Goal: Task Accomplishment & Management: Manage account settings

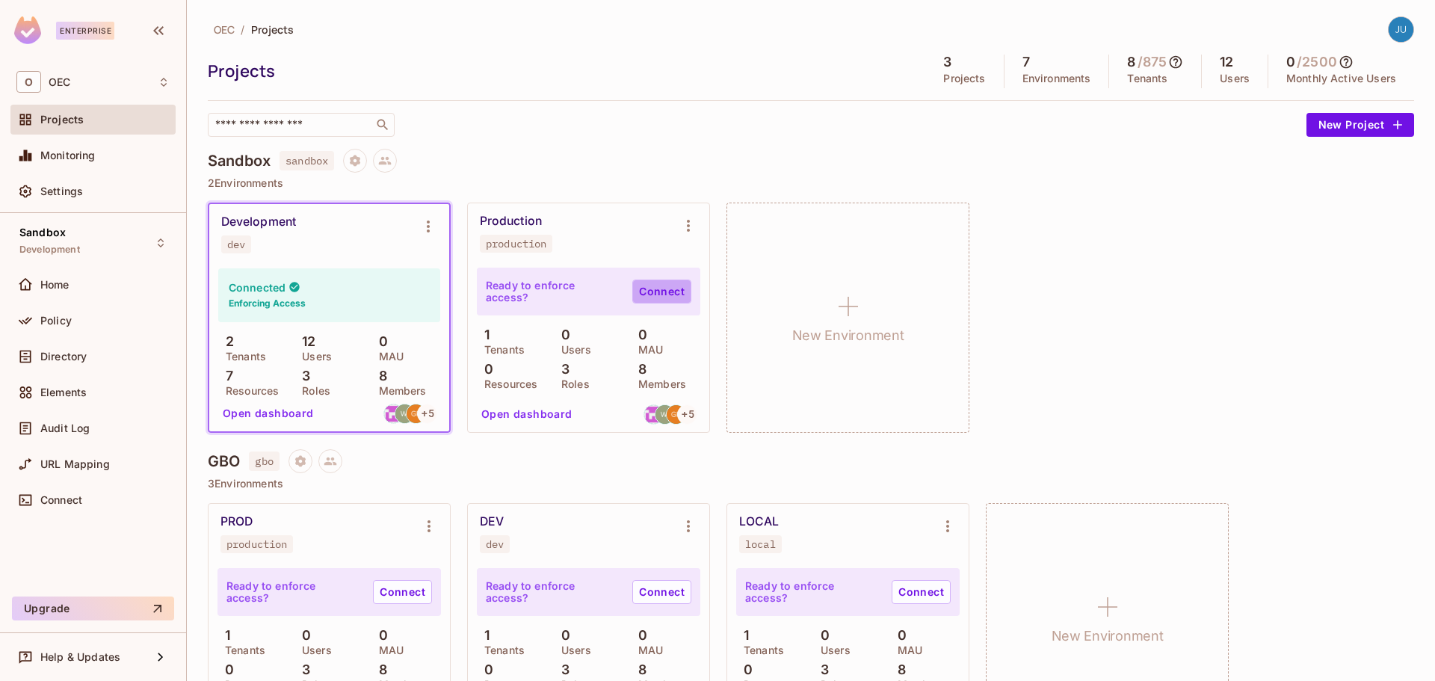
click at [647, 295] on link "Connect" at bounding box center [661, 292] width 59 height 24
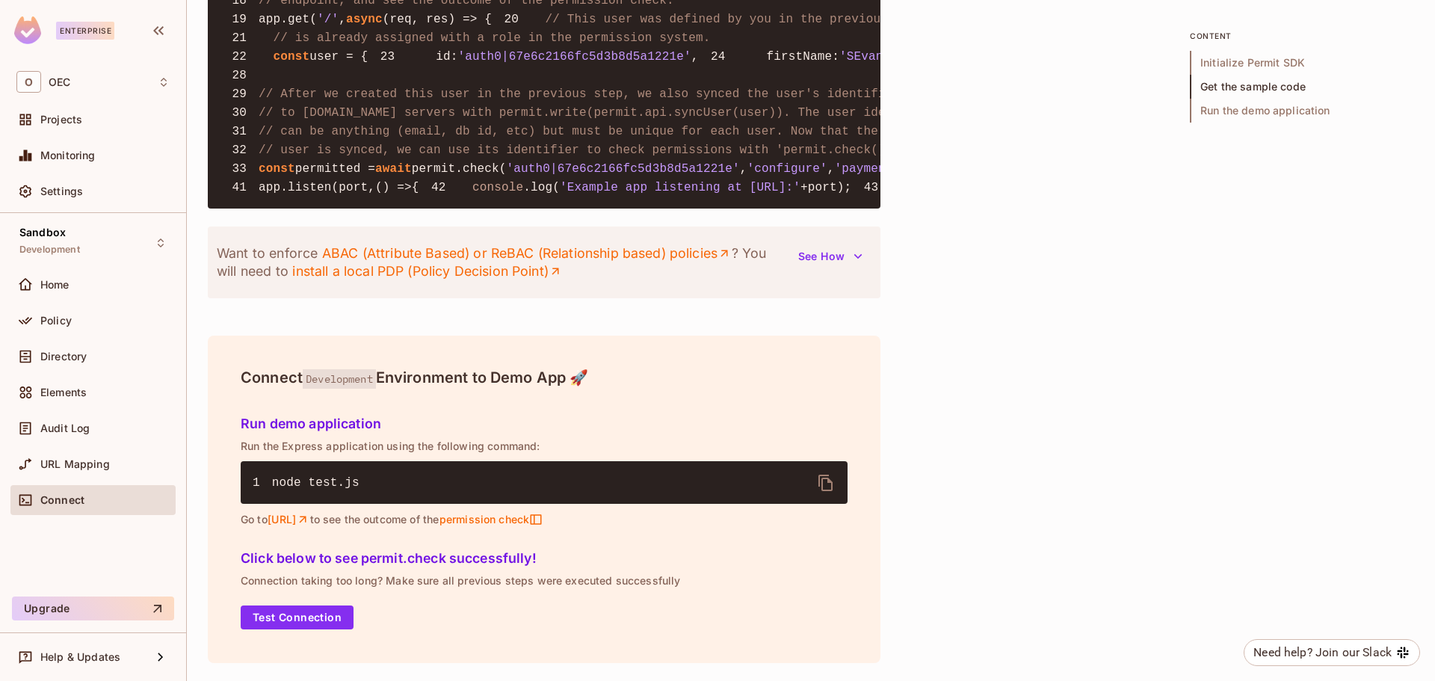
scroll to position [1642, 0]
click at [843, 268] on button "See How" at bounding box center [830, 256] width 82 height 24
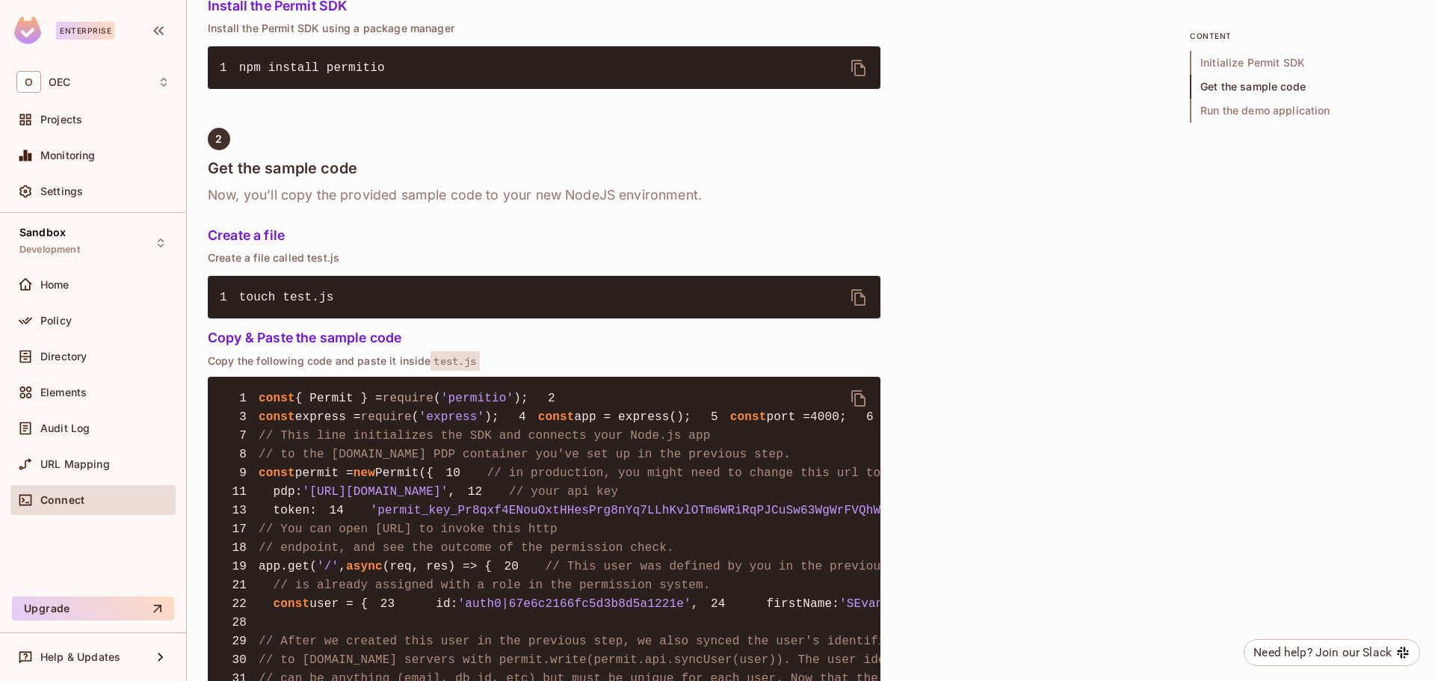
scroll to position [1118, 0]
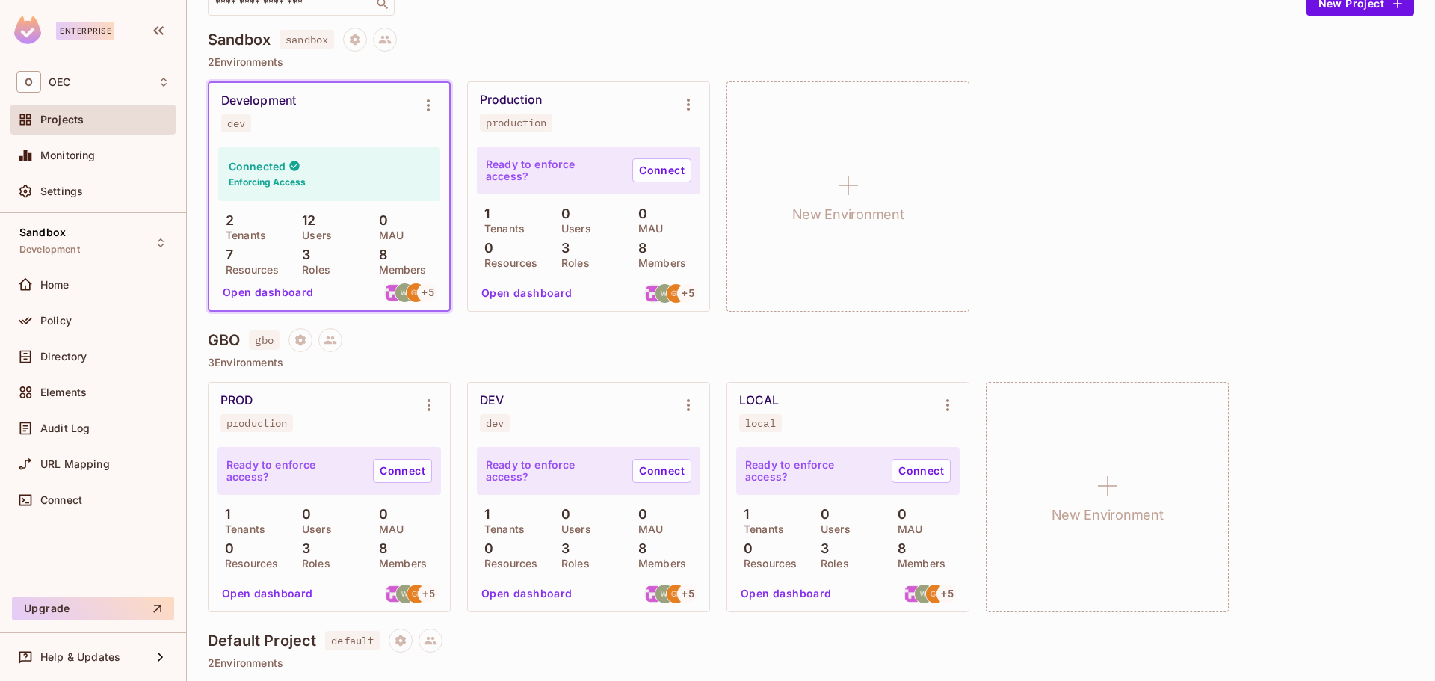
scroll to position [299, 0]
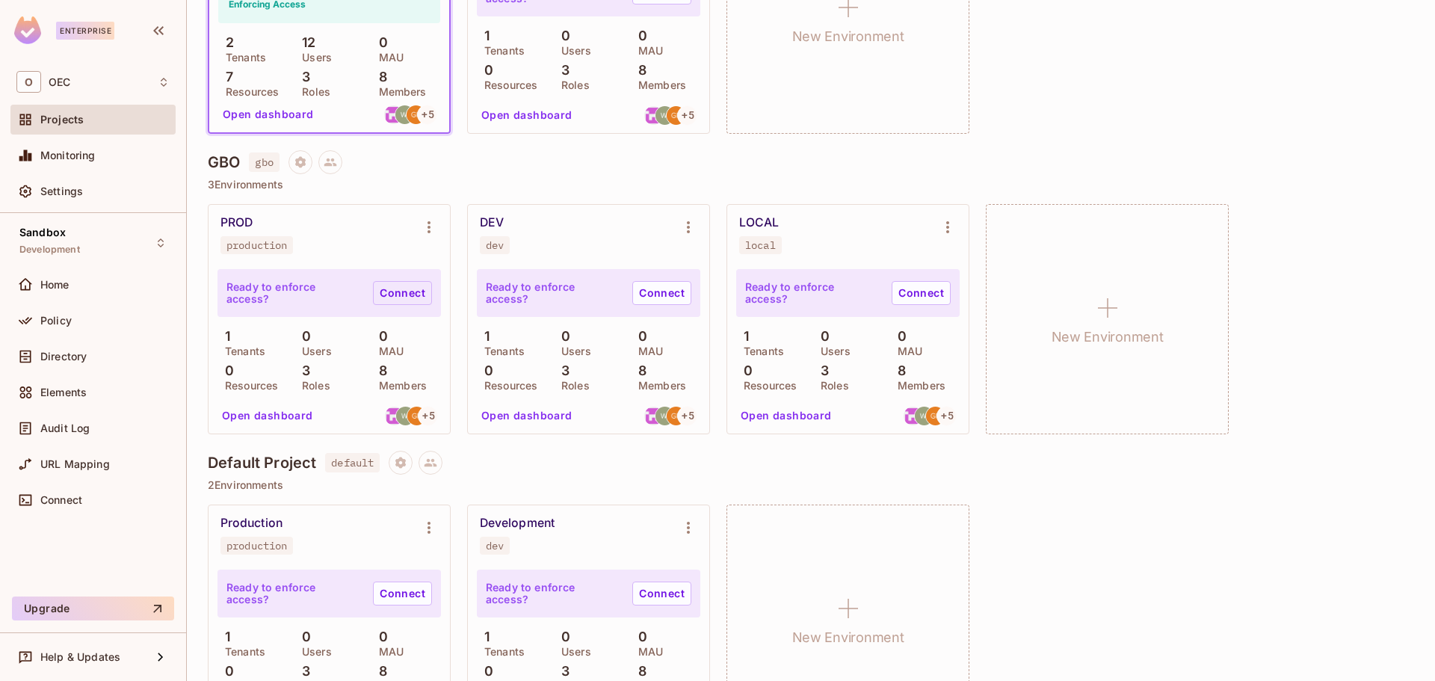
click at [419, 288] on link "Connect" at bounding box center [402, 293] width 59 height 24
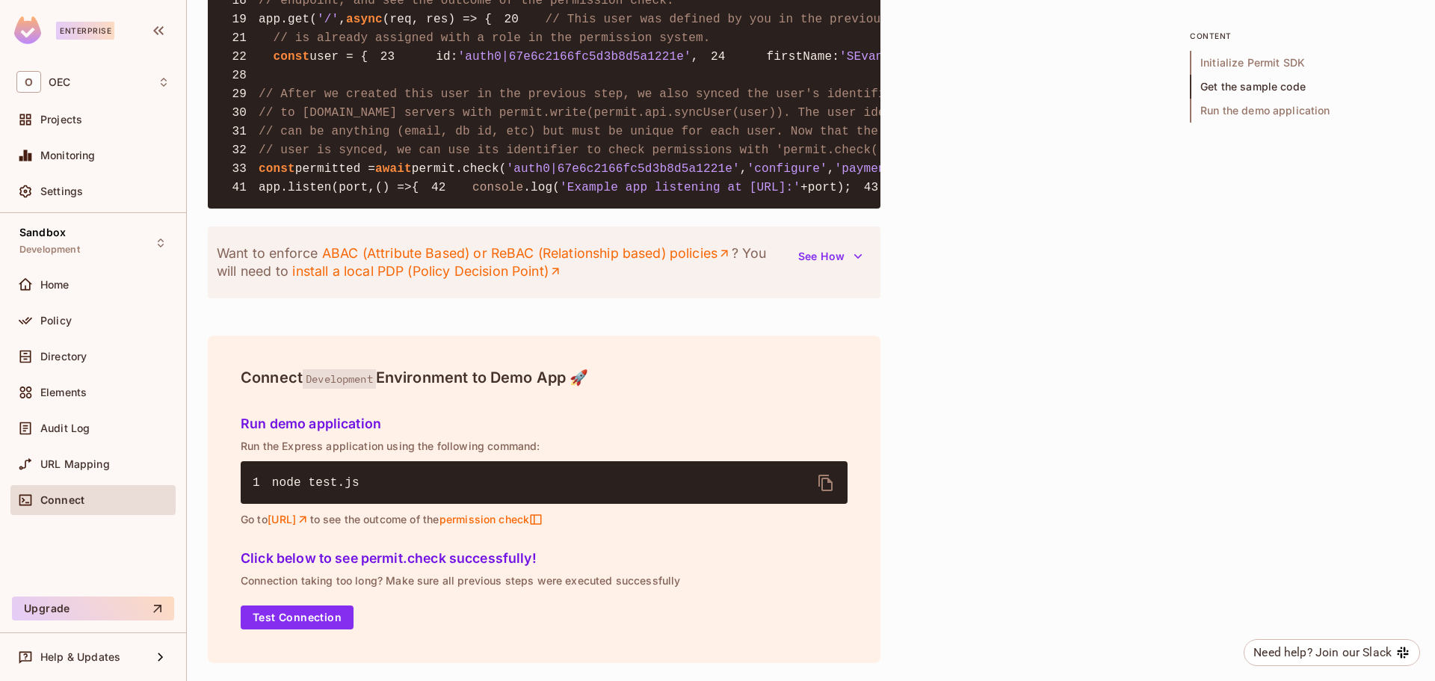
scroll to position [1791, 0]
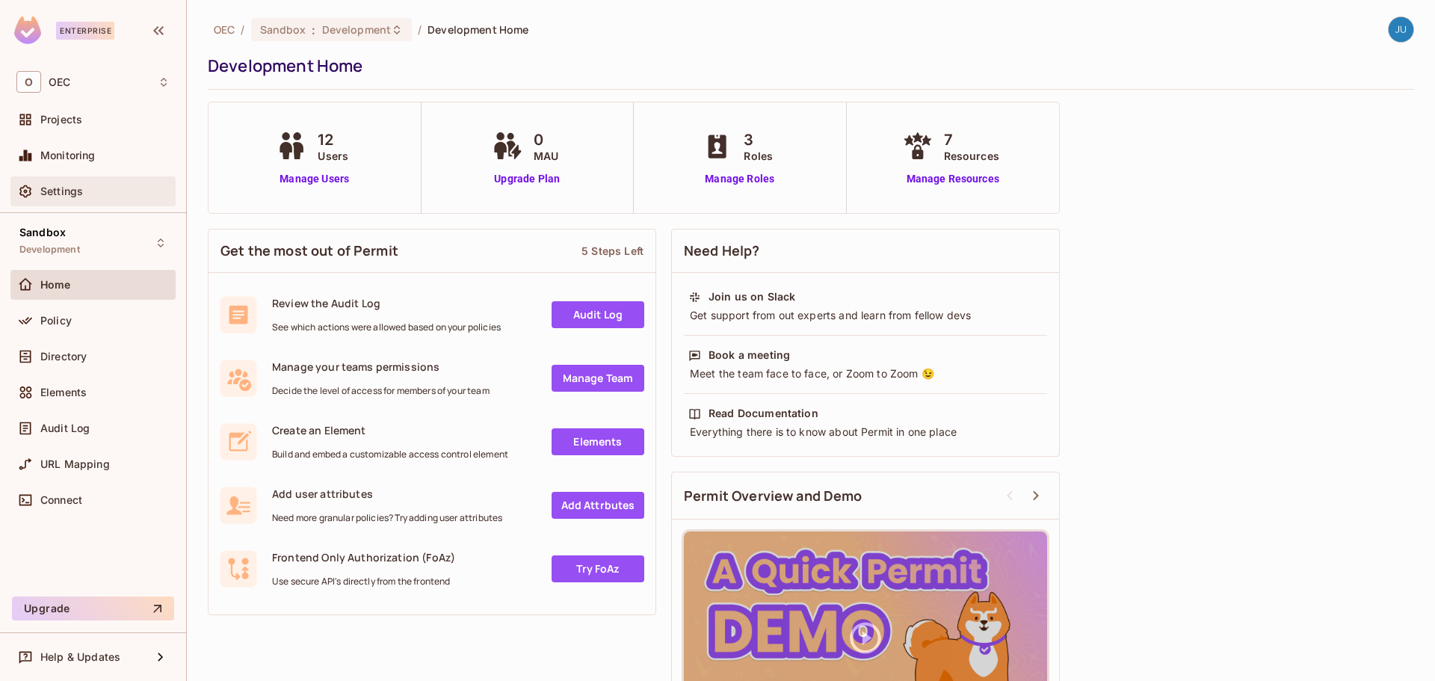
click at [88, 186] on div "Settings" at bounding box center [104, 191] width 129 height 12
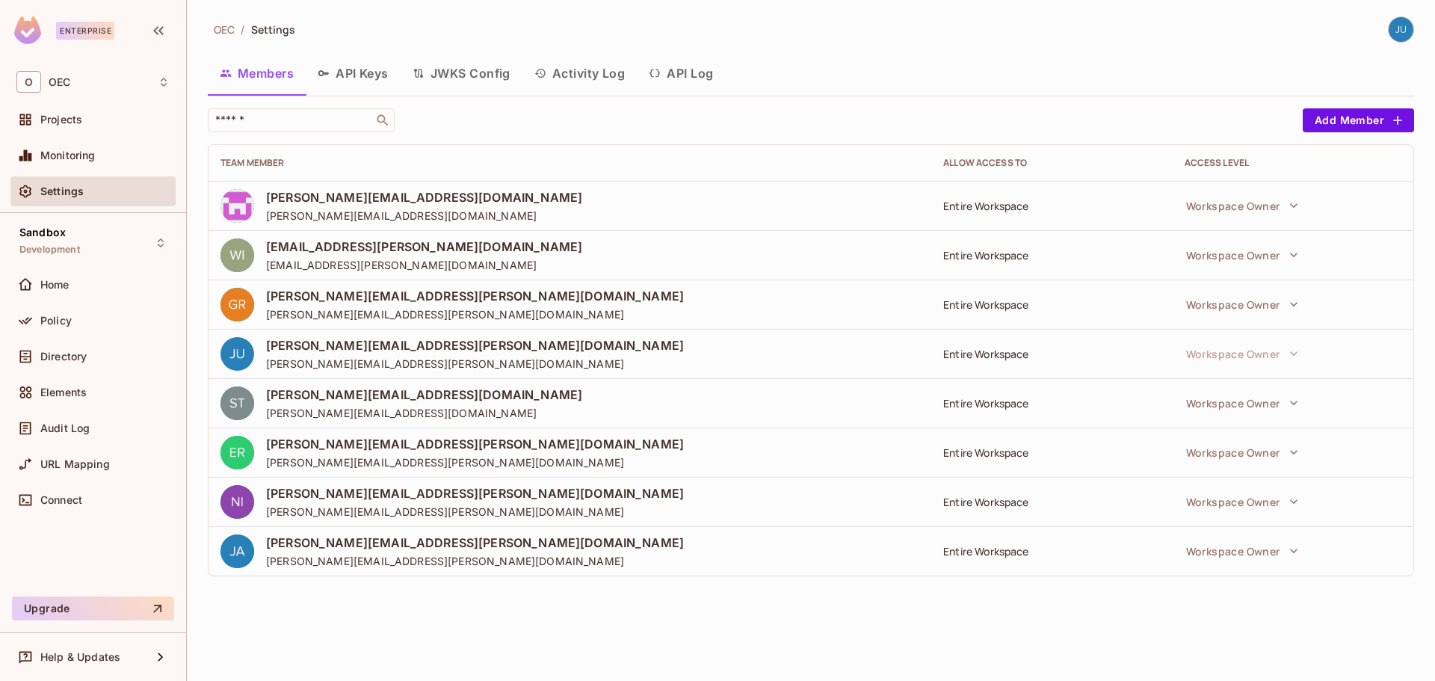
click at [348, 70] on button "API Keys" at bounding box center [353, 73] width 95 height 37
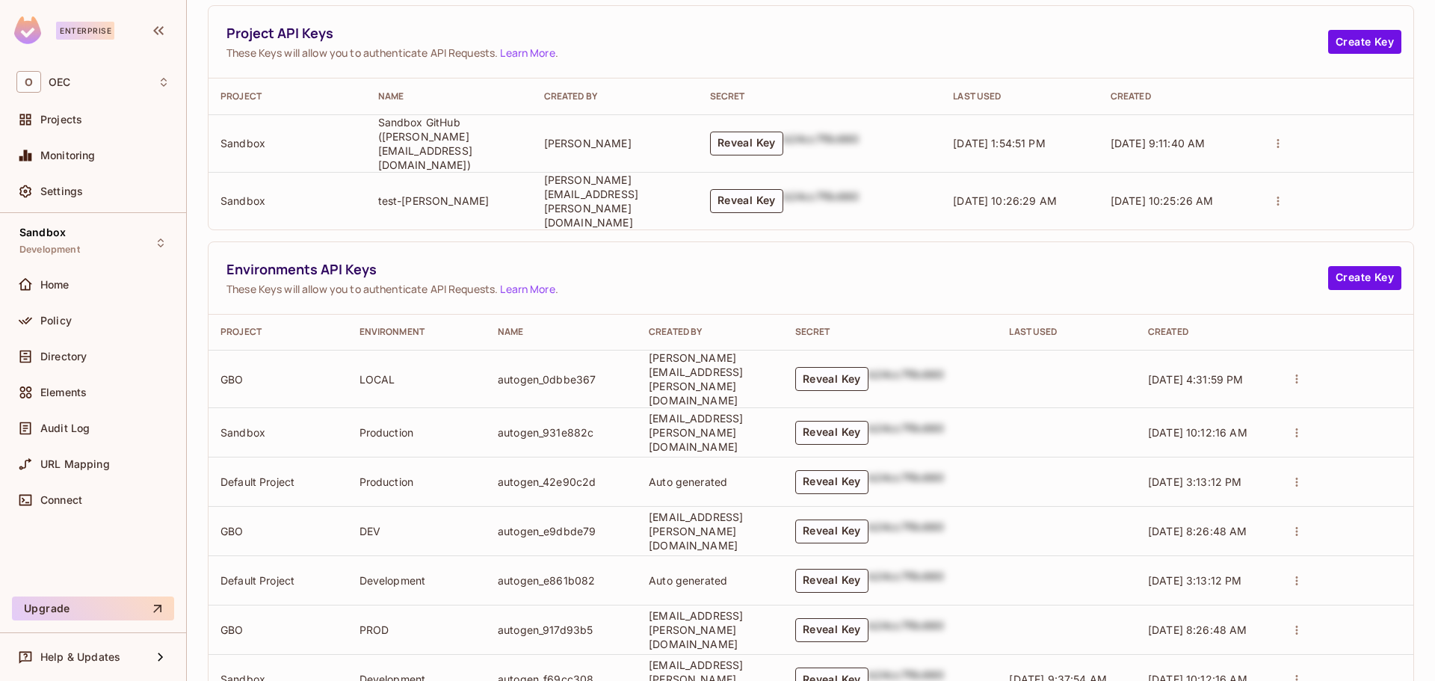
scroll to position [366, 0]
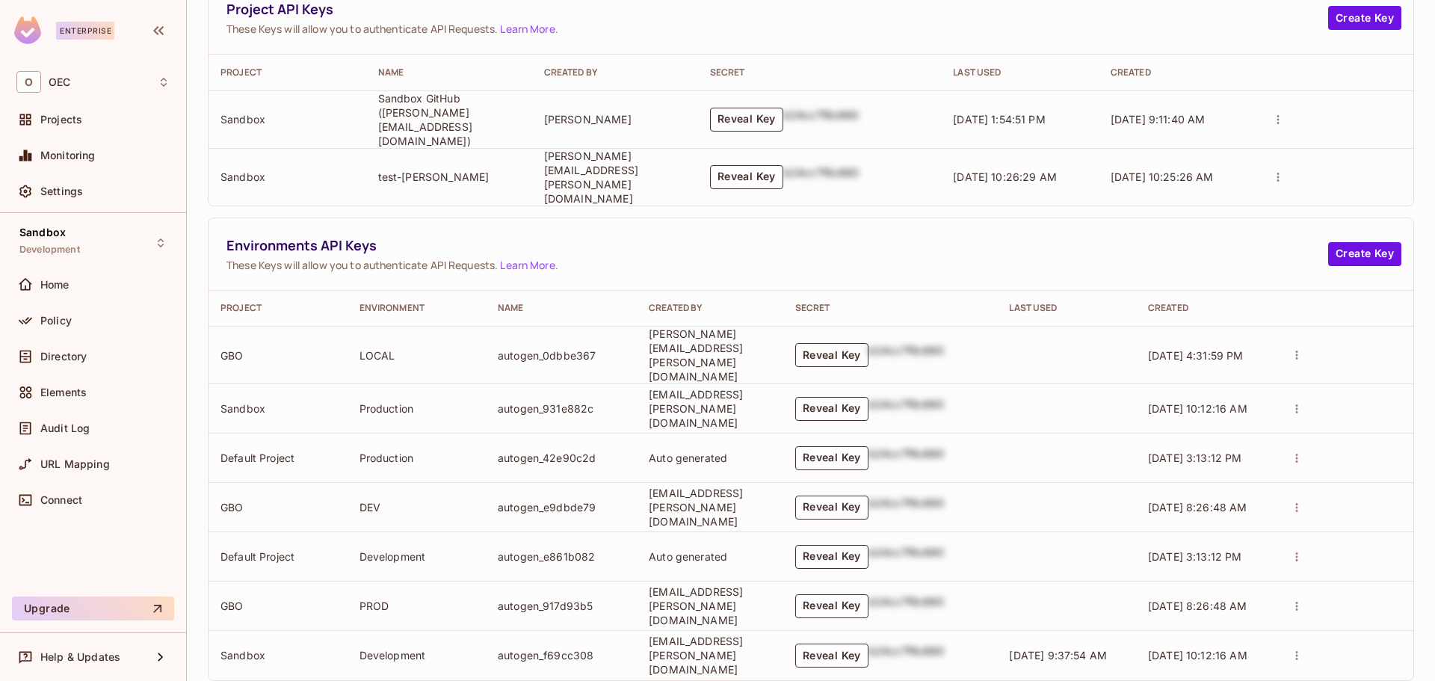
click at [842, 343] on button "Reveal Key" at bounding box center [831, 355] width 73 height 24
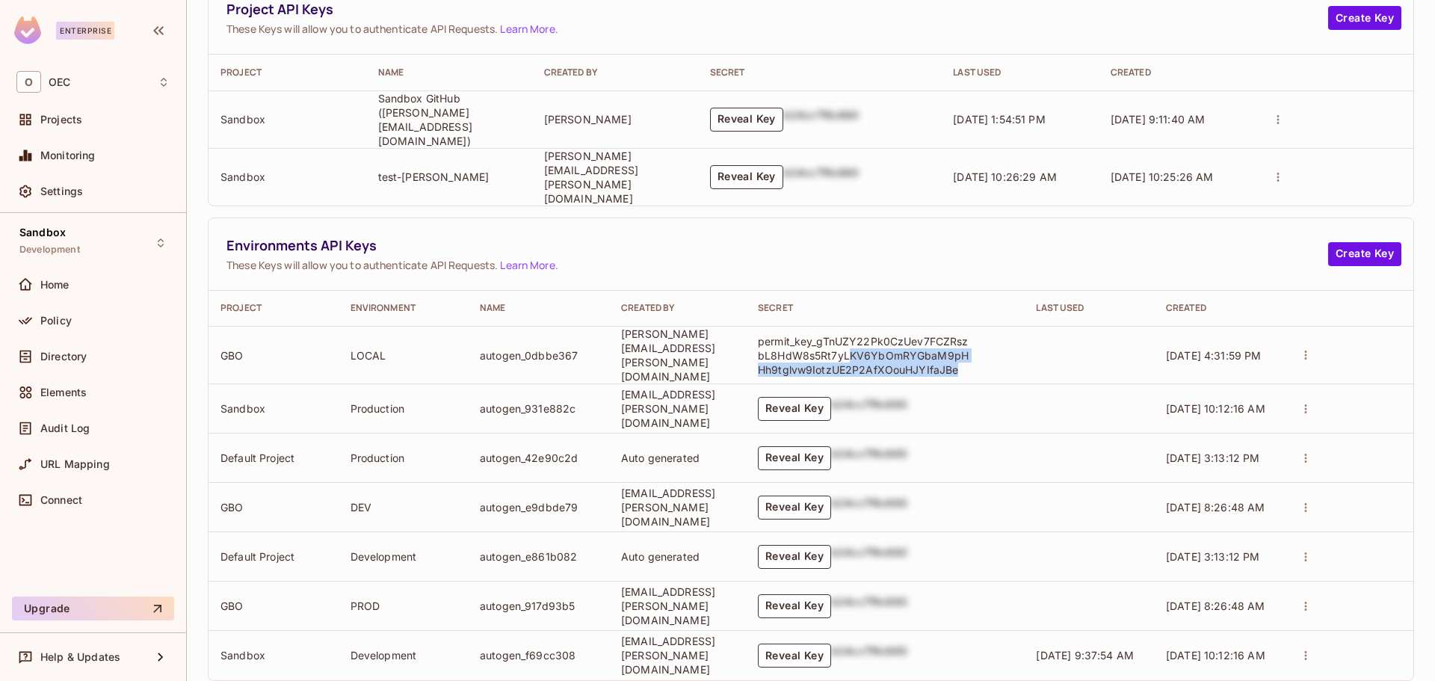
drag, startPoint x: 984, startPoint y: 343, endPoint x: 883, endPoint y: 333, distance: 101.4
click at [883, 334] on p "permit_key_gTnUZY22Pk0CzUev7FCZRszbL8HdW8s5Rt7yLKV6YbOmRYGbaM9pHHh9tglvw9IotzUE…" at bounding box center [866, 355] width 217 height 43
click at [967, 341] on p "permit_key_gTnUZY22Pk0CzUev7FCZRszbL8HdW8s5Rt7yLKV6YbOmRYGbaM9pHHh9tglvw9IotzUE…" at bounding box center [866, 355] width 217 height 43
drag, startPoint x: 992, startPoint y: 345, endPoint x: 777, endPoint y: 318, distance: 216.2
click at [777, 327] on td "permit_key_gTnUZY22Pk0CzUev7FCZRszbL8HdW8s5Rt7yLKV6YbOmRYGbaM9pHHh9tglvw9IotzUE…" at bounding box center [885, 356] width 278 height 58
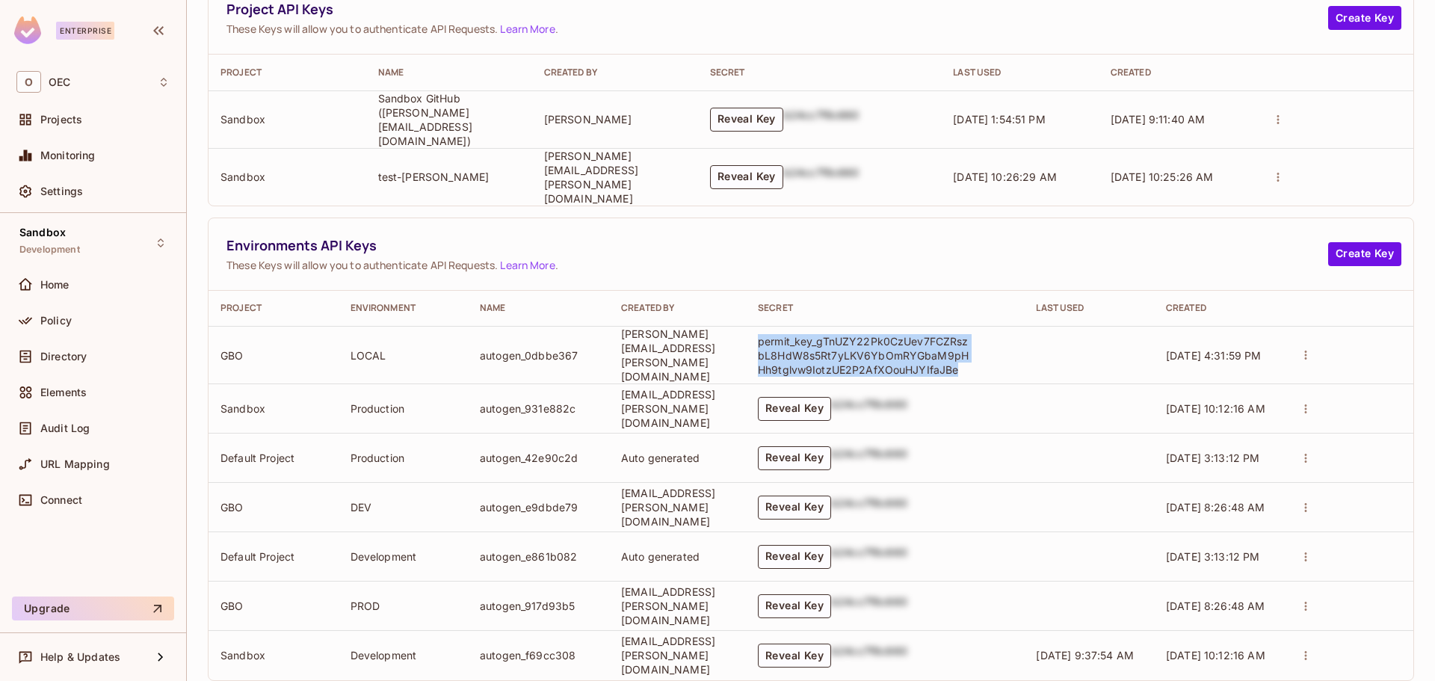
copy p "permit_key_gTnUZY22Pk0CzUev7FCZRszbL8HdW8s5Rt7yLKV6YbOmRYGbaM9pHHh9tglvw9IotzUE…"
click at [831, 496] on button "Reveal Key" at bounding box center [794, 508] width 73 height 24
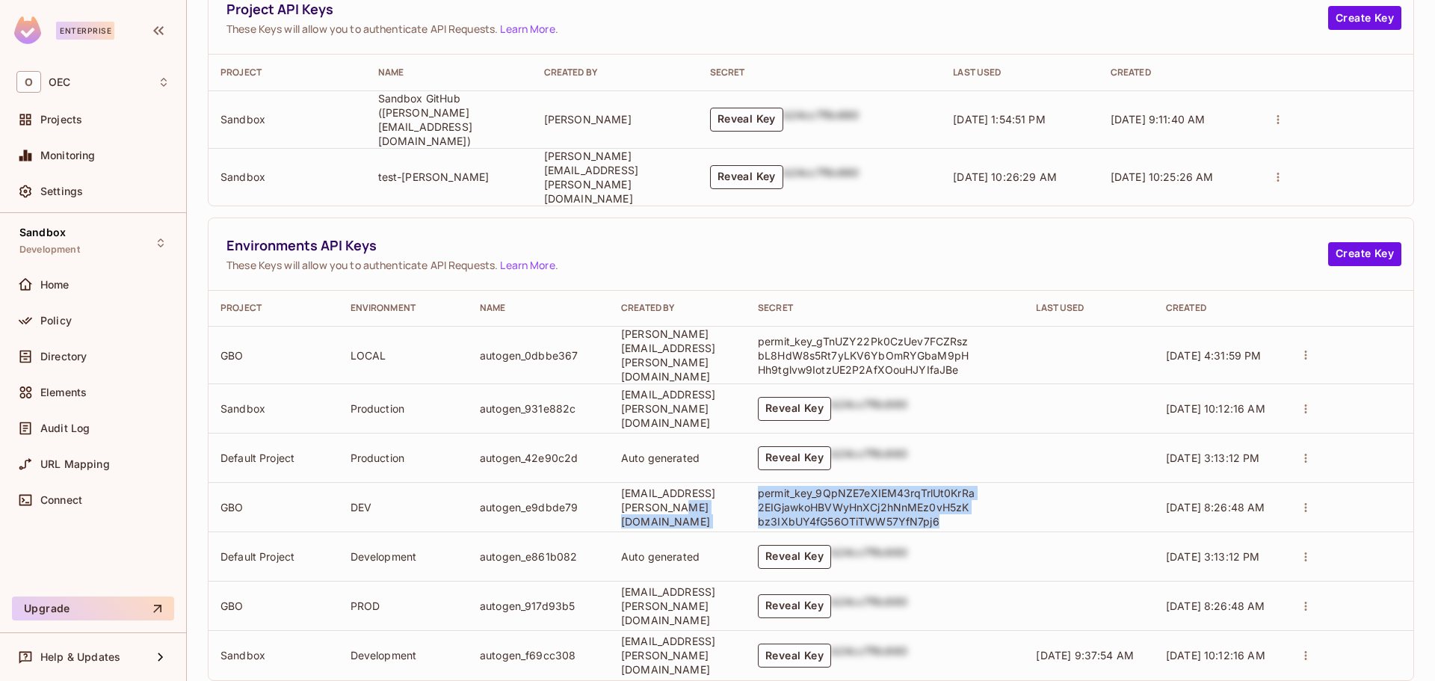
drag, startPoint x: 984, startPoint y: 490, endPoint x: 769, endPoint y: 466, distance: 215.8
click at [769, 483] on tr "GBO DEV autogen_e9dbde79 wil.peck@oeconnection.com permit_key_9QpNZE7eXIEM43rqT…" at bounding box center [811, 507] width 1205 height 49
copy tr "permit_key_9QpNZE7eXIEM43rqTrlUt0KrRa2EIGjawkoHBVWyHnXCj2hNnMEz0vH5zKbz3IXbUY4f…"
click at [831, 594] on button "Reveal Key" at bounding box center [794, 606] width 73 height 24
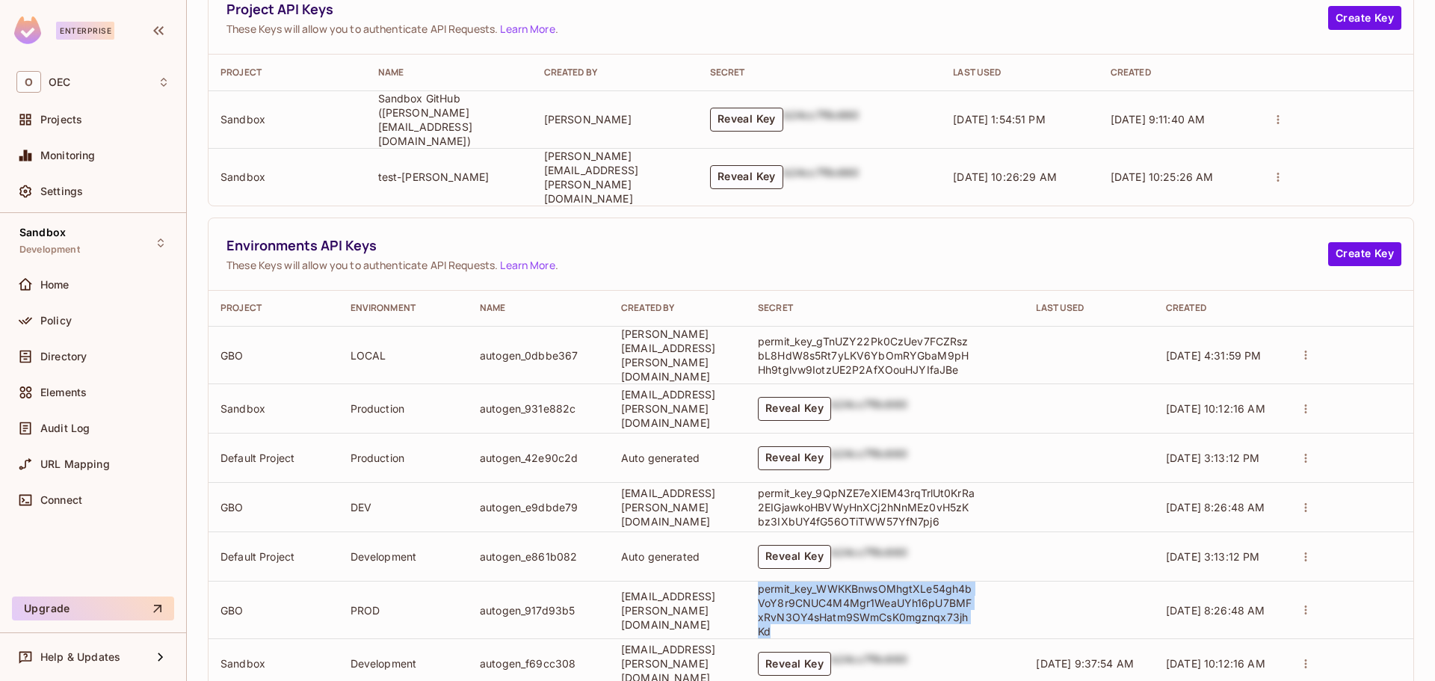
drag, startPoint x: 822, startPoint y: 603, endPoint x: 784, endPoint y: 563, distance: 55.0
click at [784, 582] on td "permit_key_WWKKBnwsOMhgtXLe54gh4bVoY8r9CNUC4M4Mgr1WeaUYh16pU7BMFxRvN3OY4sHatm9S…" at bounding box center [885, 611] width 278 height 58
copy p "permit_key_WWKKBnwsOMhgtXLe54gh4bVoY8r9CNUC4M4Mgr1WeaUYh16pU7BMFxRvN3OY4sHatm9S…"
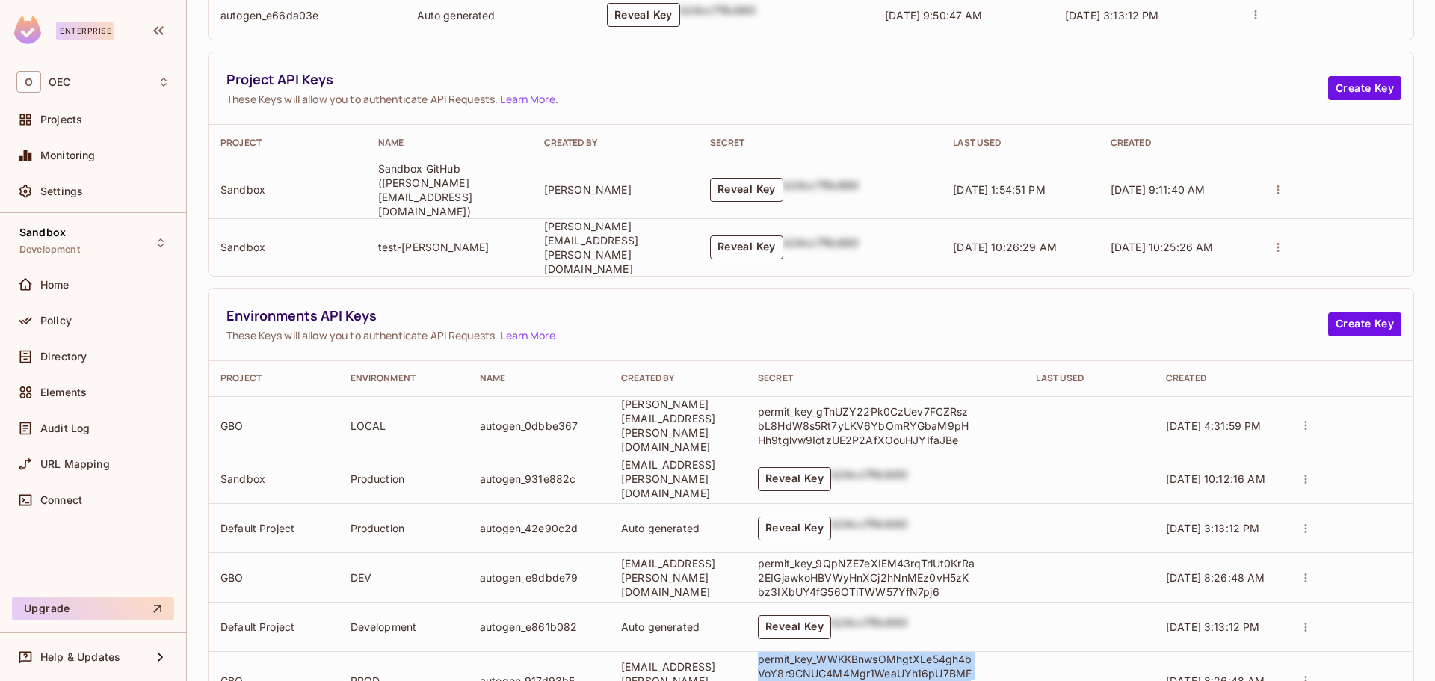
scroll to position [0, 0]
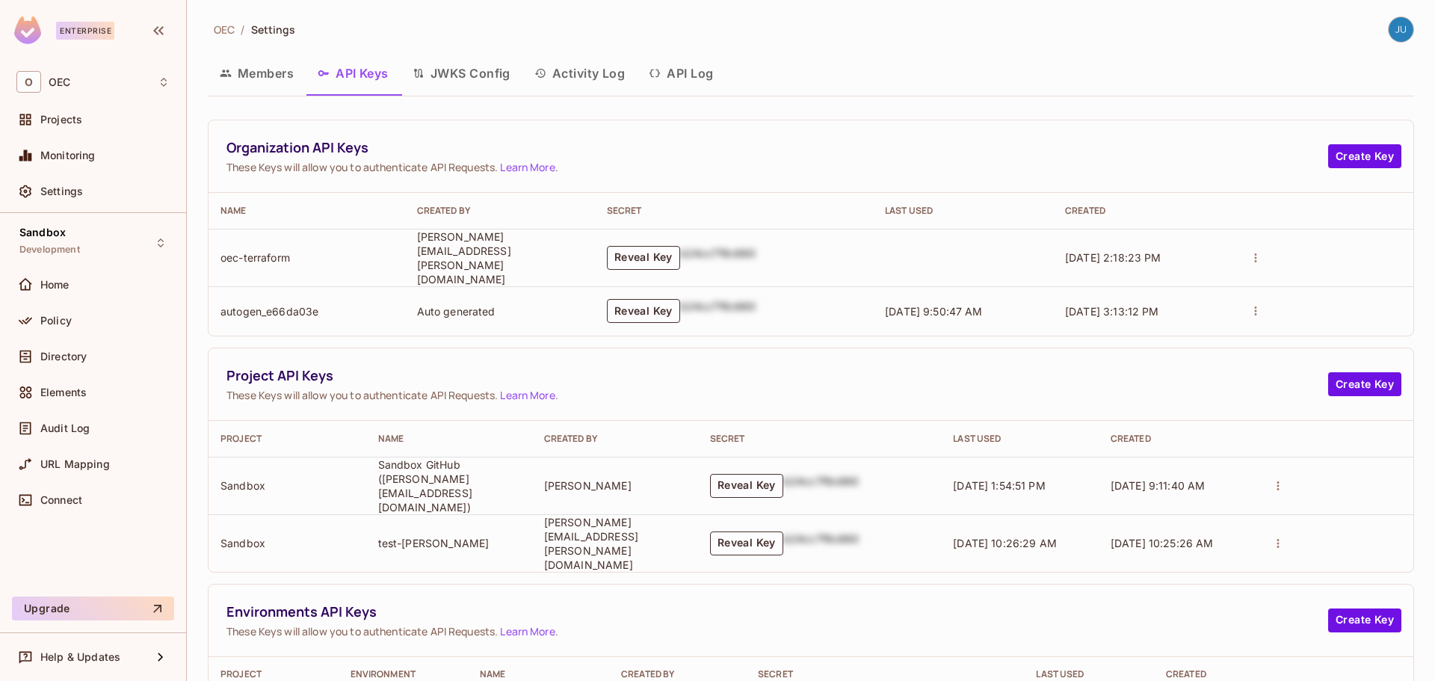
click at [392, 46] on div "OEC / Settings Members API Keys JWKS Config Activity Log API Log Organization A…" at bounding box center [811, 541] width 1206 height 1051
click at [53, 88] on div "O OEC" at bounding box center [92, 82] width 153 height 22
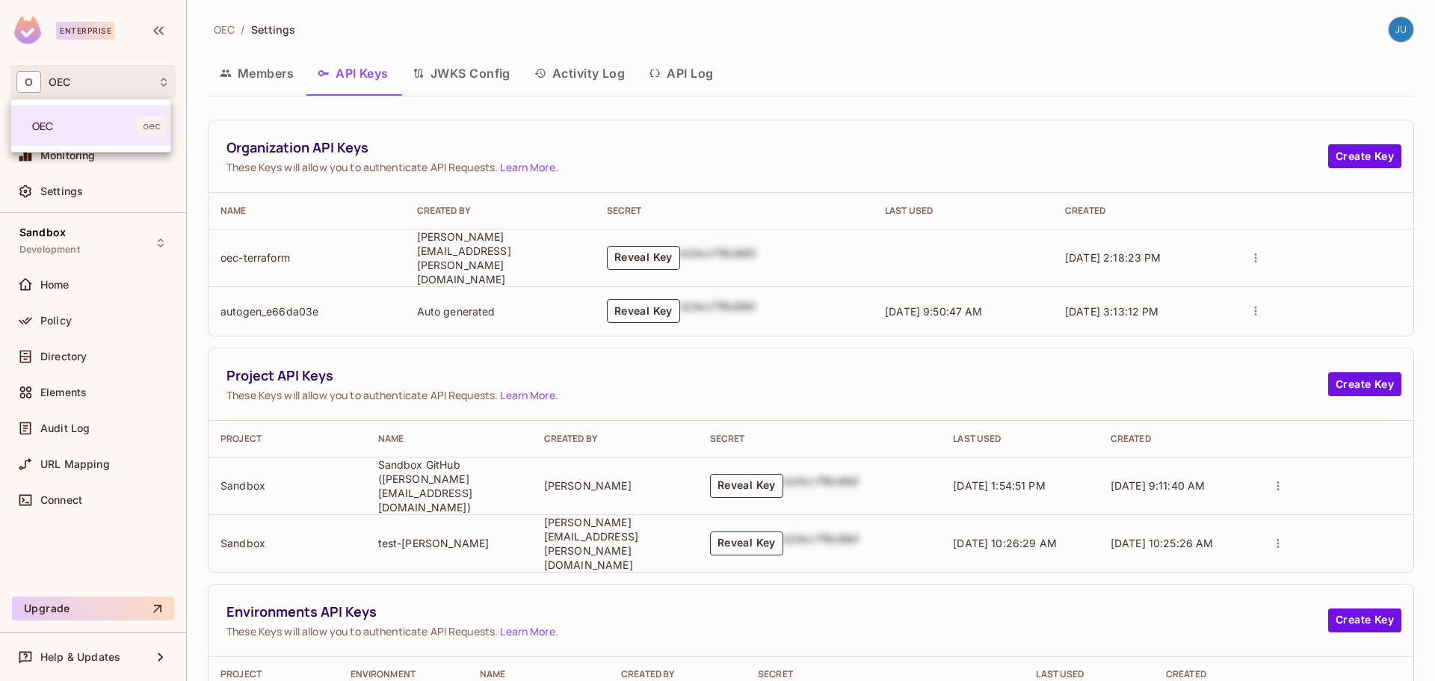
click at [69, 78] on div at bounding box center [717, 340] width 1435 height 681
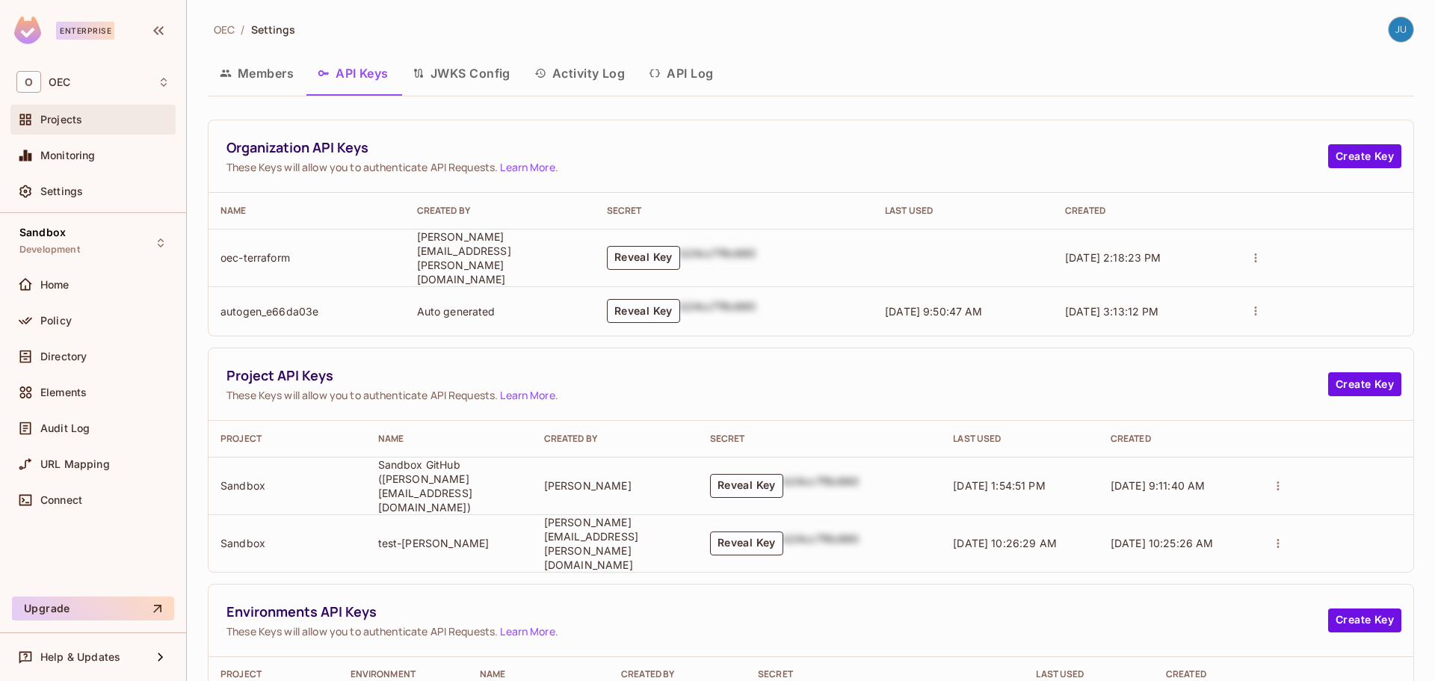
click at [66, 111] on div "Projects" at bounding box center [92, 120] width 153 height 18
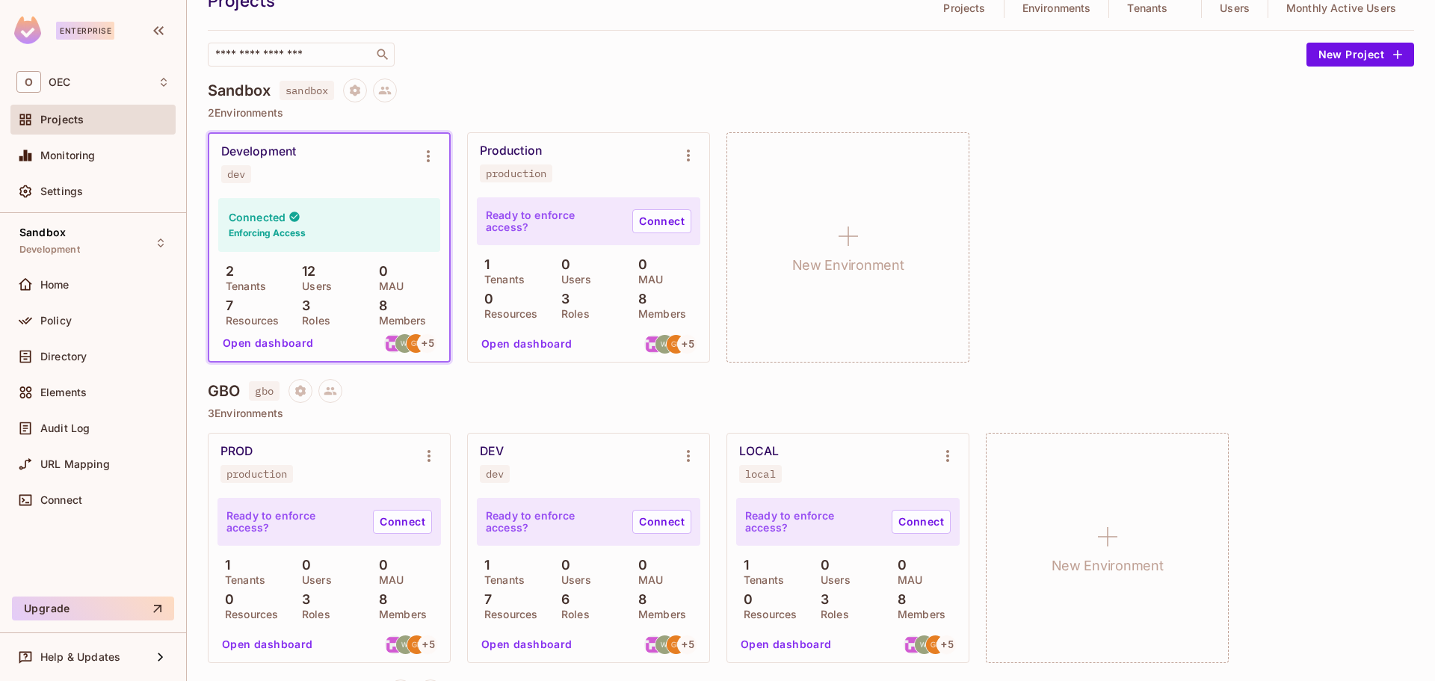
scroll to position [145, 0]
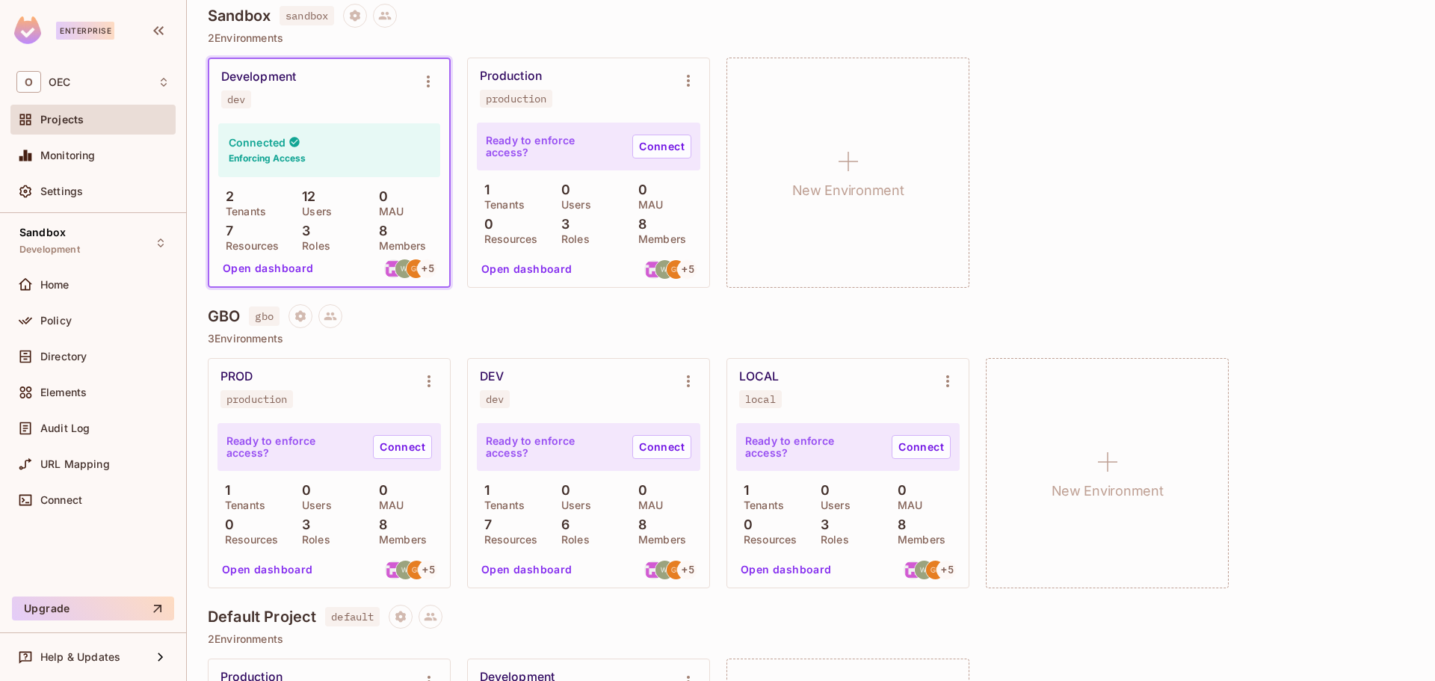
click at [532, 580] on button "Open dashboard" at bounding box center [526, 570] width 103 height 24
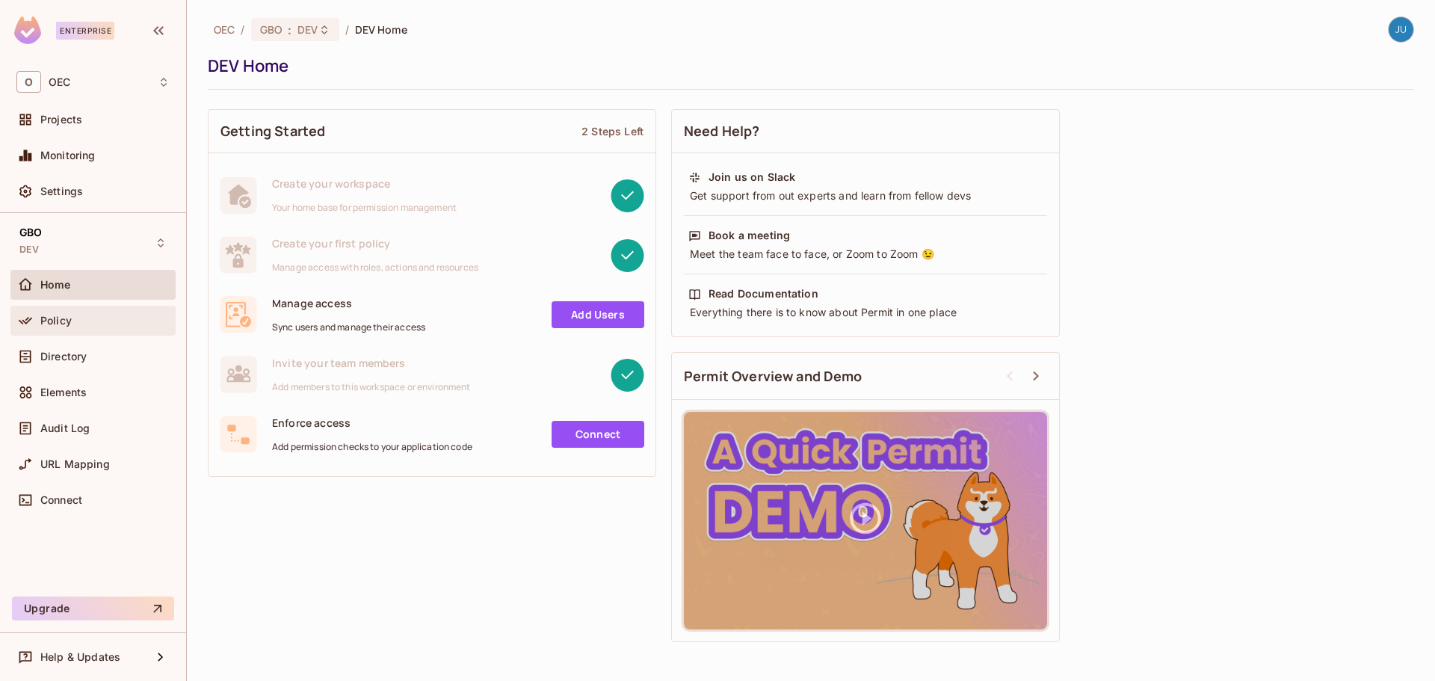
click at [68, 321] on span "Policy" at bounding box center [55, 321] width 31 height 12
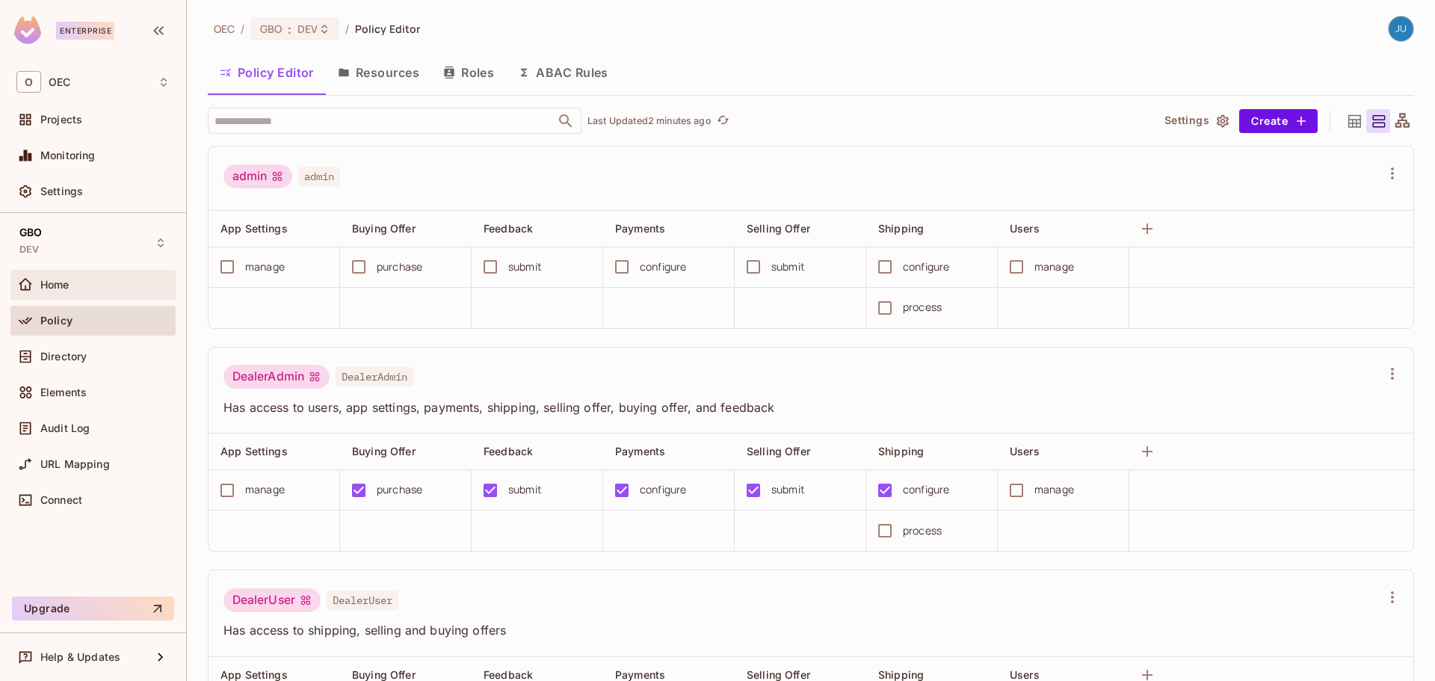
click at [74, 288] on div "Home" at bounding box center [104, 285] width 129 height 12
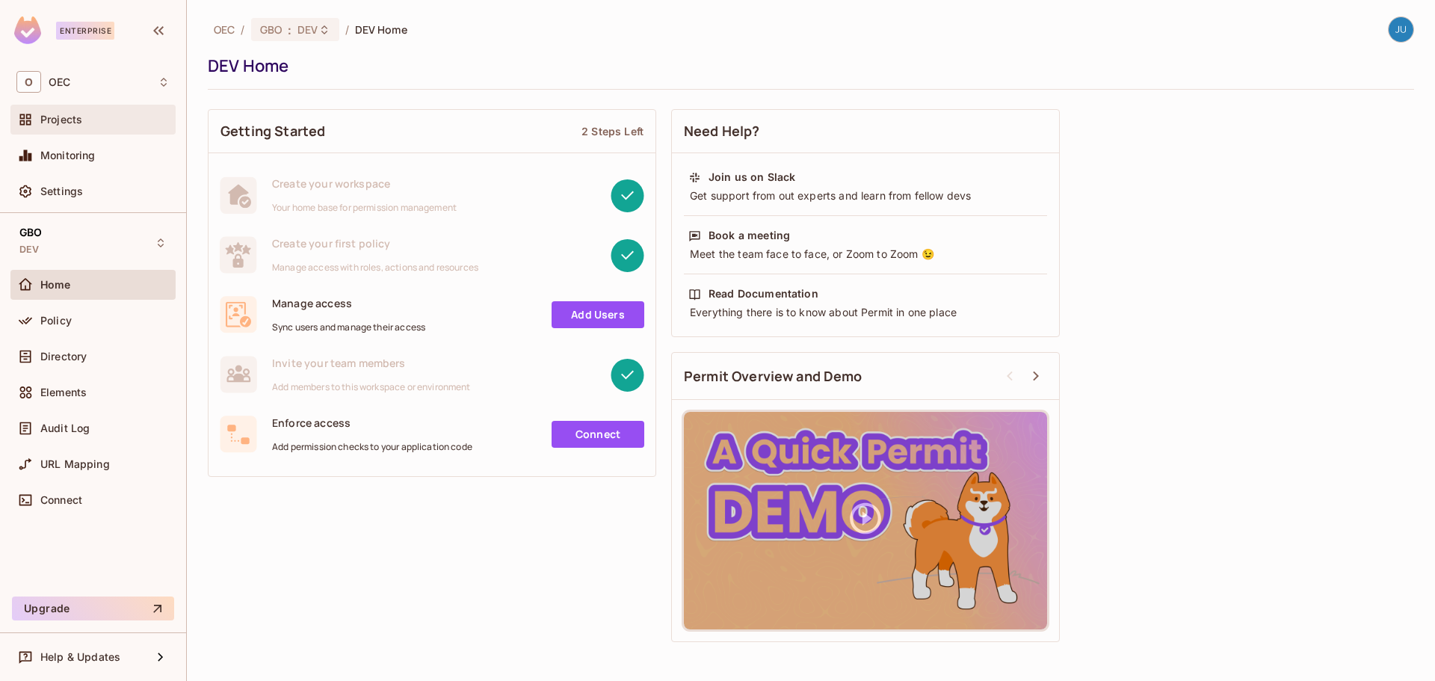
click at [84, 121] on div "Projects" at bounding box center [104, 120] width 129 height 12
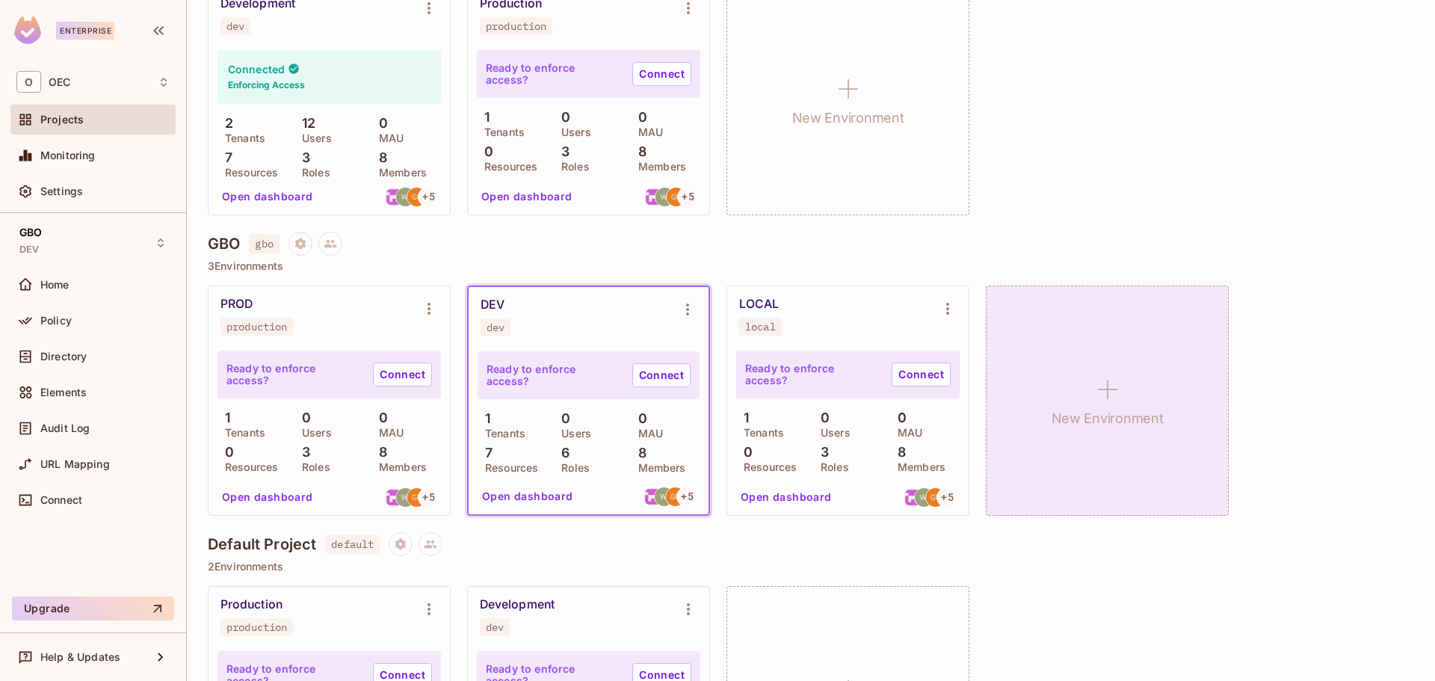
scroll to position [224, 0]
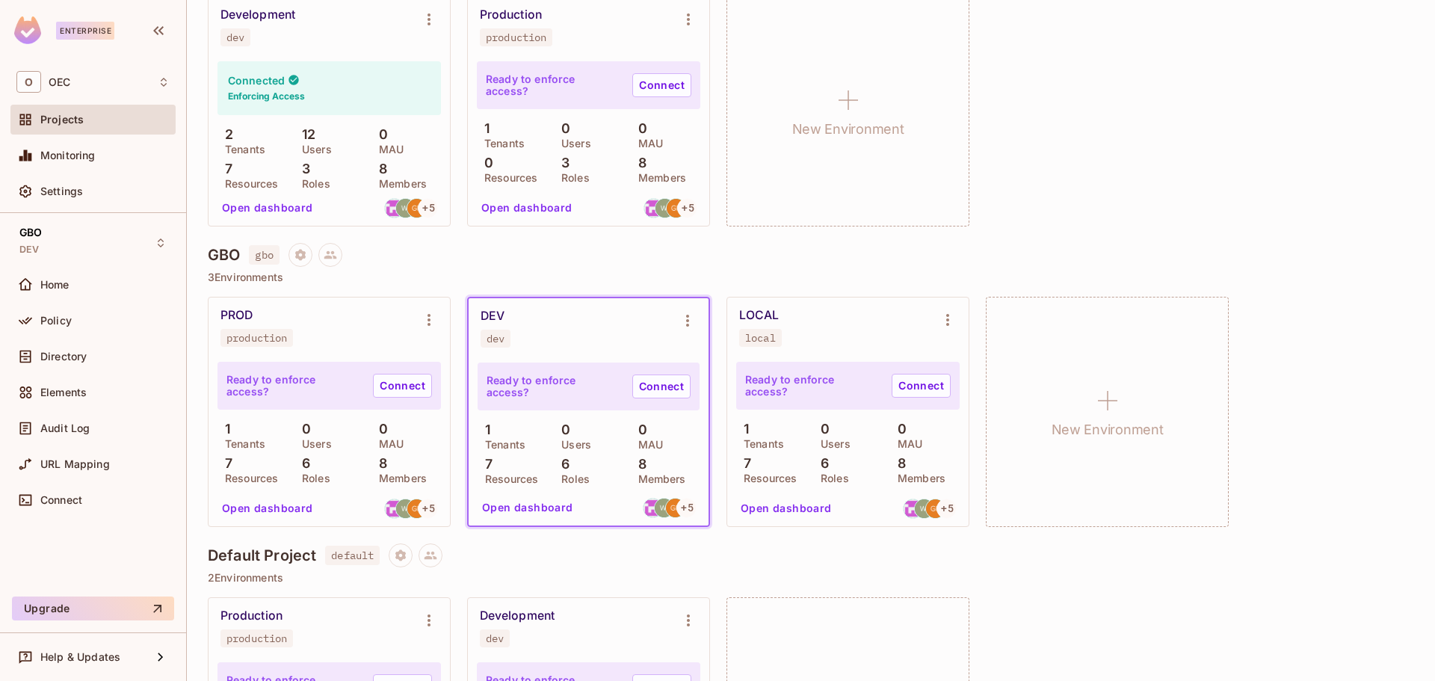
scroll to position [224, 0]
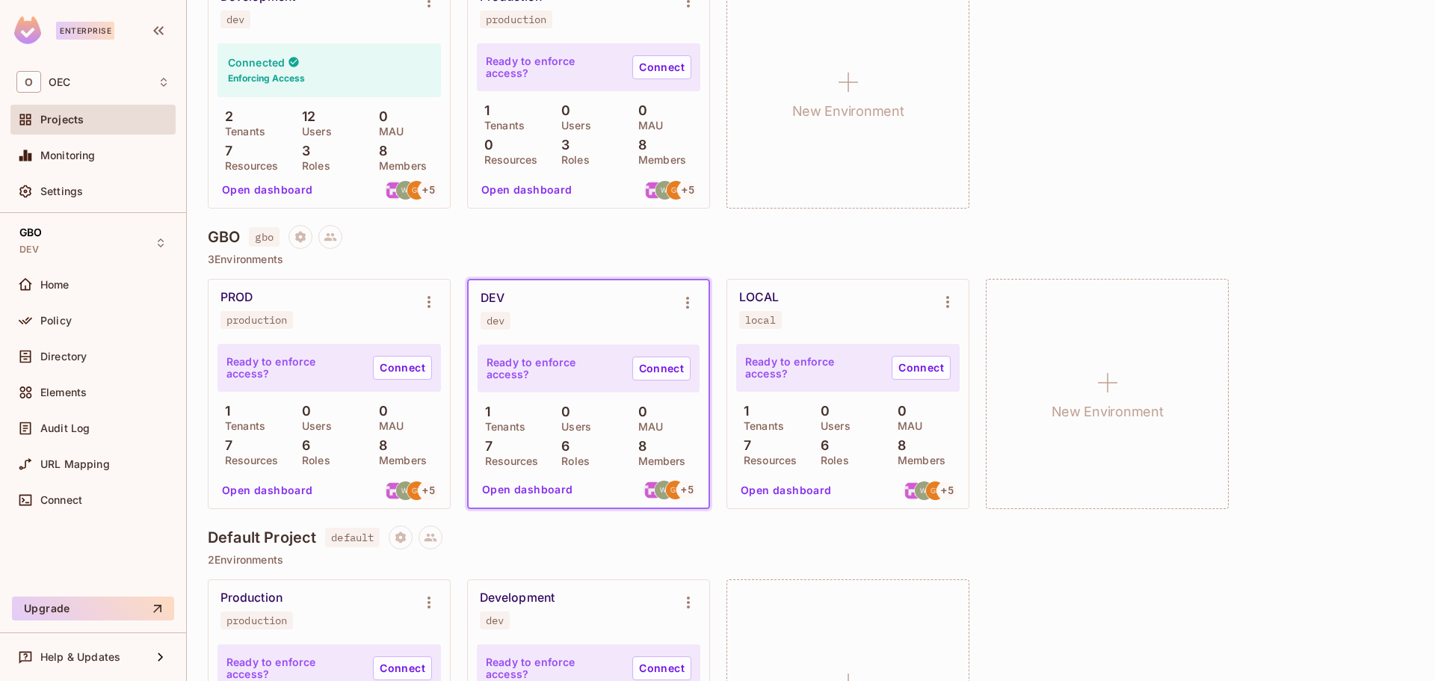
click at [300, 490] on button "Open dashboard" at bounding box center [267, 490] width 103 height 24
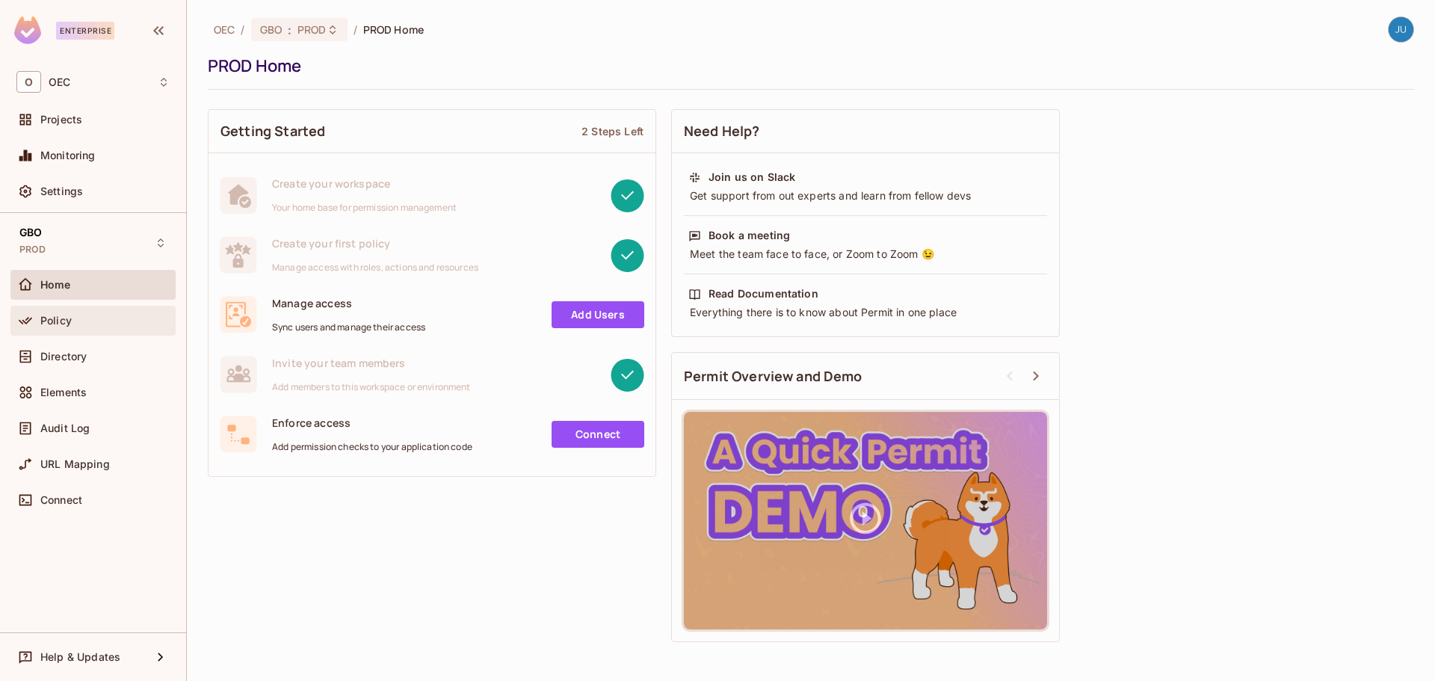
click at [62, 317] on span "Policy" at bounding box center [55, 321] width 31 height 12
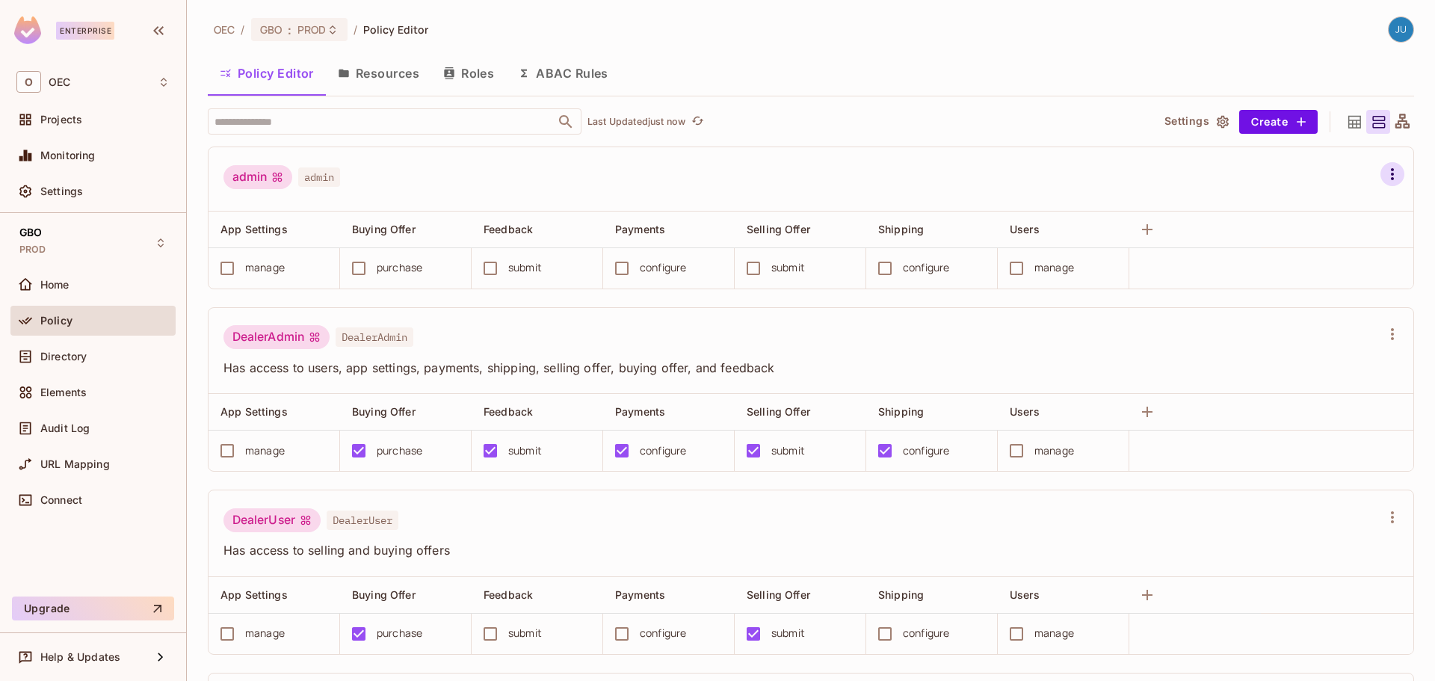
click at [1384, 179] on icon "button" at bounding box center [1393, 174] width 18 height 18
click at [1279, 366] on div "Delete Role" at bounding box center [1291, 364] width 58 height 15
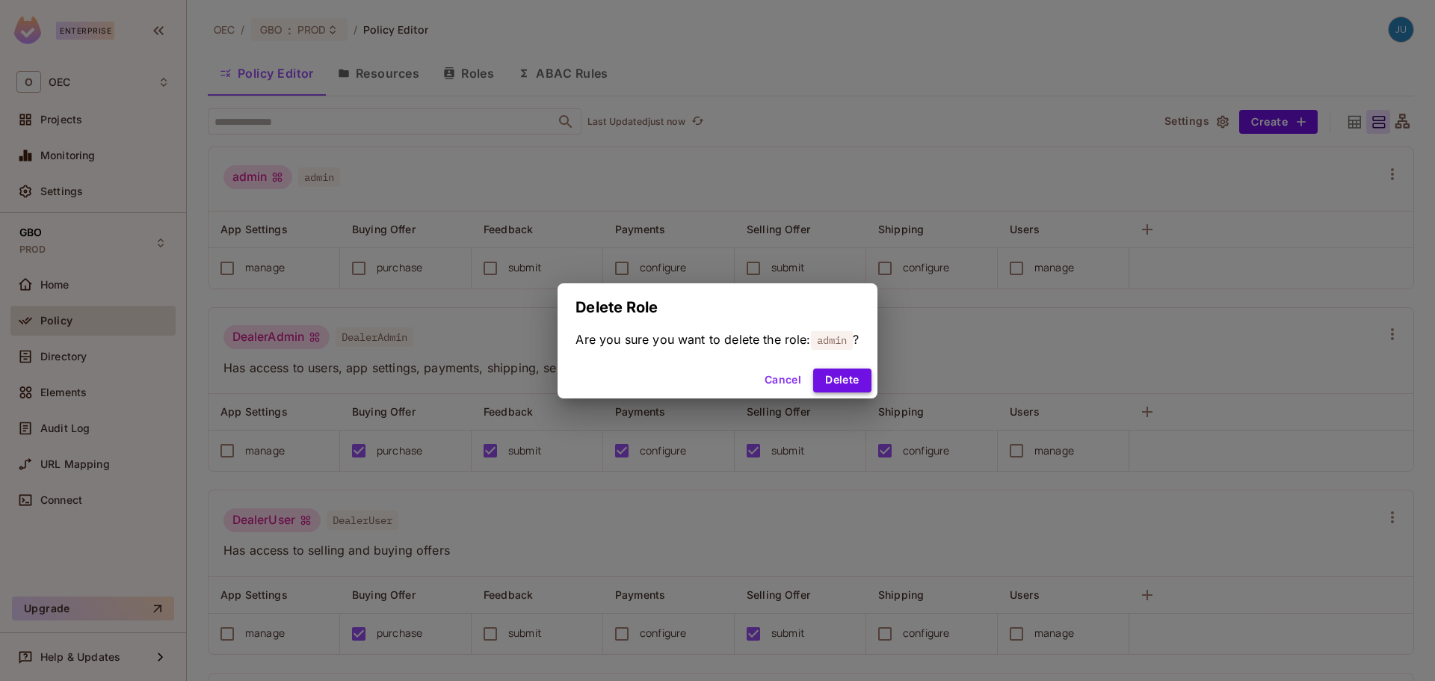
click at [837, 385] on button "Delete" at bounding box center [842, 381] width 58 height 24
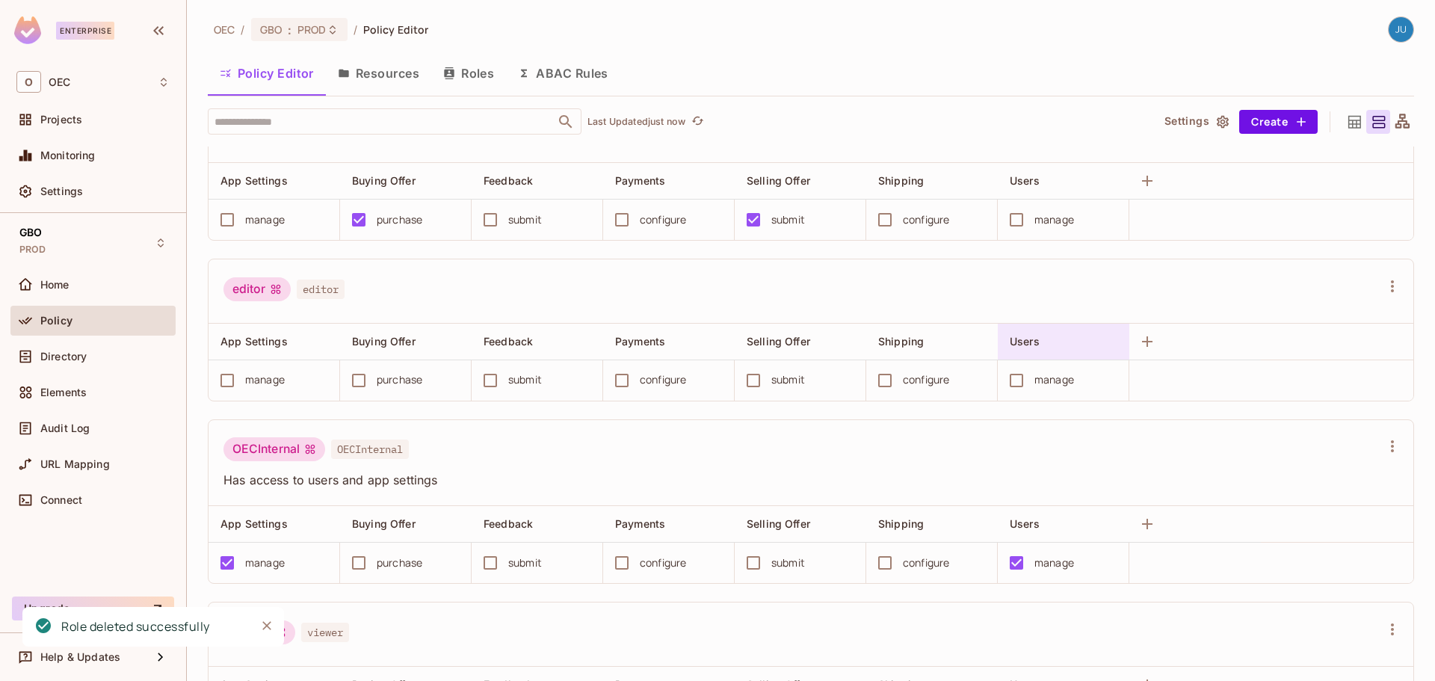
scroll to position [299, 0]
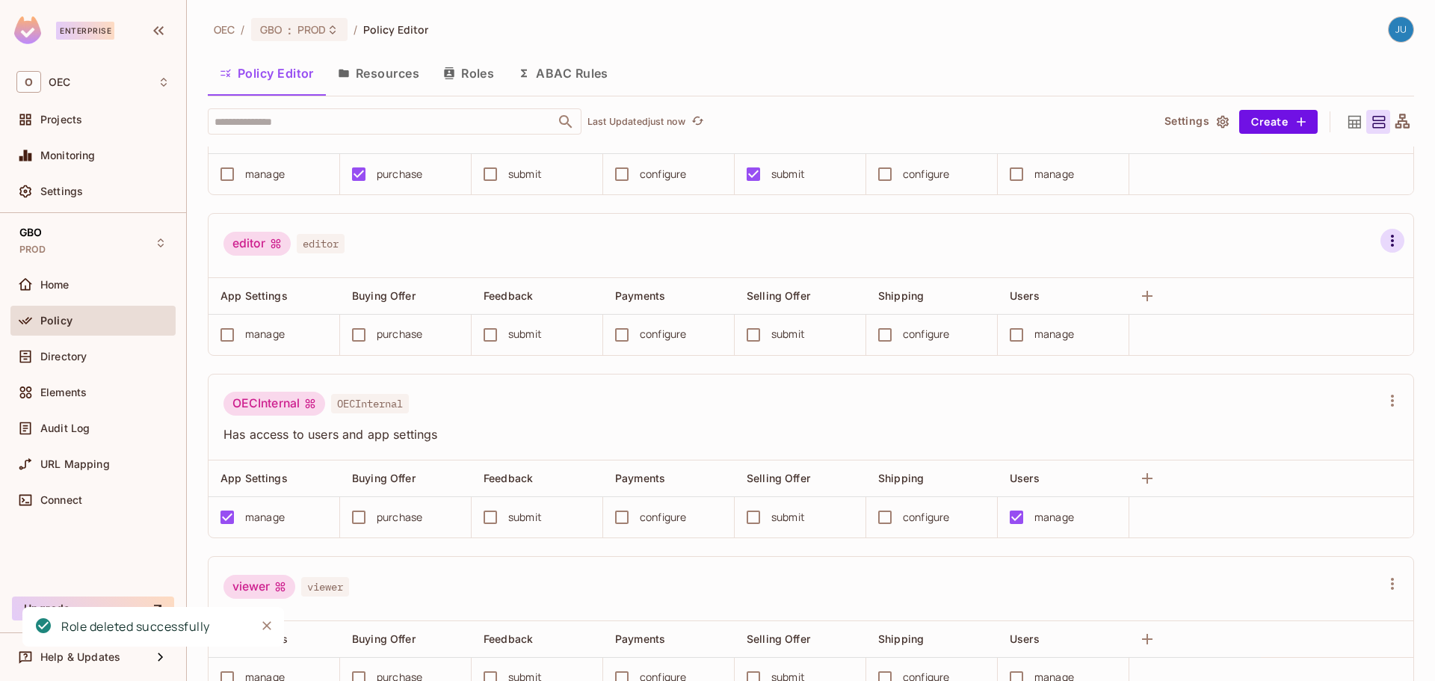
click at [1384, 239] on icon "button" at bounding box center [1393, 241] width 18 height 18
click at [1298, 431] on div "Delete Role" at bounding box center [1291, 431] width 58 height 15
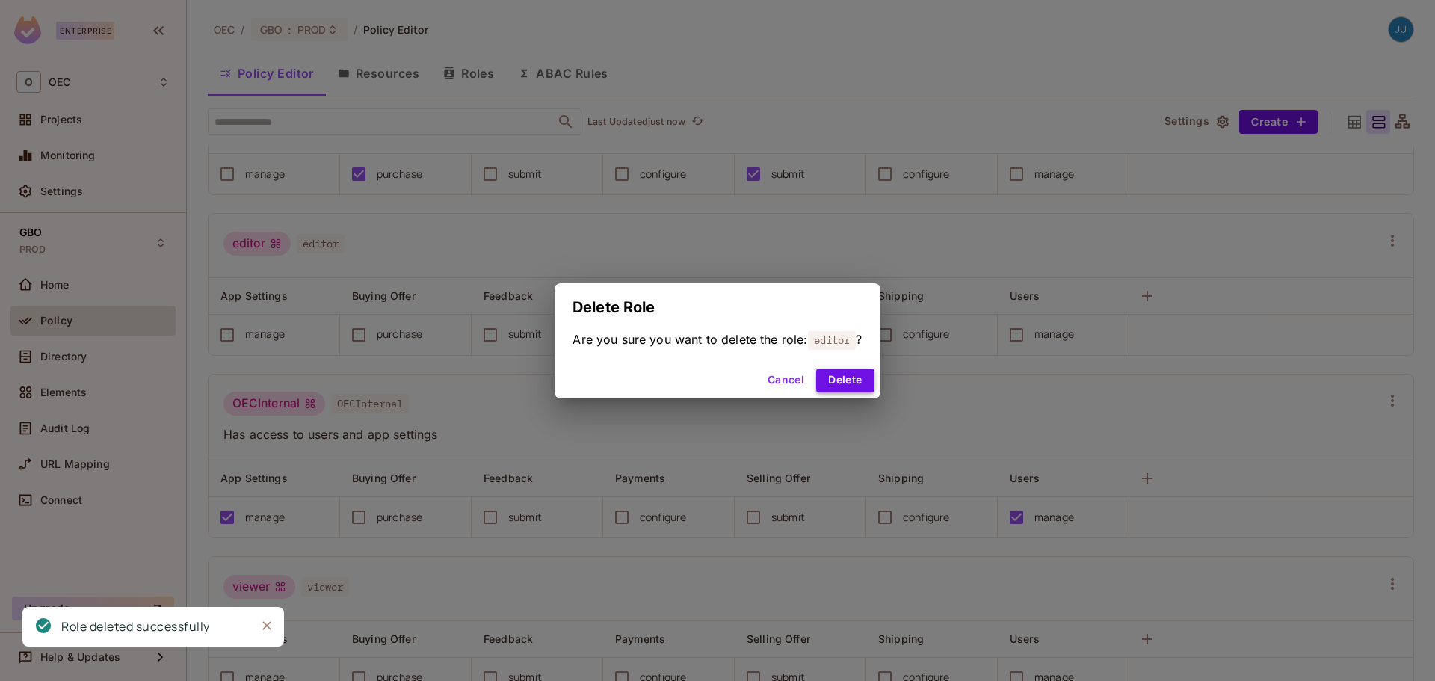
click at [833, 375] on button "Delete" at bounding box center [845, 381] width 58 height 24
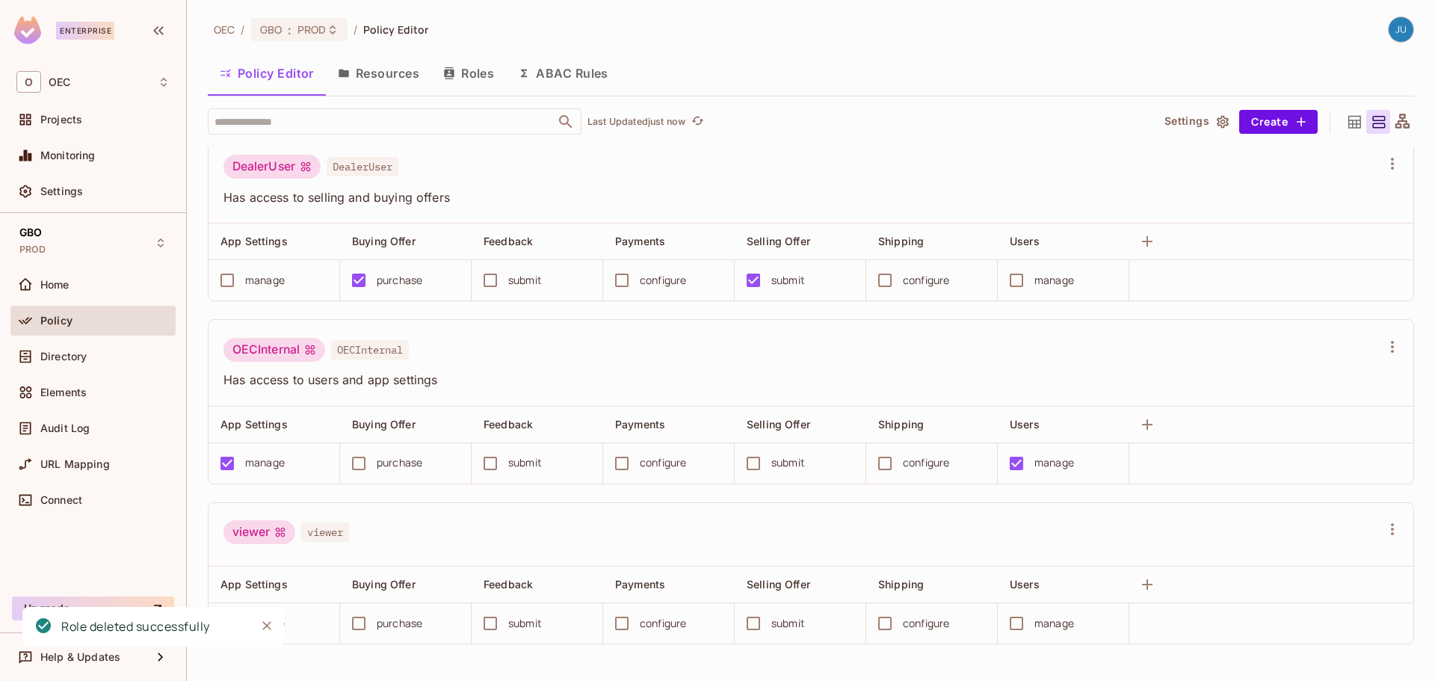
scroll to position [1, 0]
click at [1384, 523] on icon "button" at bounding box center [1393, 529] width 18 height 18
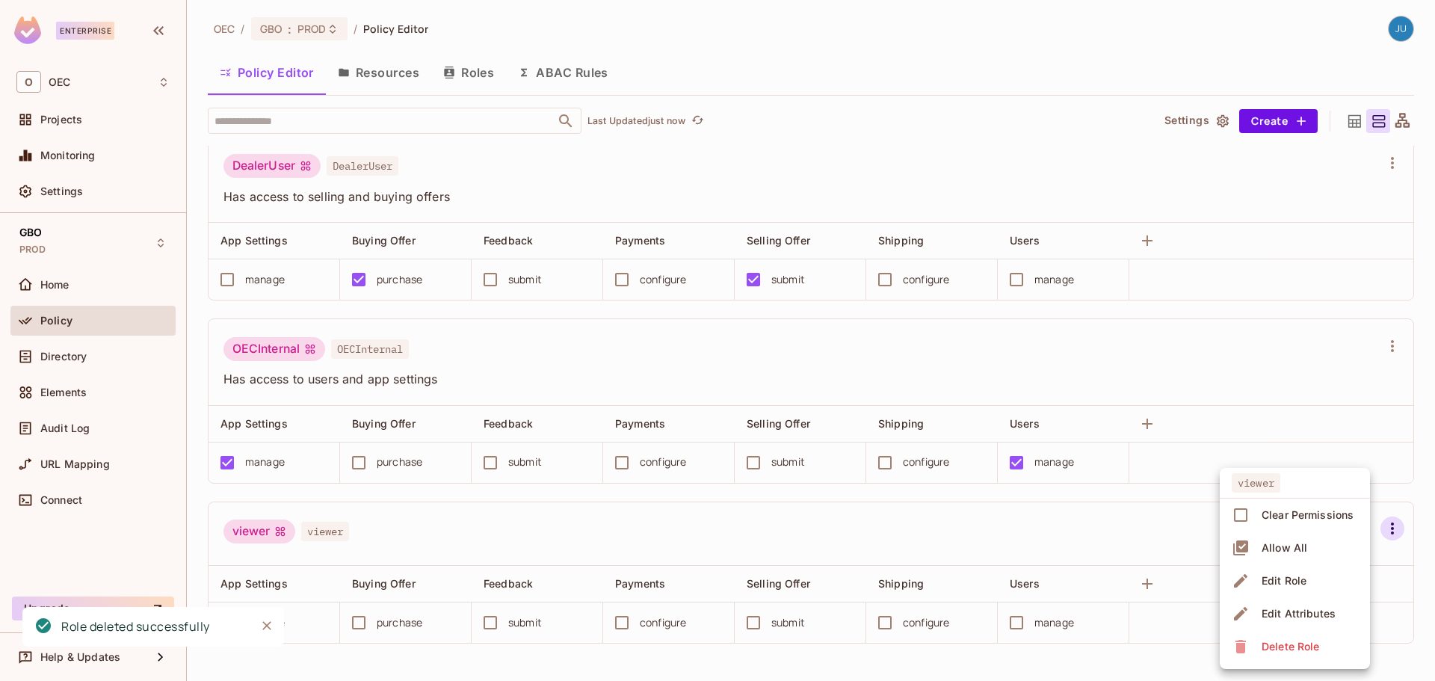
click at [1301, 646] on div "Delete Role" at bounding box center [1291, 646] width 58 height 15
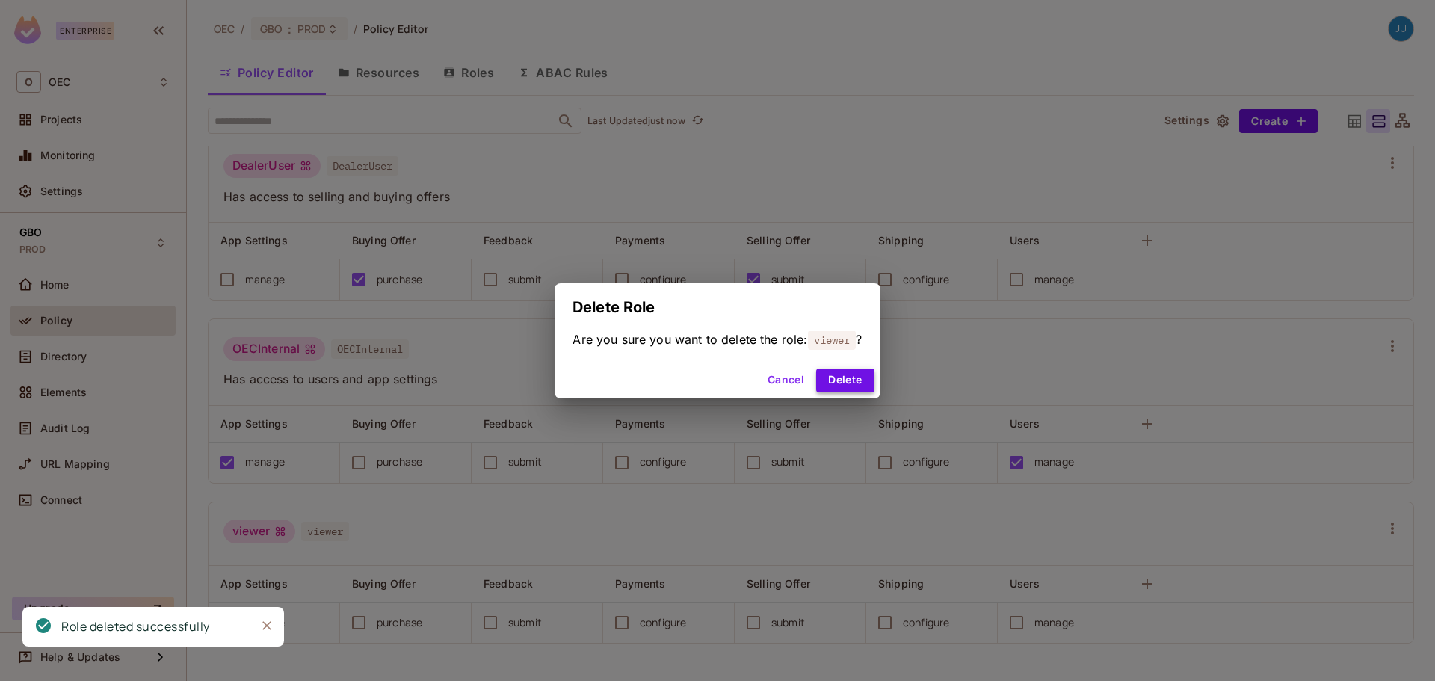
click at [852, 387] on button "Delete" at bounding box center [845, 381] width 58 height 24
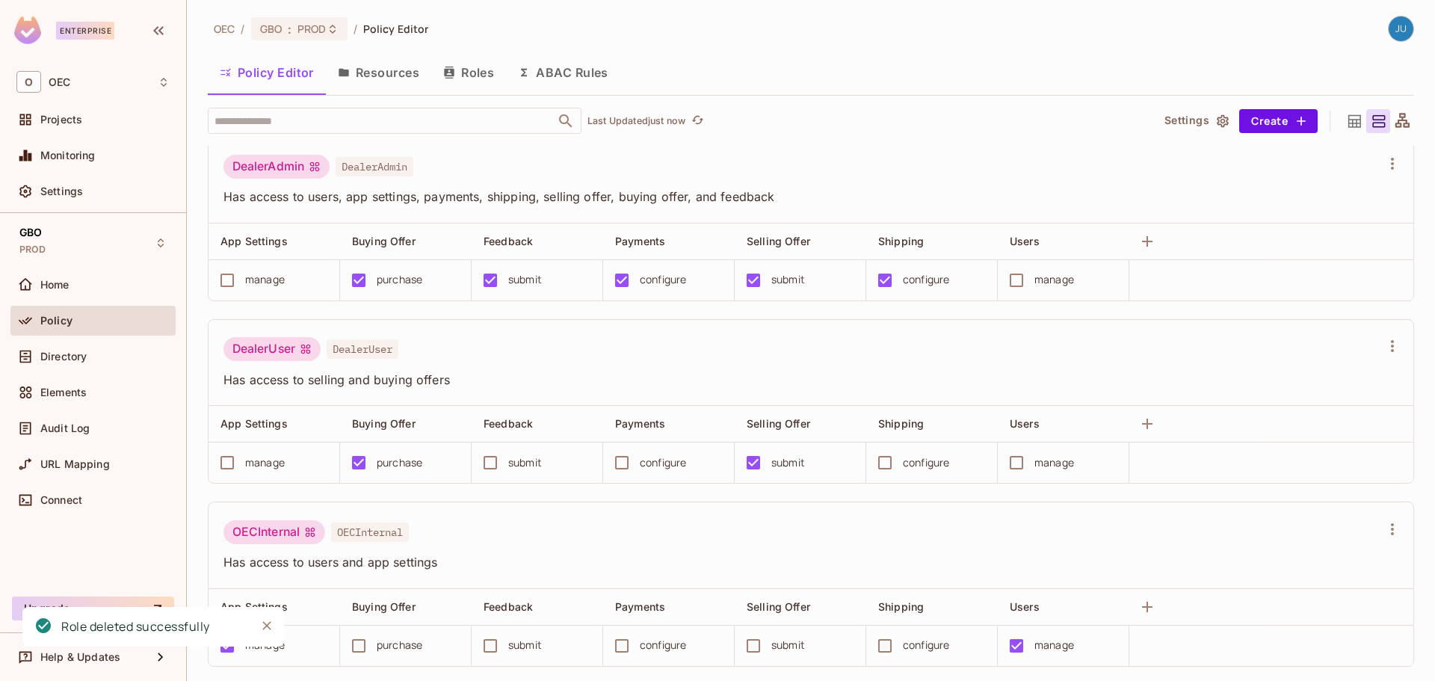
scroll to position [0, 0]
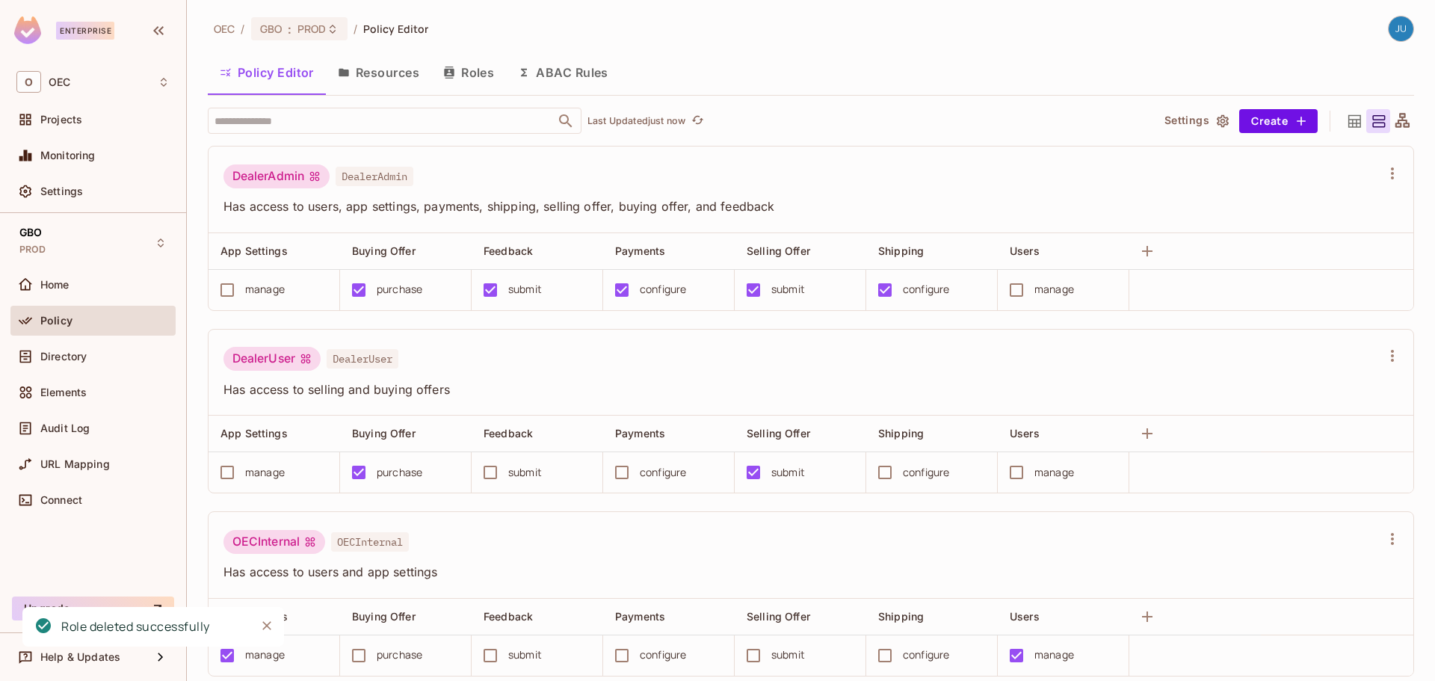
click at [379, 67] on button "Resources" at bounding box center [378, 72] width 105 height 37
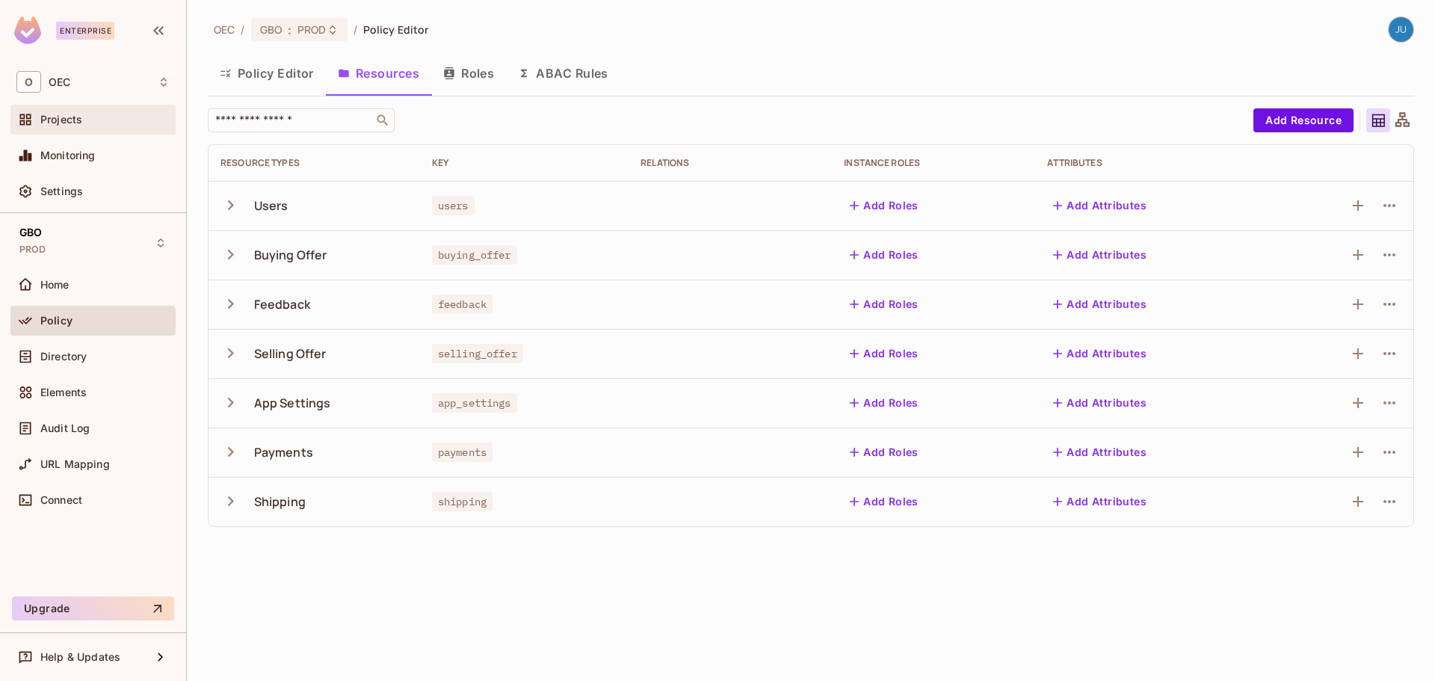
click at [84, 123] on div "Projects" at bounding box center [104, 120] width 129 height 12
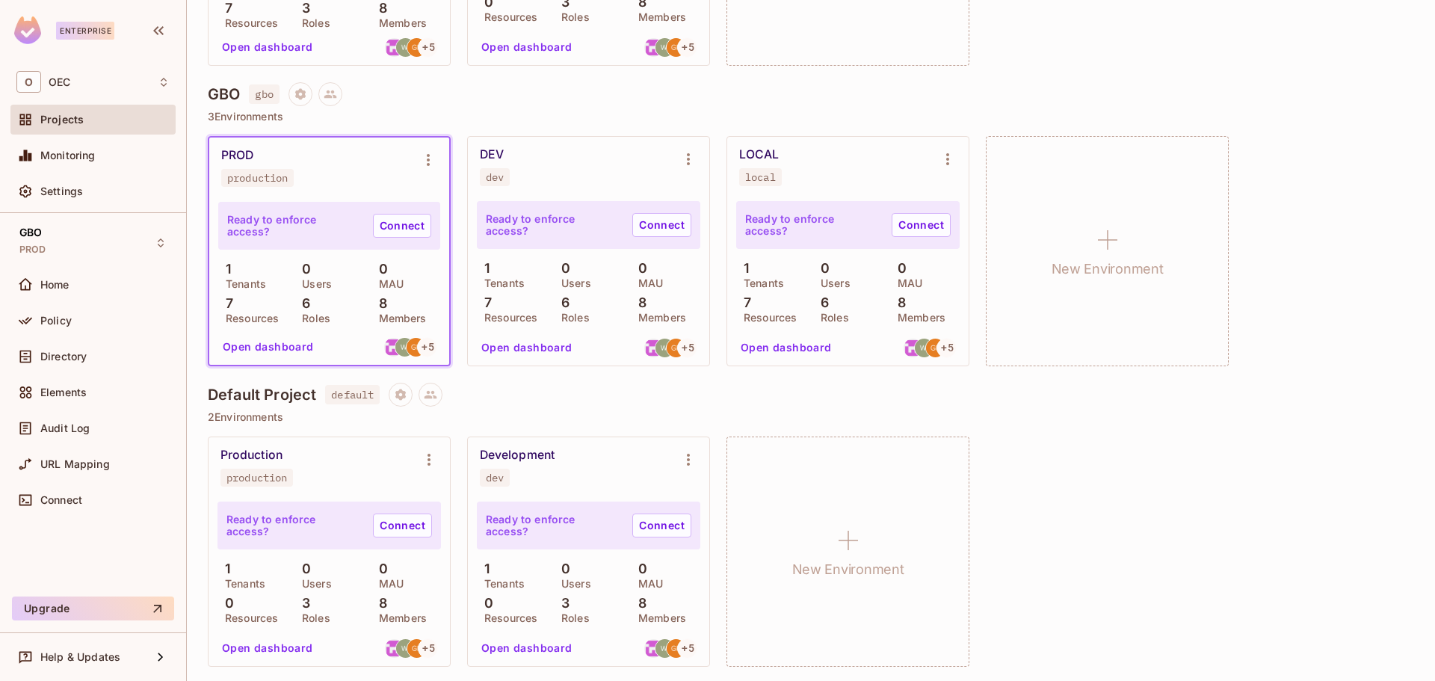
scroll to position [369, 0]
click at [537, 345] on button "Open dashboard" at bounding box center [526, 345] width 103 height 24
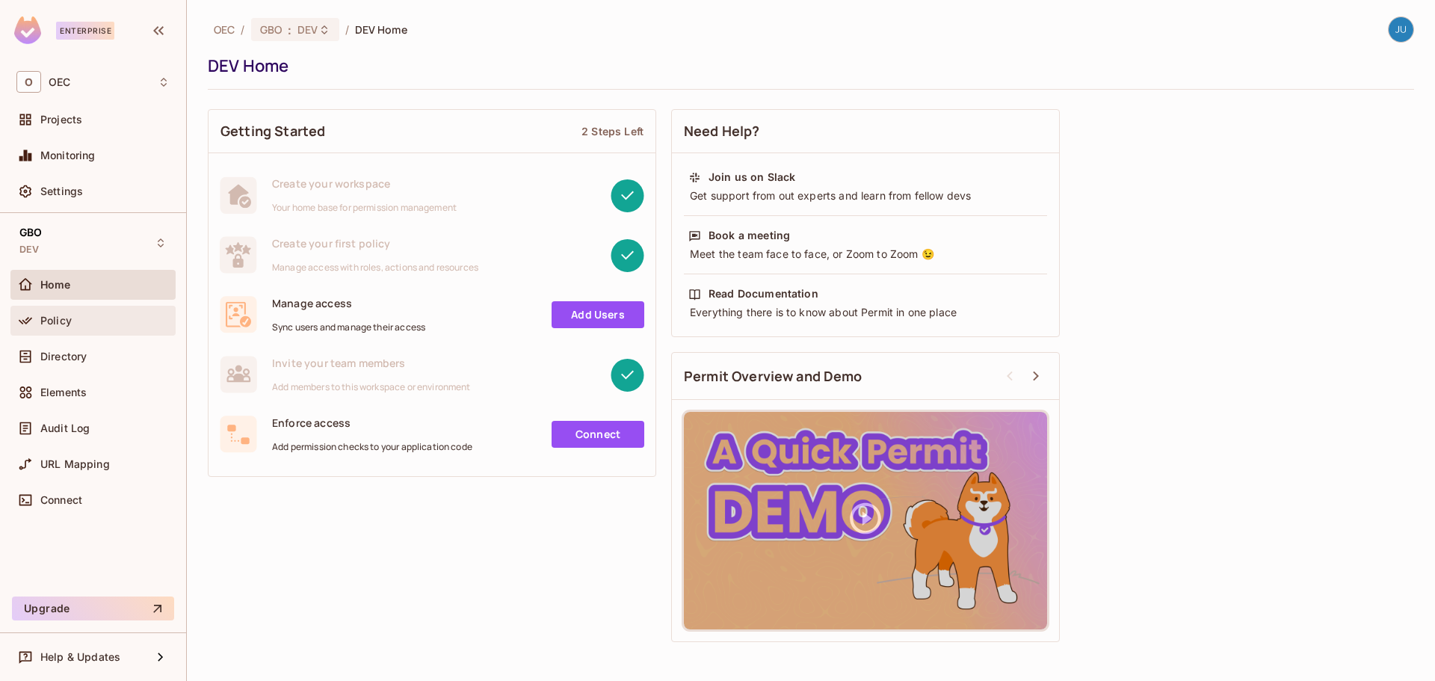
click at [45, 330] on div "Policy" at bounding box center [92, 321] width 165 height 30
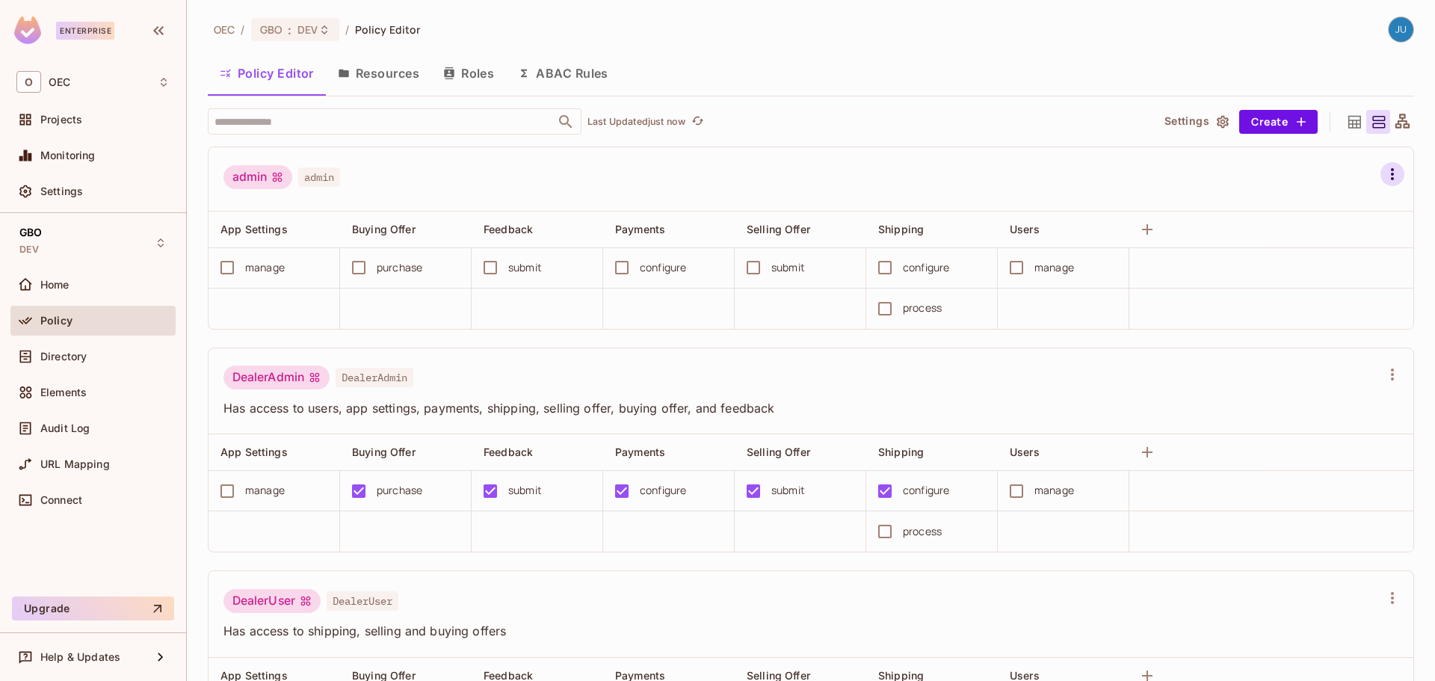
click at [1384, 171] on icon "button" at bounding box center [1393, 174] width 18 height 18
click at [1326, 362] on li "Delete Role" at bounding box center [1295, 364] width 150 height 33
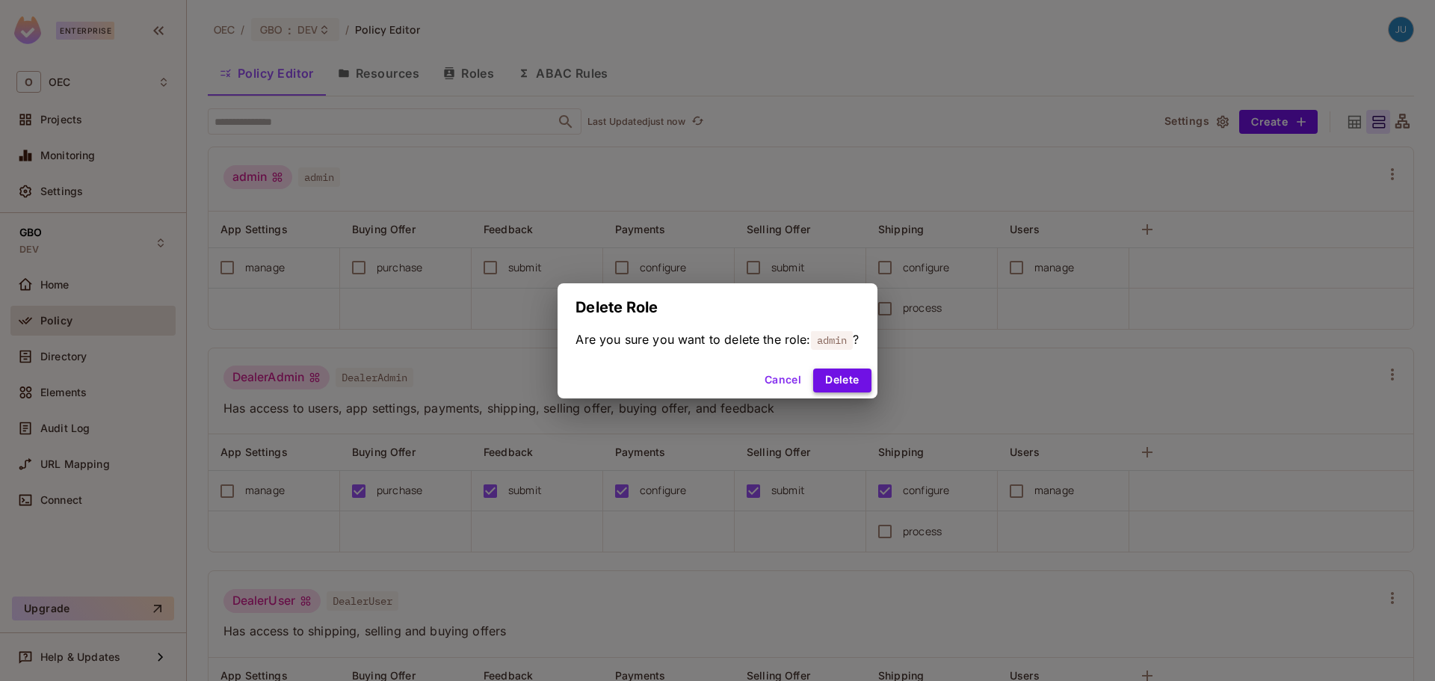
click at [833, 379] on button "Delete" at bounding box center [842, 381] width 58 height 24
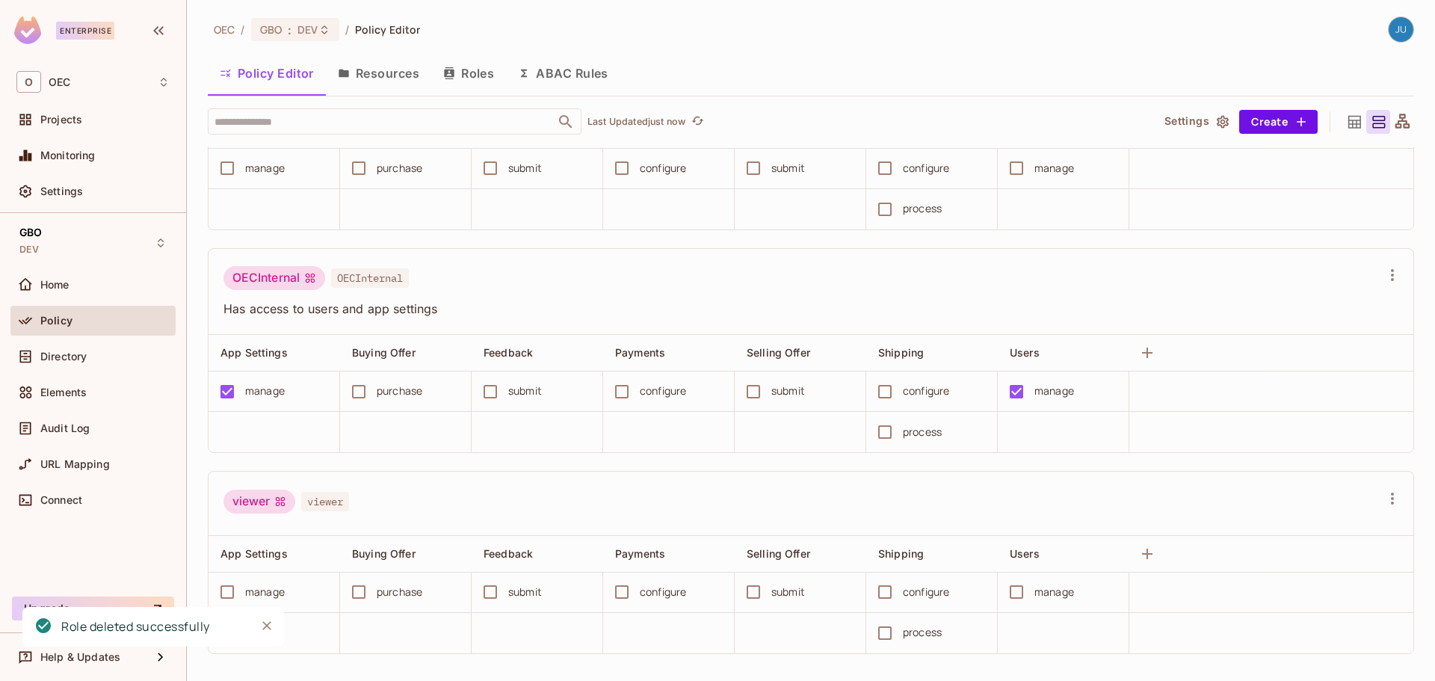
scroll to position [555, 0]
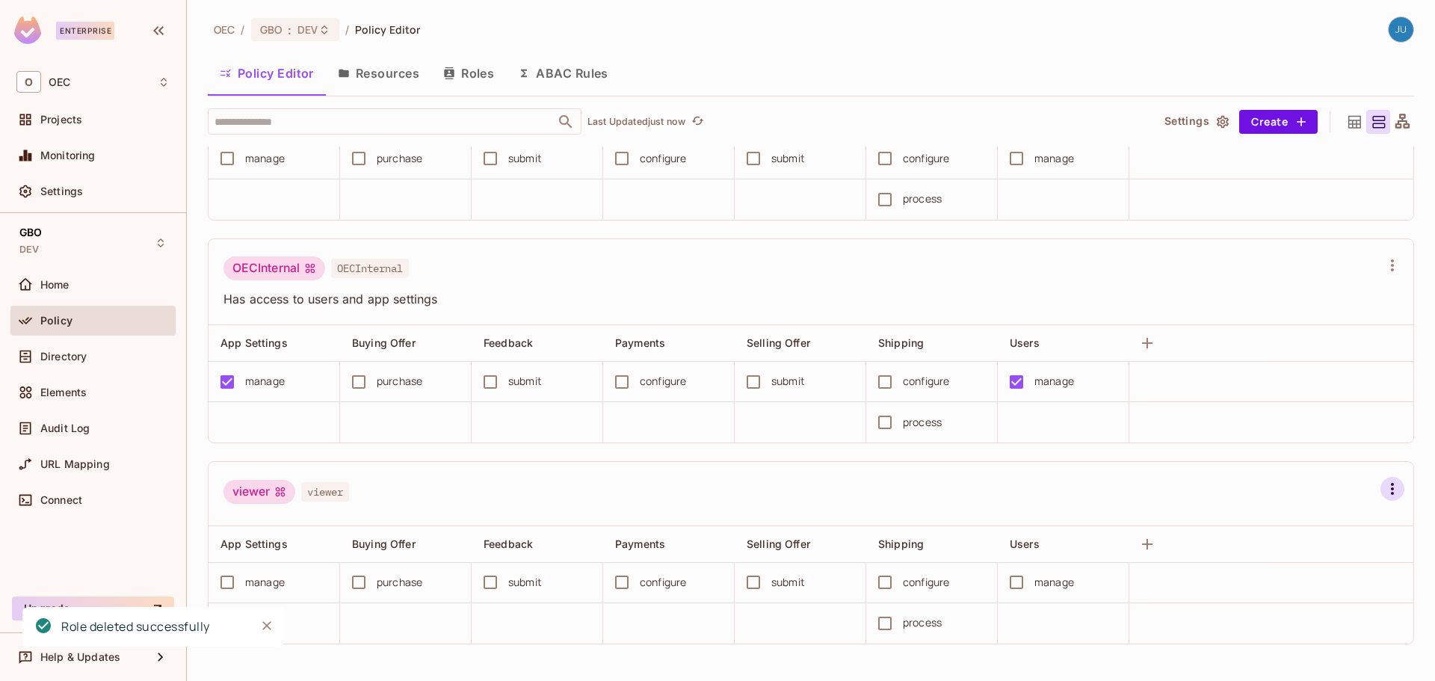
click at [1384, 492] on icon "button" at bounding box center [1393, 489] width 18 height 18
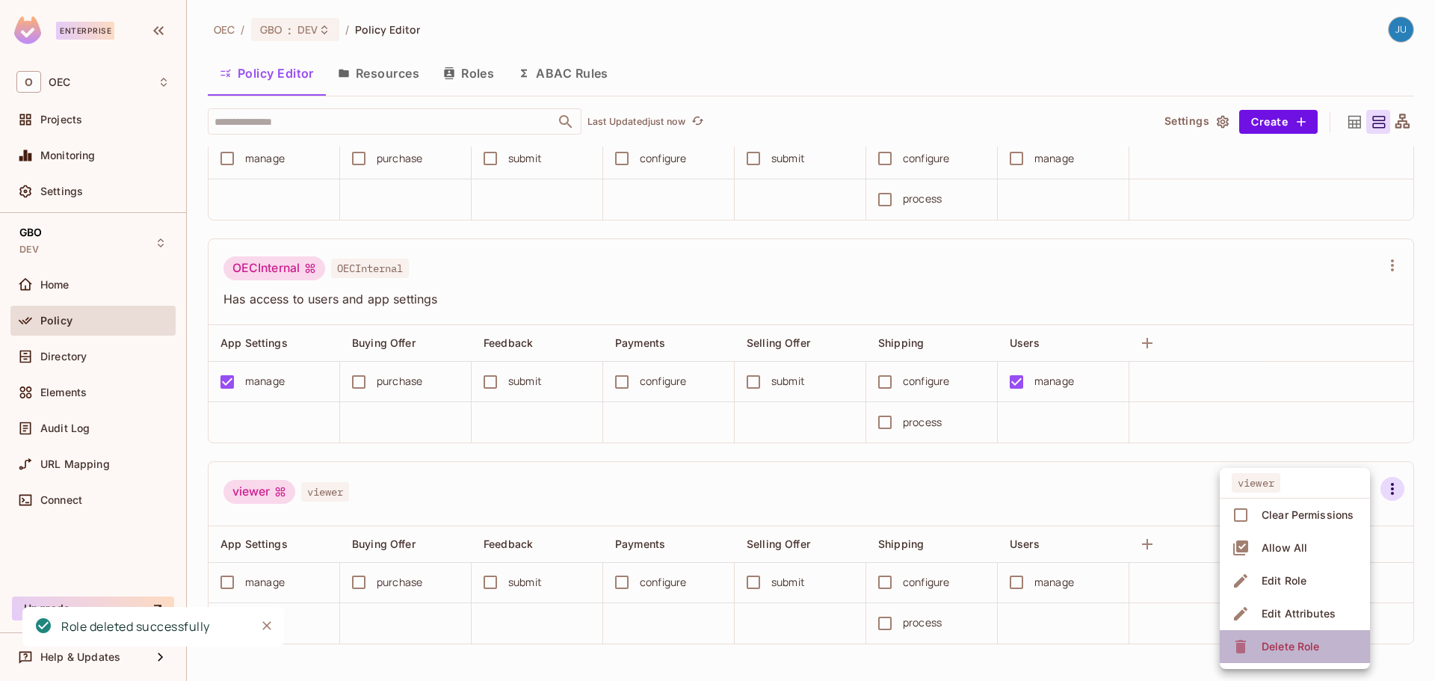
click at [1305, 641] on div "Delete Role" at bounding box center [1291, 646] width 58 height 15
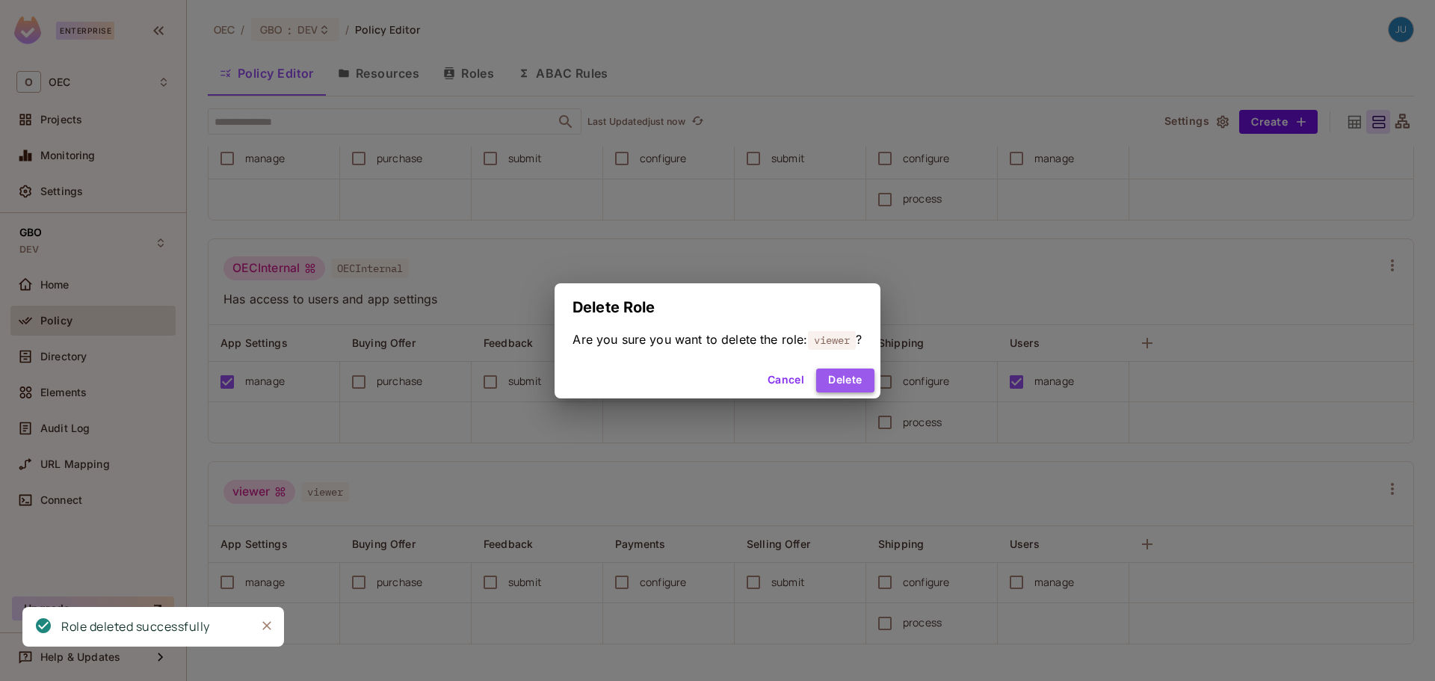
click at [856, 384] on button "Delete" at bounding box center [845, 381] width 58 height 24
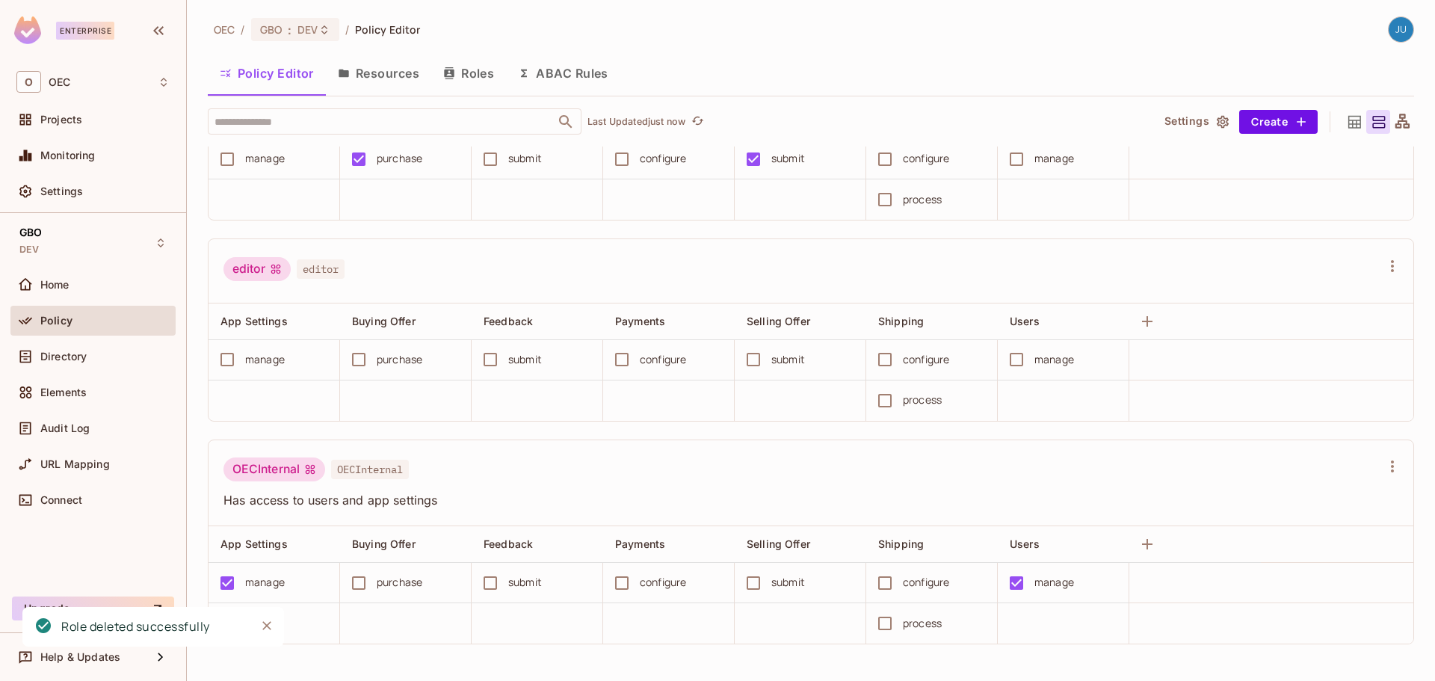
scroll to position [130, 0]
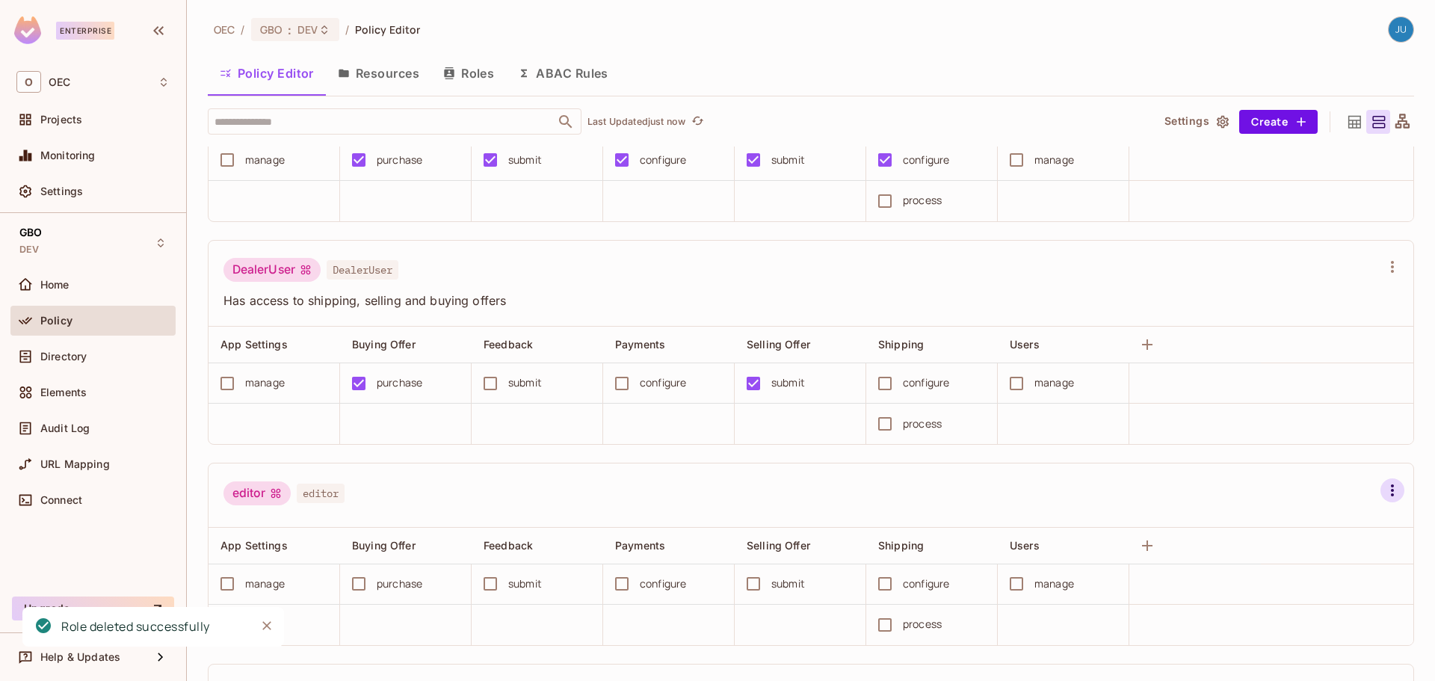
click at [1391, 489] on icon "button" at bounding box center [1392, 490] width 3 height 12
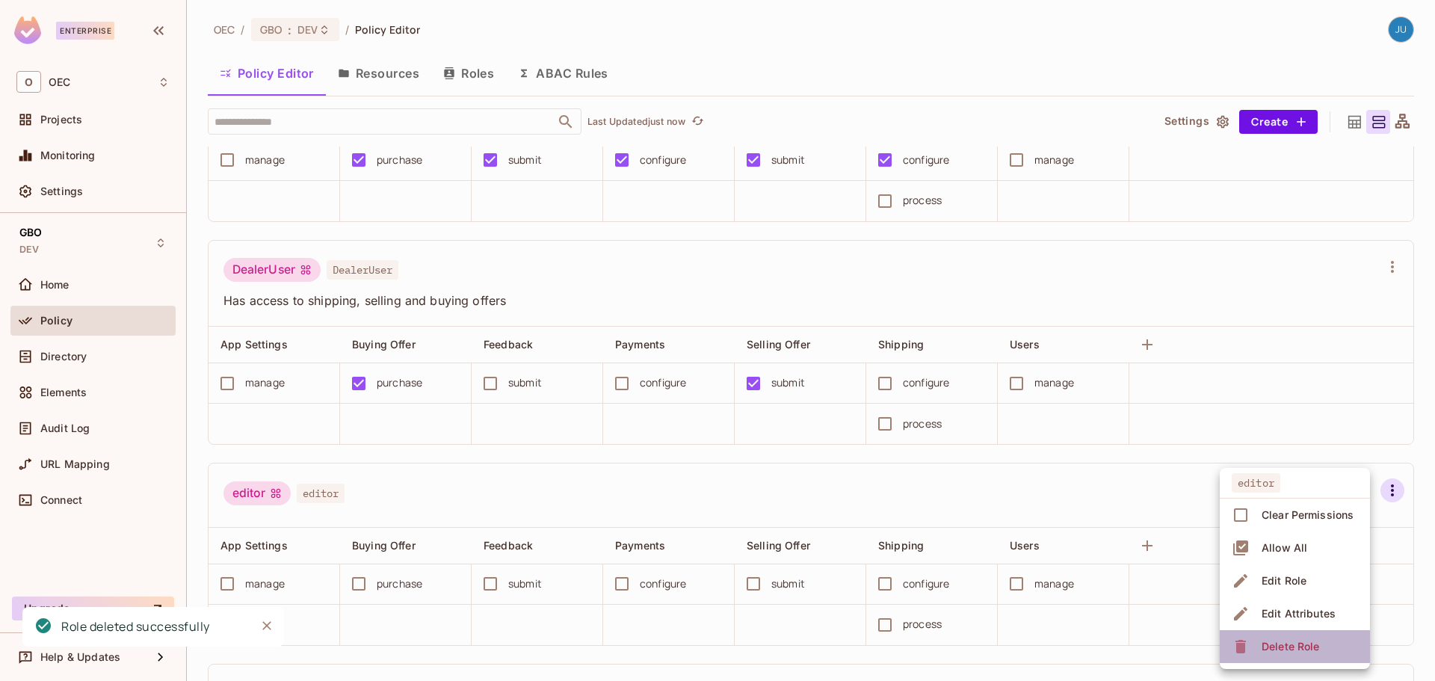
click at [1288, 639] on div "Delete Role" at bounding box center [1291, 646] width 58 height 15
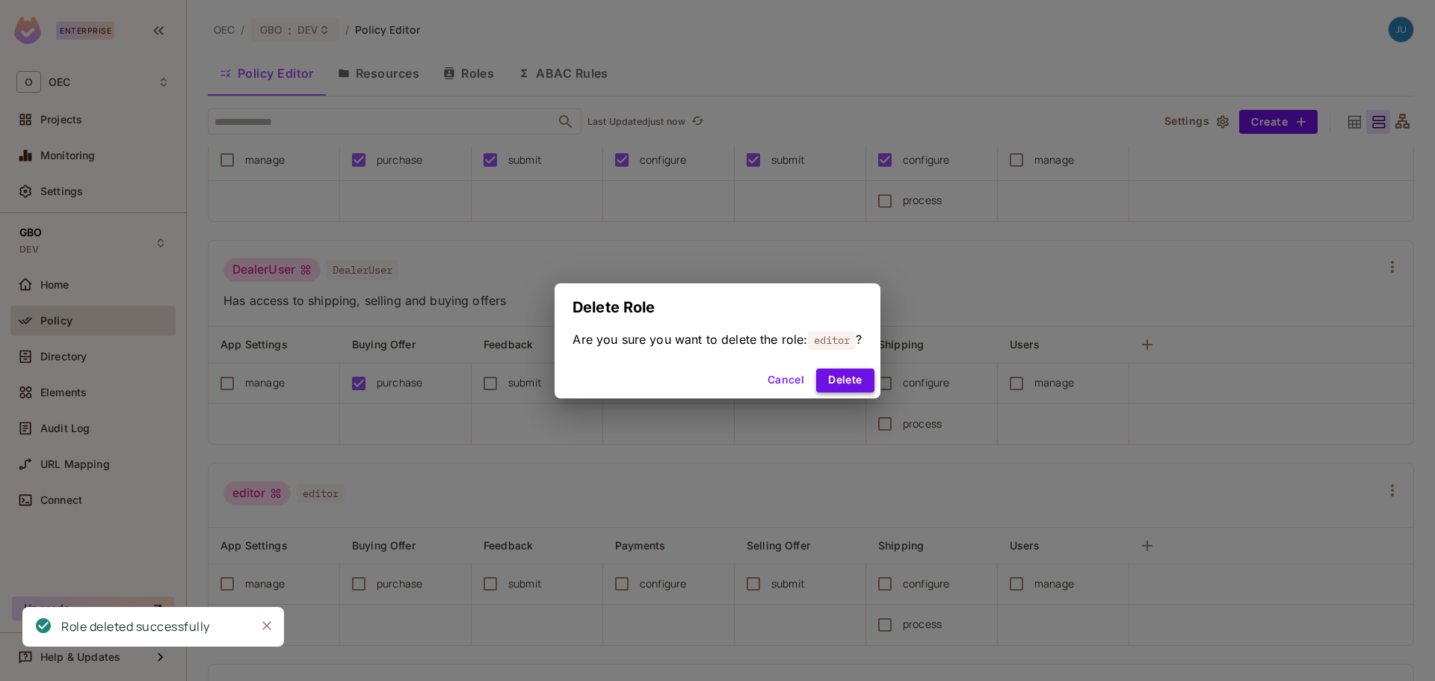
click at [833, 377] on button "Delete" at bounding box center [845, 381] width 58 height 24
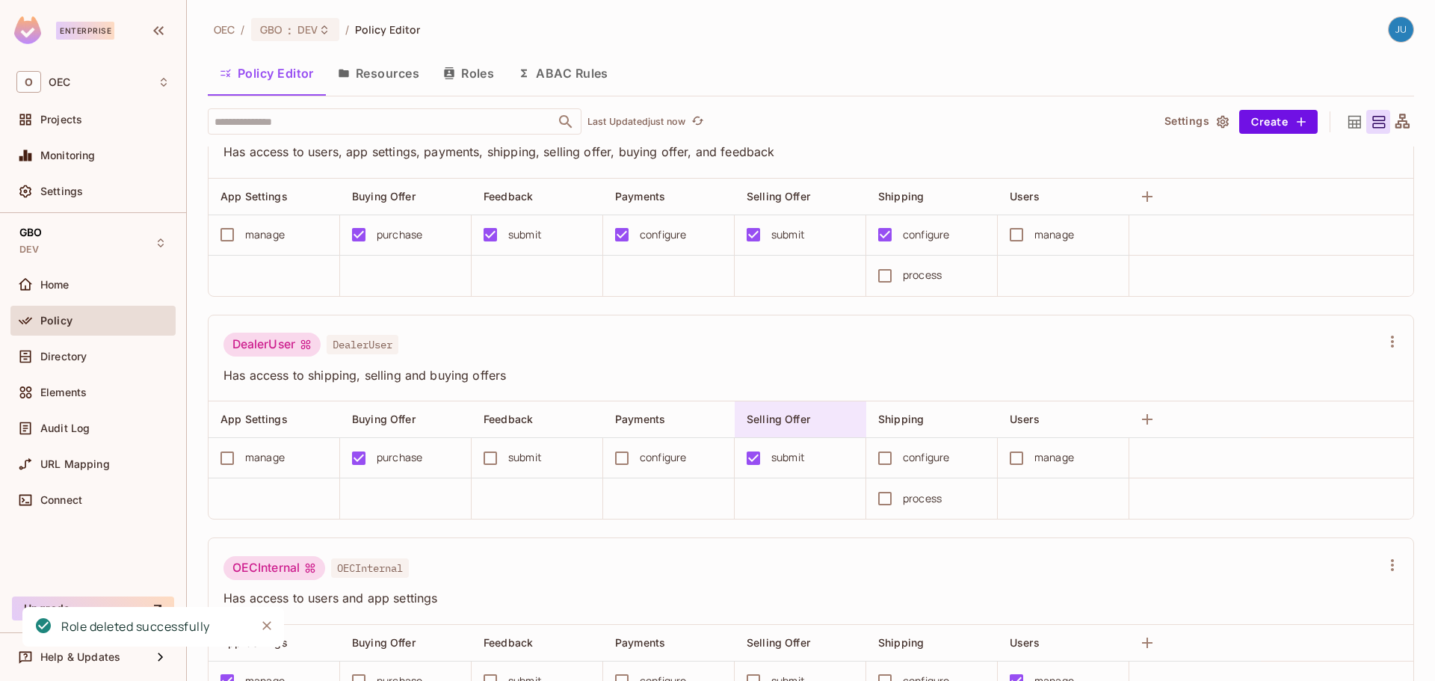
scroll to position [0, 0]
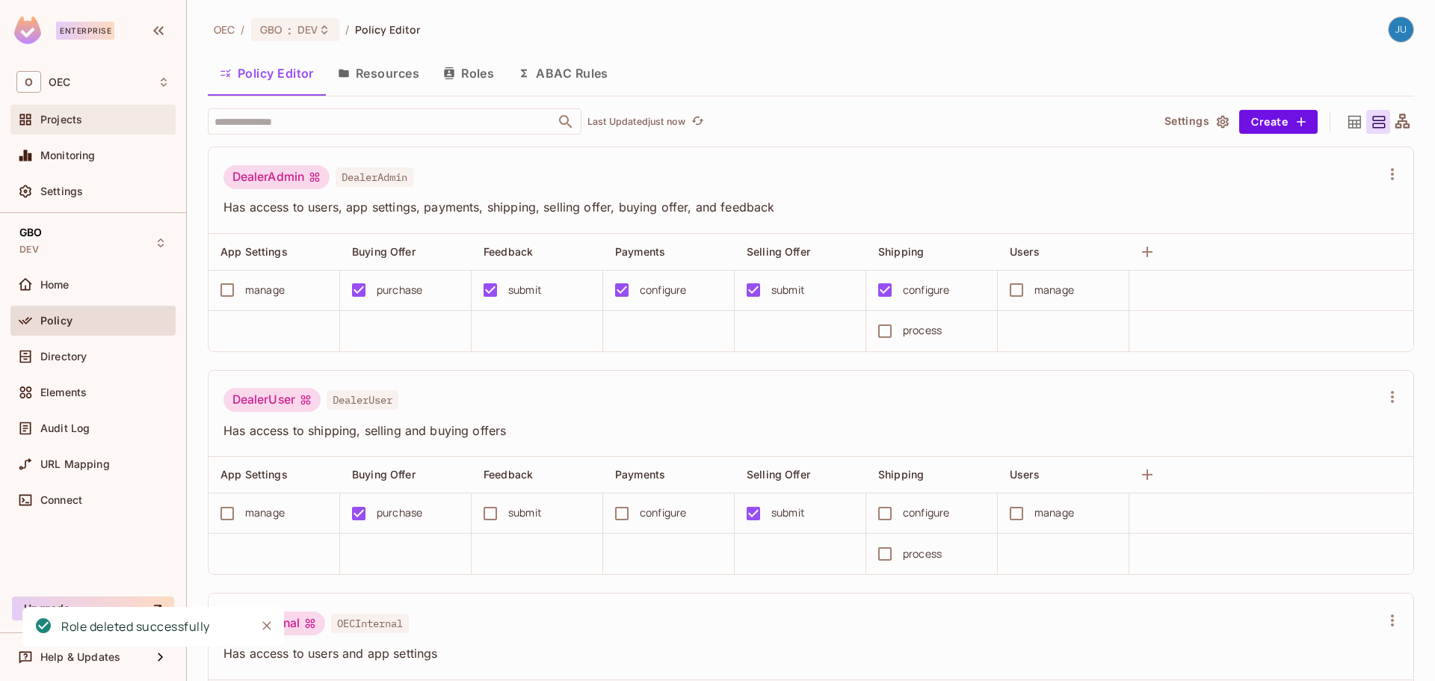
click at [84, 124] on div "Projects" at bounding box center [104, 120] width 129 height 12
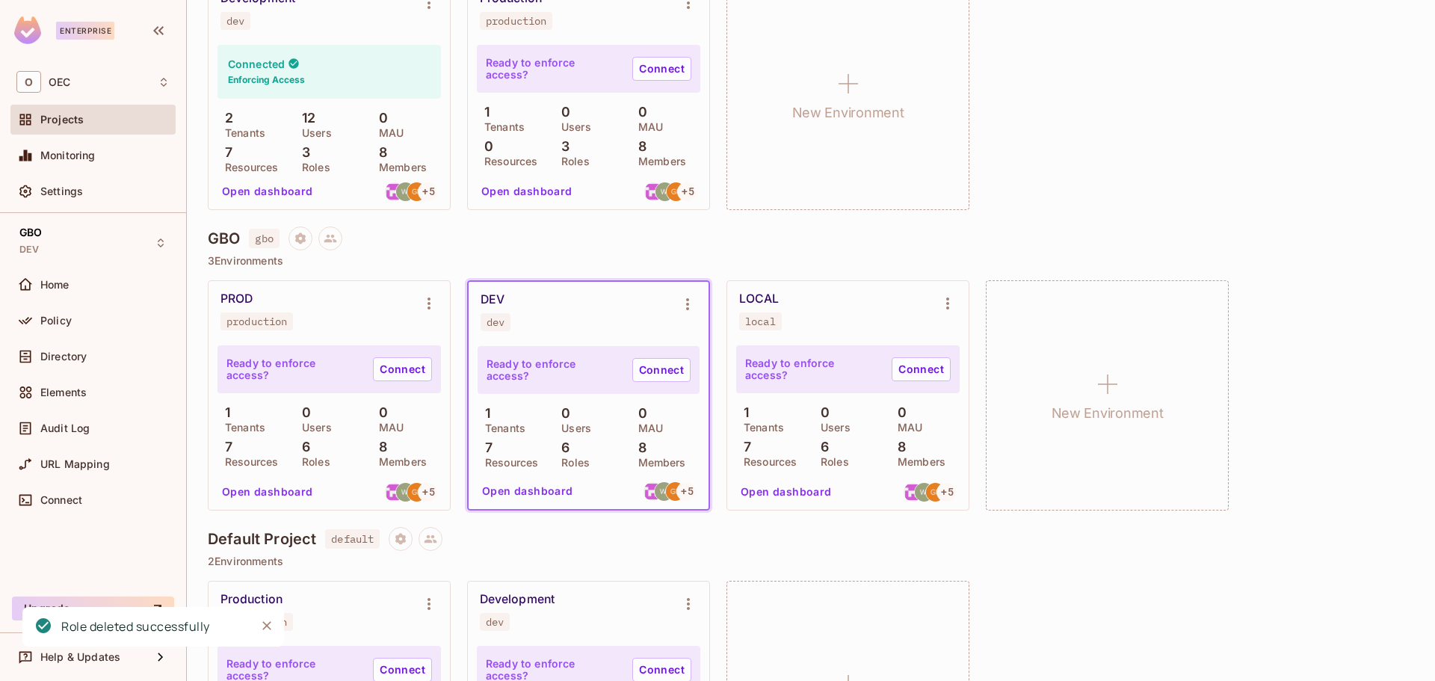
scroll to position [224, 0]
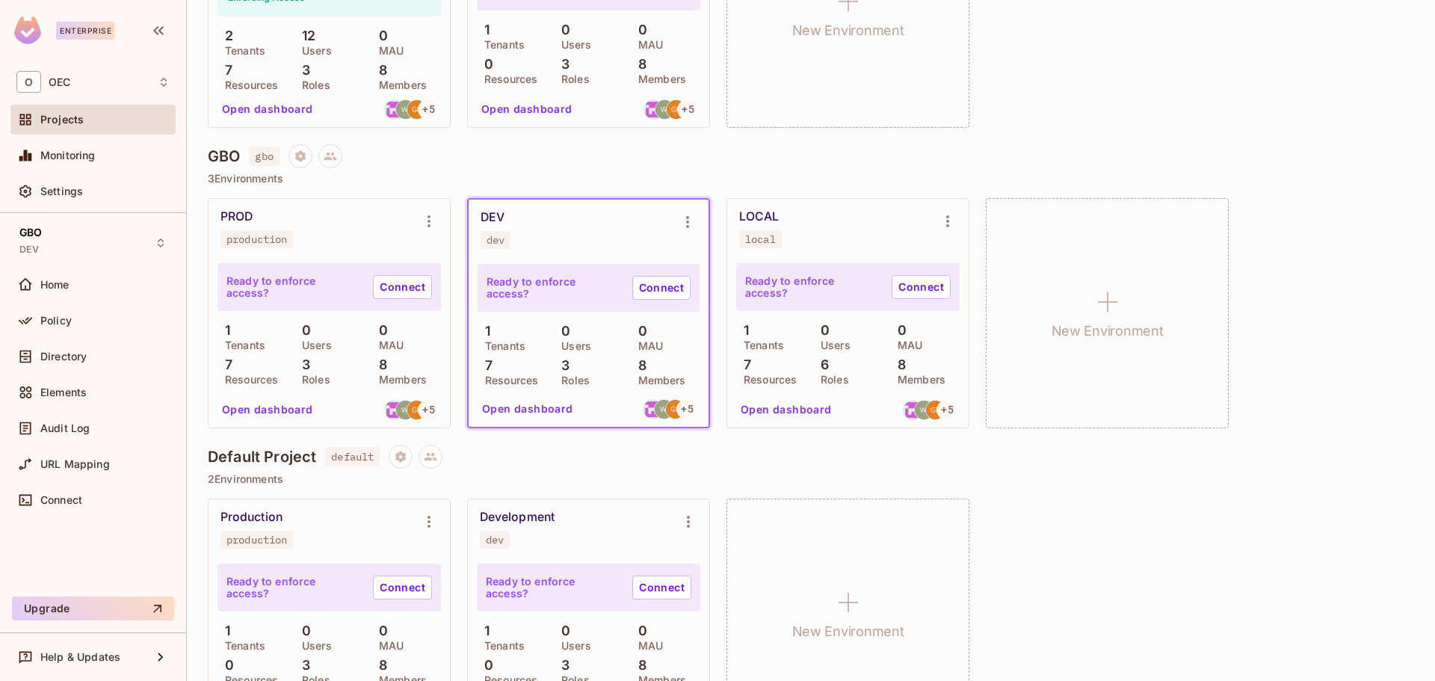
scroll to position [220, 0]
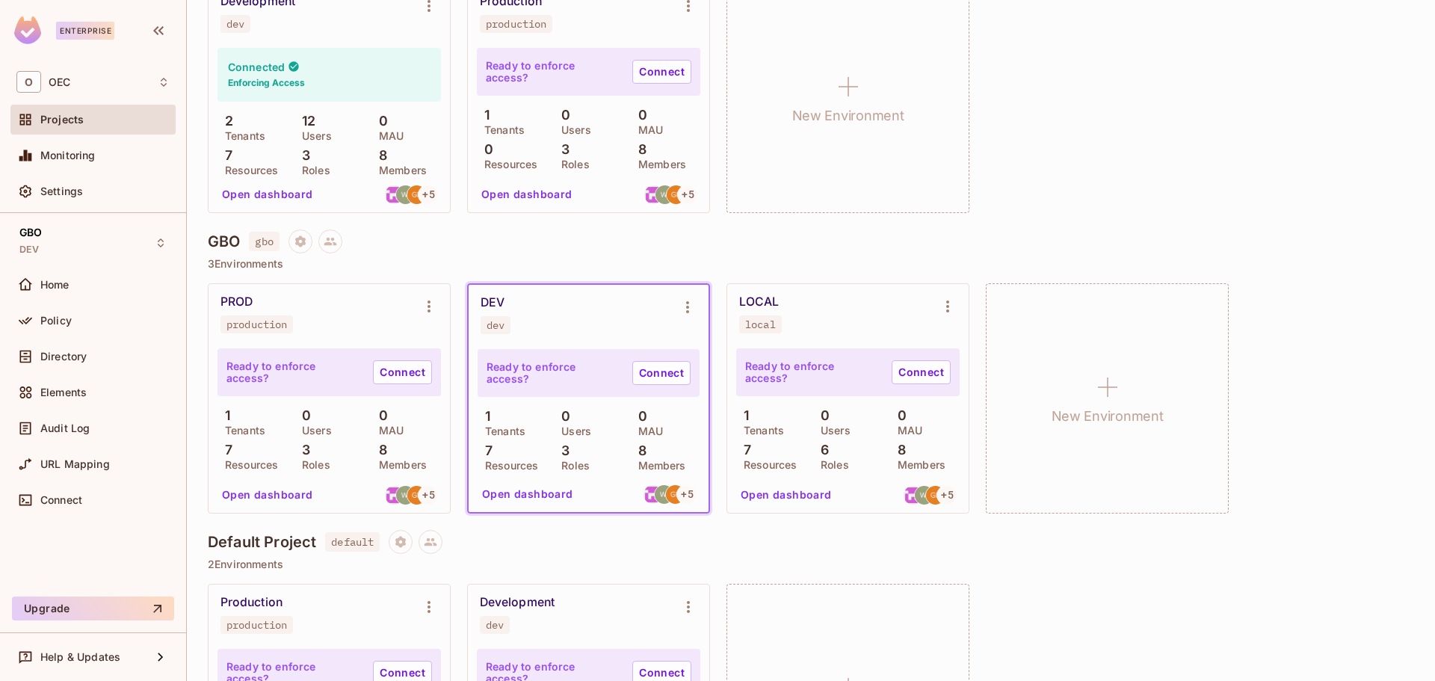
click at [807, 497] on button "Open dashboard" at bounding box center [786, 495] width 103 height 24
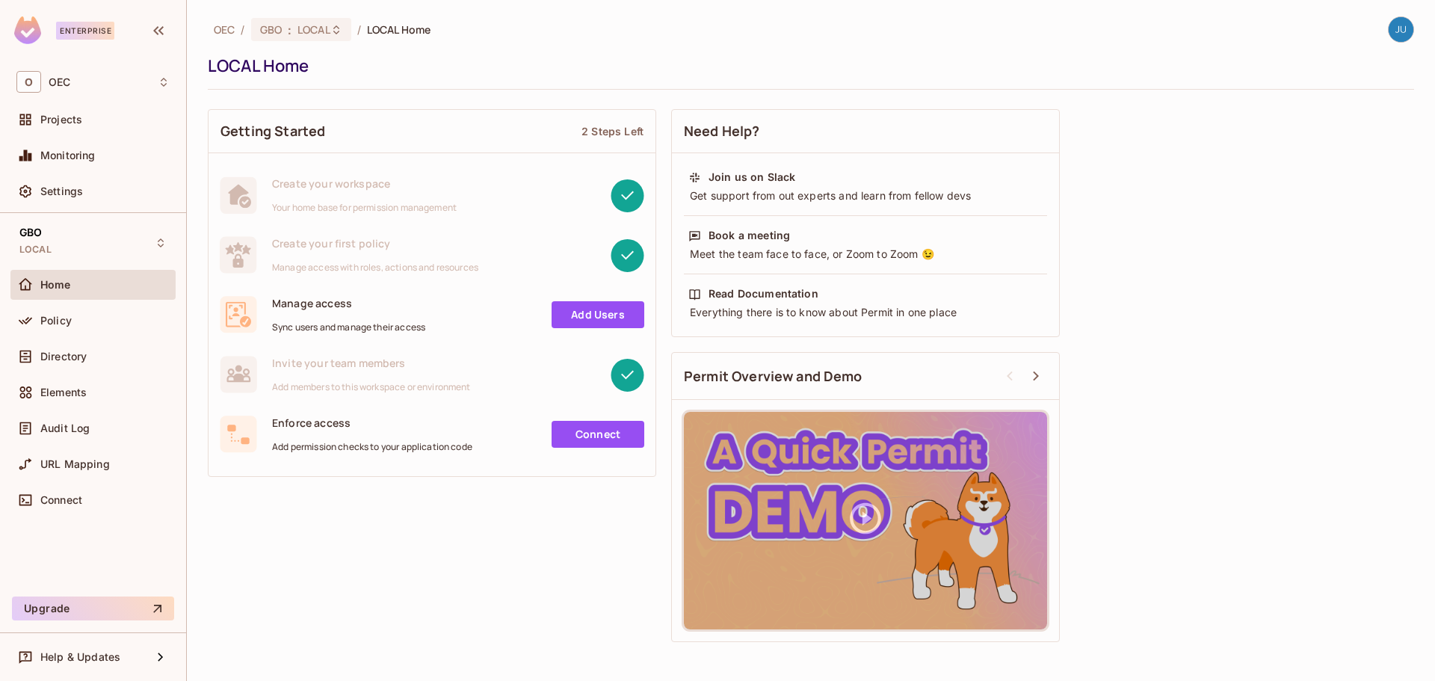
click at [61, 340] on div "Policy" at bounding box center [92, 324] width 165 height 36
click at [70, 320] on span "Policy" at bounding box center [55, 321] width 31 height 12
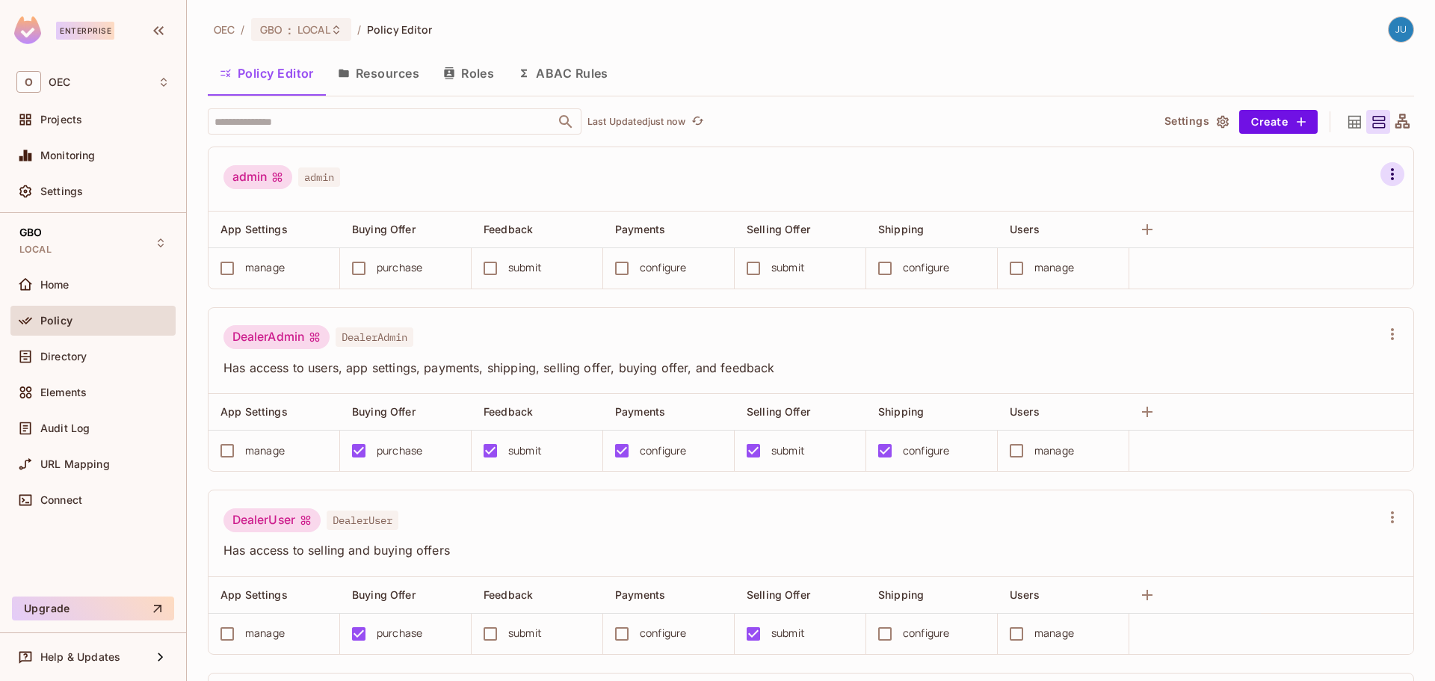
click at [1384, 177] on icon "button" at bounding box center [1393, 174] width 18 height 18
click at [1300, 367] on div "Delete Role" at bounding box center [1291, 364] width 58 height 15
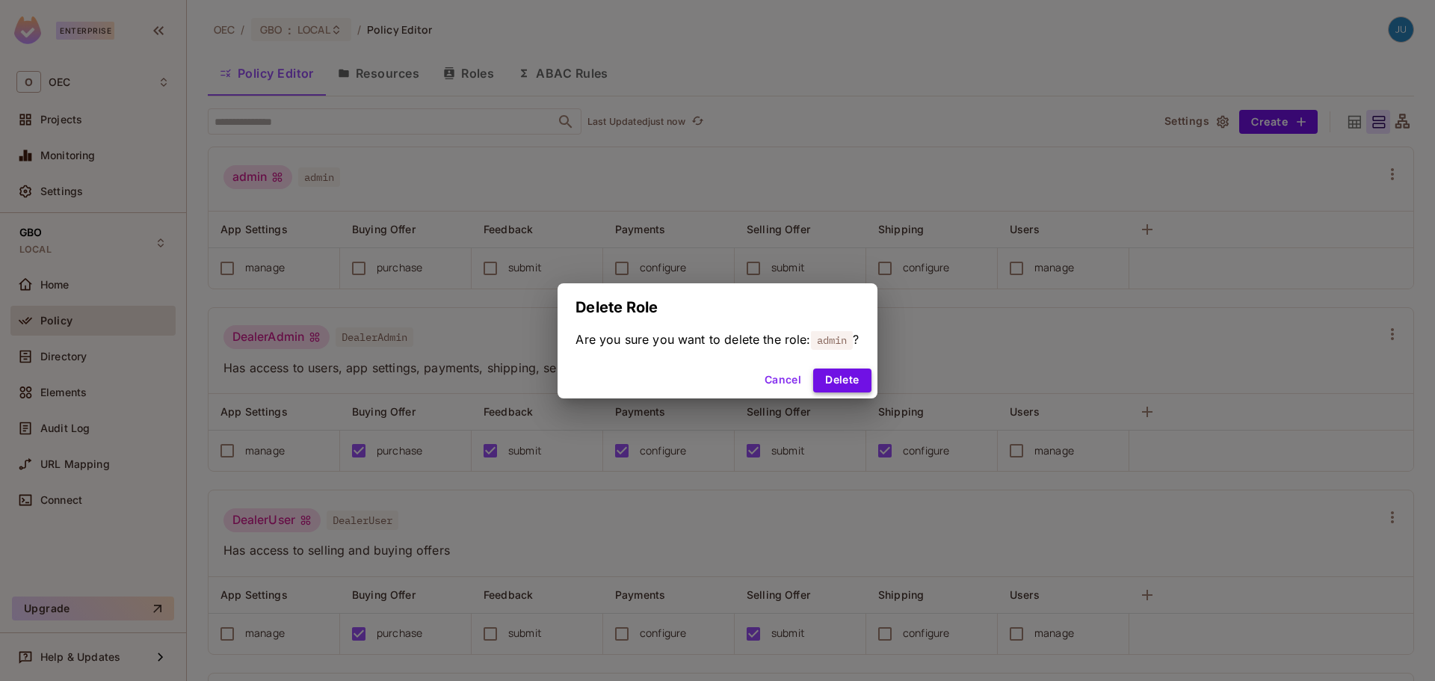
click at [849, 383] on button "Delete" at bounding box center [842, 381] width 58 height 24
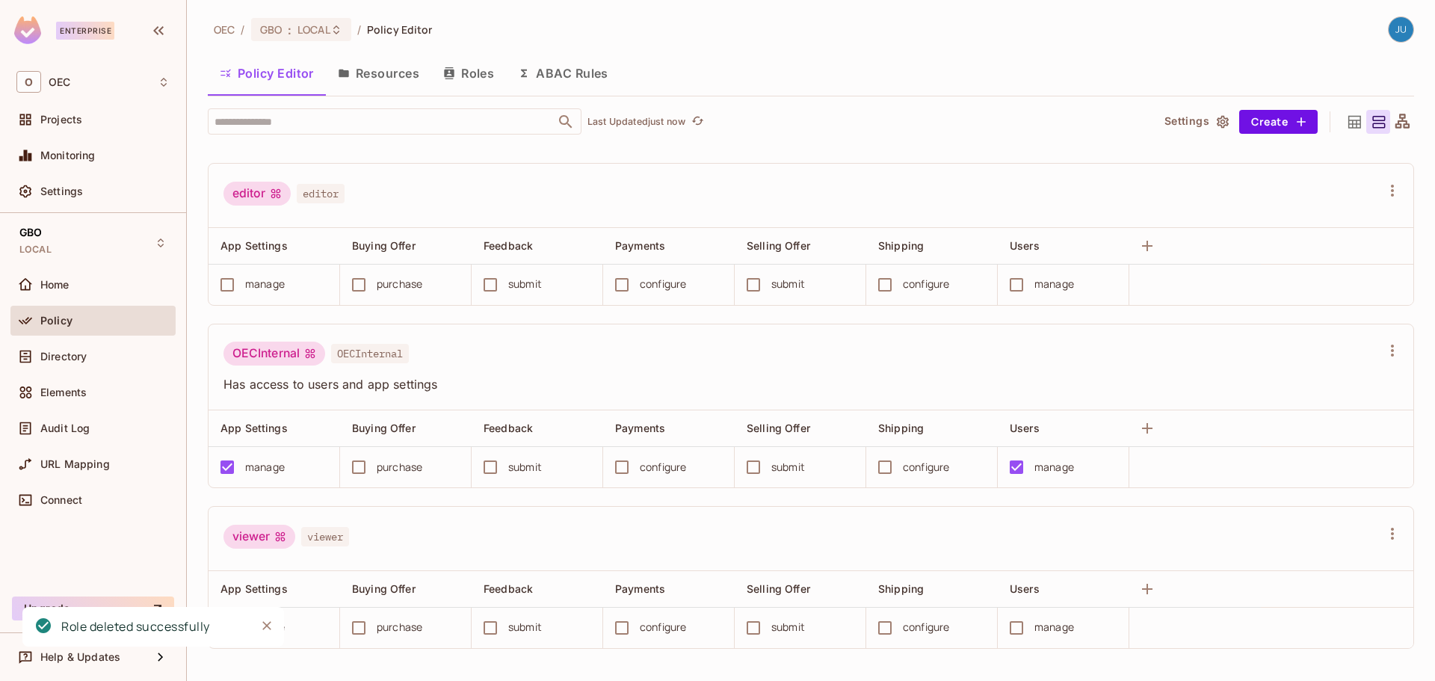
scroll to position [354, 0]
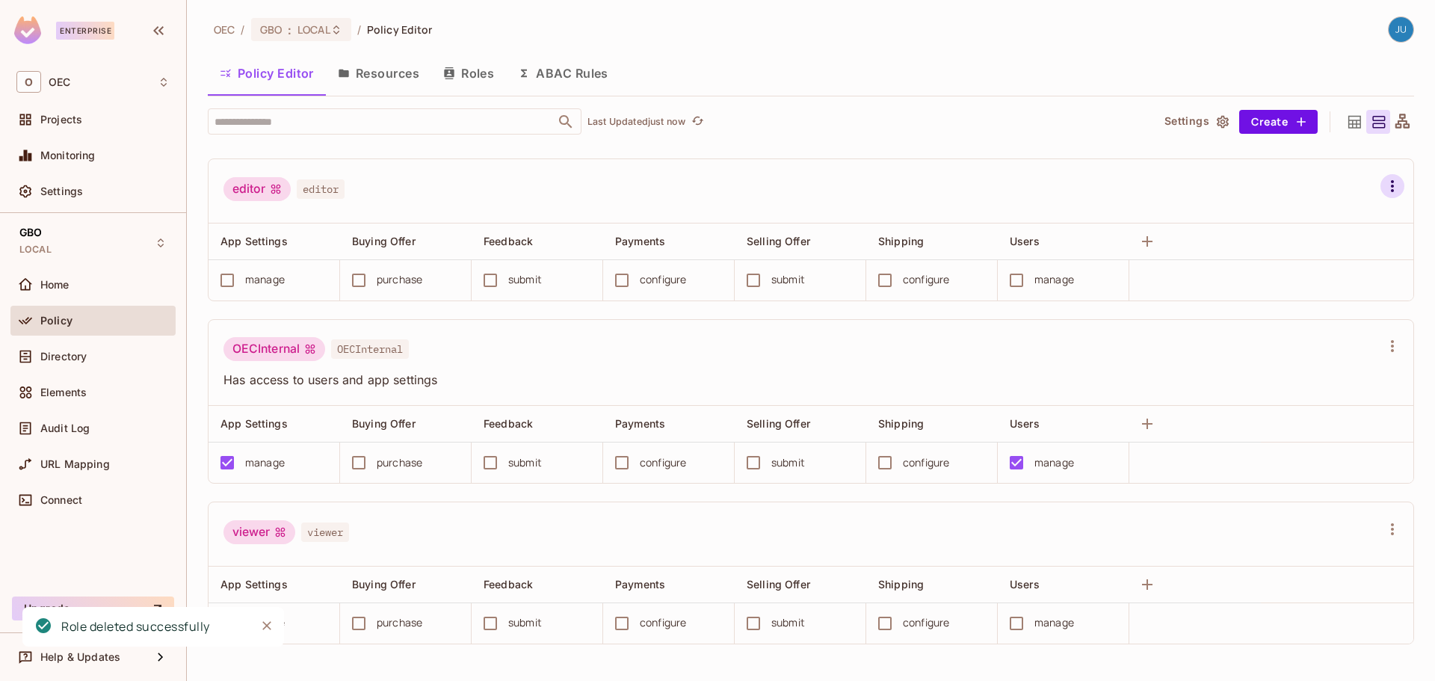
click at [1391, 182] on icon "button" at bounding box center [1392, 186] width 3 height 12
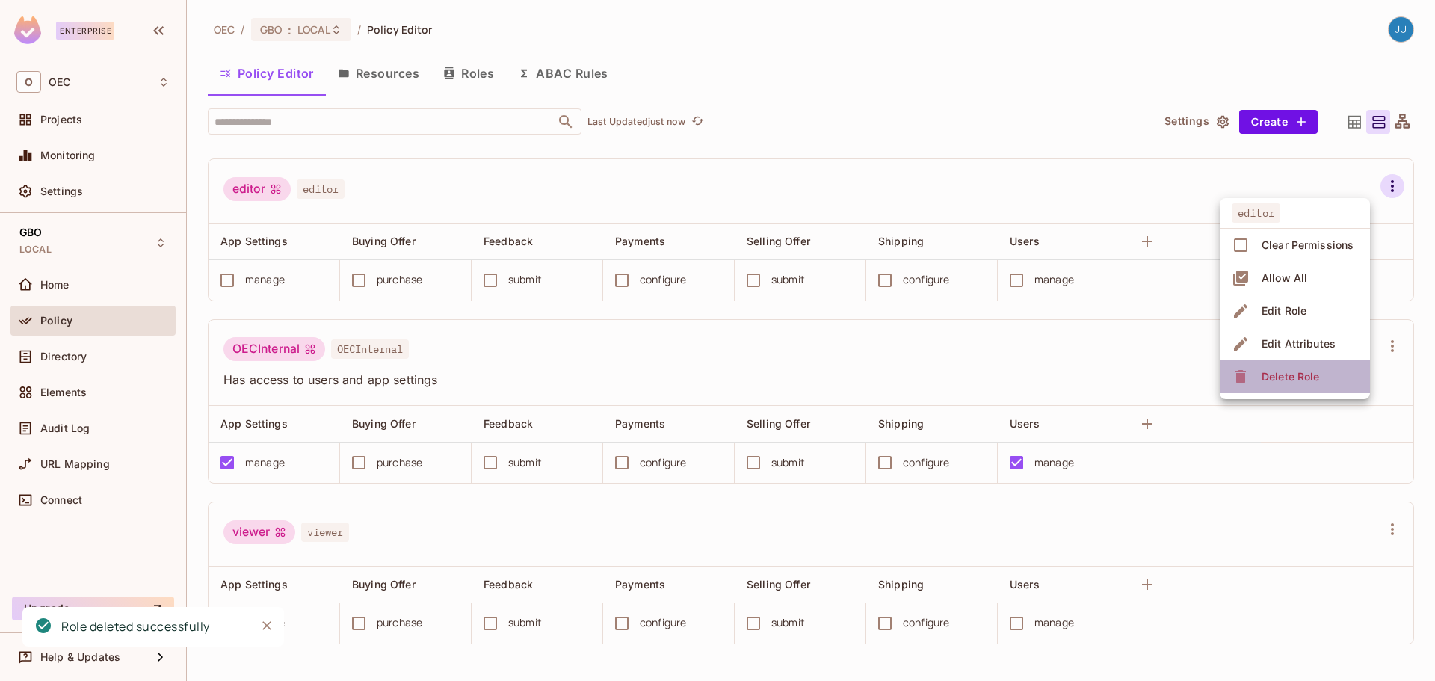
click at [1307, 383] on div "Delete Role" at bounding box center [1291, 376] width 58 height 15
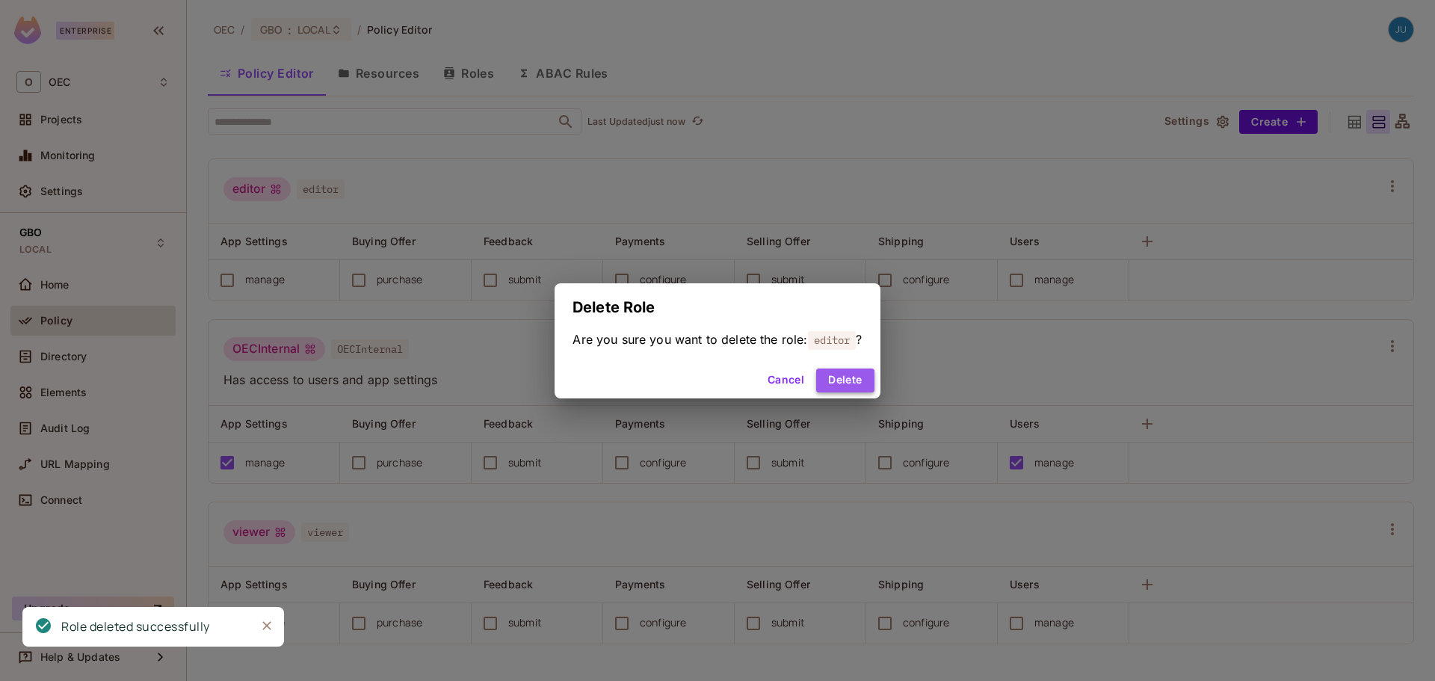
click at [850, 384] on button "Delete" at bounding box center [845, 381] width 58 height 24
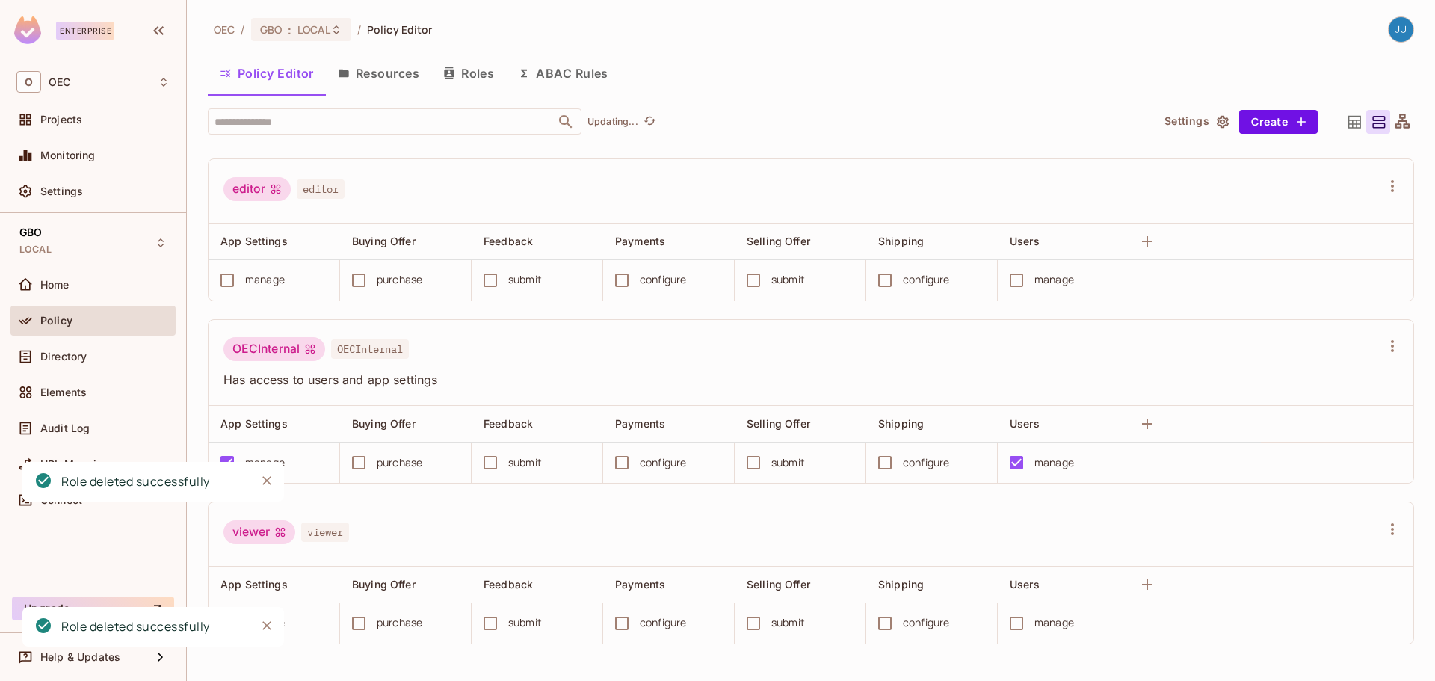
scroll to position [193, 0]
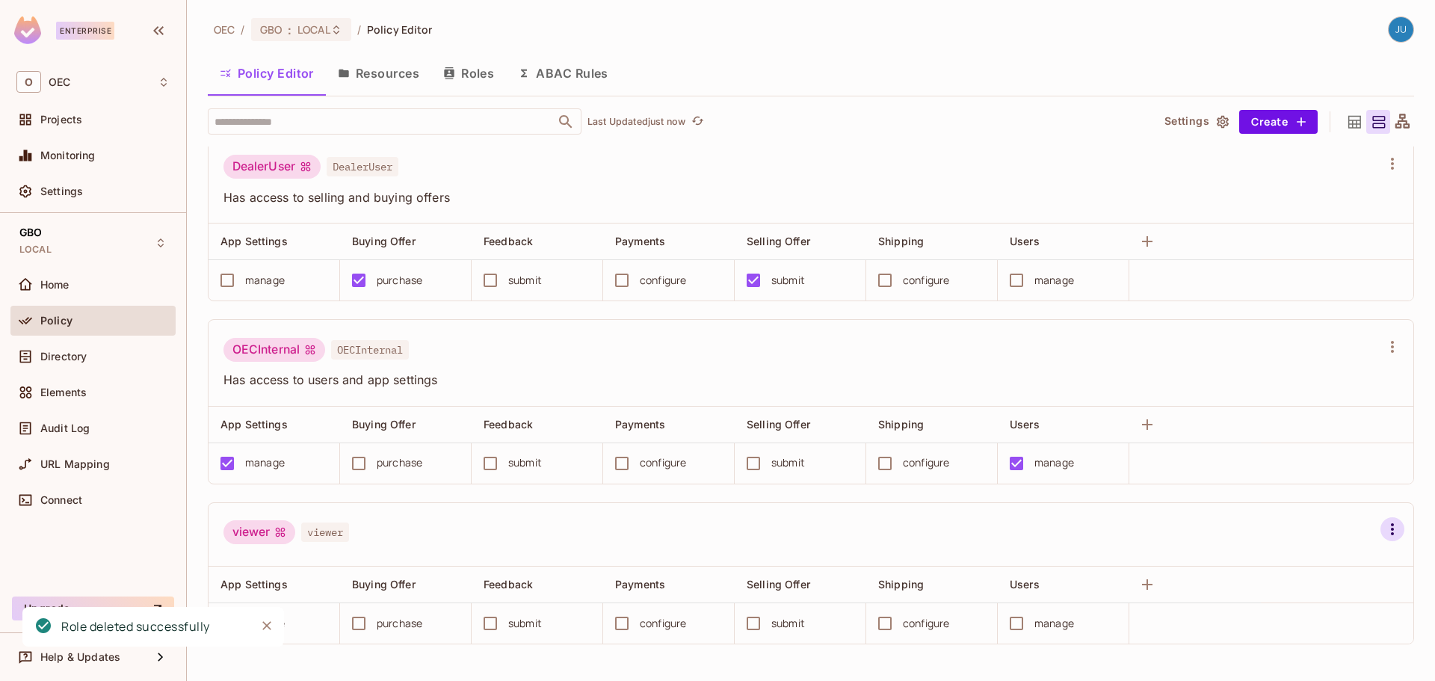
click at [1381, 534] on button "button" at bounding box center [1393, 529] width 24 height 24
click at [1280, 639] on div "Delete Role" at bounding box center [1291, 646] width 58 height 15
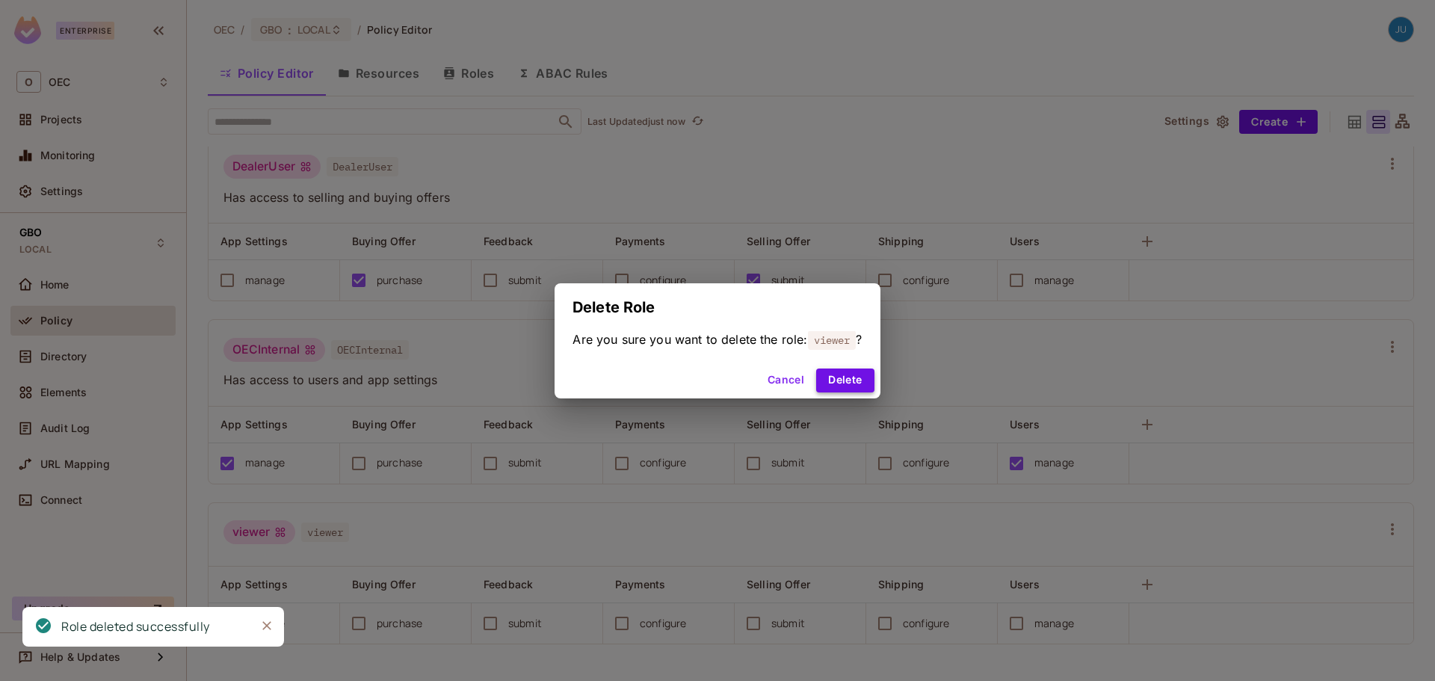
click at [840, 386] on button "Delete" at bounding box center [845, 381] width 58 height 24
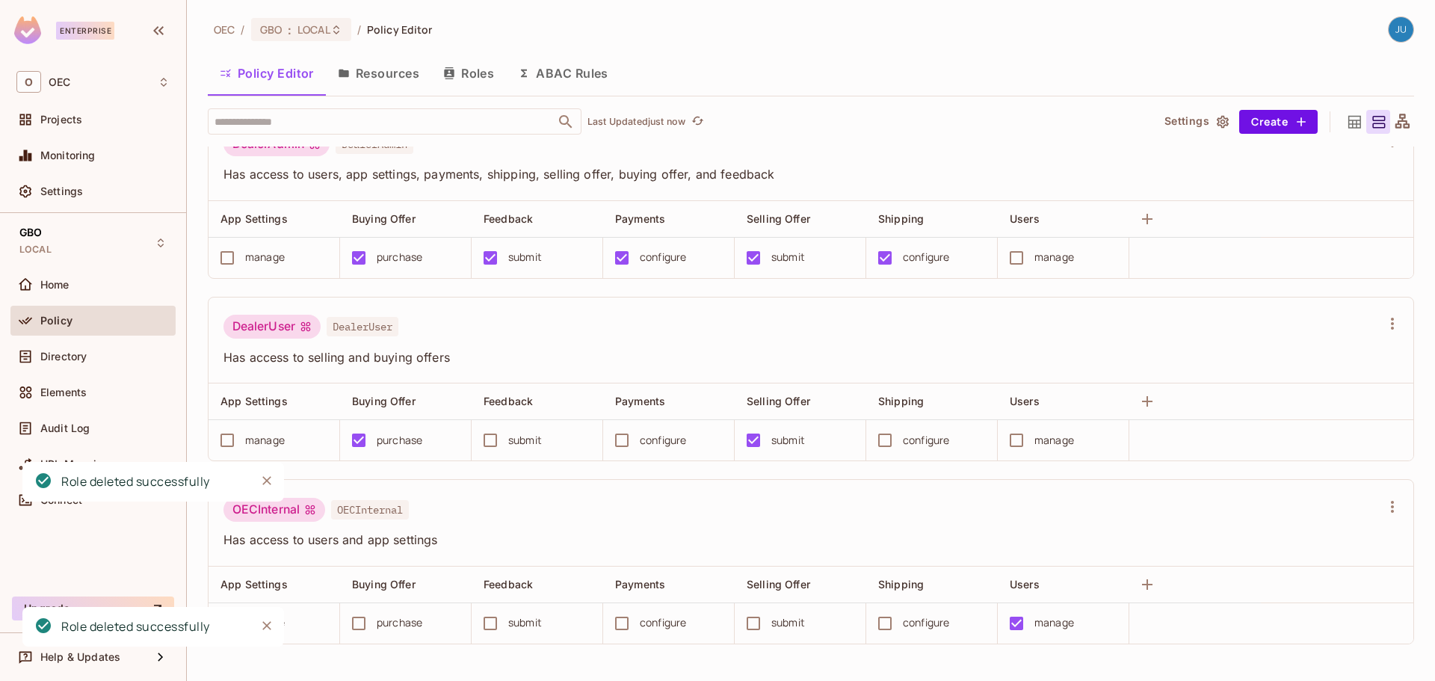
scroll to position [0, 0]
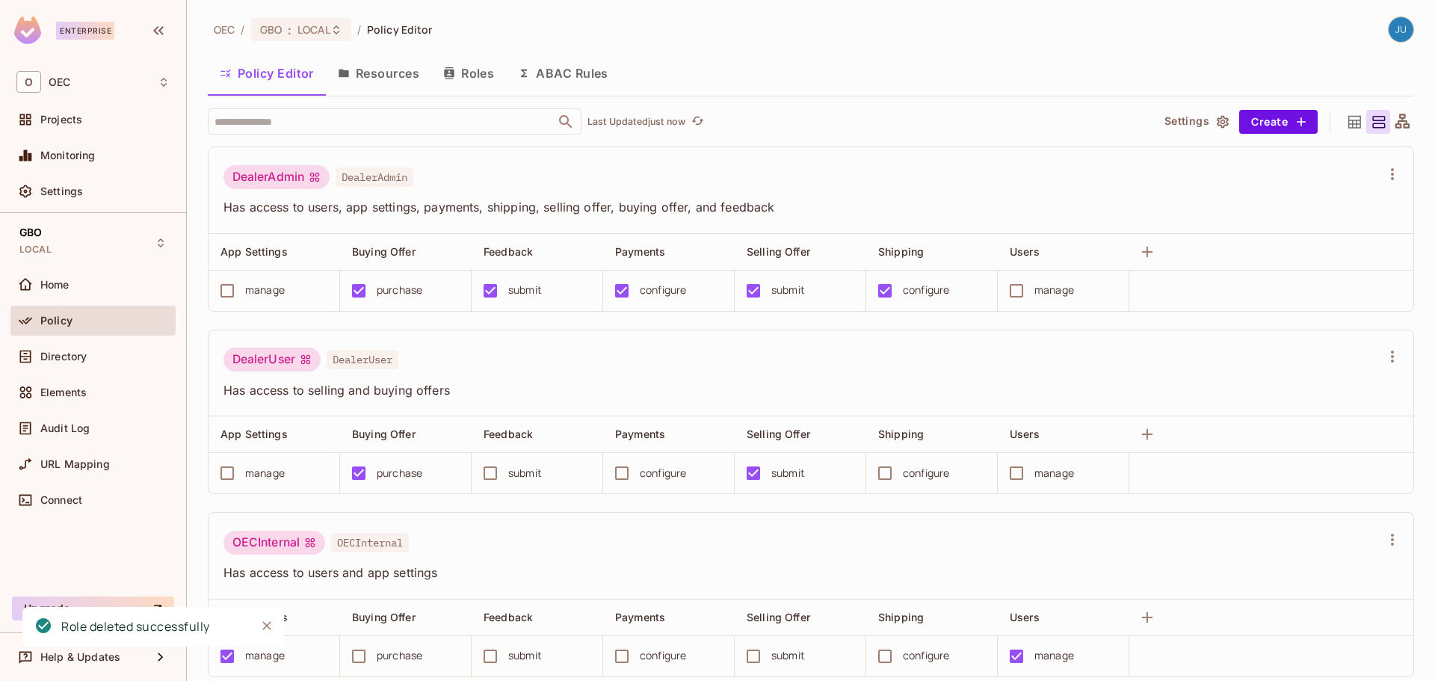
click at [372, 71] on button "Resources" at bounding box center [378, 73] width 105 height 37
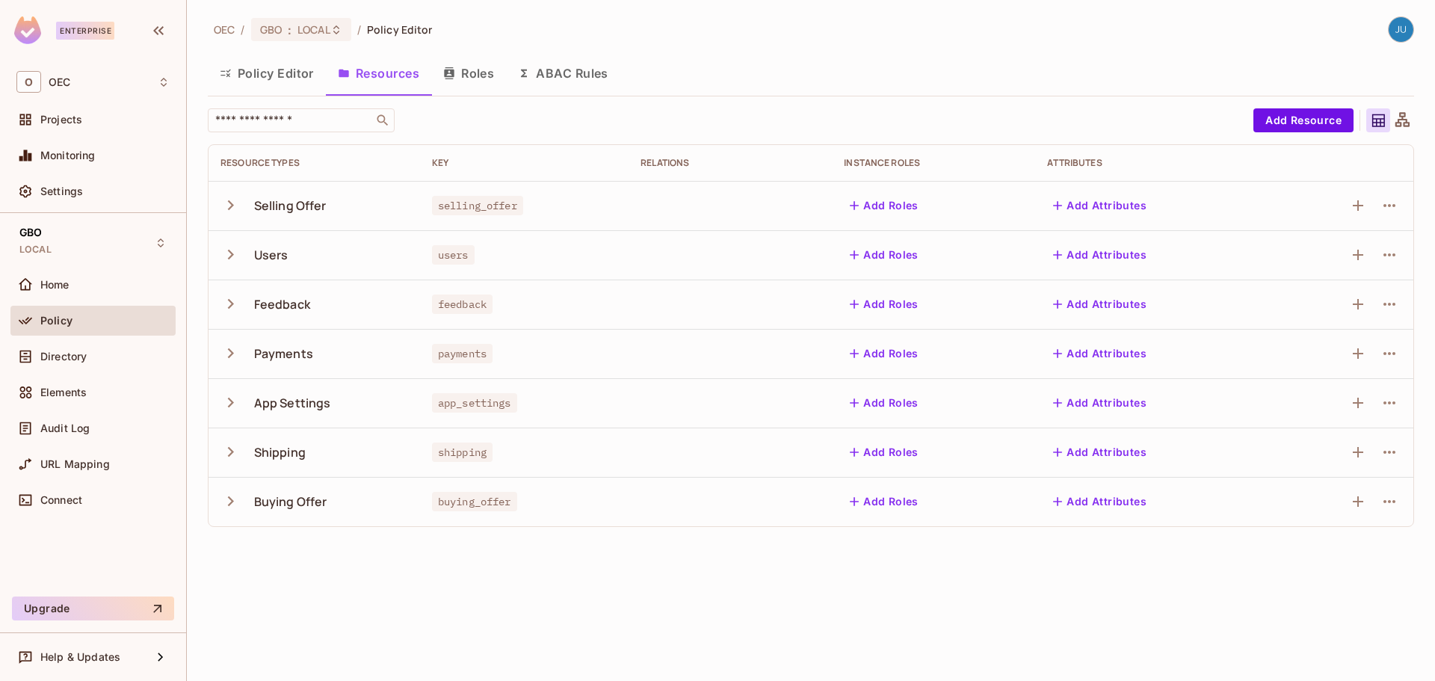
click at [483, 73] on button "Roles" at bounding box center [468, 73] width 75 height 37
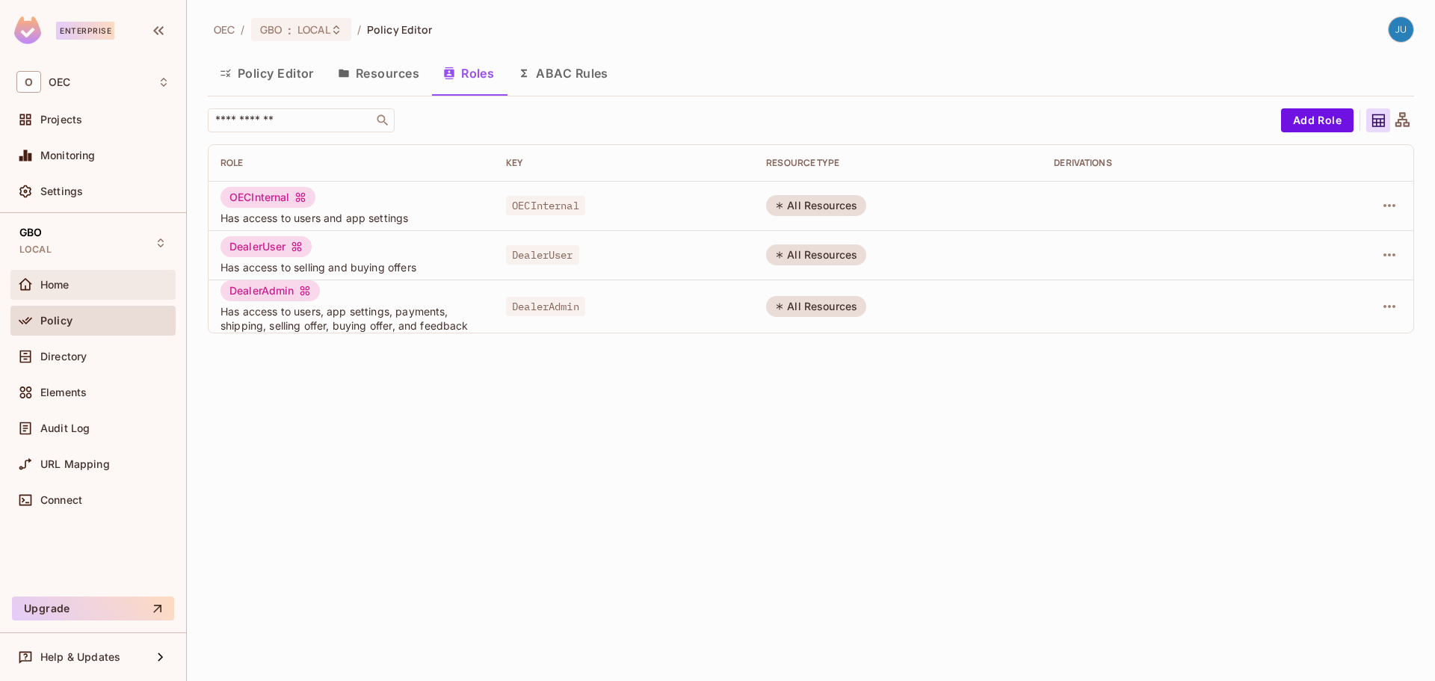
click at [81, 292] on div "Home" at bounding box center [92, 285] width 153 height 18
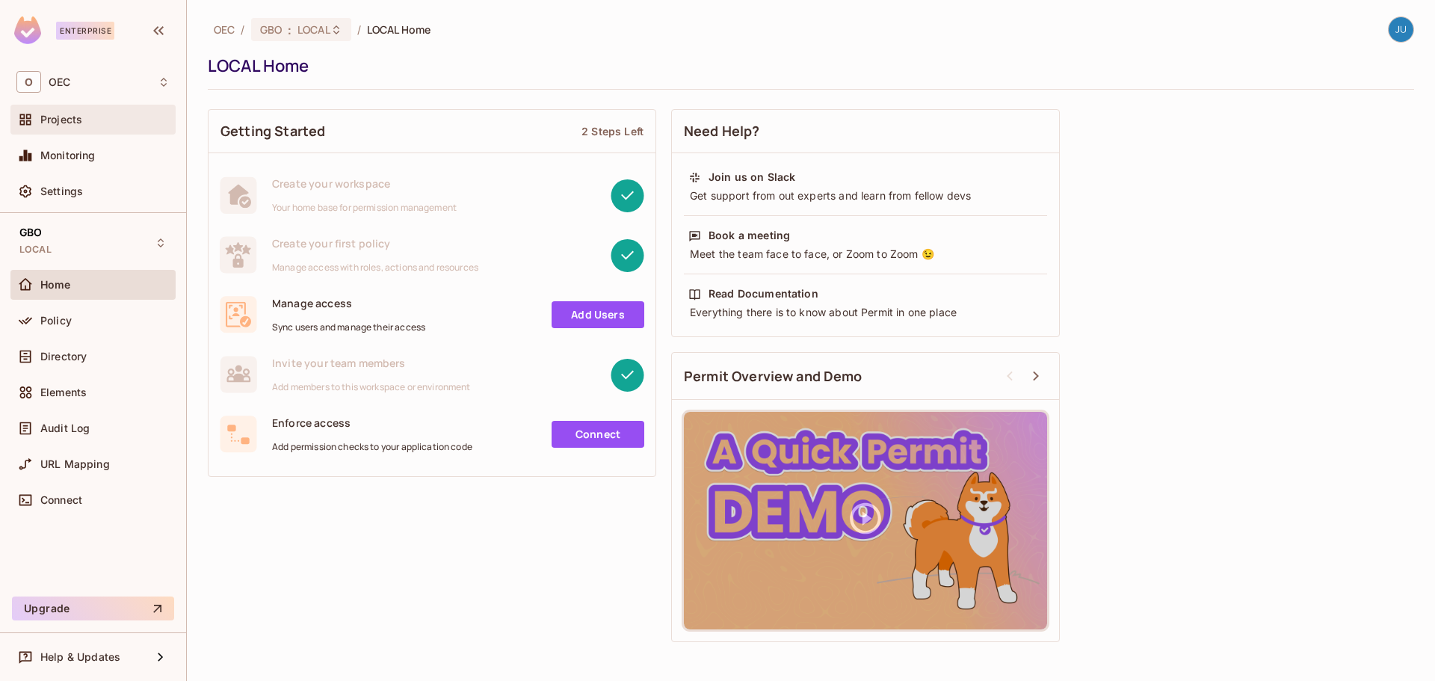
click at [79, 114] on span "Projects" at bounding box center [61, 120] width 42 height 12
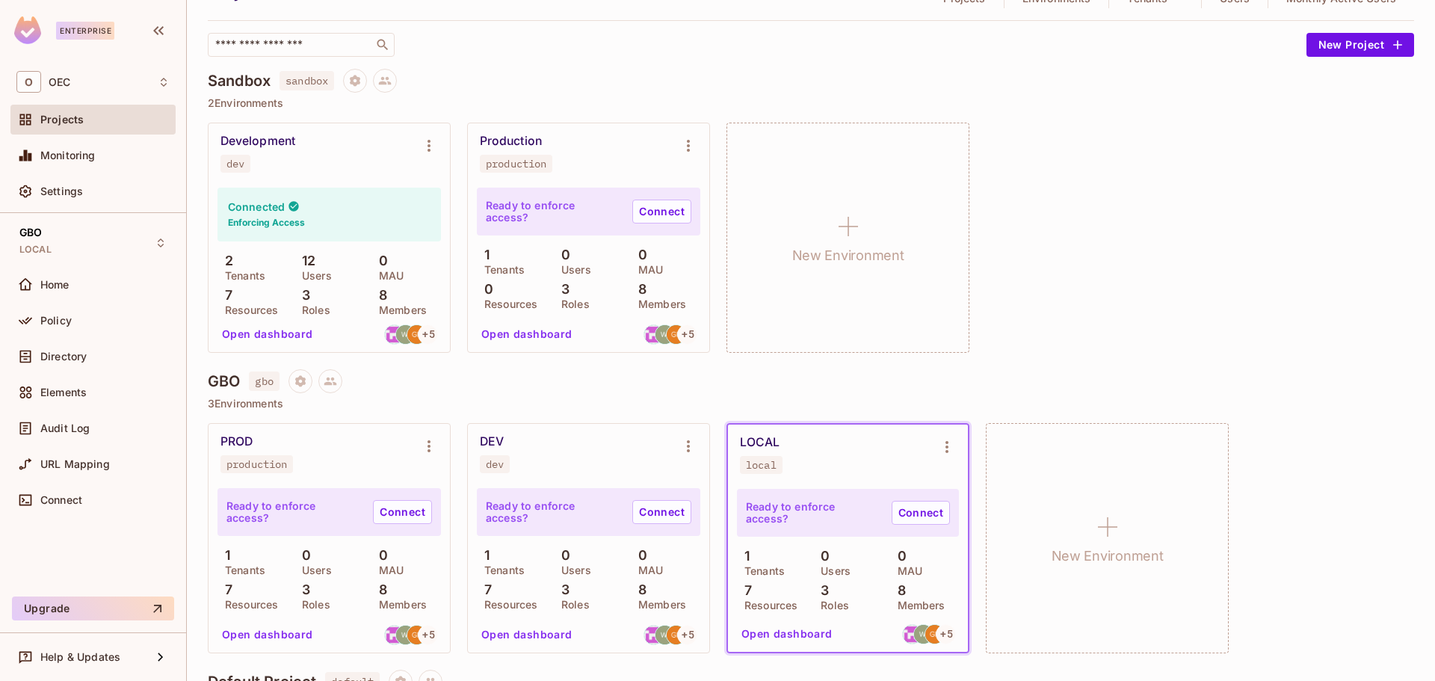
scroll to position [75, 0]
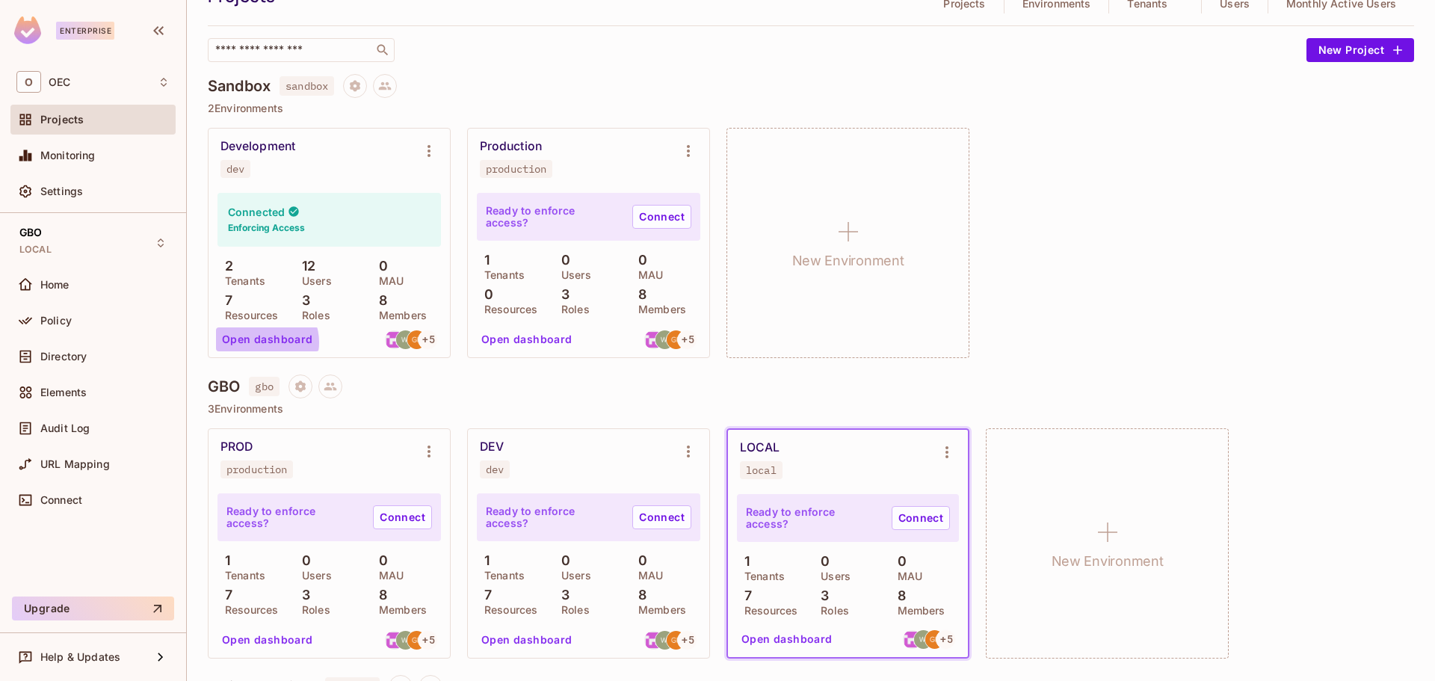
click at [262, 342] on button "Open dashboard" at bounding box center [267, 339] width 103 height 24
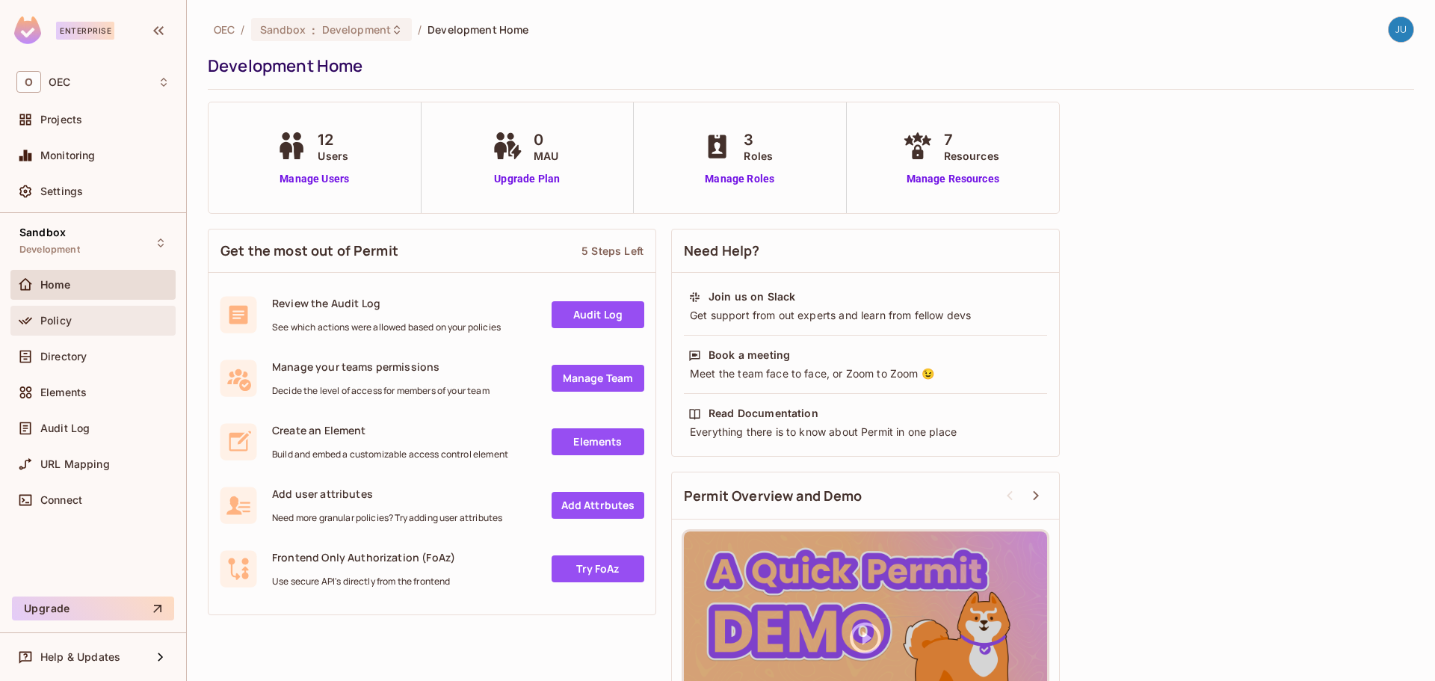
click at [88, 329] on div "Policy" at bounding box center [92, 321] width 153 height 18
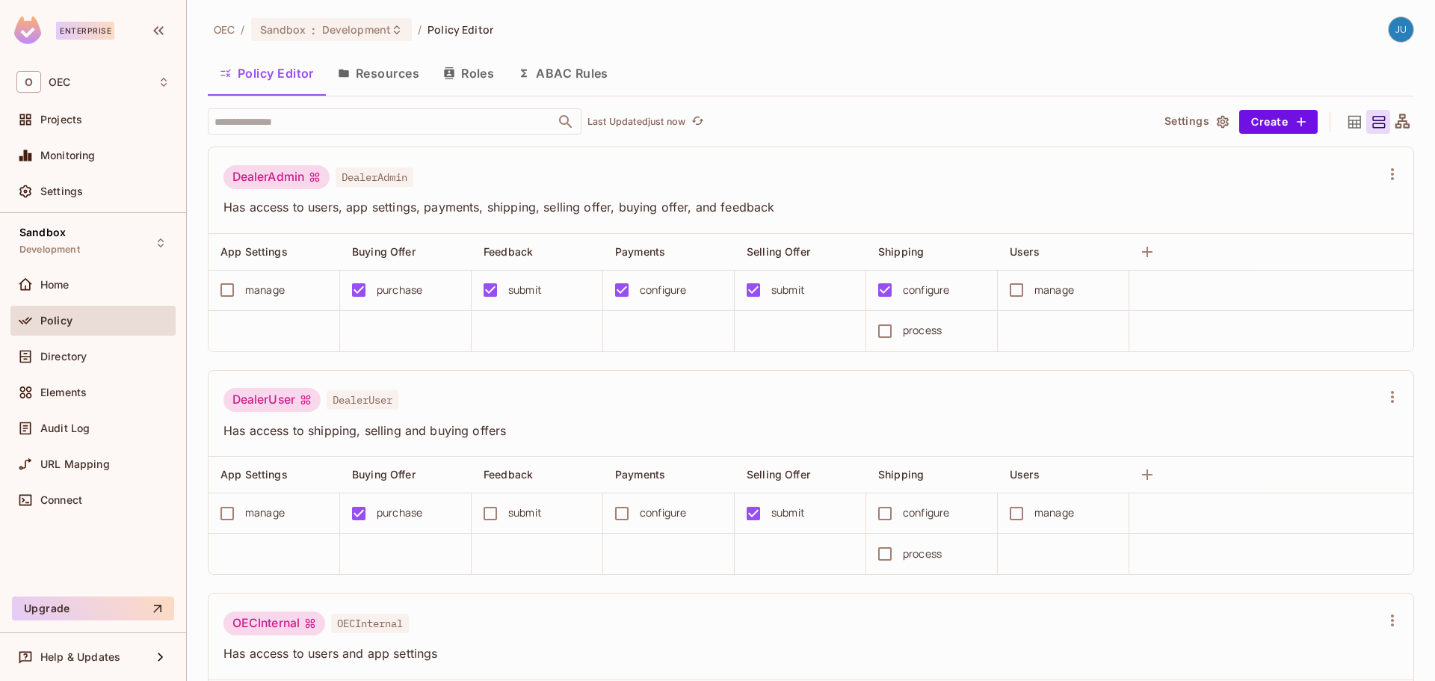
click at [379, 75] on button "Resources" at bounding box center [378, 73] width 105 height 37
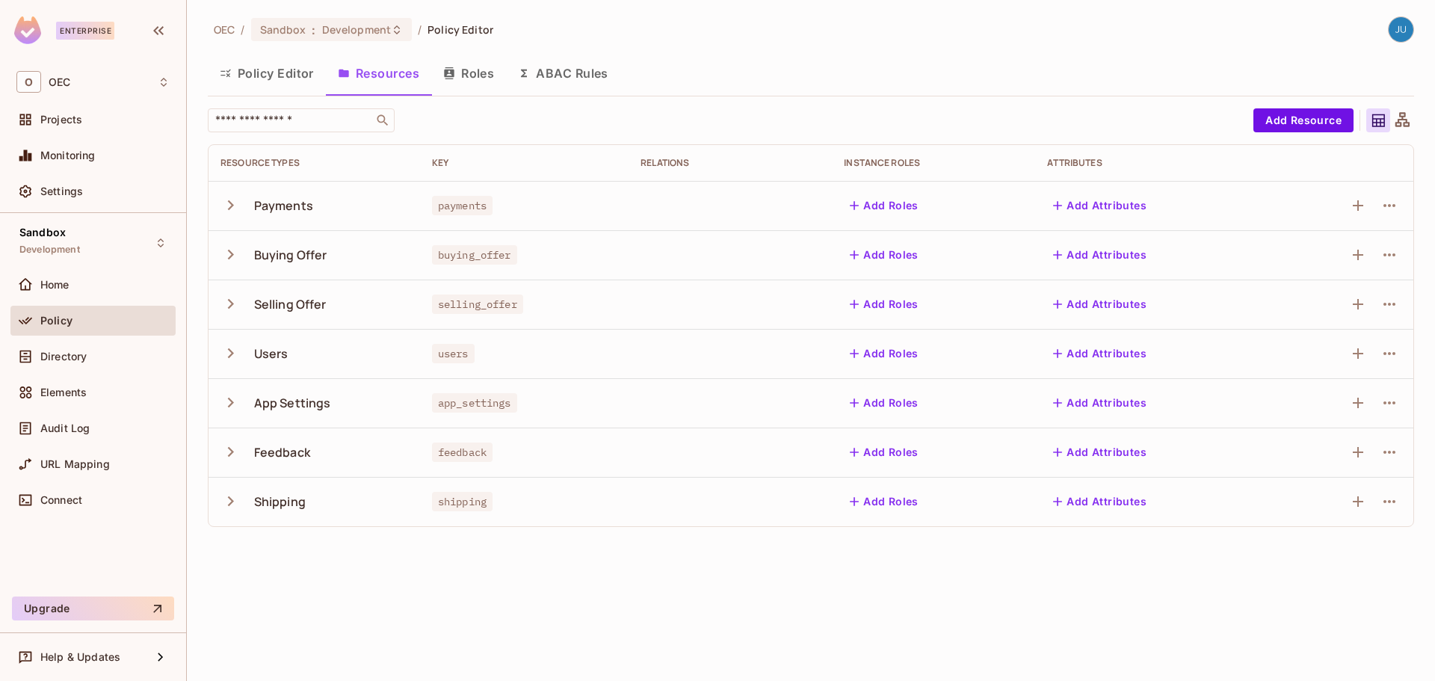
click at [293, 81] on button "Policy Editor" at bounding box center [267, 73] width 118 height 37
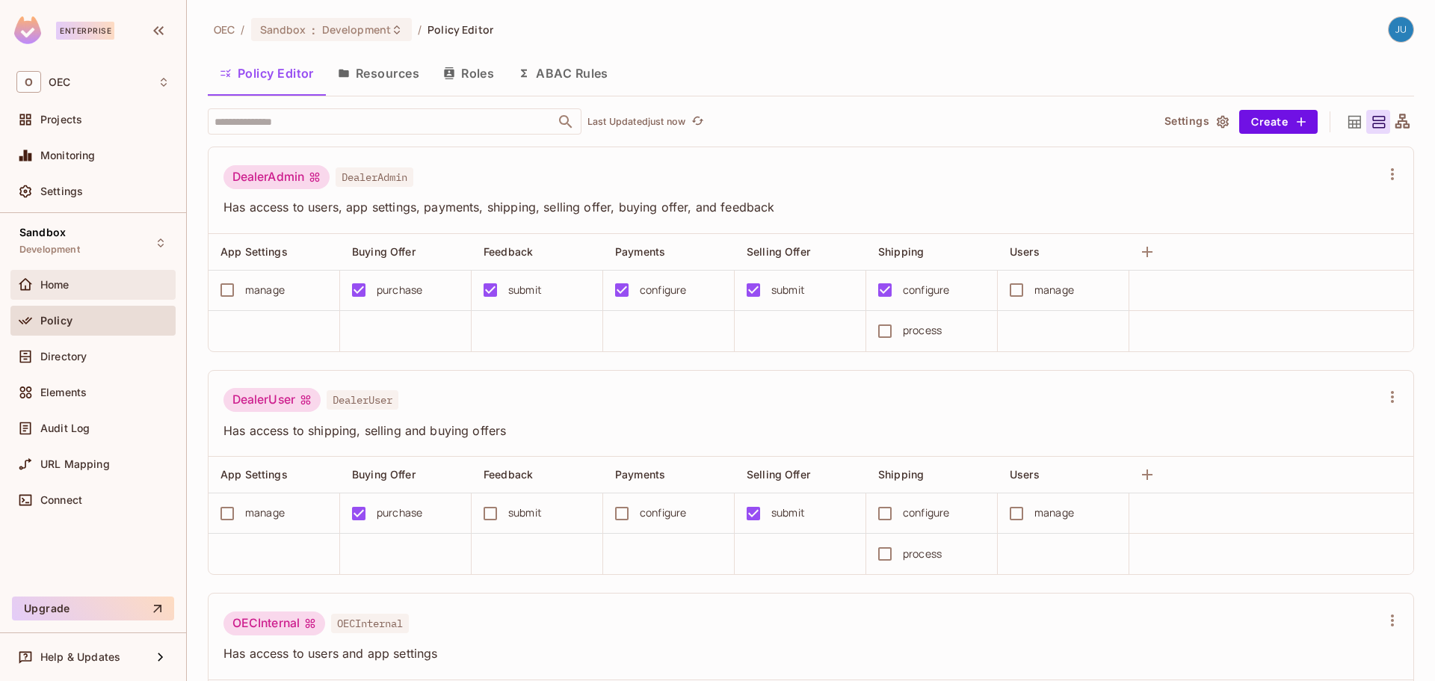
click at [70, 280] on span "Home" at bounding box center [54, 285] width 29 height 12
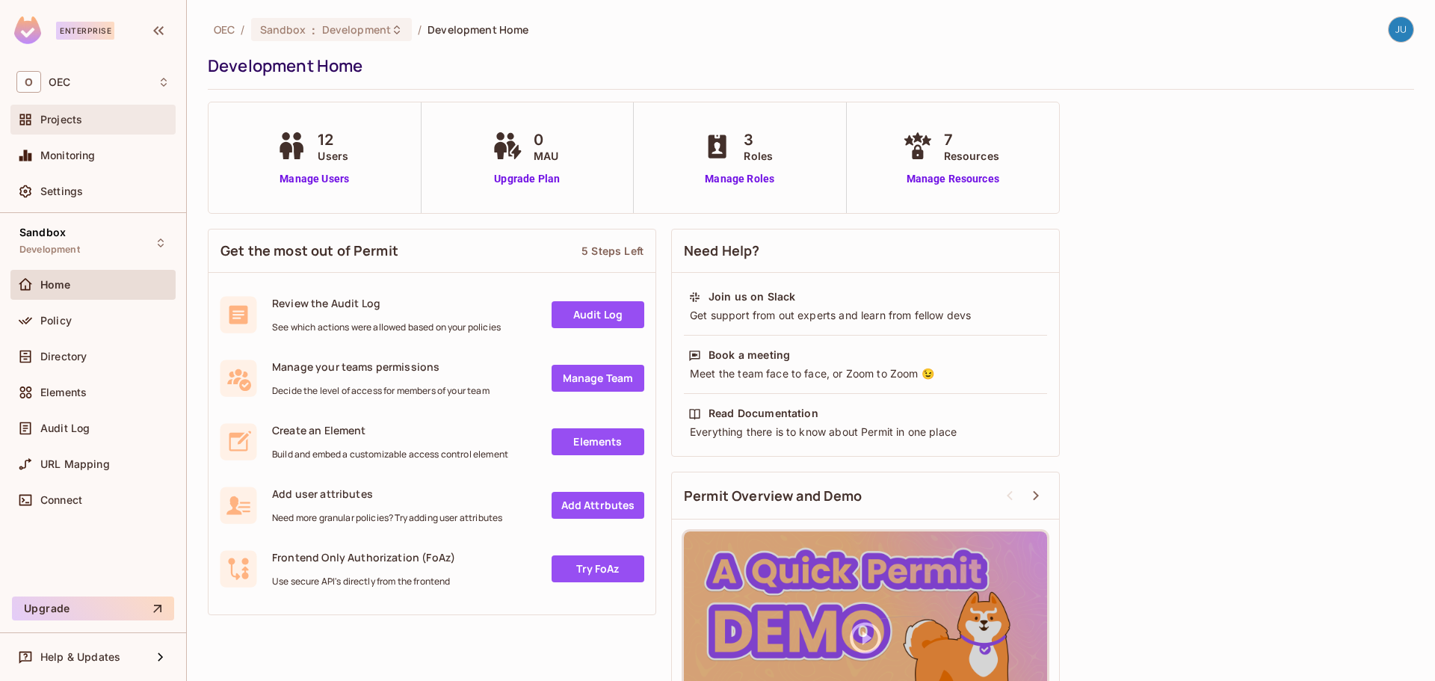
click at [86, 114] on div "Projects" at bounding box center [104, 120] width 129 height 12
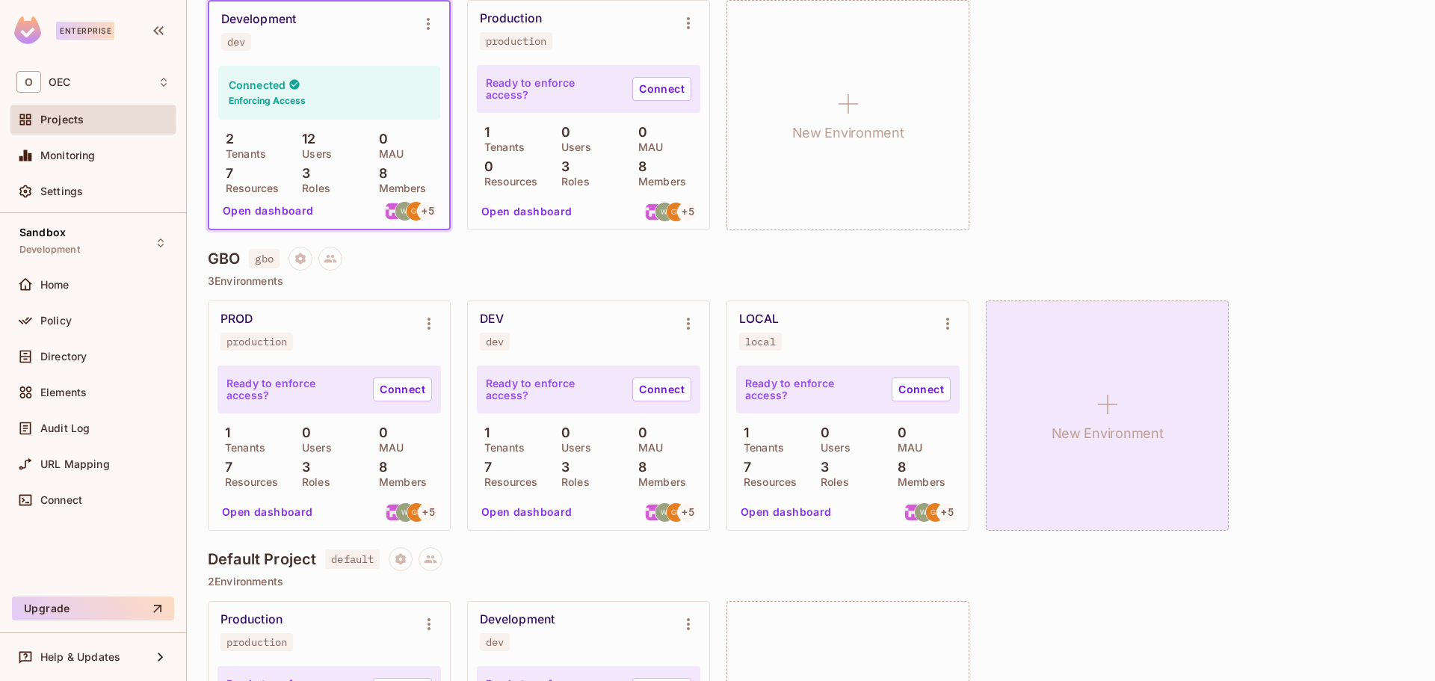
scroll to position [224, 0]
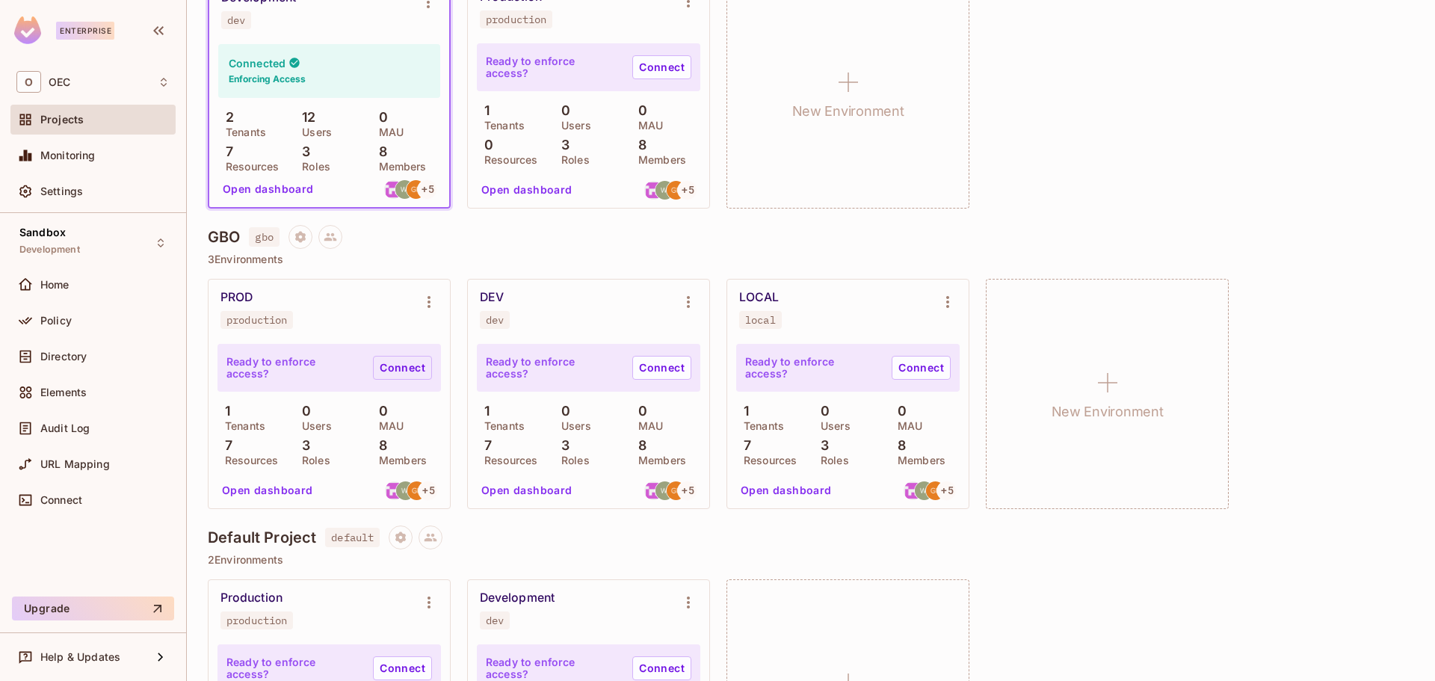
click at [399, 367] on link "Connect" at bounding box center [402, 368] width 59 height 24
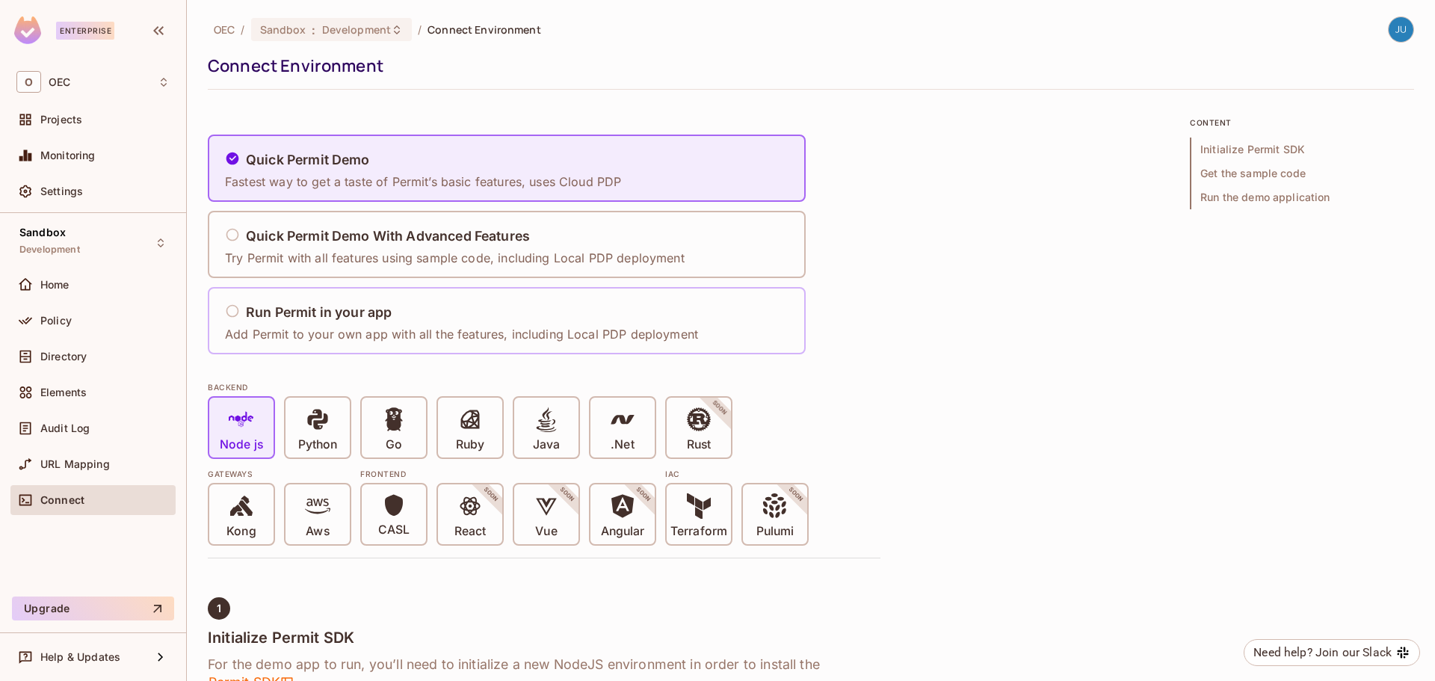
click at [277, 328] on p "Add Permit to your own app with all the features, including Local PDP deployment" at bounding box center [461, 334] width 473 height 16
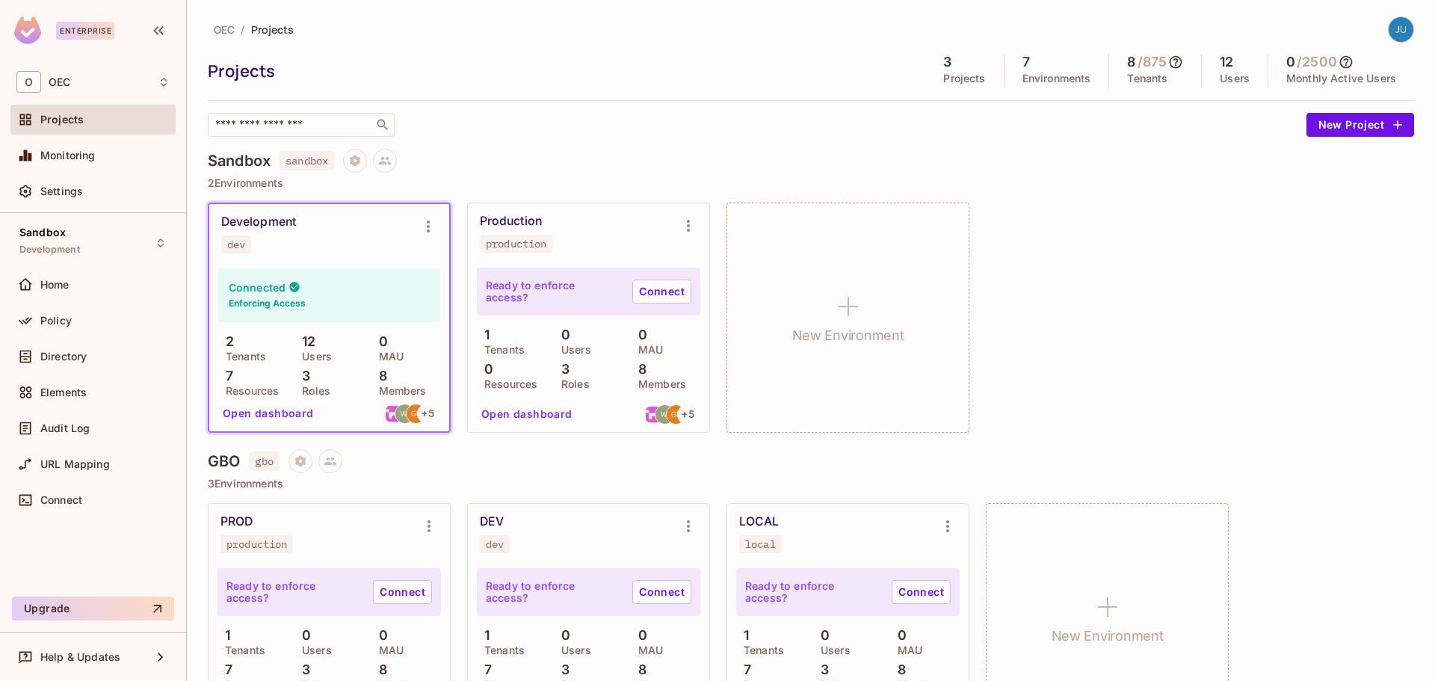
click at [1119, 269] on div "Development dev Connected Enforcing Access 2 Tenants 12 Users 0 MAU 7 Resources…" at bounding box center [811, 318] width 1206 height 230
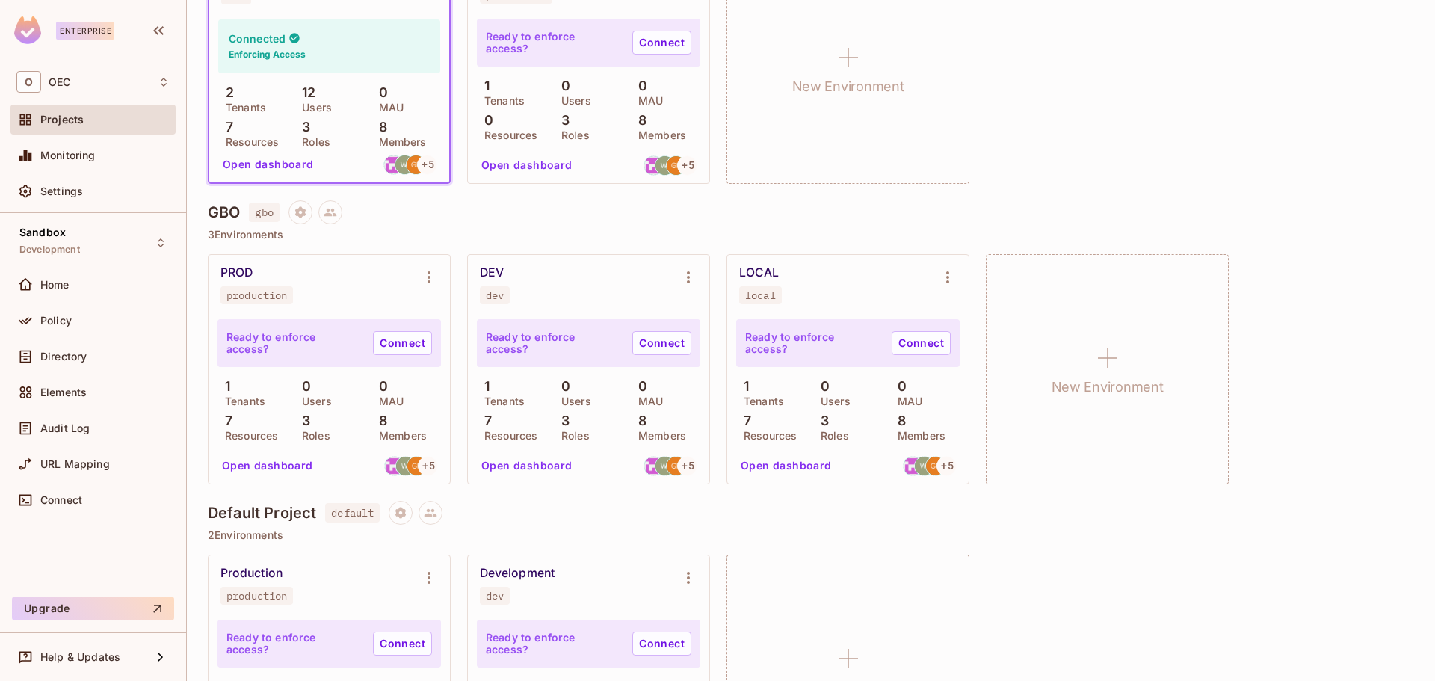
scroll to position [145, 0]
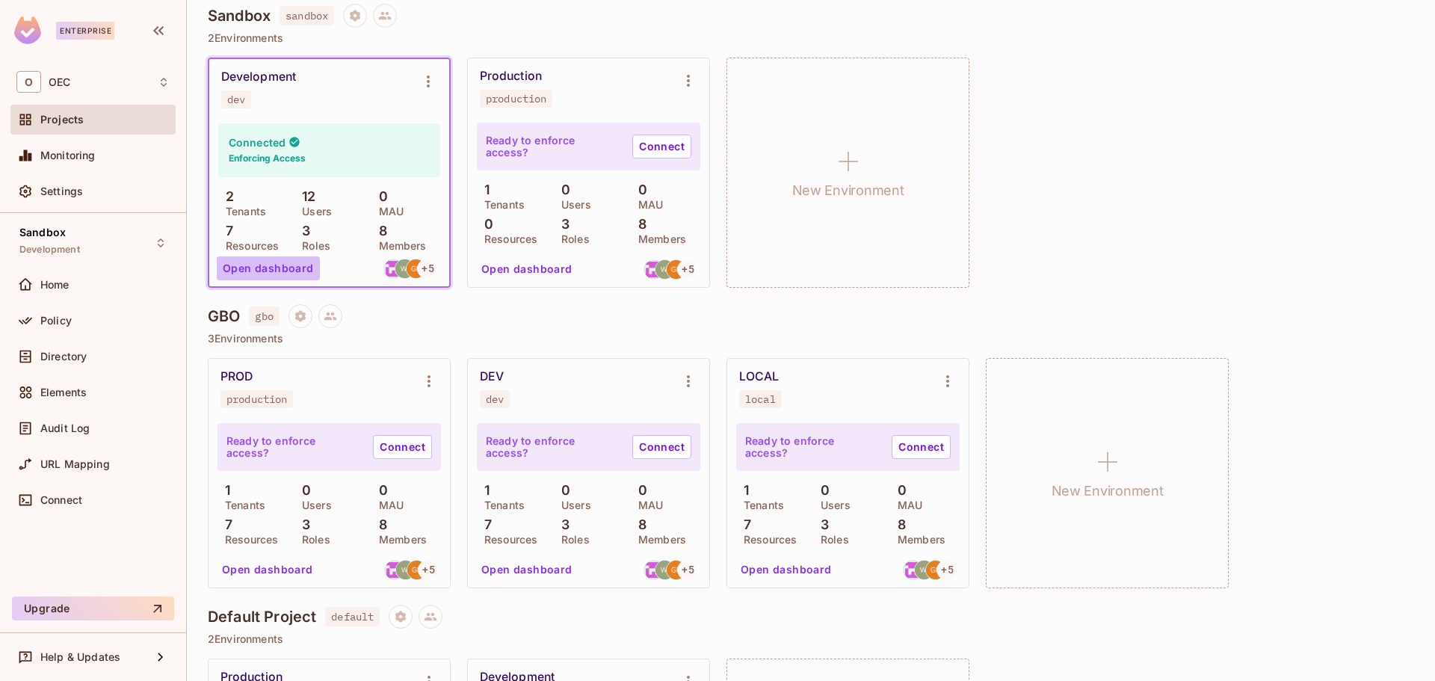
click at [294, 266] on button "Open dashboard" at bounding box center [268, 268] width 103 height 24
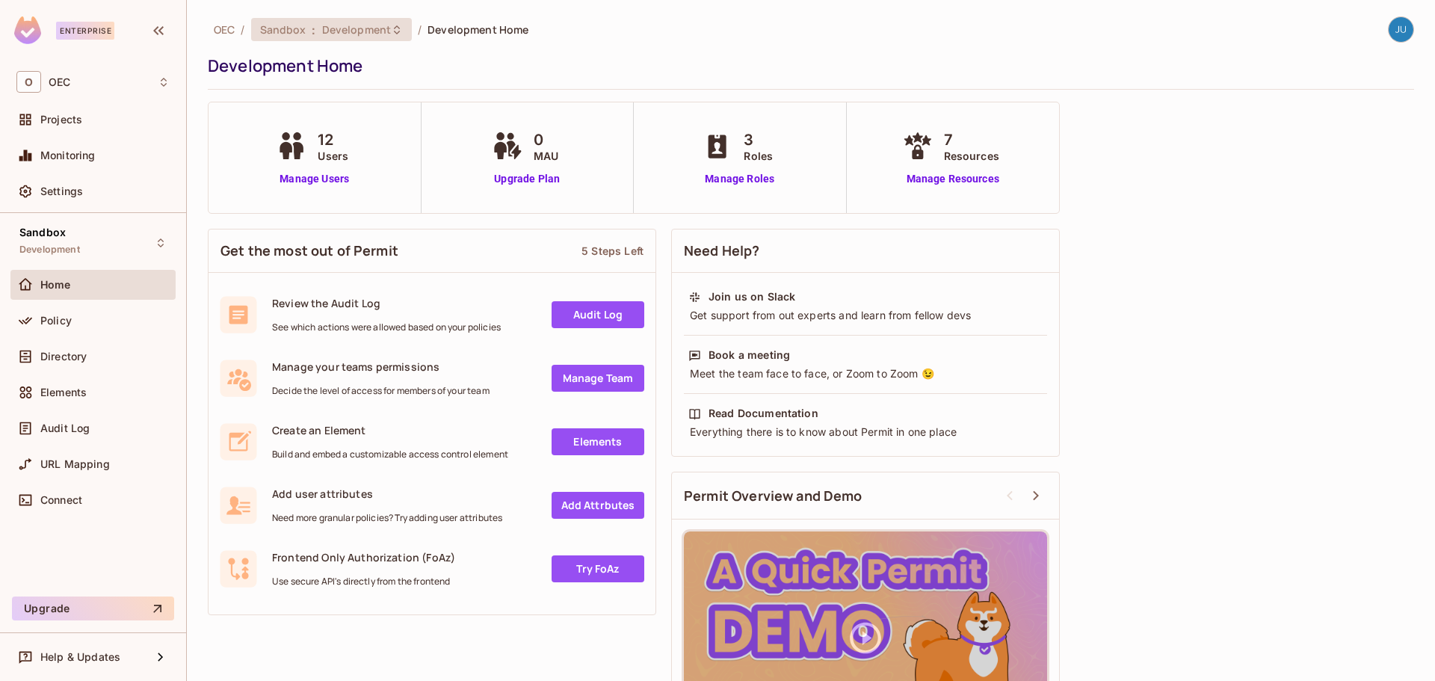
click at [316, 40] on div "Sandbox : Development" at bounding box center [331, 29] width 161 height 23
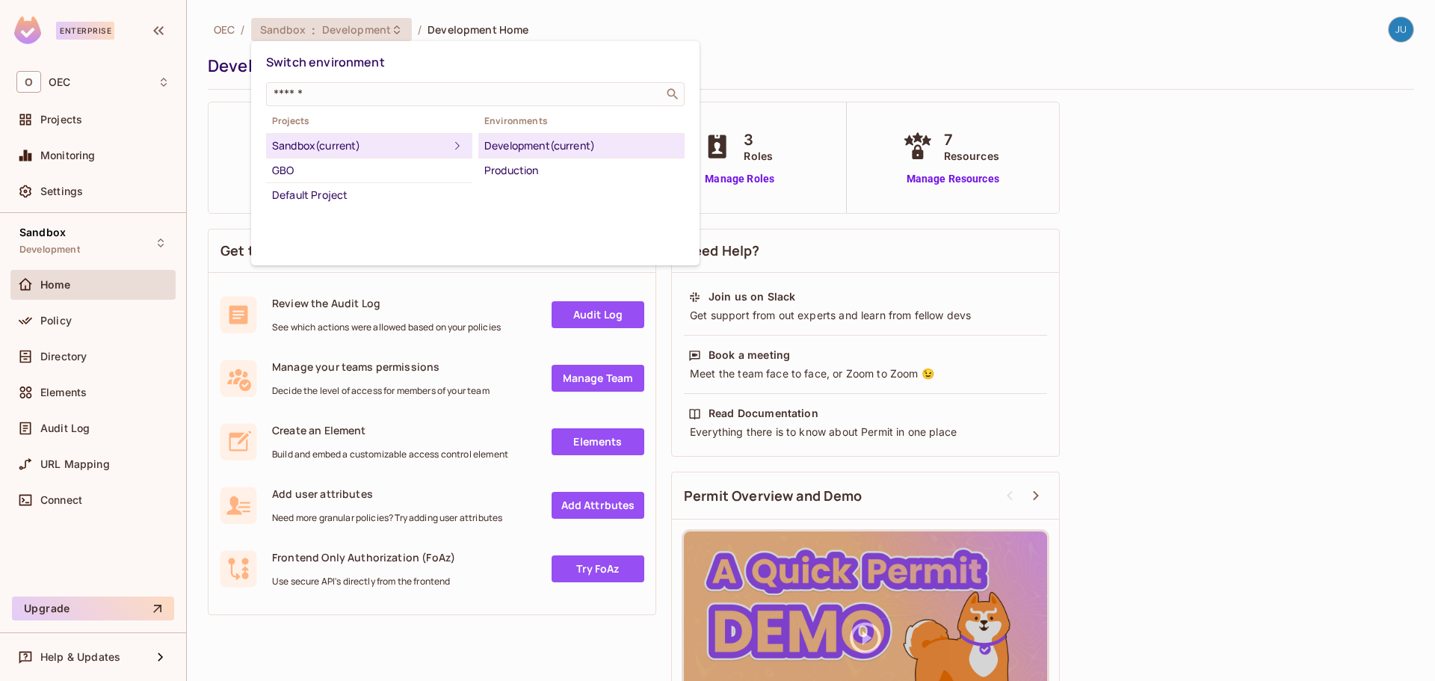
click at [892, 61] on div at bounding box center [717, 340] width 1435 height 681
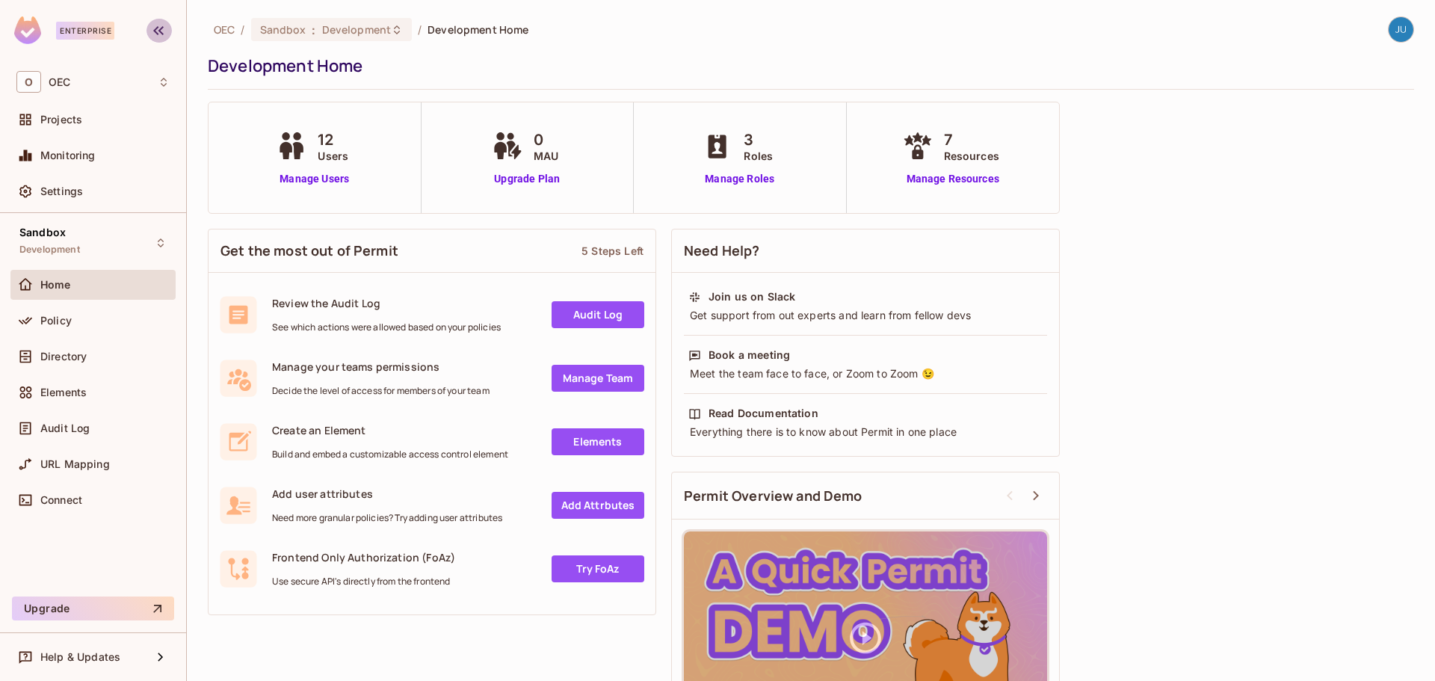
click at [158, 29] on icon "button" at bounding box center [158, 31] width 18 height 18
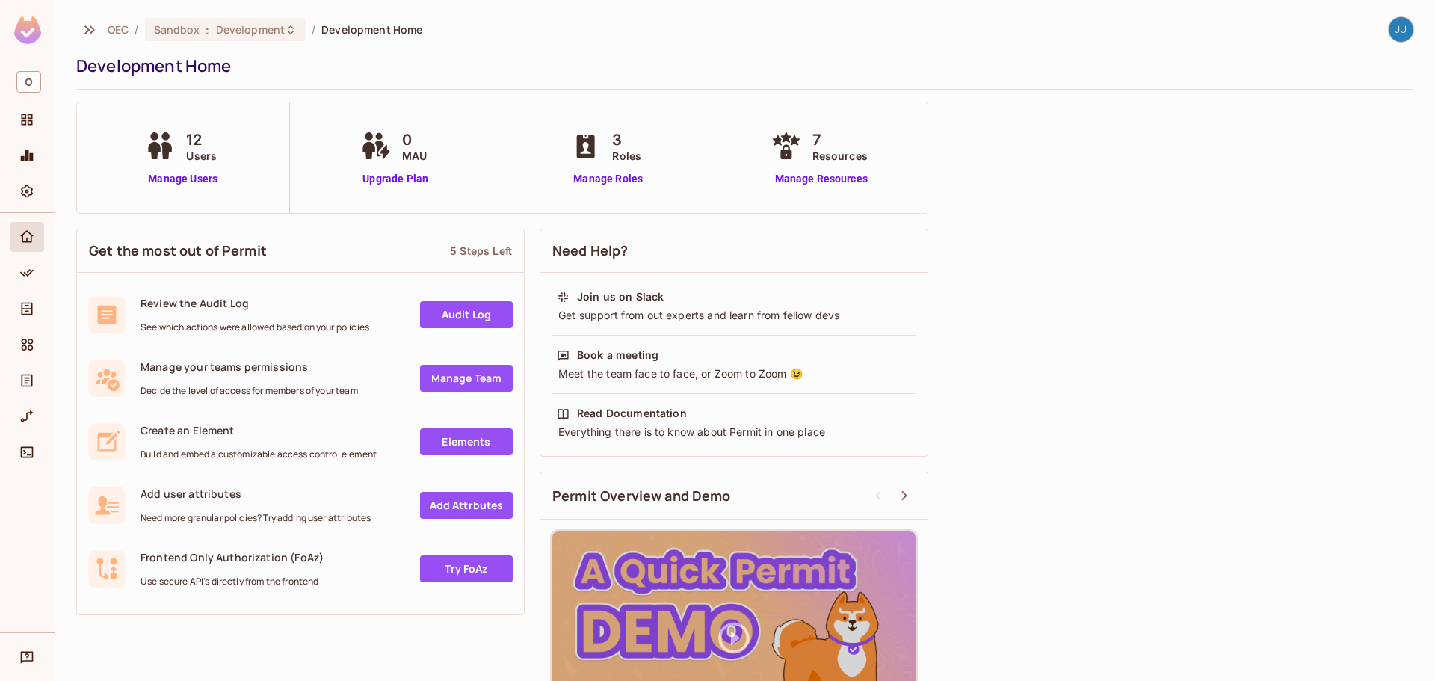
click at [30, 33] on img at bounding box center [27, 30] width 27 height 28
click at [96, 33] on icon "button" at bounding box center [90, 30] width 18 height 18
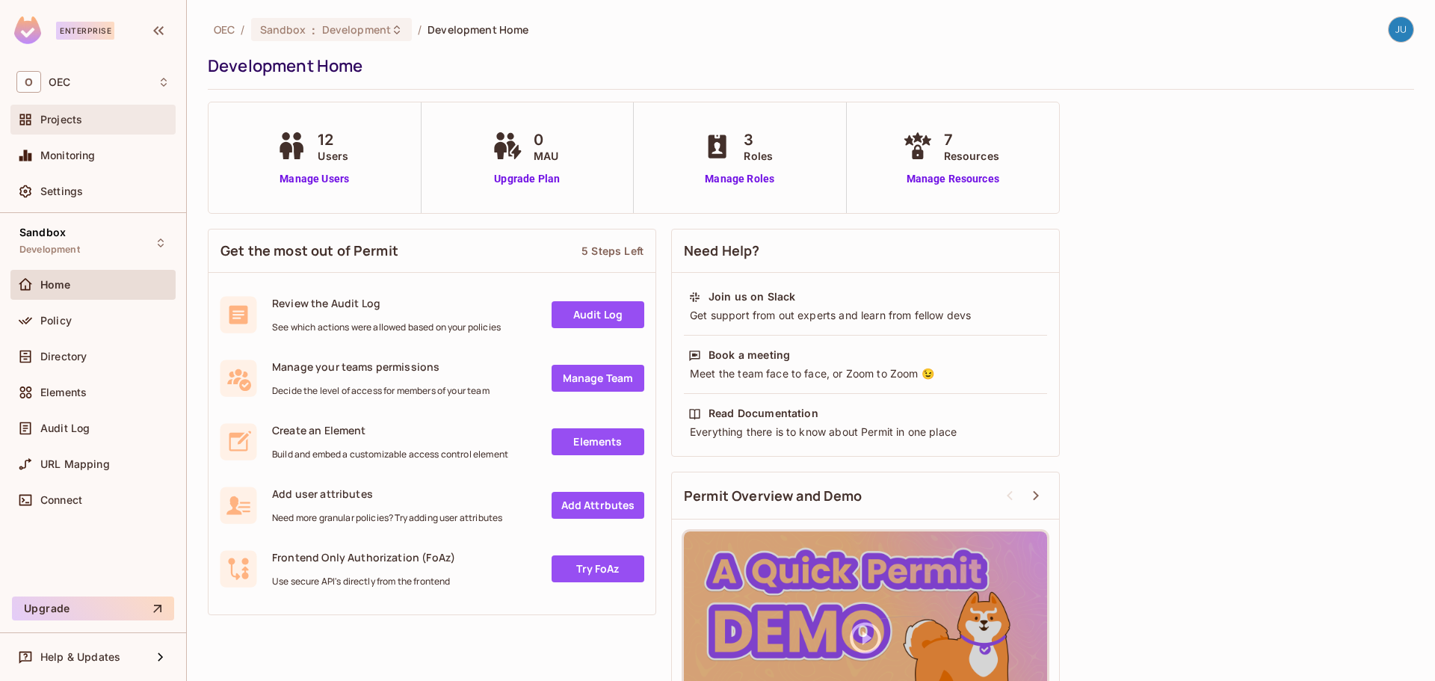
click at [65, 125] on span "Projects" at bounding box center [61, 120] width 42 height 12
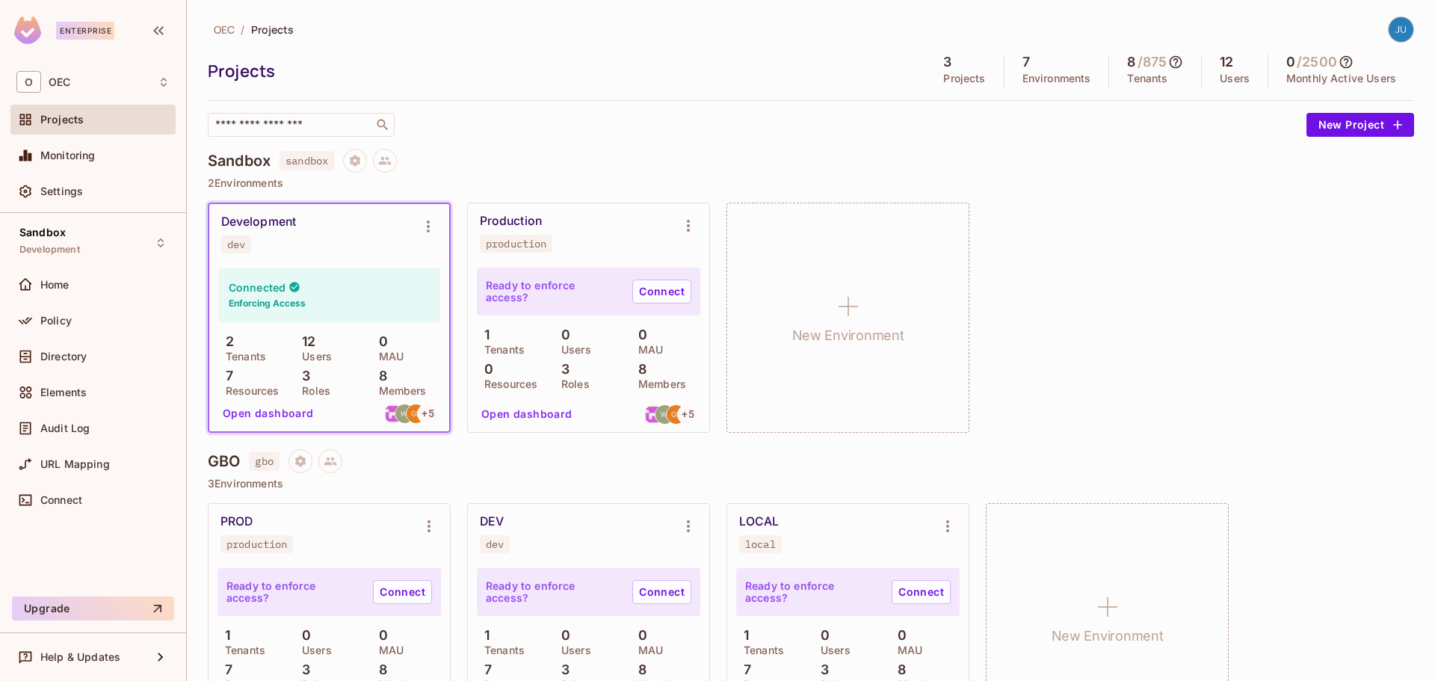
click at [1168, 58] on icon at bounding box center [1175, 62] width 15 height 15
click at [1191, 327] on div at bounding box center [717, 340] width 1435 height 681
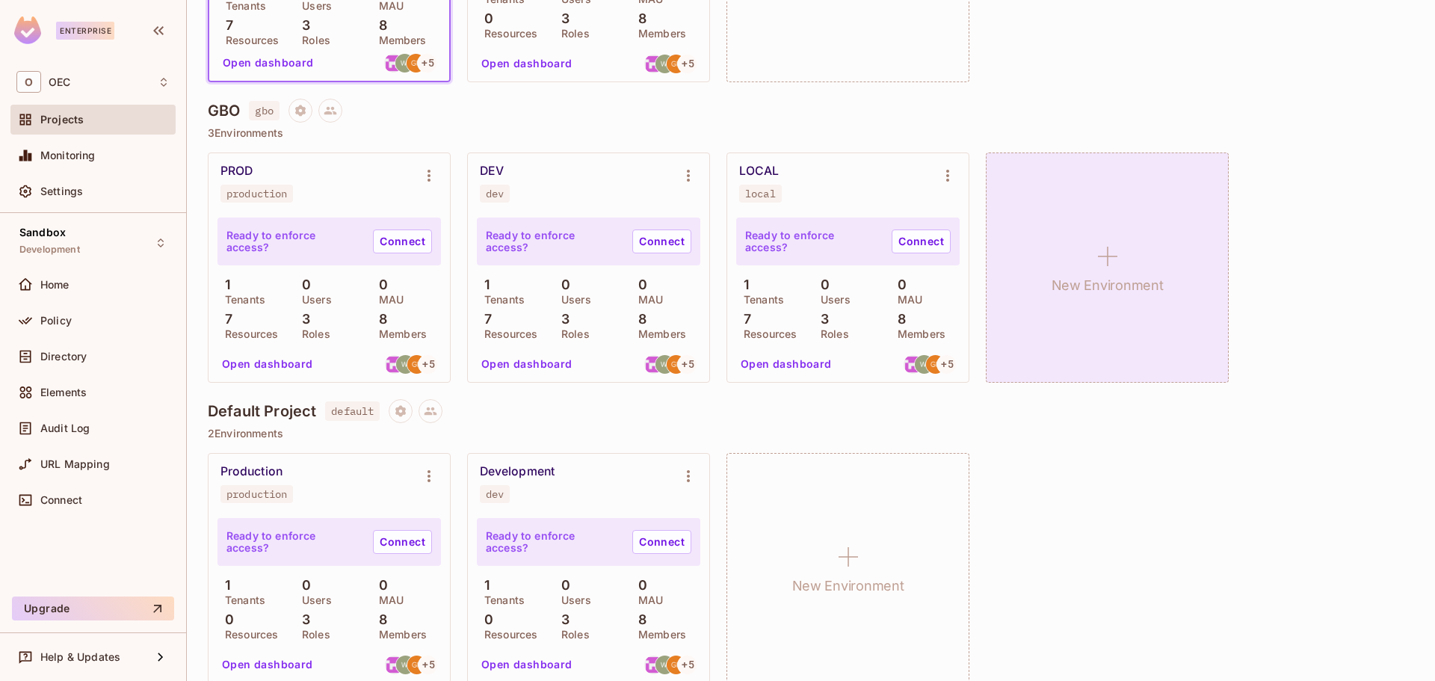
scroll to position [369, 0]
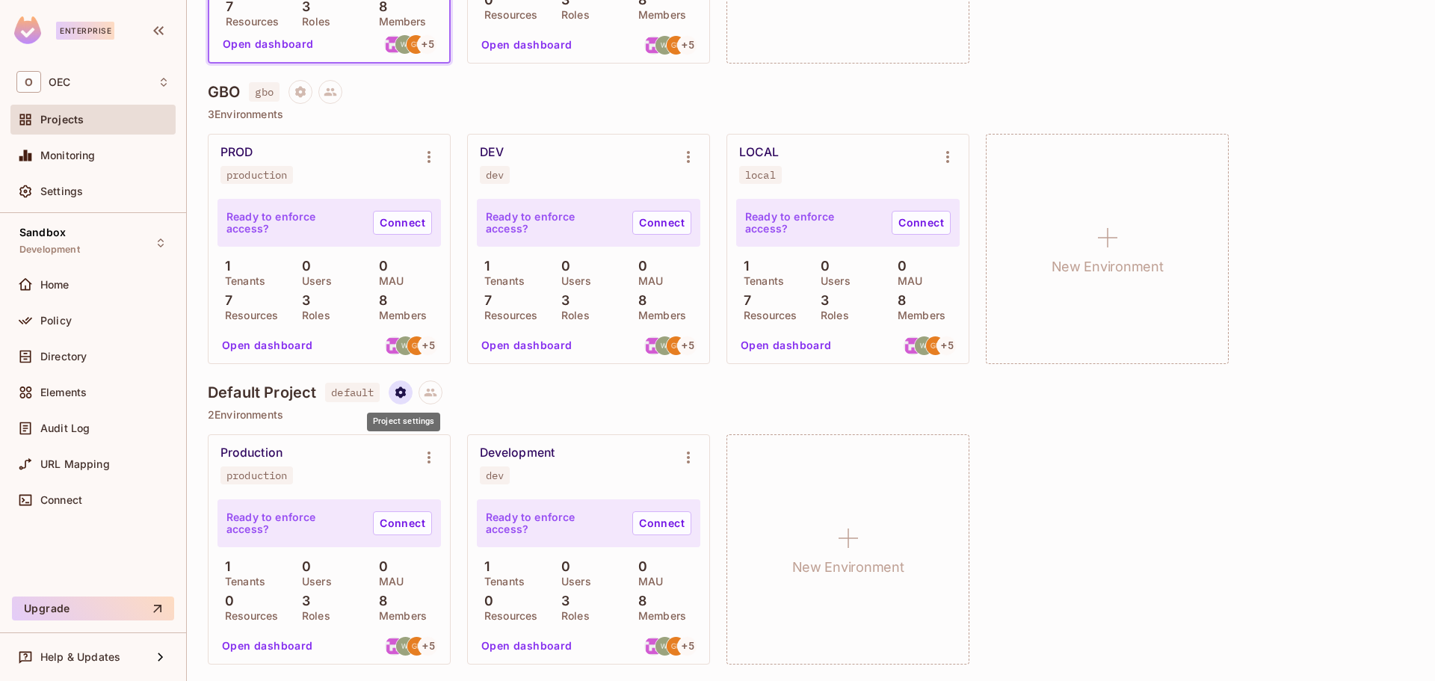
click at [405, 399] on button "Project settings" at bounding box center [401, 392] width 24 height 24
click at [447, 449] on div "Edit Project" at bounding box center [474, 449] width 59 height 15
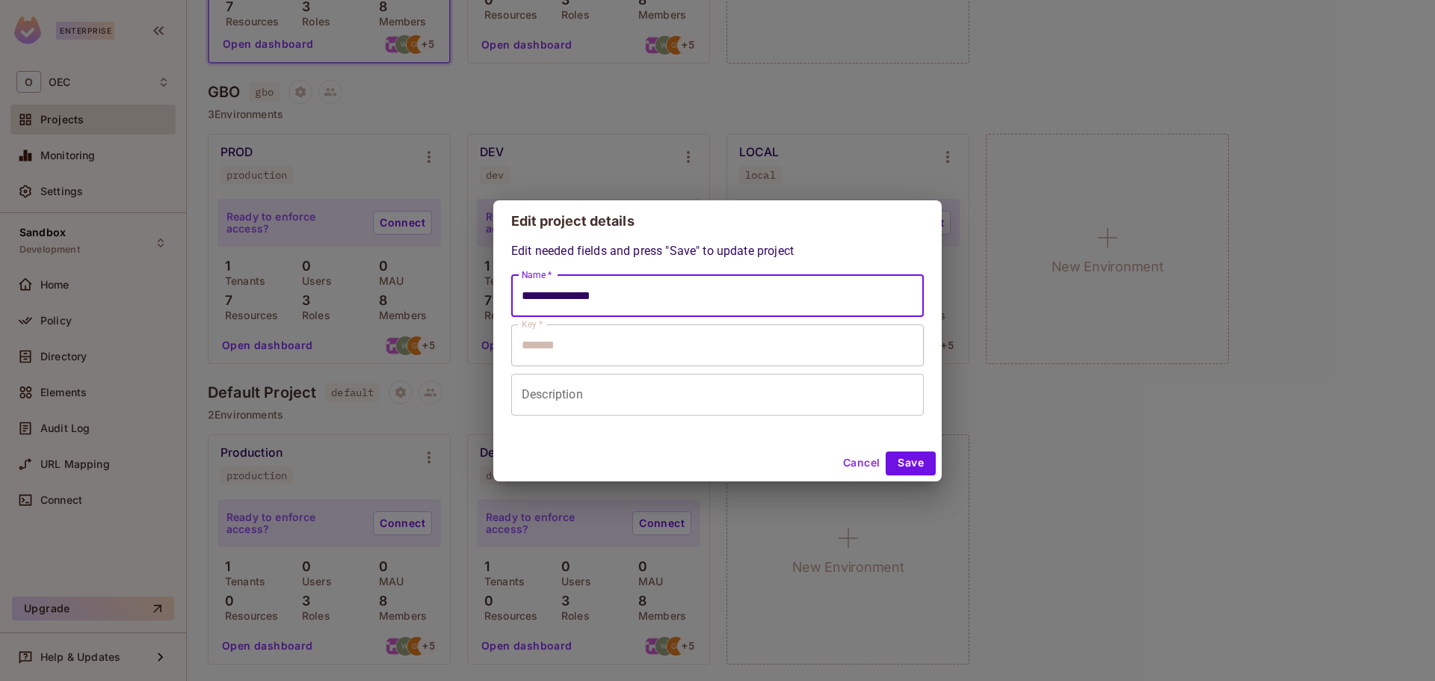
drag, startPoint x: 632, startPoint y: 295, endPoint x: 439, endPoint y: 292, distance: 193.6
click at [439, 292] on div "**********" at bounding box center [717, 340] width 1435 height 681
type input "*******"
click at [915, 463] on button "Save" at bounding box center [911, 463] width 50 height 24
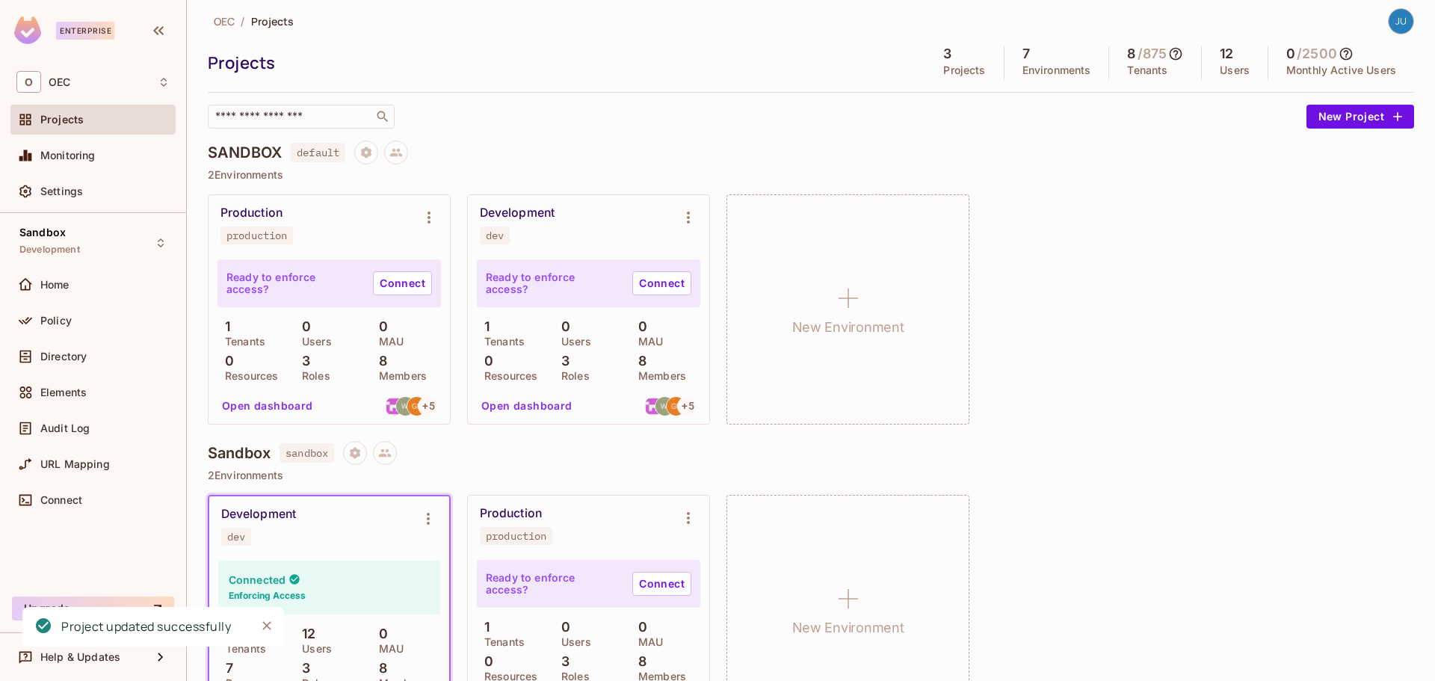
scroll to position [0, 0]
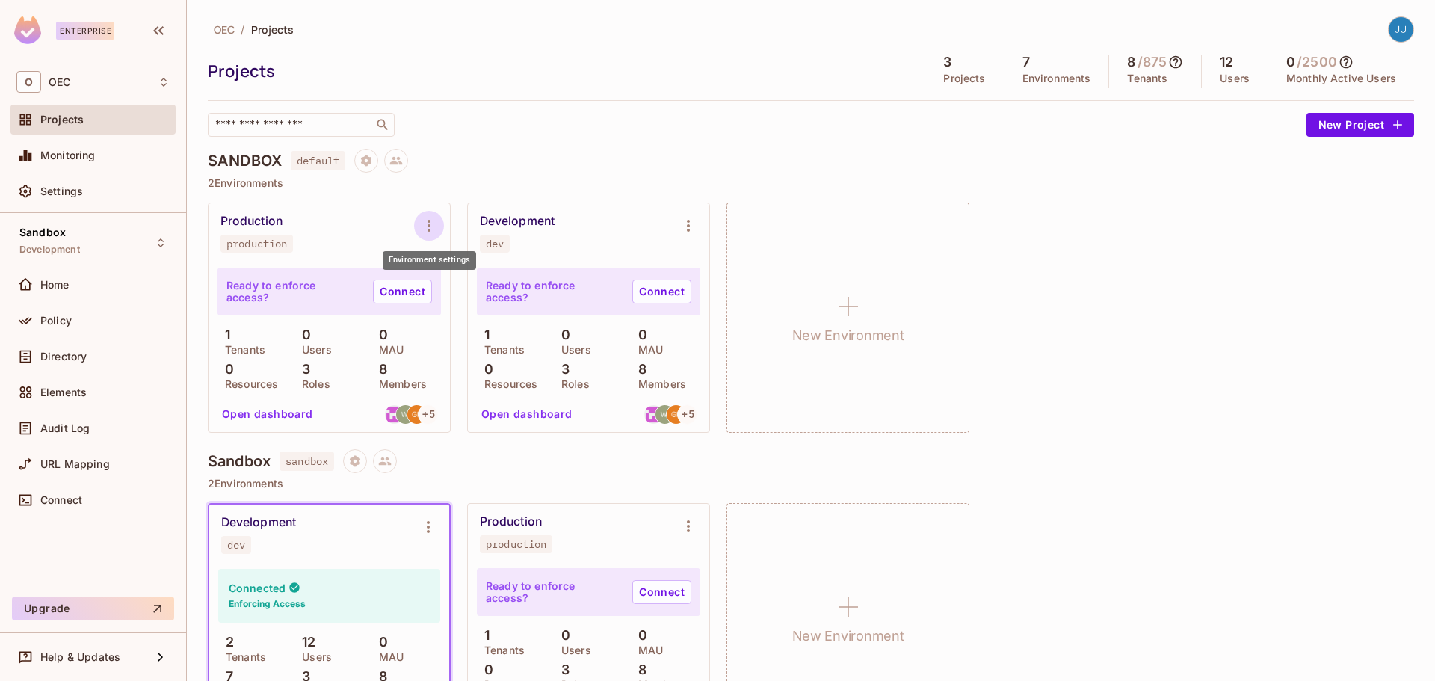
click at [427, 225] on icon "Environment settings" at bounding box center [429, 226] width 18 height 18
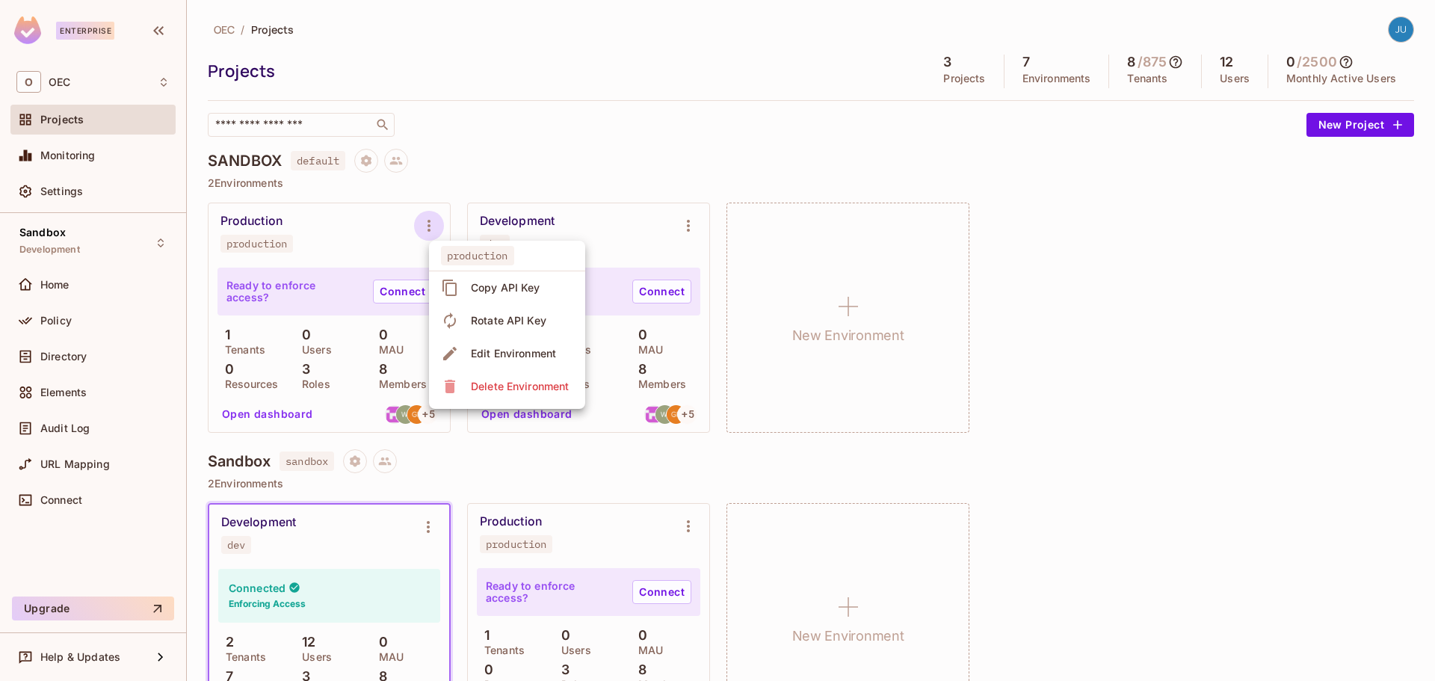
click at [1121, 272] on div at bounding box center [717, 340] width 1435 height 681
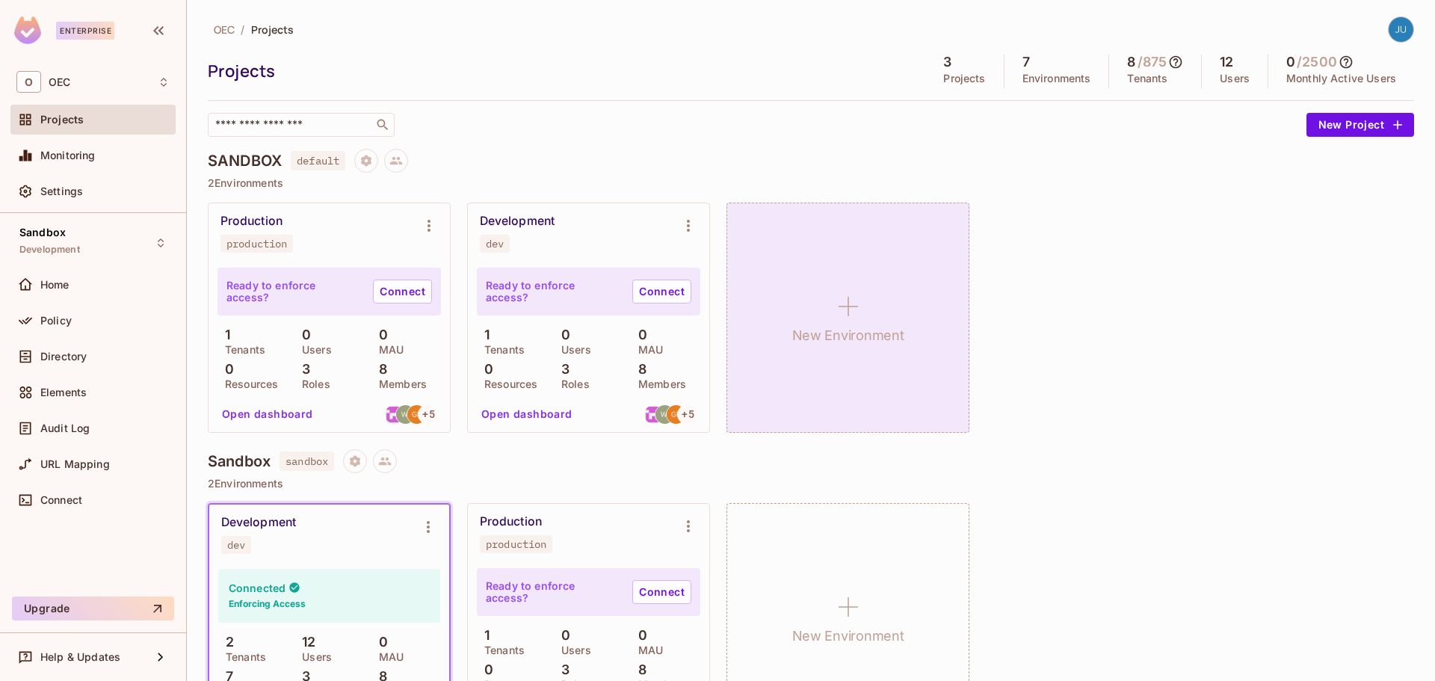
click at [874, 266] on div "New Environment" at bounding box center [848, 318] width 243 height 230
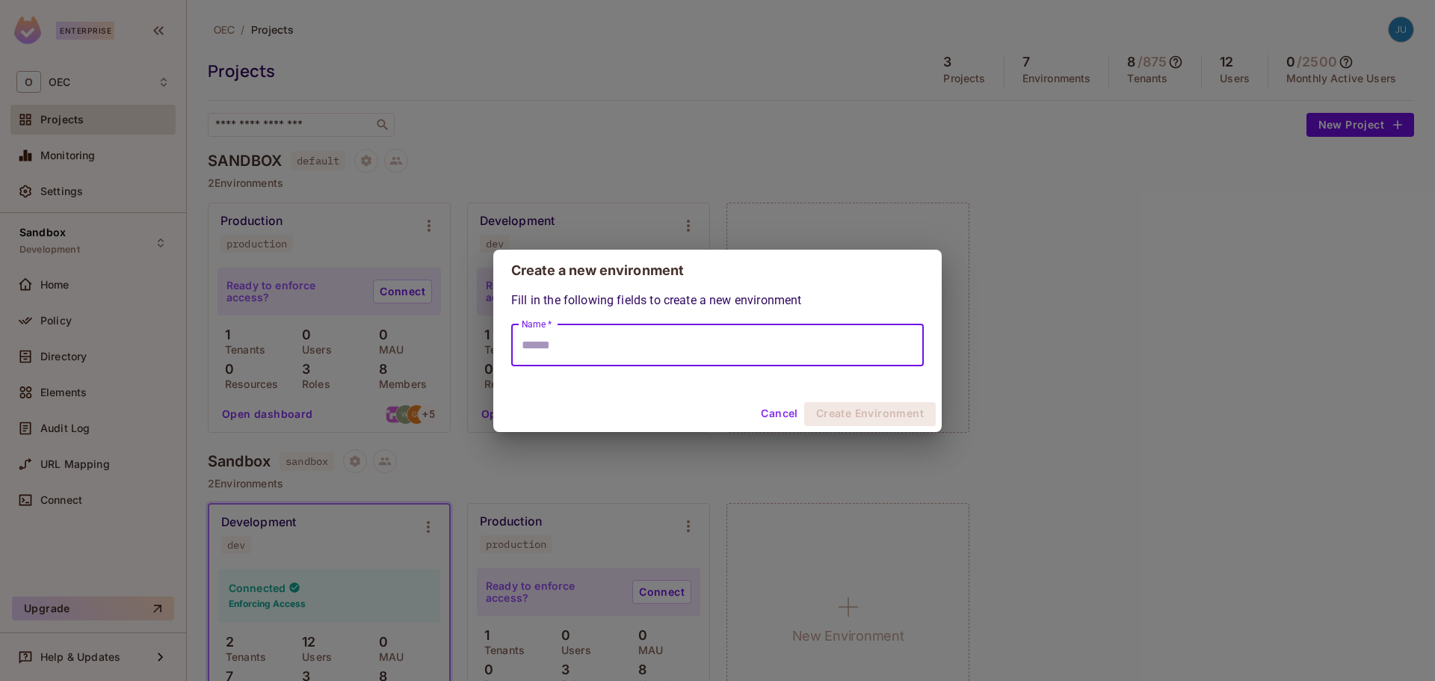
click at [724, 342] on input "Name *" at bounding box center [717, 345] width 413 height 42
type input "****"
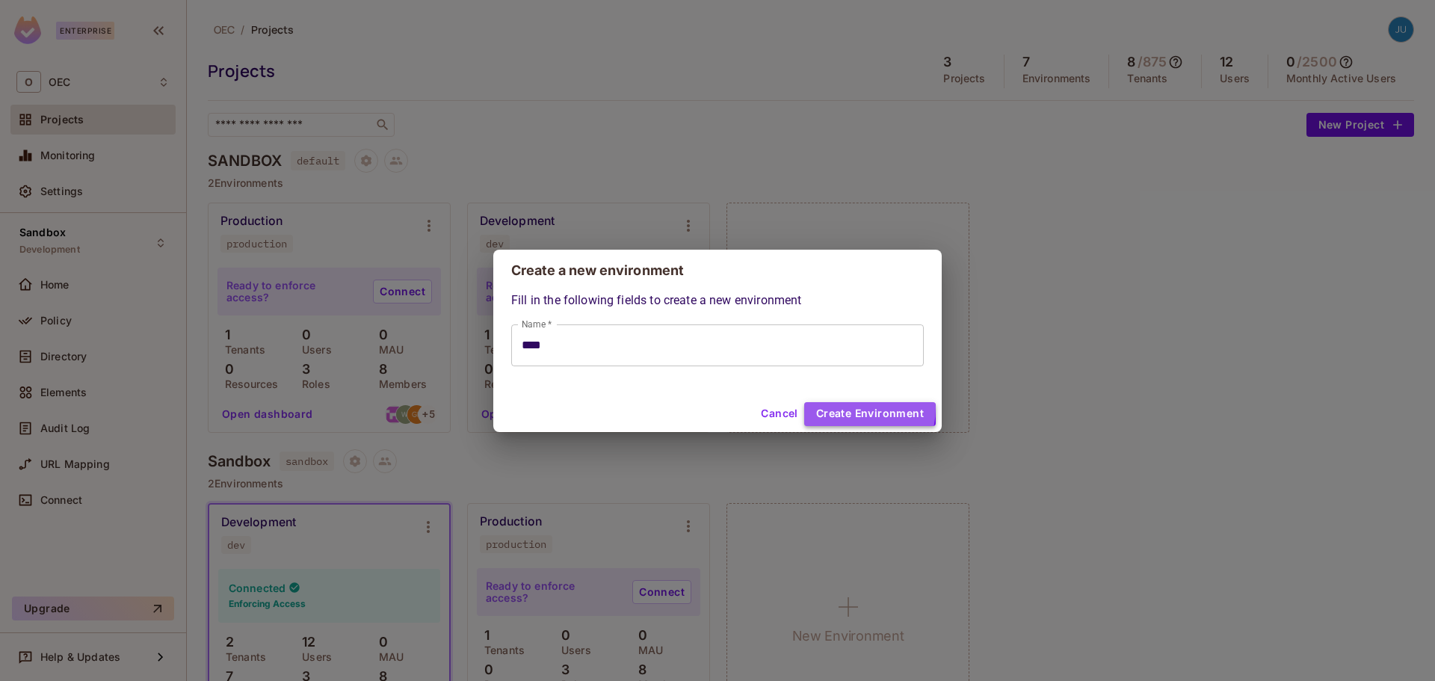
click at [850, 407] on button "Create Environment" at bounding box center [870, 414] width 132 height 24
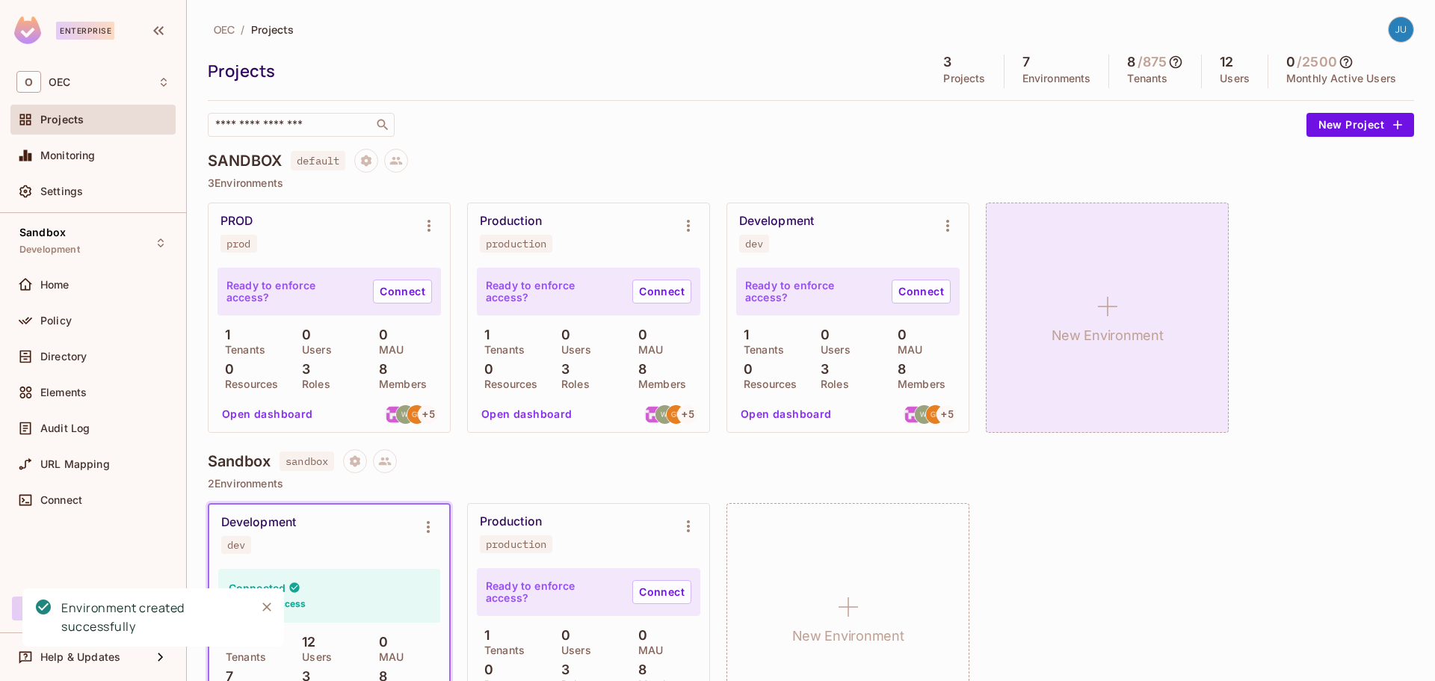
click at [1087, 280] on div "New Environment" at bounding box center [1107, 318] width 243 height 230
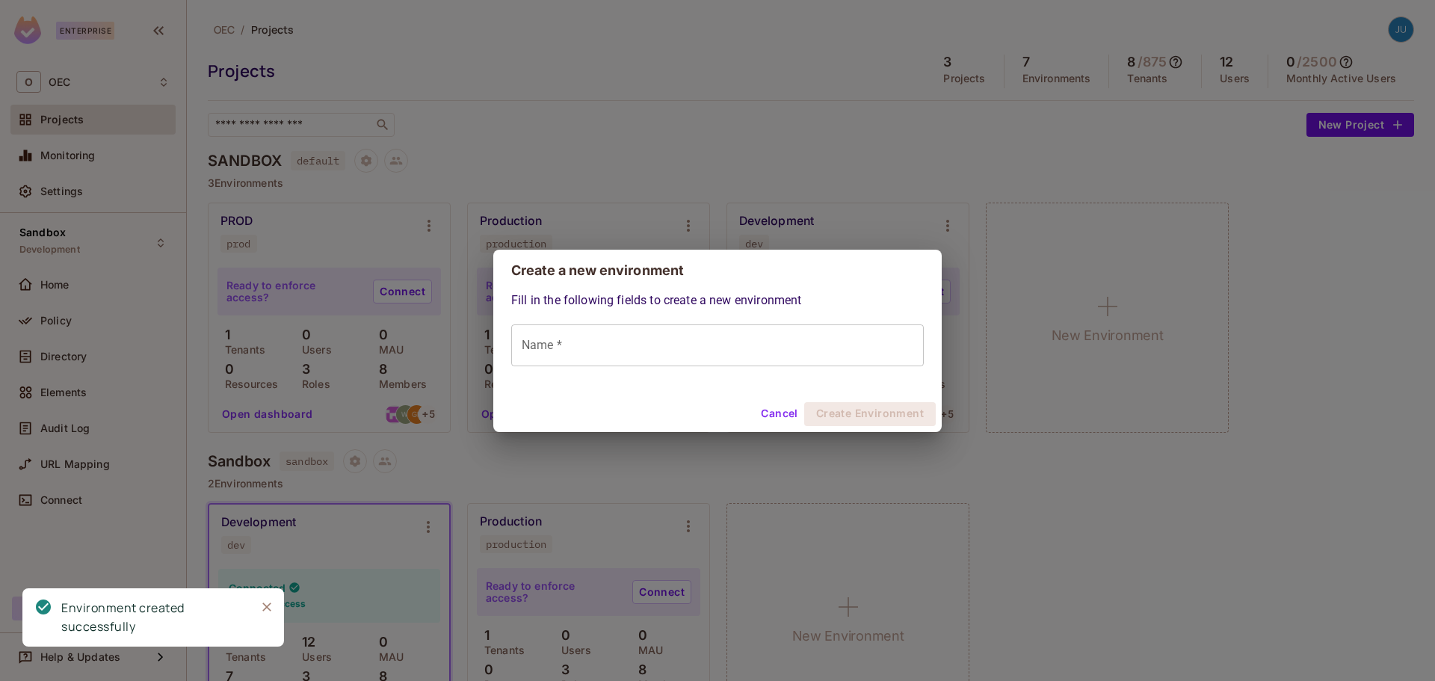
click at [731, 356] on input "Name *" at bounding box center [717, 345] width 413 height 42
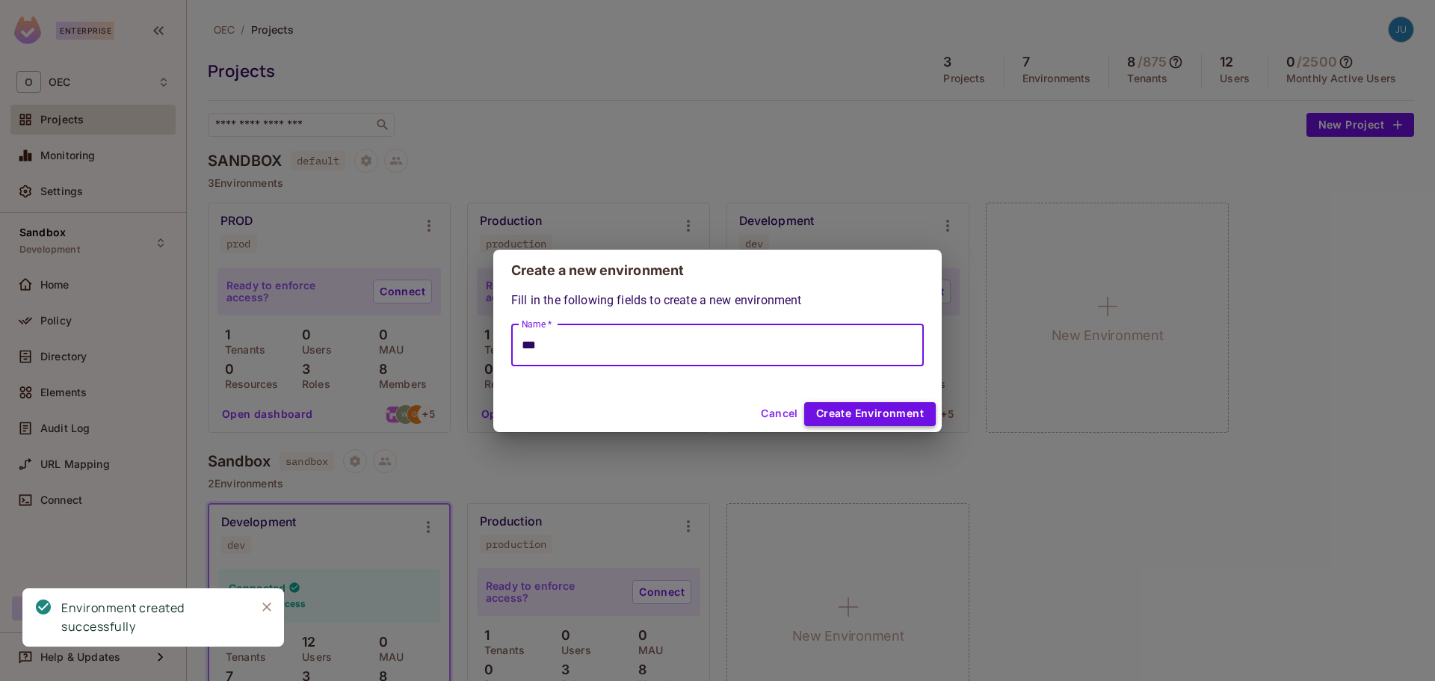
type input "***"
click at [846, 416] on button "Create Environment" at bounding box center [870, 414] width 132 height 24
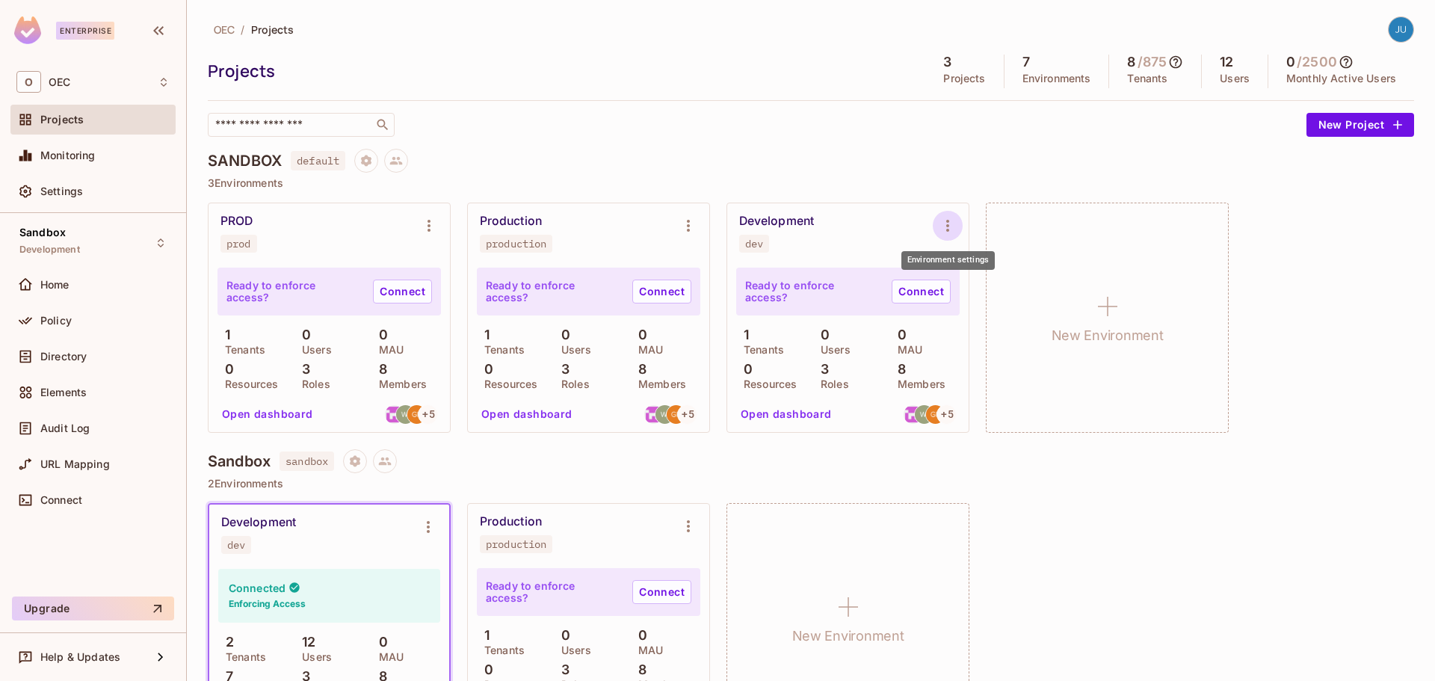
click at [953, 225] on icon "Environment settings" at bounding box center [948, 226] width 18 height 18
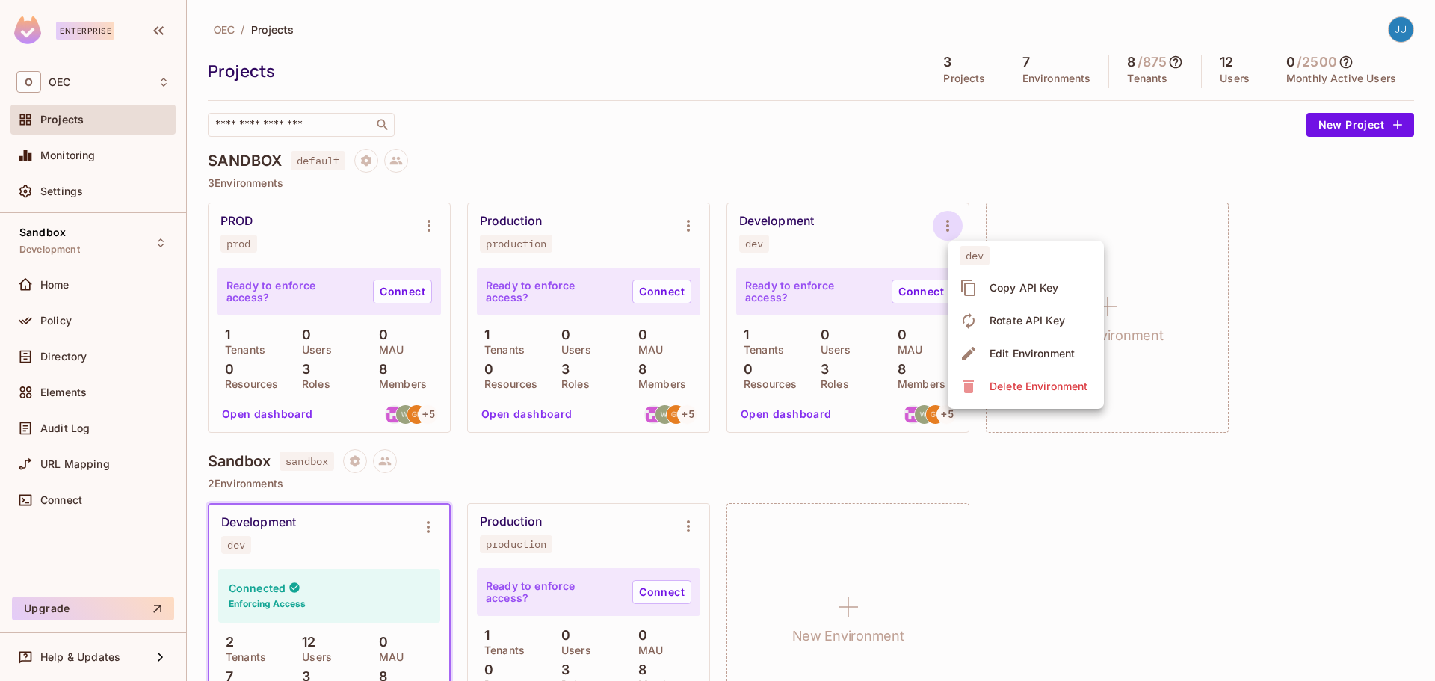
click at [955, 162] on div at bounding box center [717, 340] width 1435 height 681
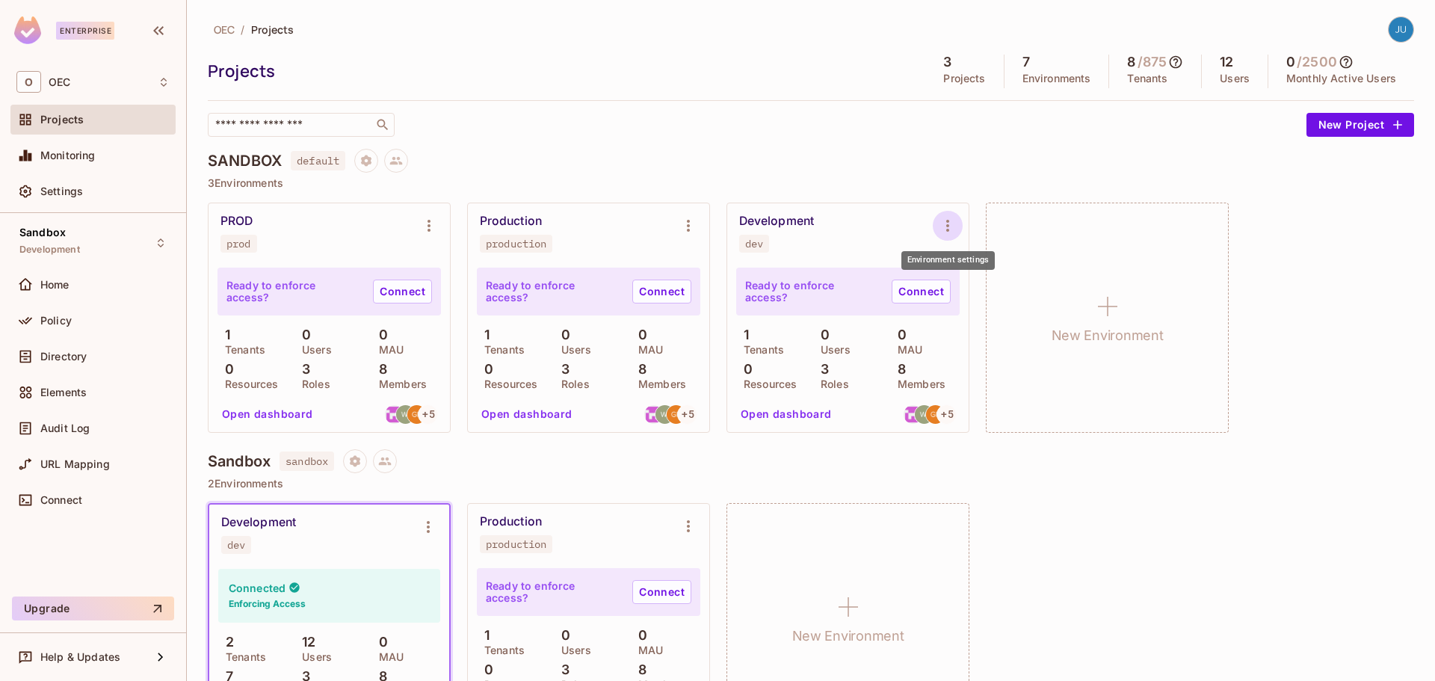
click at [938, 220] on button "Environment settings" at bounding box center [948, 226] width 30 height 30
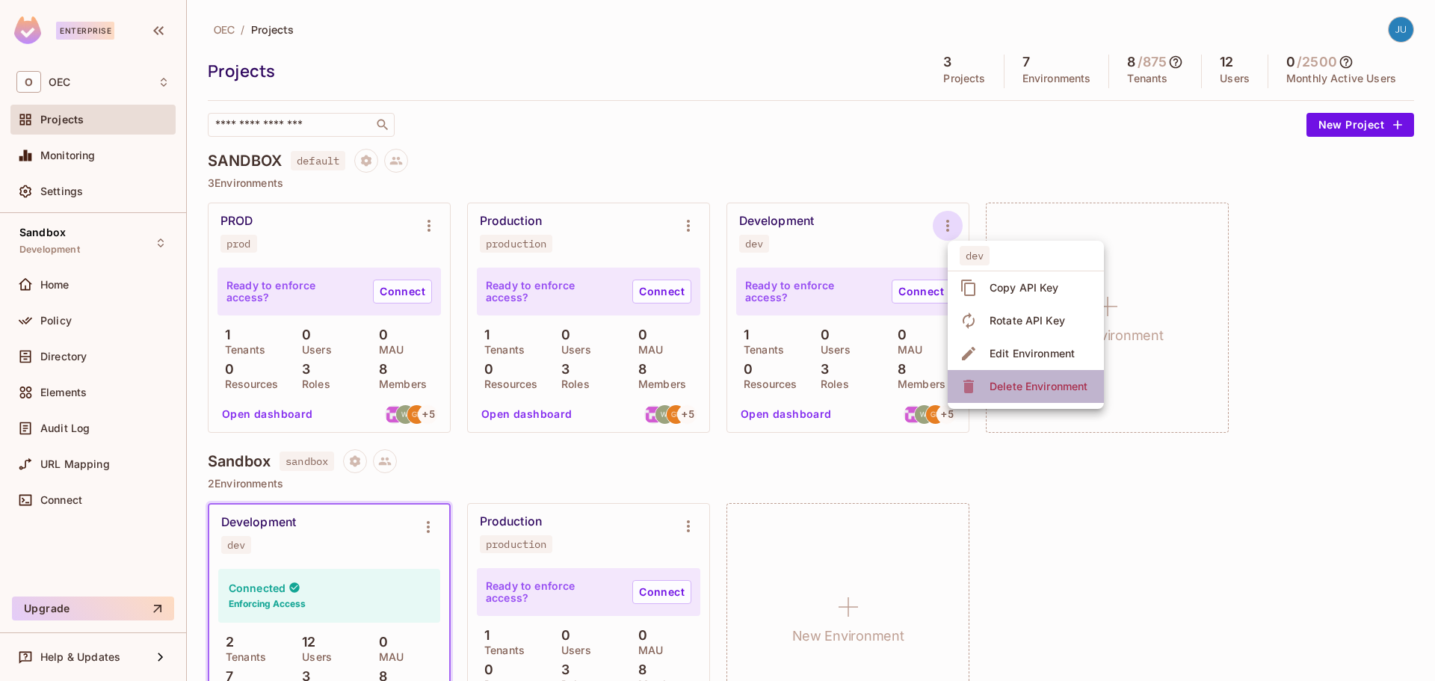
click at [1021, 392] on div "Delete Environment" at bounding box center [1039, 386] width 98 height 15
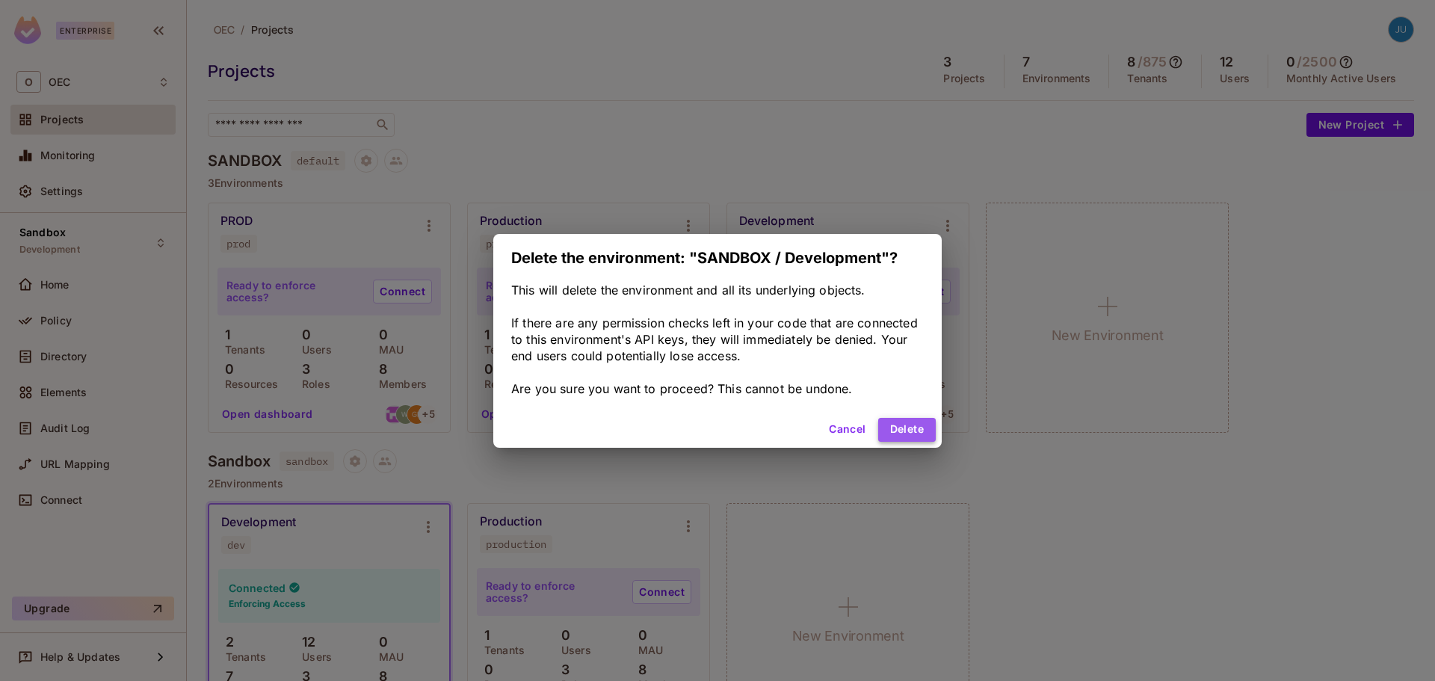
click at [902, 428] on button "Delete" at bounding box center [907, 430] width 58 height 24
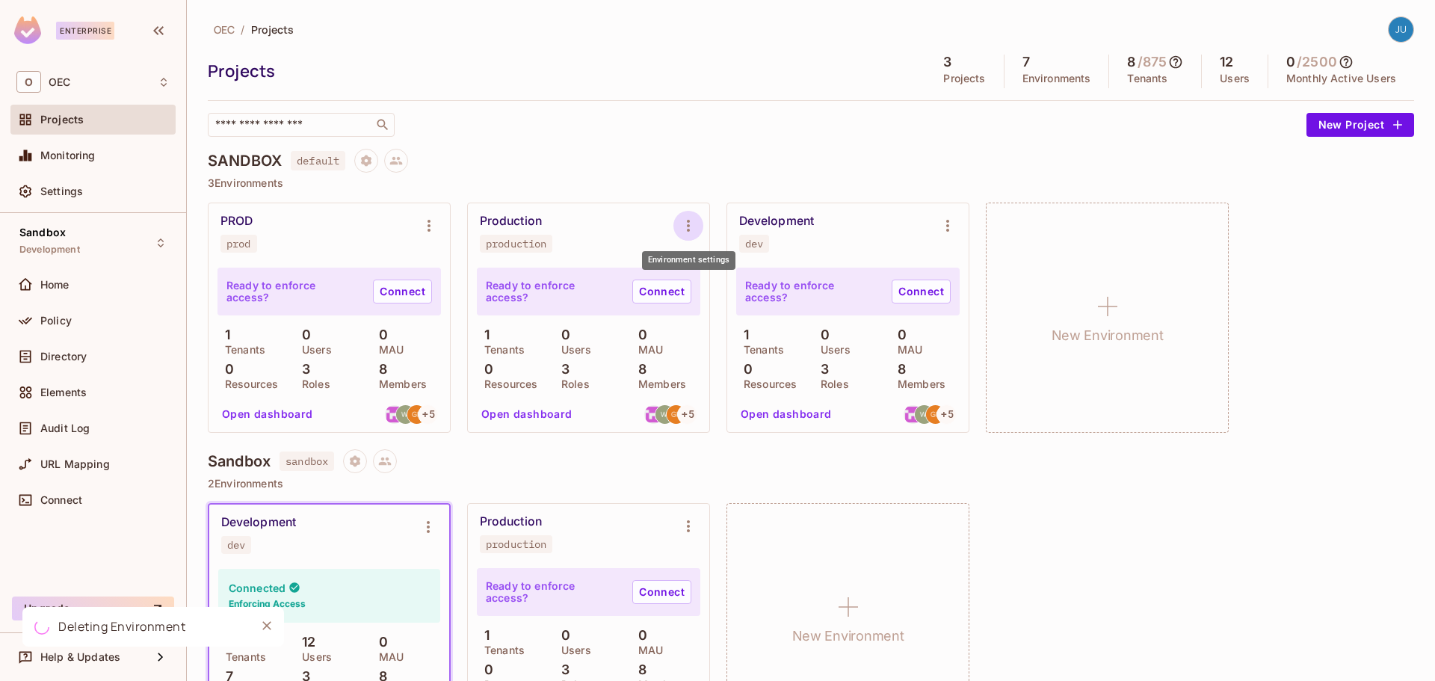
click at [694, 228] on icon "Environment settings" at bounding box center [688, 226] width 18 height 18
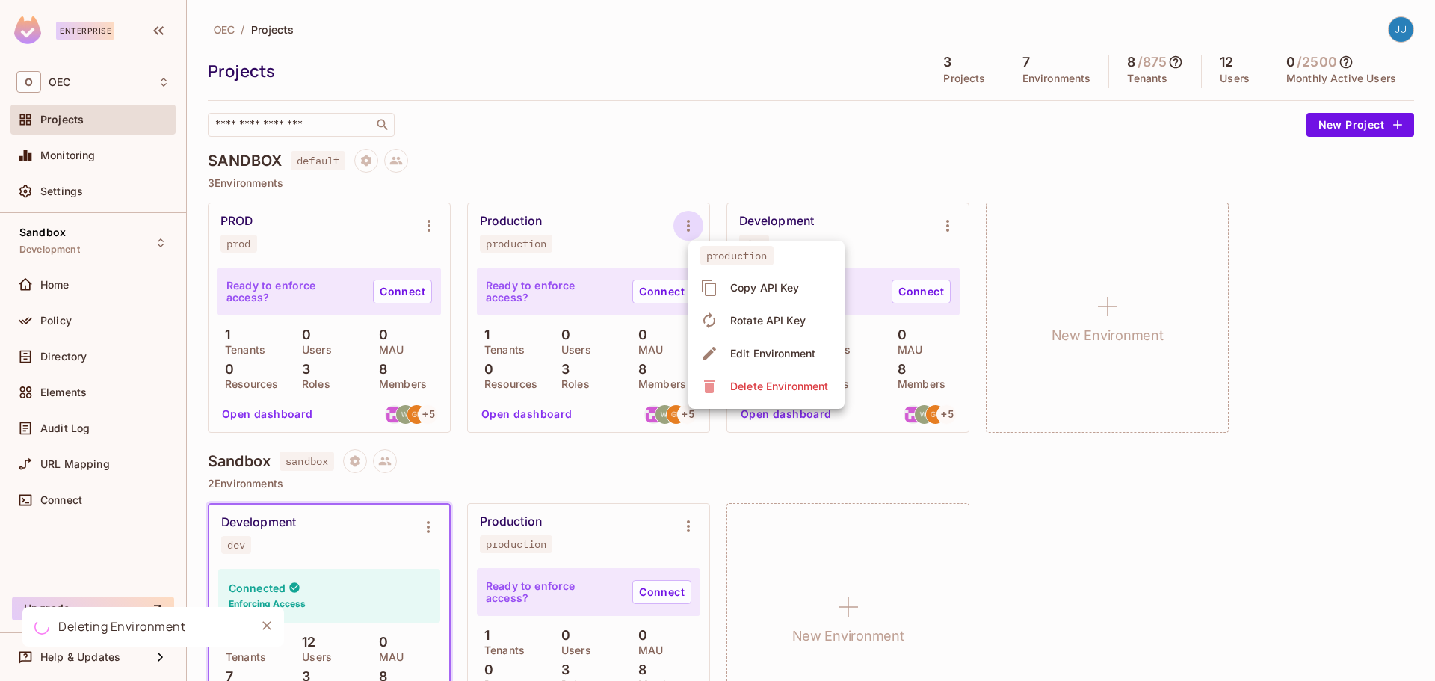
click at [739, 383] on div "Delete Environment" at bounding box center [779, 386] width 98 height 15
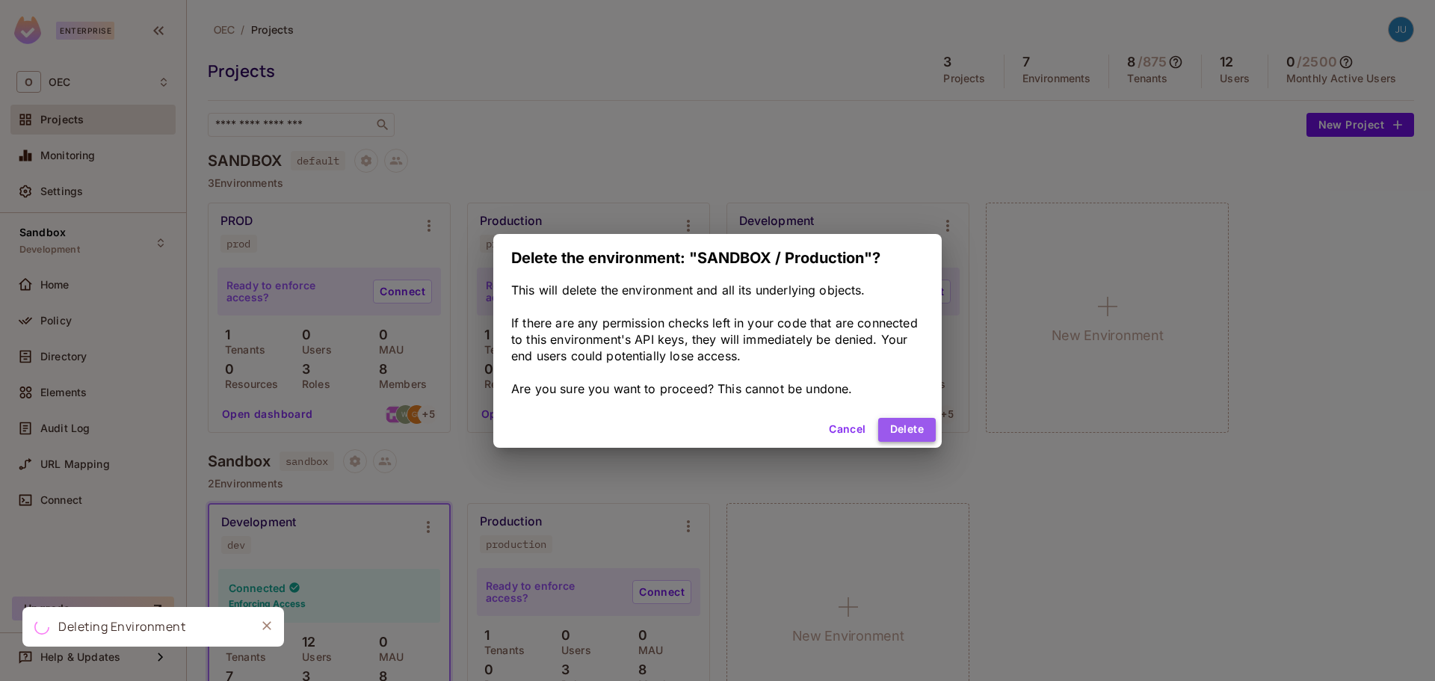
click at [901, 424] on button "Delete" at bounding box center [907, 430] width 58 height 24
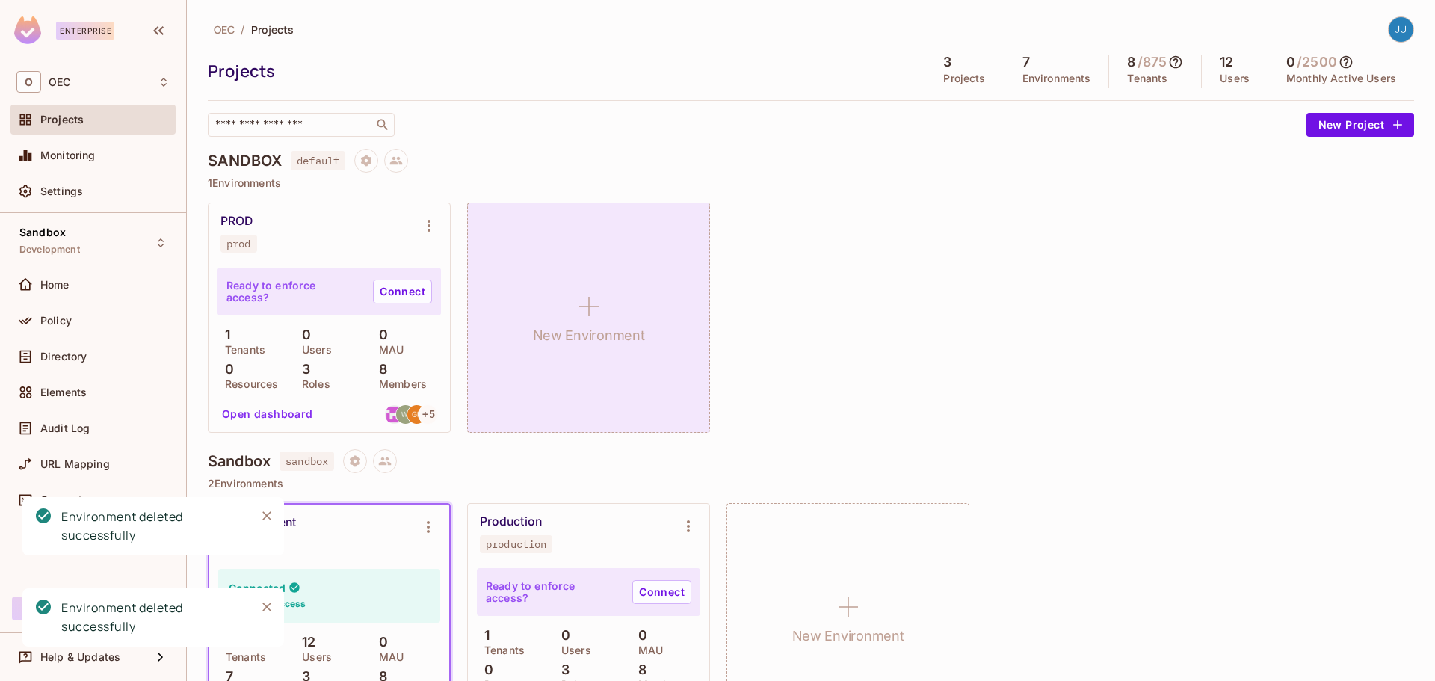
click at [562, 305] on div "New Environment" at bounding box center [588, 318] width 243 height 230
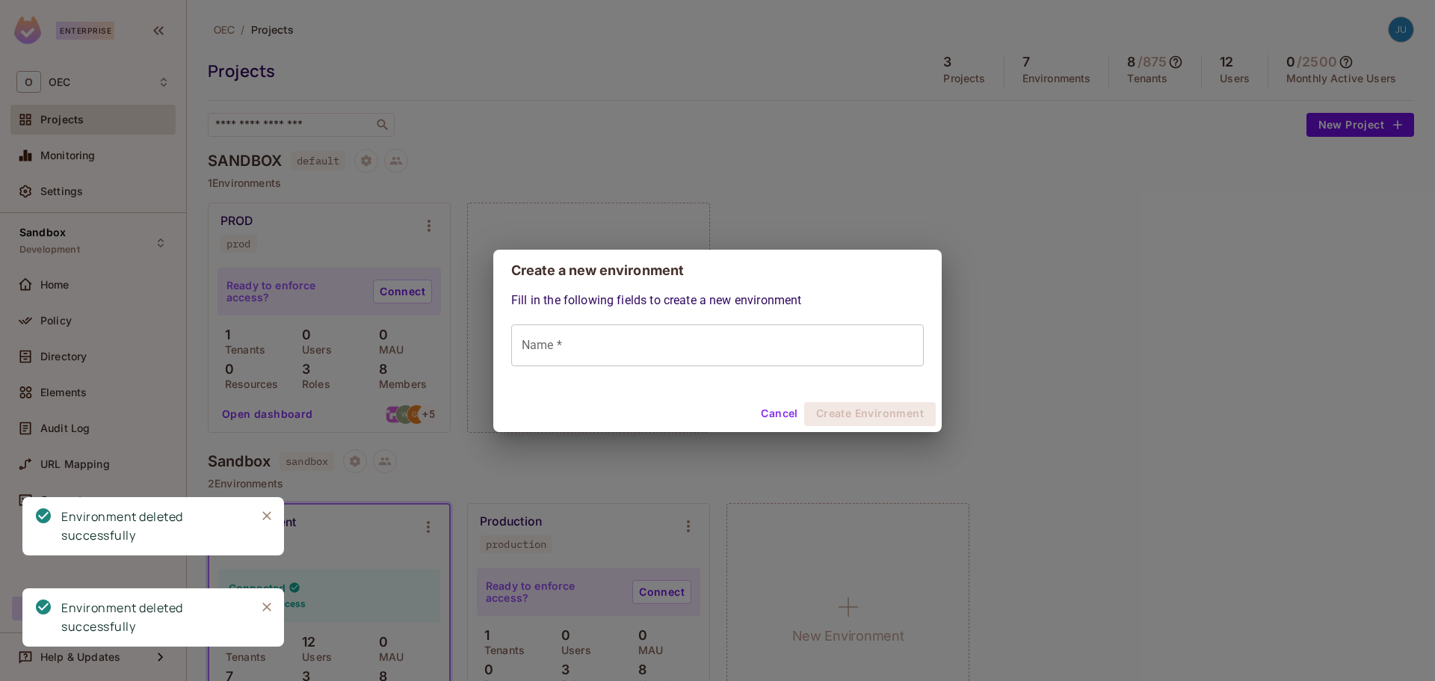
click at [663, 336] on input "Name *" at bounding box center [717, 345] width 413 height 42
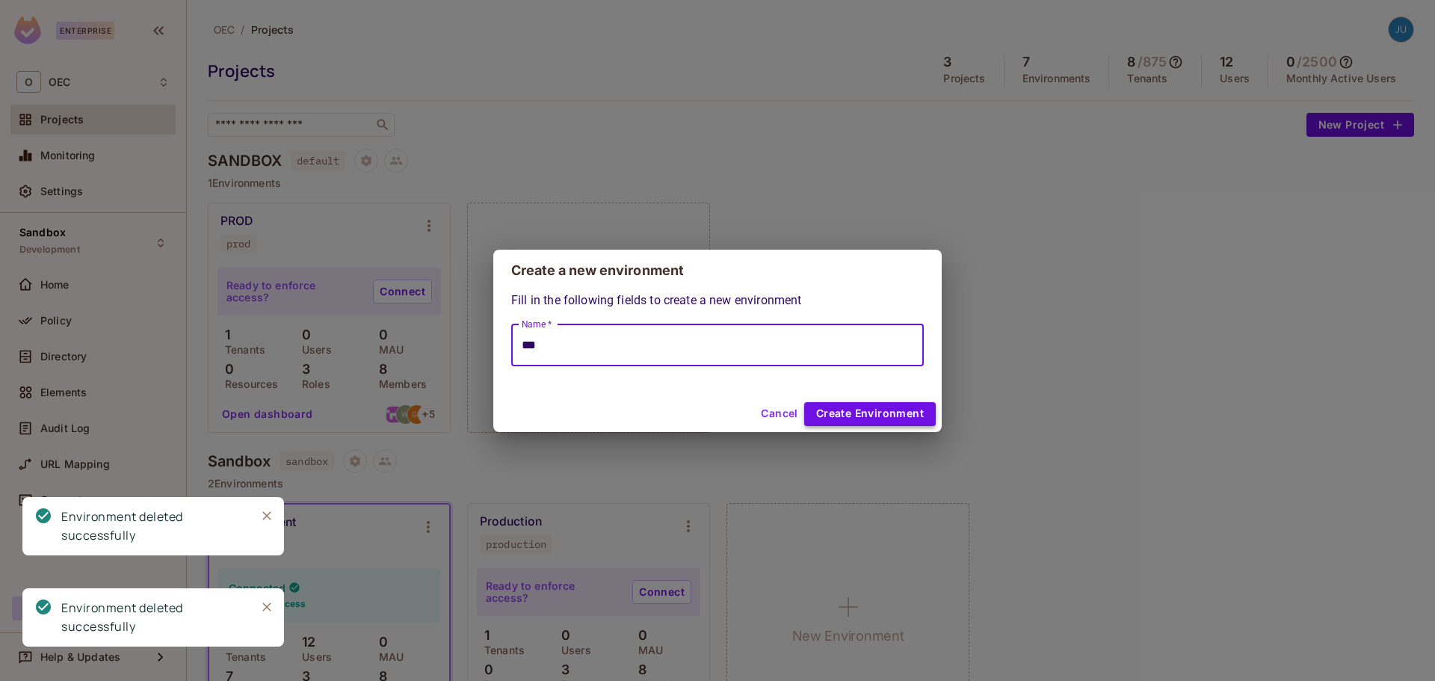
type input "***"
click at [900, 412] on button "Create Environment" at bounding box center [870, 414] width 132 height 24
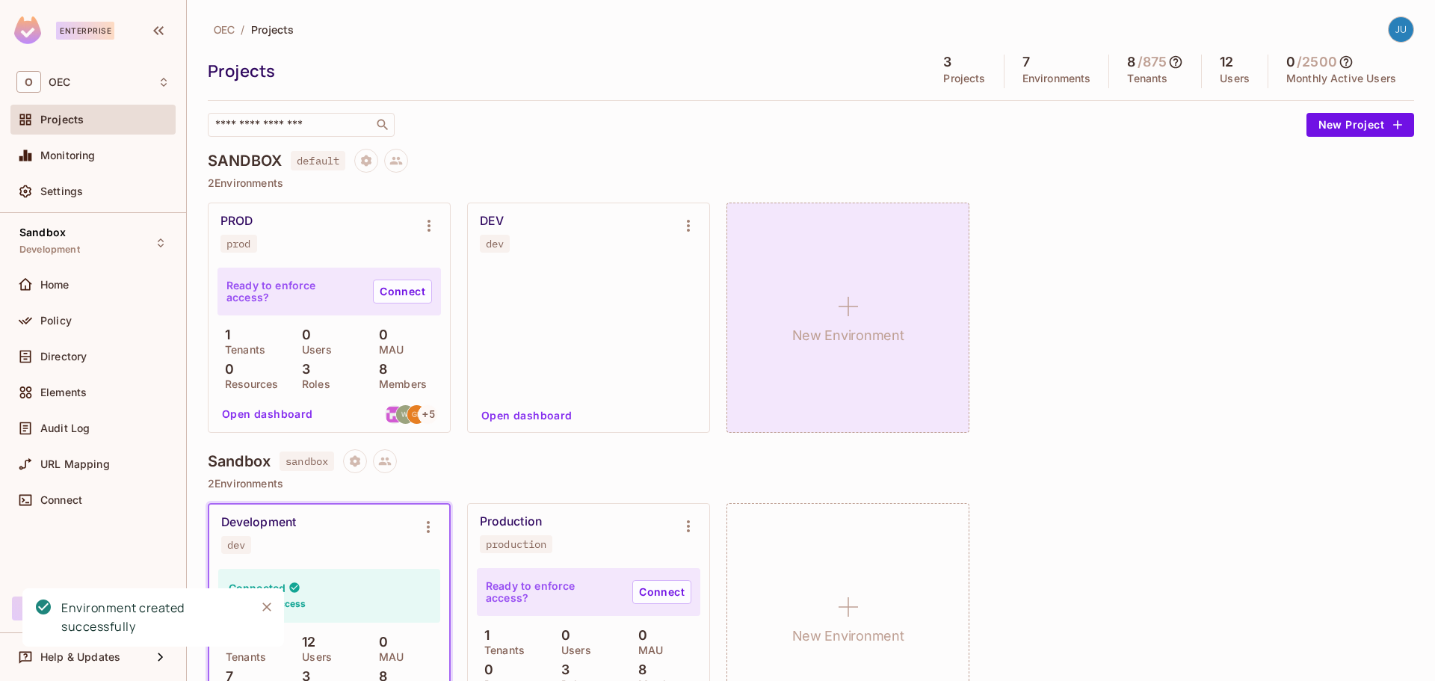
click at [850, 336] on h1 "New Environment" at bounding box center [848, 335] width 112 height 22
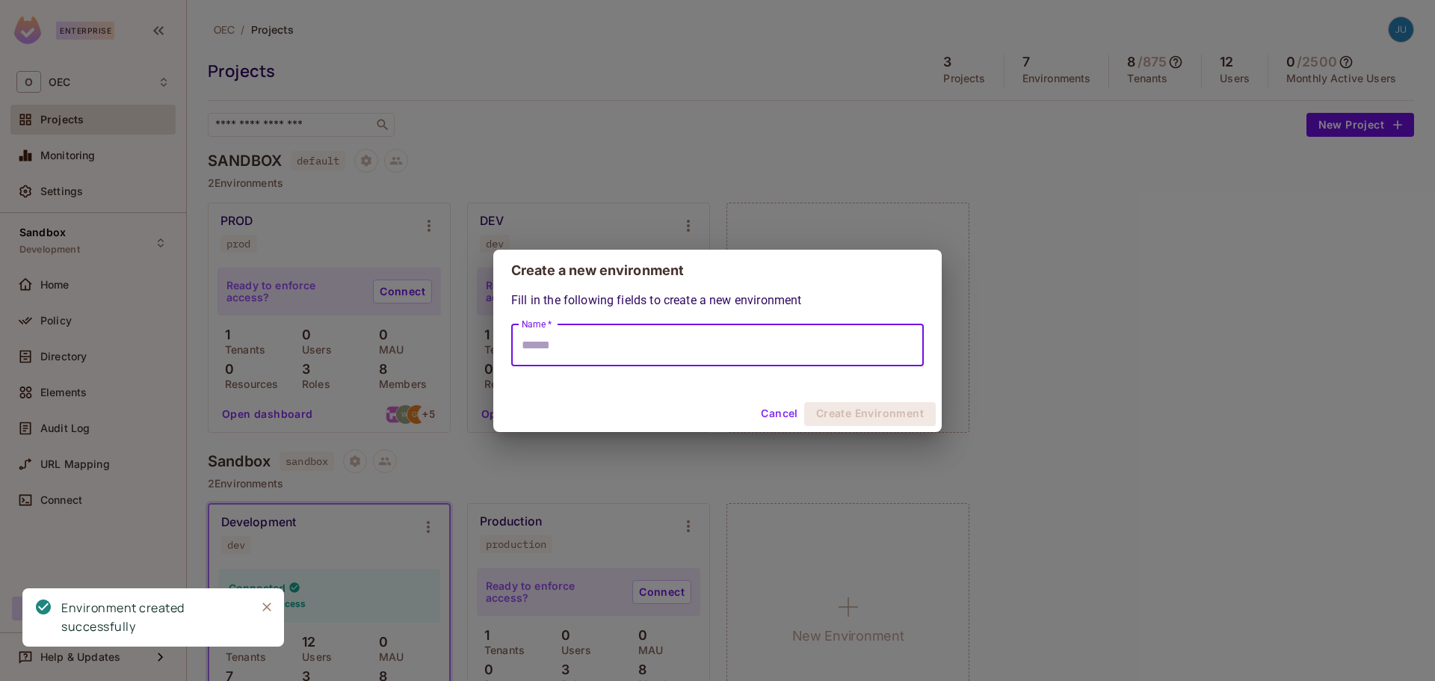
click at [850, 336] on input "Name *" at bounding box center [717, 345] width 413 height 42
type input "*****"
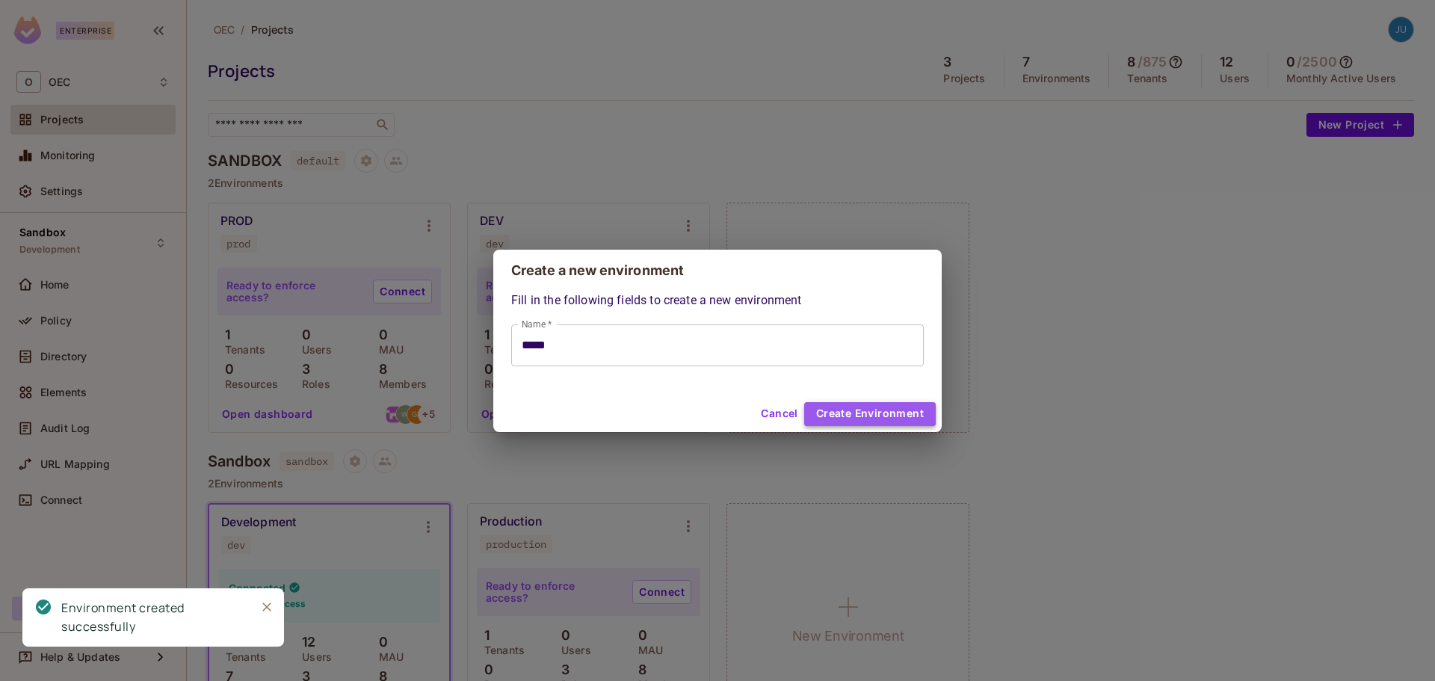
click at [873, 410] on button "Create Environment" at bounding box center [870, 414] width 132 height 24
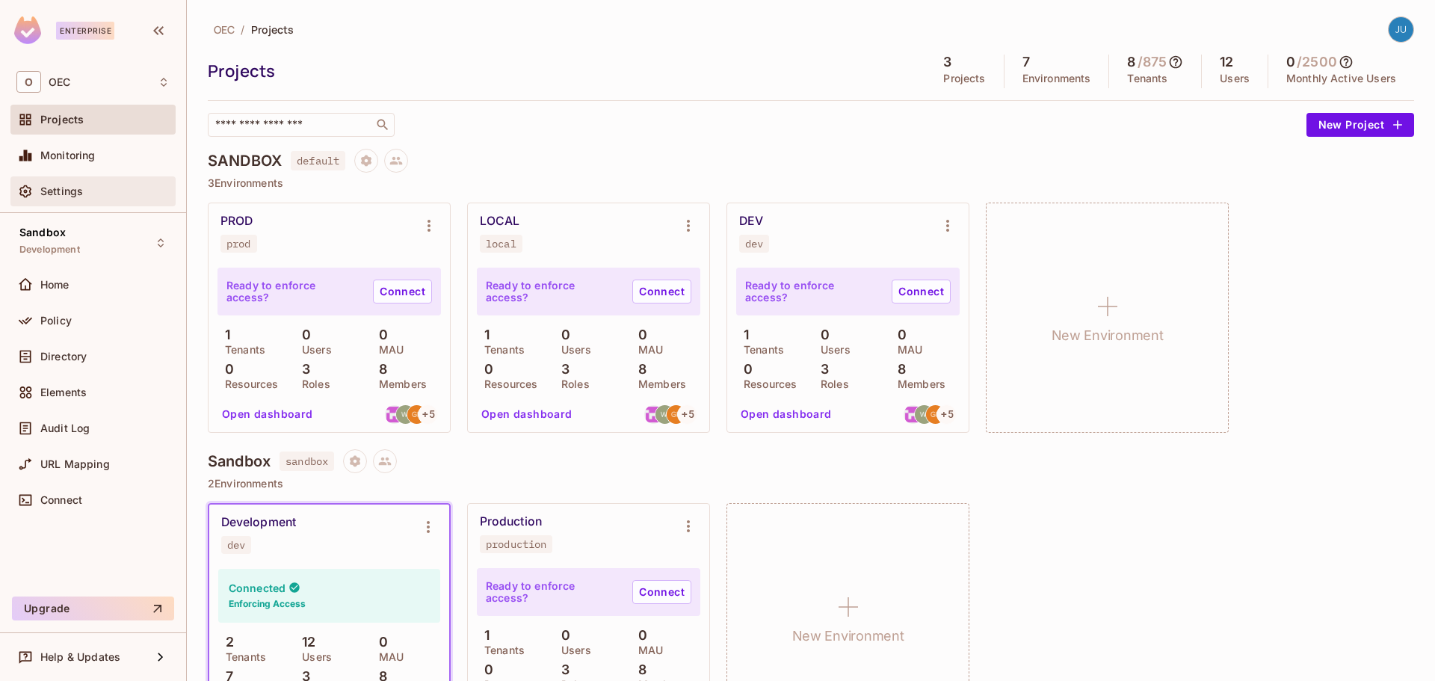
click at [114, 204] on div "Settings" at bounding box center [92, 191] width 165 height 30
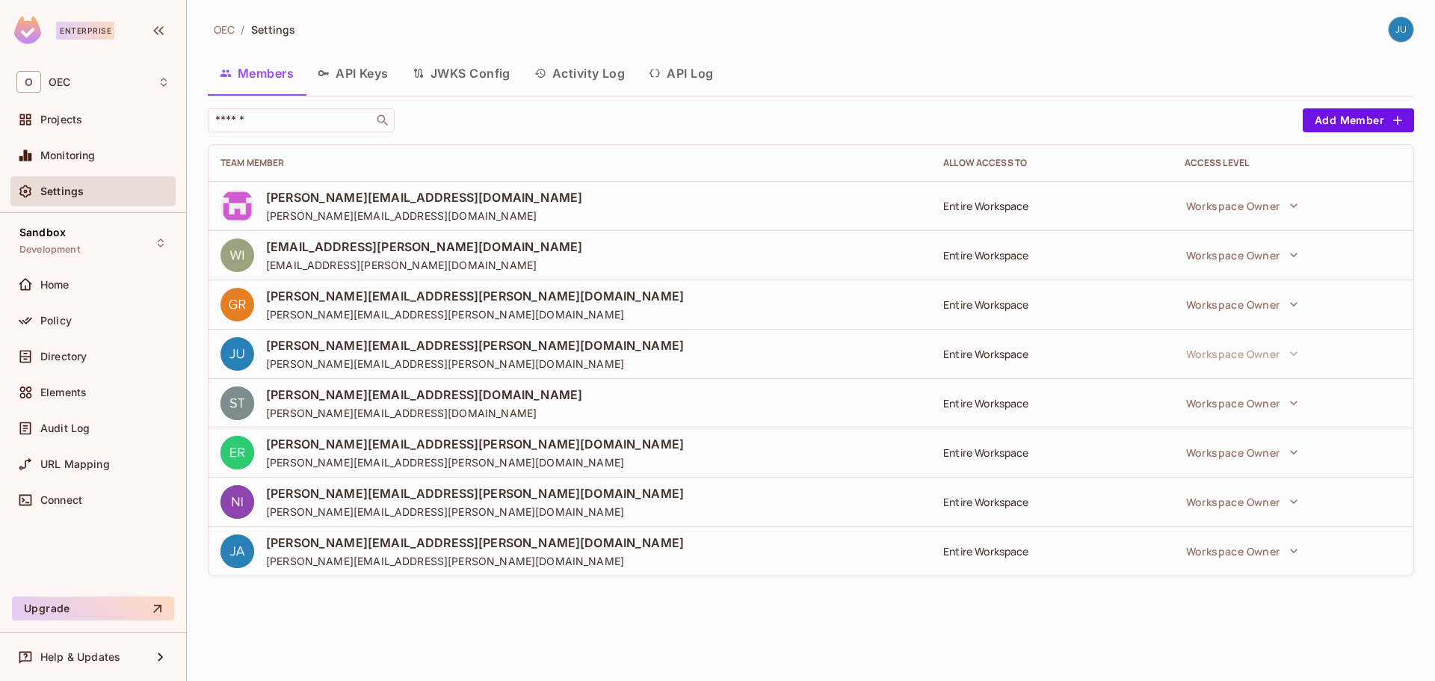
click at [360, 84] on button "API Keys" at bounding box center [353, 73] width 95 height 37
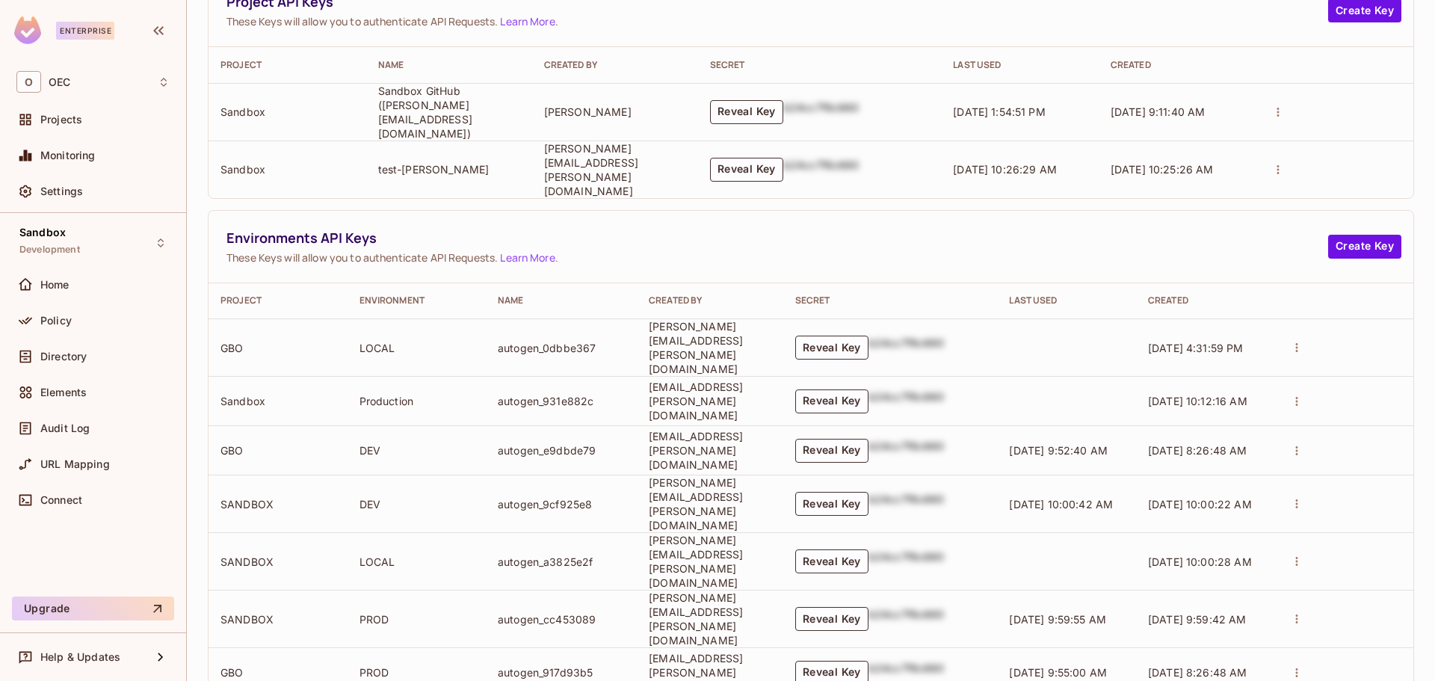
scroll to position [416, 0]
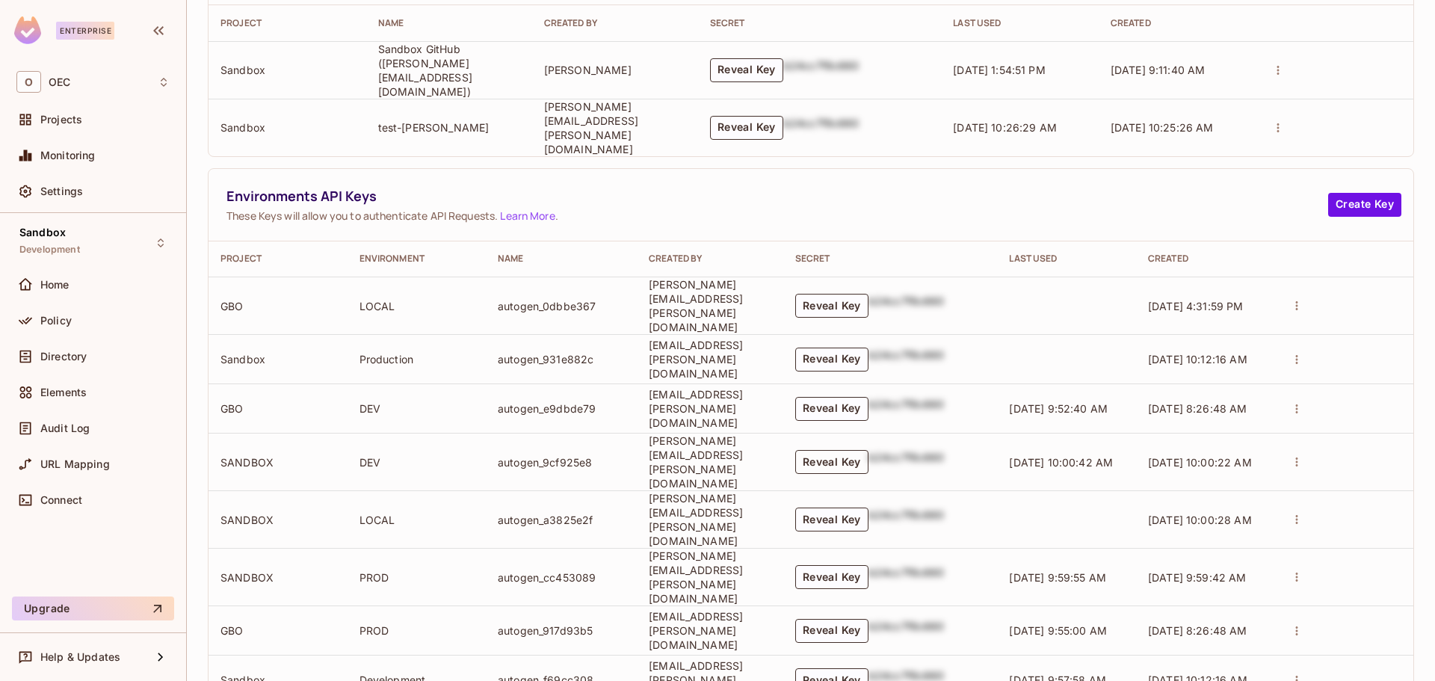
click at [849, 450] on button "Reveal Key" at bounding box center [831, 462] width 73 height 24
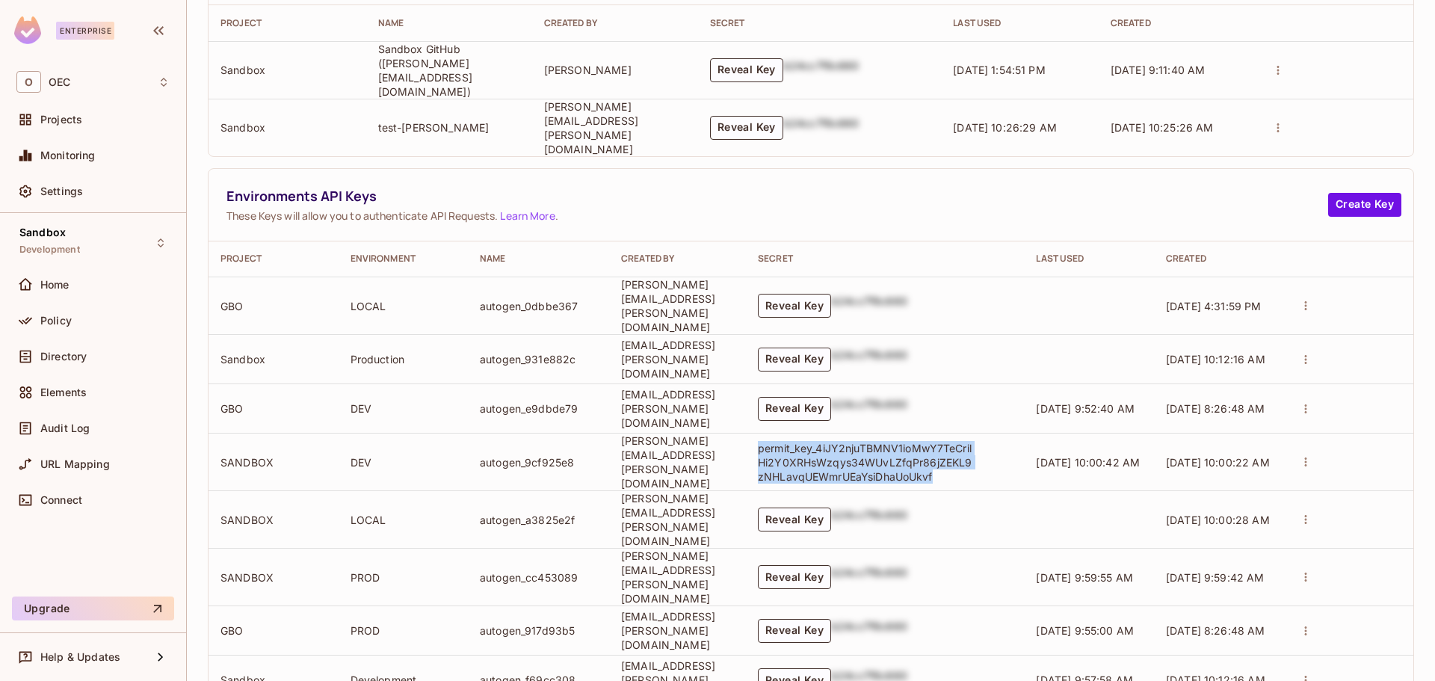
drag, startPoint x: 972, startPoint y: 443, endPoint x: 792, endPoint y: 412, distance: 182.0
click at [792, 441] on p "permit_key_4iJY2njuTBMNV1ioMwY7TeCrilHi2Y0XRHsWzqys34WUvLZfqPr86jZEKL9zNHLavqUE…" at bounding box center [866, 462] width 217 height 43
copy p "permit_key_4iJY2njuTBMNV1ioMwY7TeCrilHi2Y0XRHsWzqys34WUvLZfqPr86jZEKL9zNHLavqUE…"
click at [831, 508] on button "Reveal Key" at bounding box center [794, 520] width 73 height 24
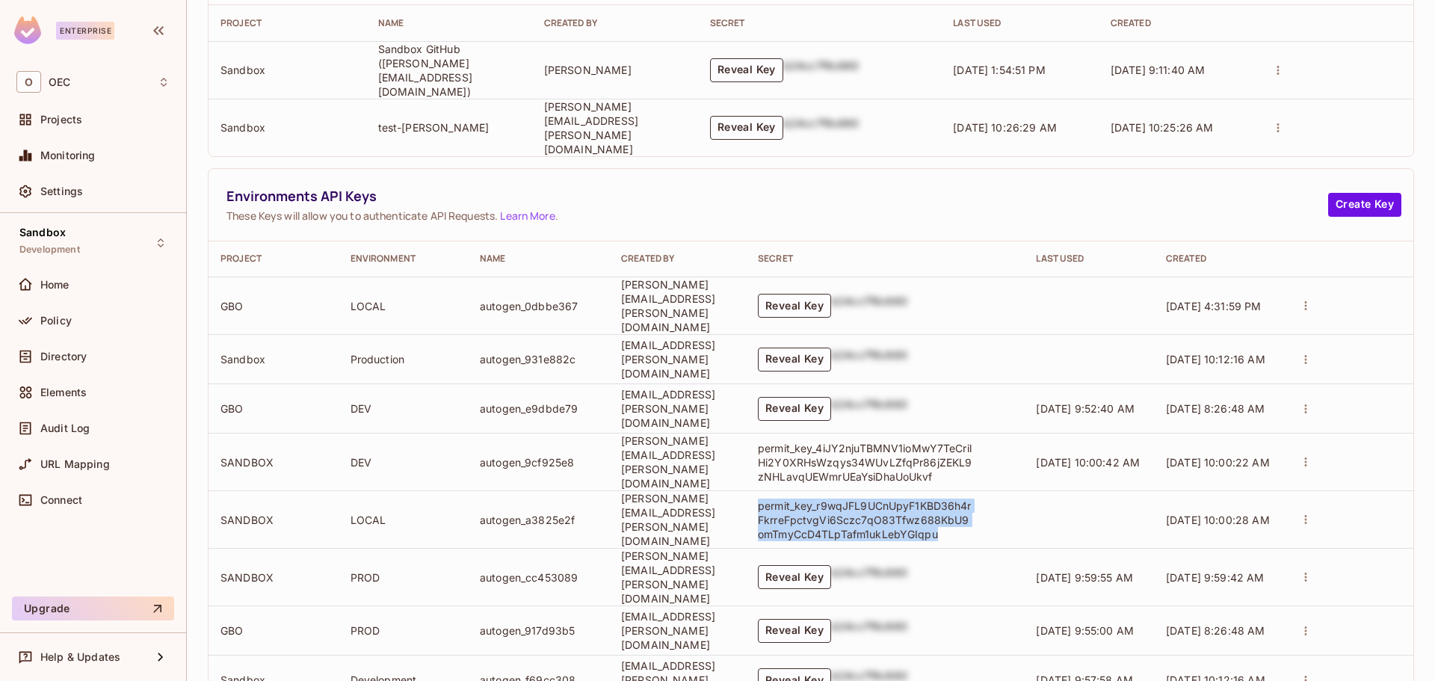
drag, startPoint x: 978, startPoint y: 490, endPoint x: 786, endPoint y: 461, distance: 194.2
click at [786, 491] on td "permit_key_r9wqJFL9UCnUpyF1KBD36h4rFkrreFpctvgVi6Sczc7qO83Tfwz688KbU9omTmyCcD4T…" at bounding box center [885, 520] width 278 height 58
copy p "permit_key_r9wqJFL9UCnUpyF1KBD36h4rFkrreFpctvgVi6Sczc7qO83Tfwz688KbU9omTmyCcD4T…"
click at [831, 565] on button "Reveal Key" at bounding box center [794, 577] width 73 height 24
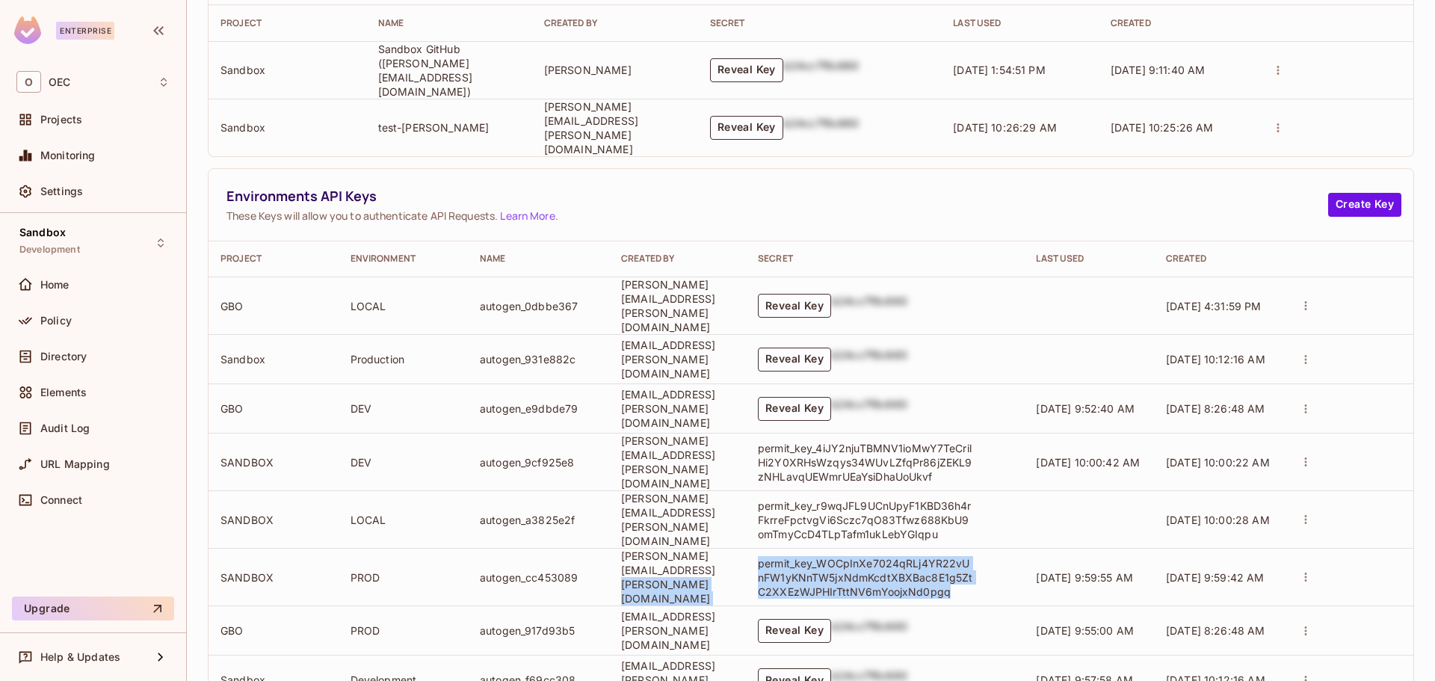
drag, startPoint x: 944, startPoint y: 538, endPoint x: 774, endPoint y: 516, distance: 171.2
click at [774, 549] on tr "SANDBOX PROD autogen_cc453089 justin.king@oeconnection.com permit_key_WOCpInXe7…" at bounding box center [811, 578] width 1205 height 58
copy tr "permit_key_WOCpInXe7024qRLj4YR22vUnFW1yKNnTW5jxNdmKcdtXBXBac8E1g5ZtC2XXEzWJPHIr…"
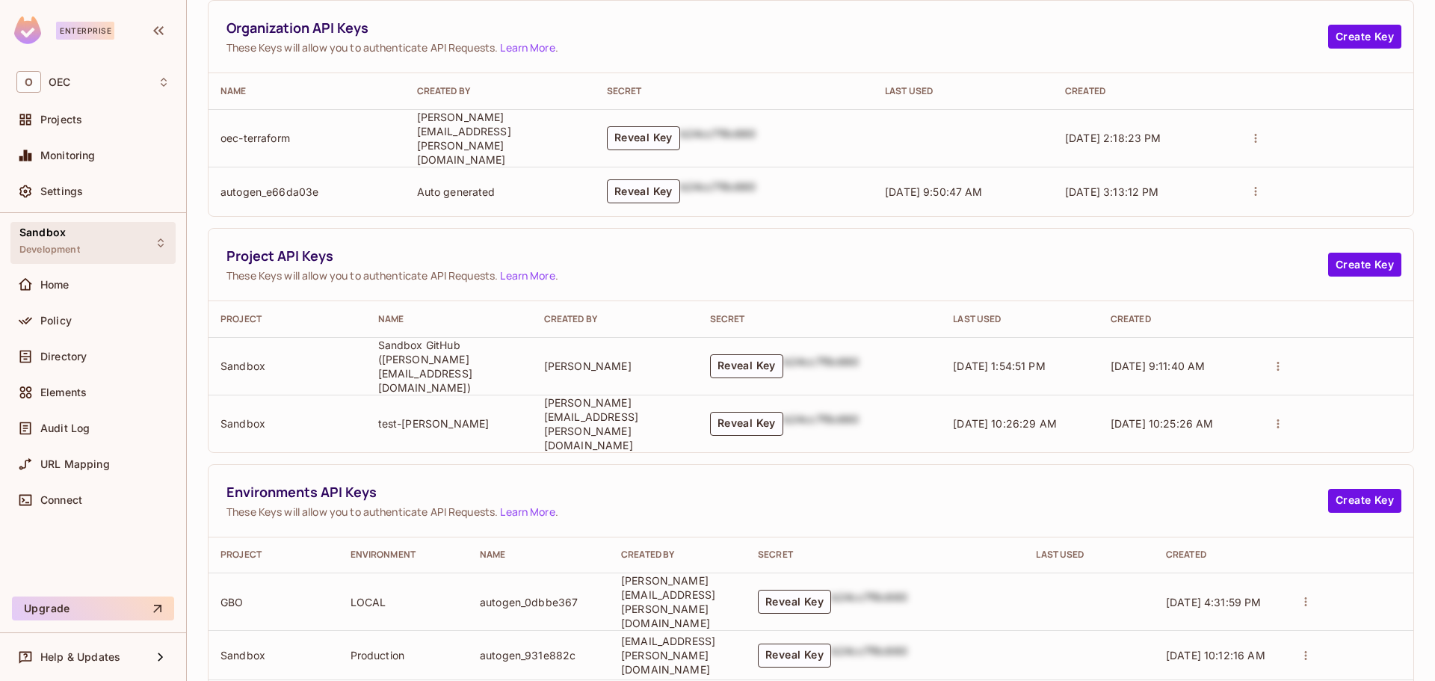
scroll to position [0, 0]
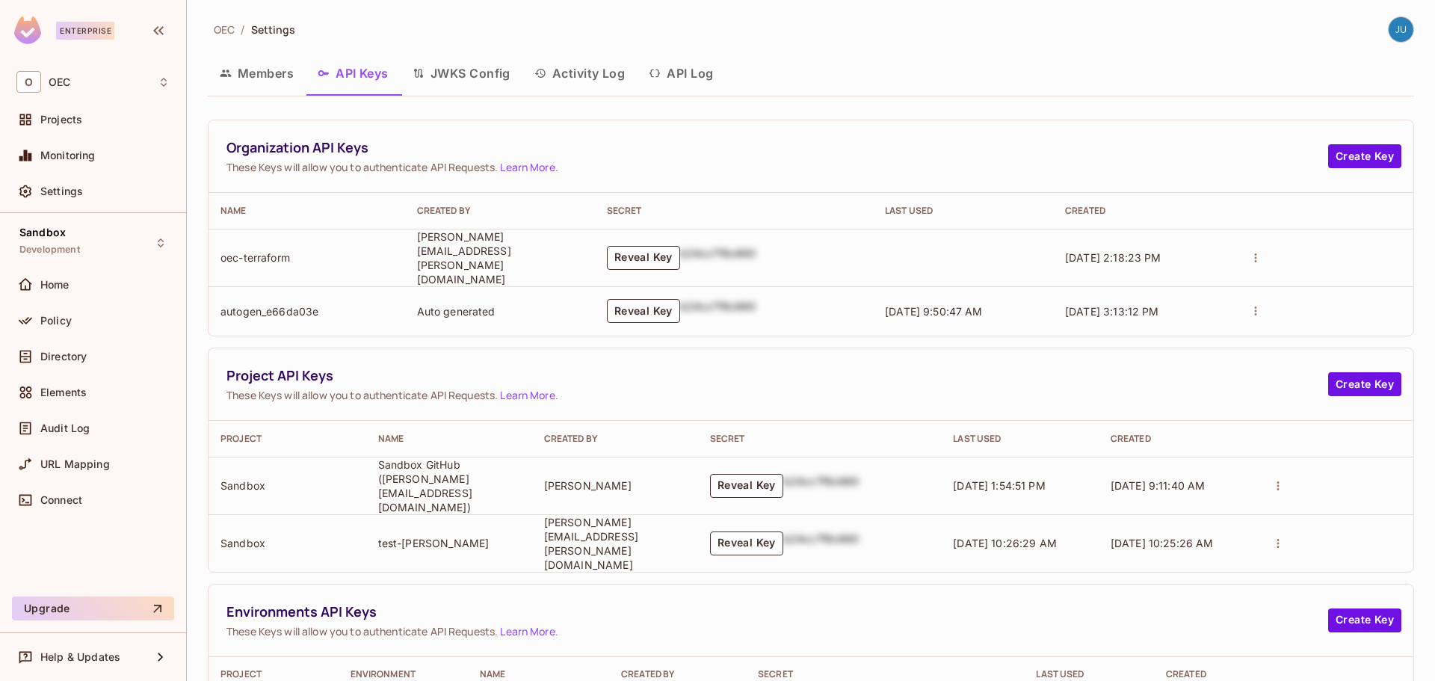
click at [76, 99] on div "O OEC Projects Monitoring Settings" at bounding box center [93, 139] width 186 height 148
click at [75, 126] on span "Projects" at bounding box center [61, 120] width 42 height 12
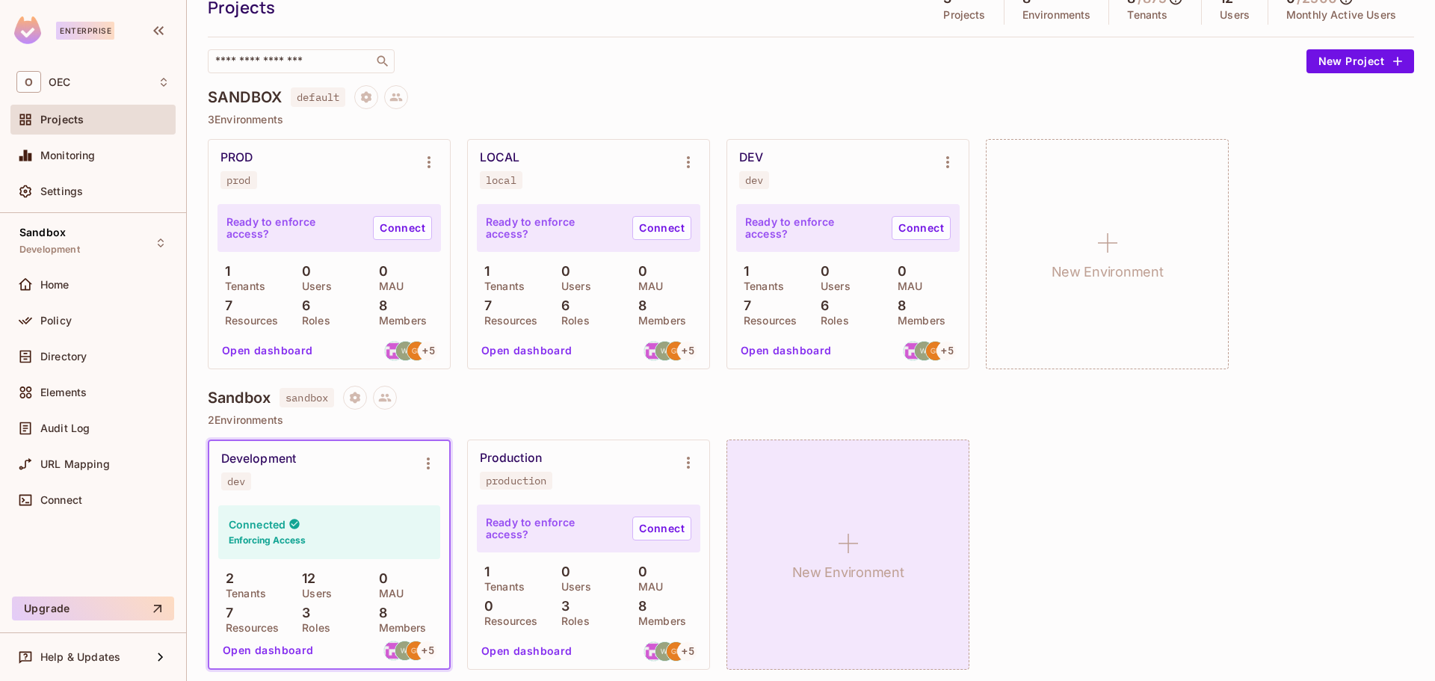
scroll to position [149, 0]
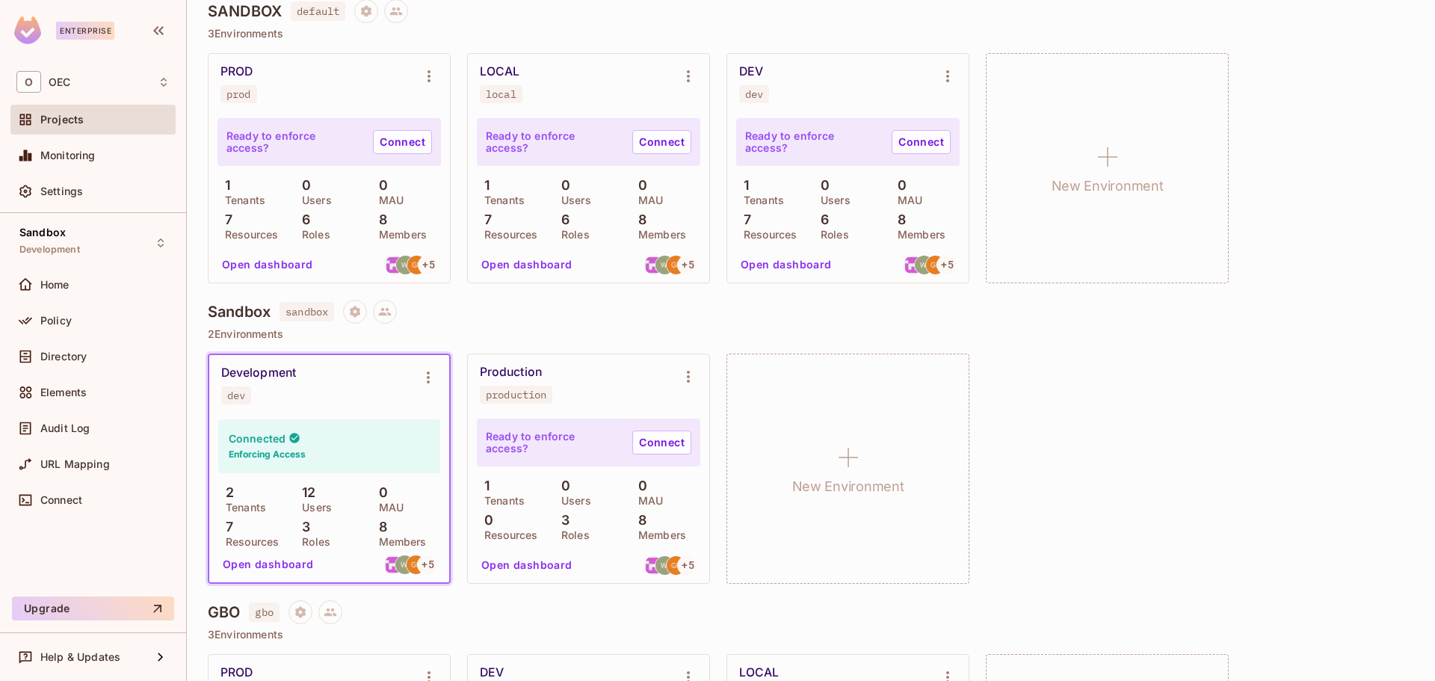
click at [268, 266] on button "Open dashboard" at bounding box center [267, 265] width 103 height 24
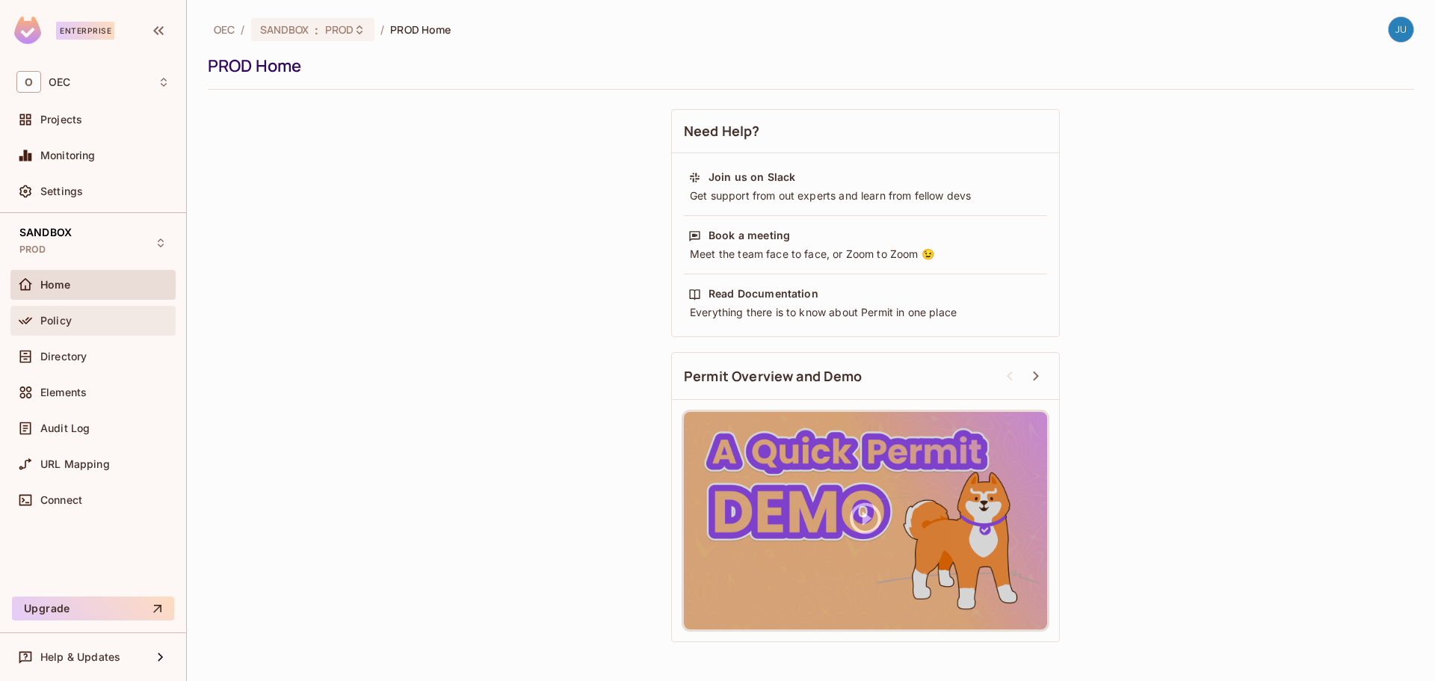
click at [73, 328] on div "Policy" at bounding box center [92, 321] width 153 height 18
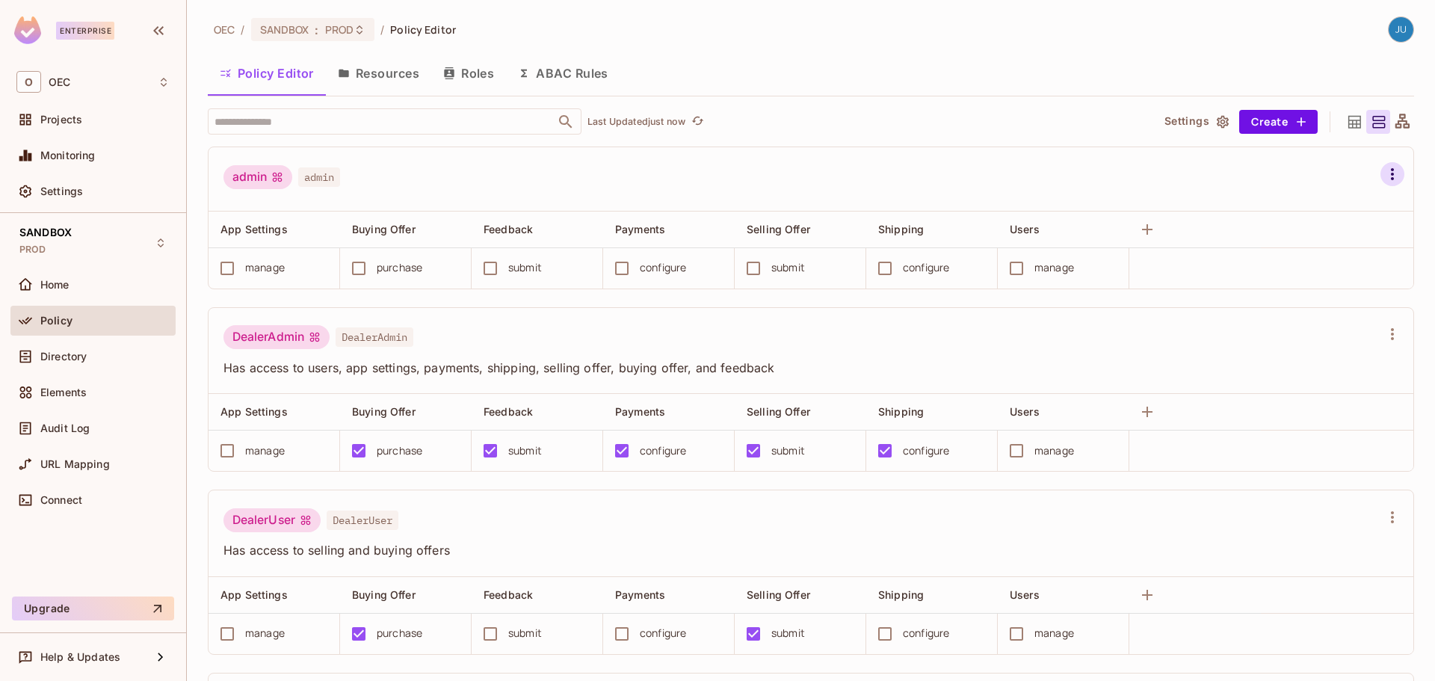
click at [1384, 176] on icon "button" at bounding box center [1393, 174] width 18 height 18
click at [1297, 355] on span "Delete Role" at bounding box center [1290, 365] width 67 height 24
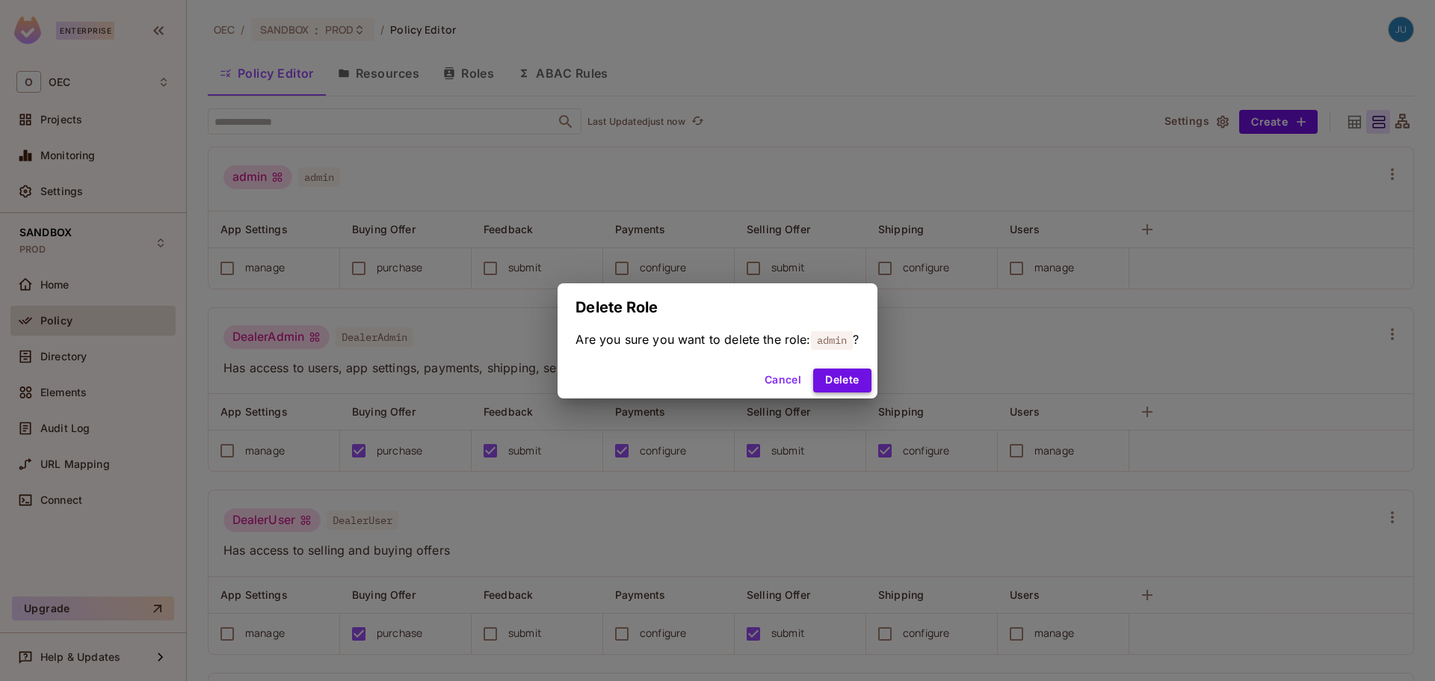
click at [830, 377] on button "Delete" at bounding box center [842, 381] width 58 height 24
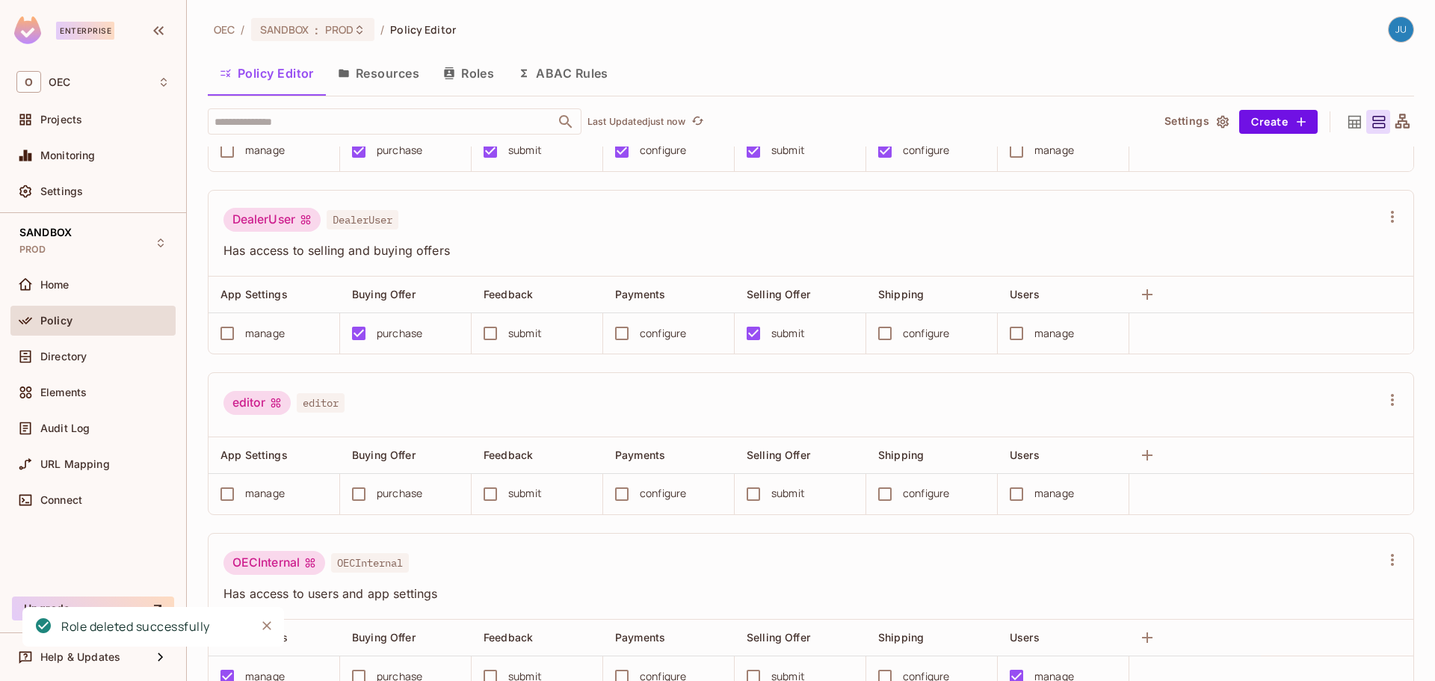
scroll to position [149, 0]
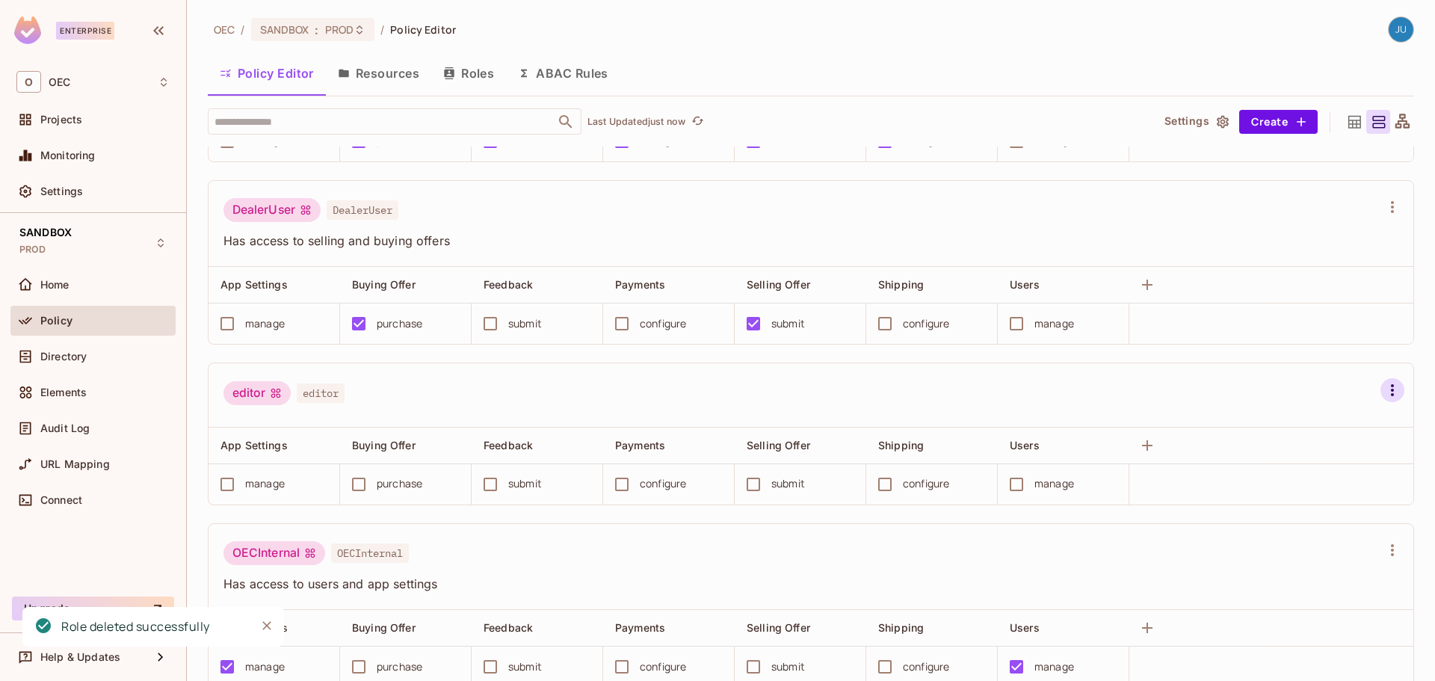
click at [1384, 395] on icon "button" at bounding box center [1393, 390] width 18 height 18
click at [1299, 585] on div "Delete Role" at bounding box center [1291, 580] width 58 height 15
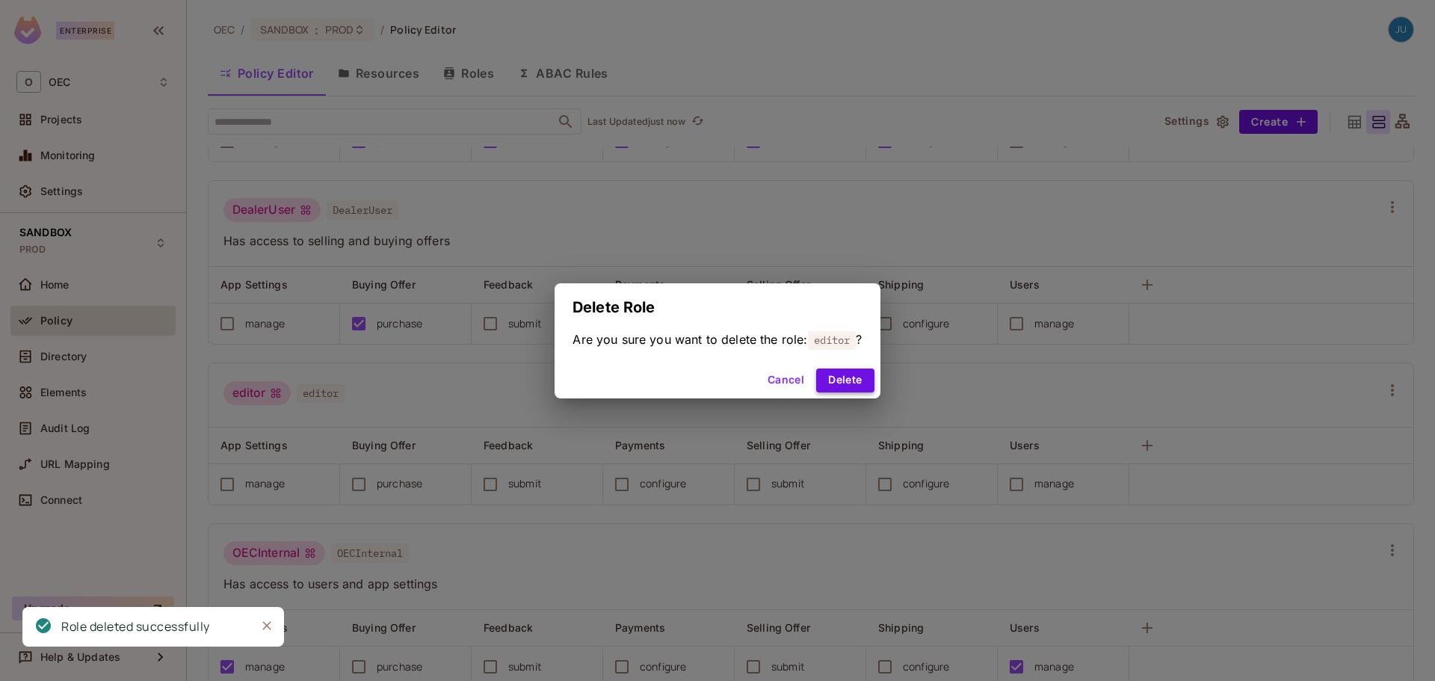
click at [851, 381] on button "Delete" at bounding box center [845, 381] width 58 height 24
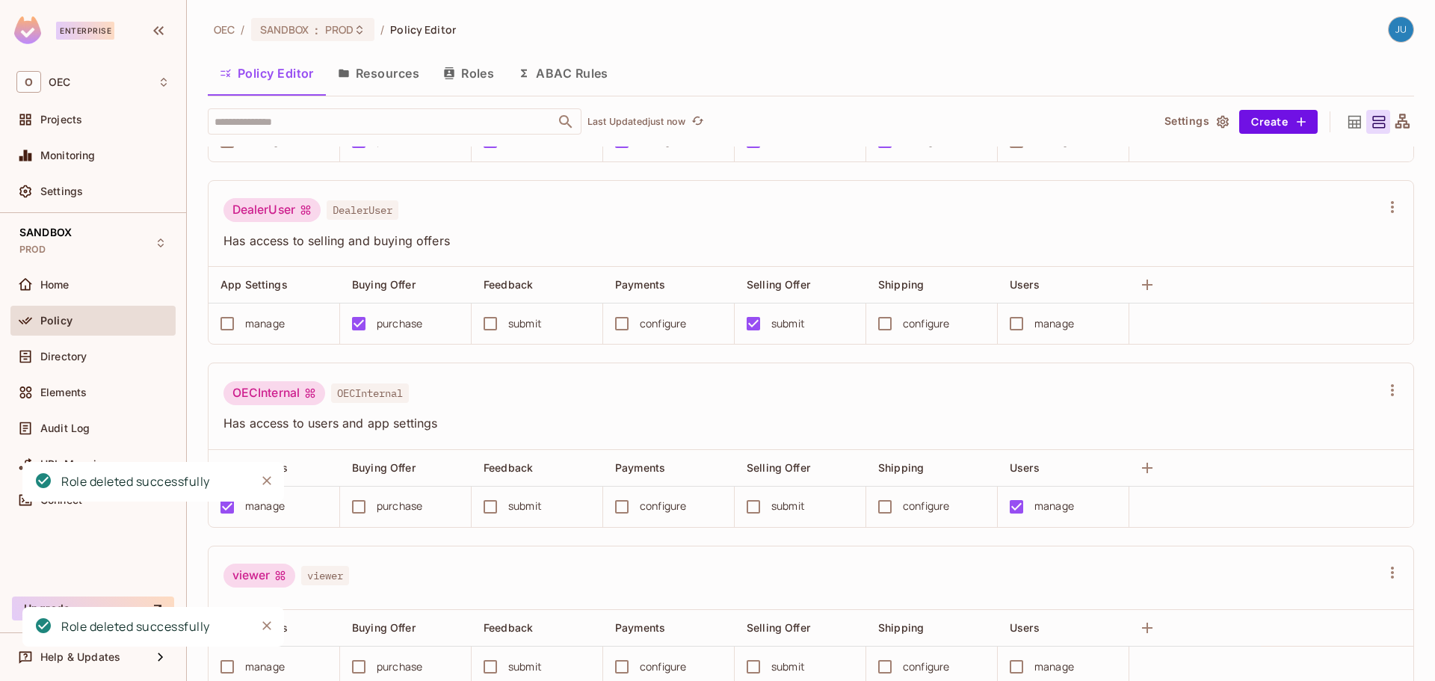
scroll to position [193, 0]
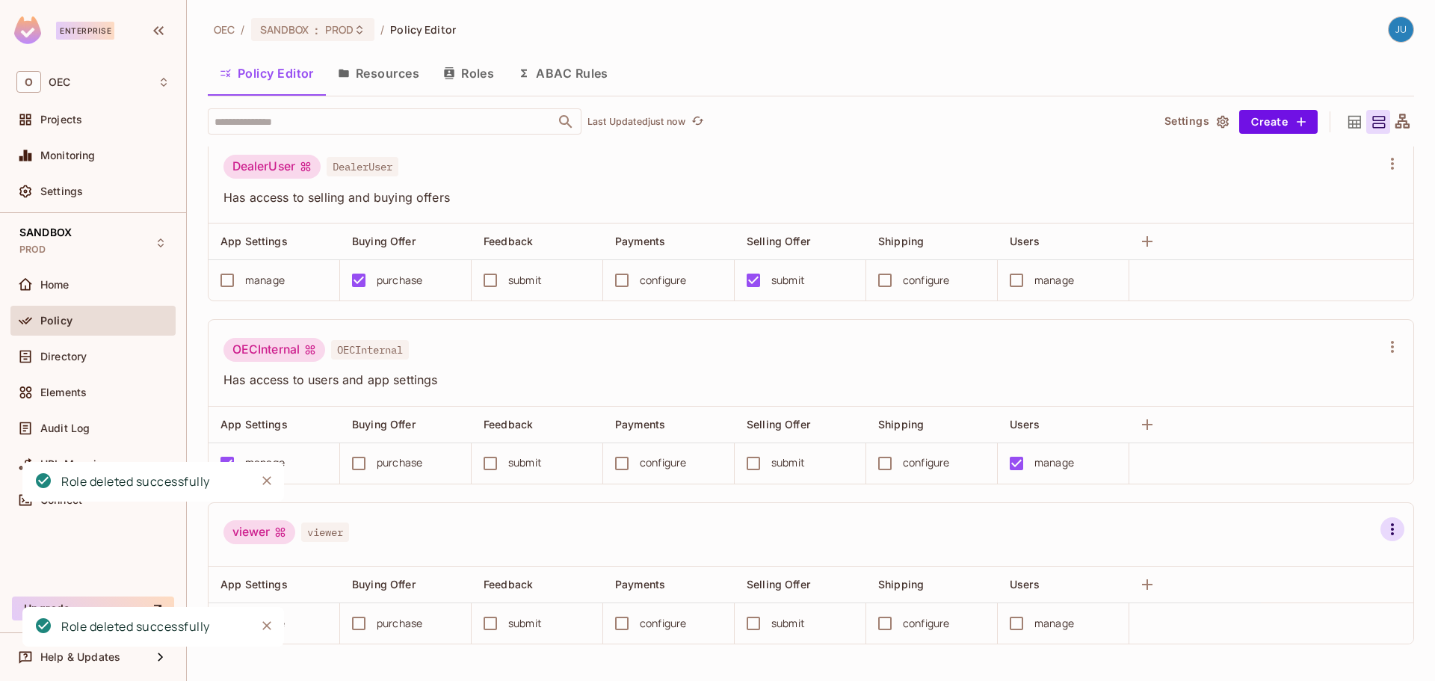
click at [1367, 525] on div "viewer viewer" at bounding box center [811, 535] width 1205 height 64
click at [1384, 525] on icon "button" at bounding box center [1393, 529] width 18 height 18
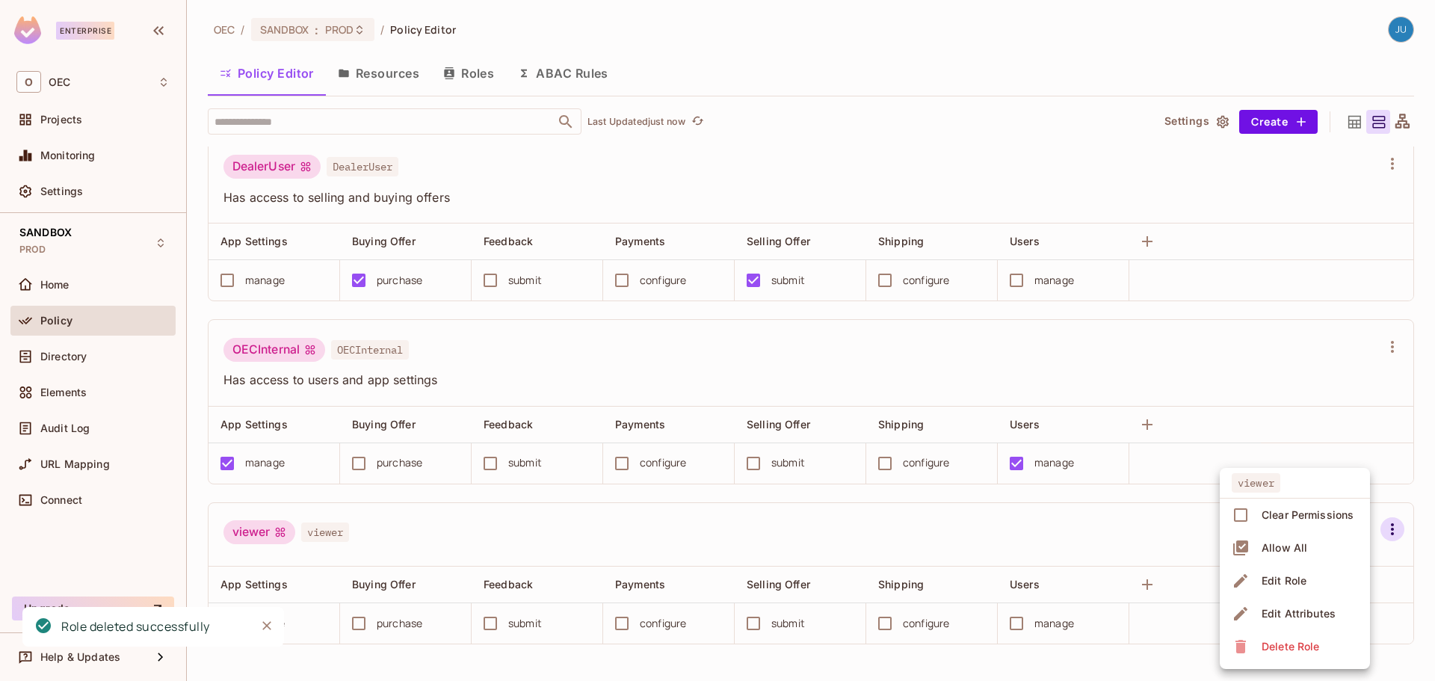
click at [1316, 641] on div "Delete Role" at bounding box center [1291, 646] width 58 height 15
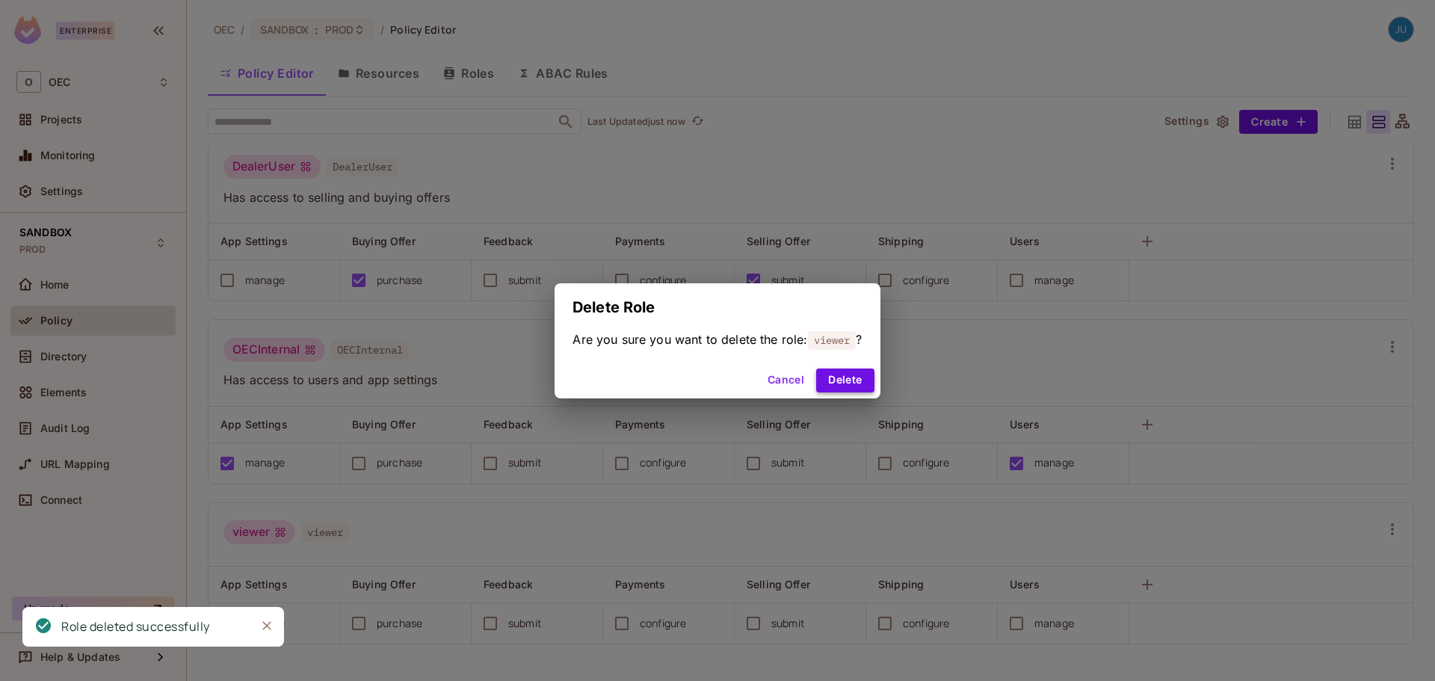
click at [855, 385] on button "Delete" at bounding box center [845, 381] width 58 height 24
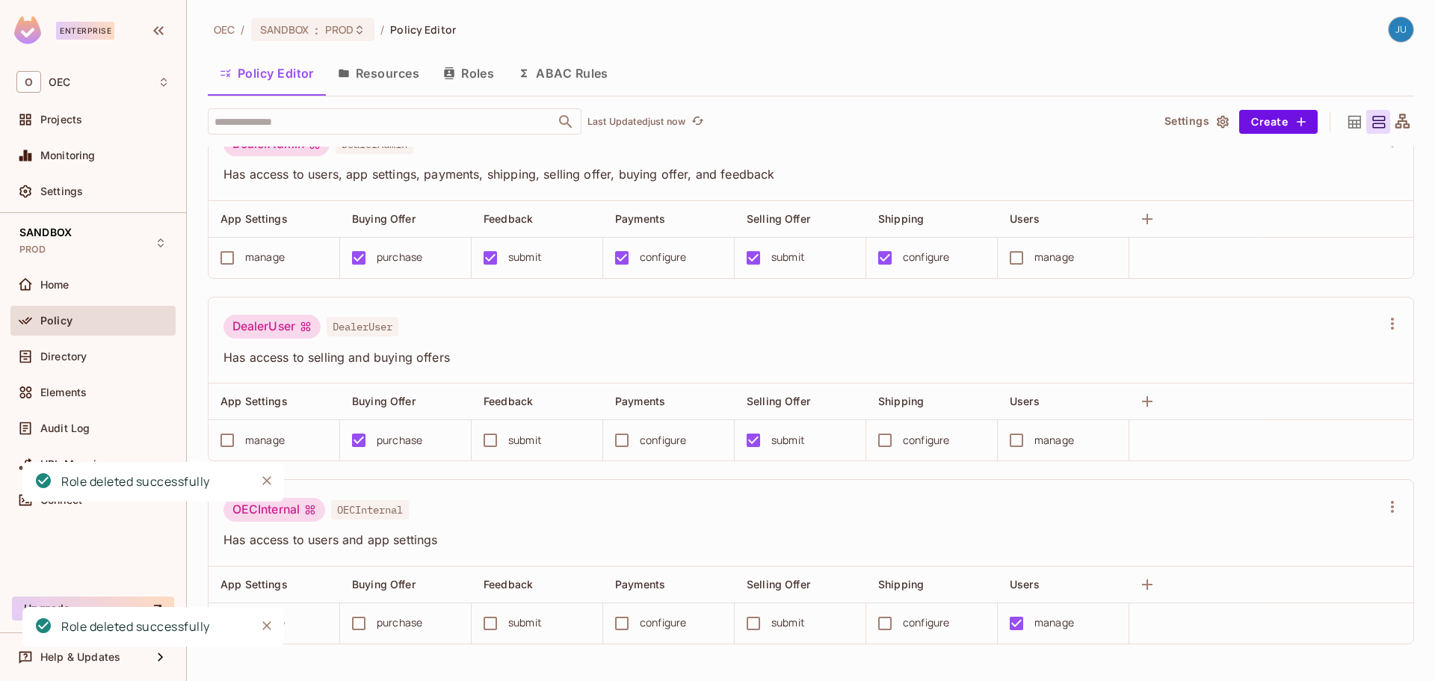
scroll to position [0, 0]
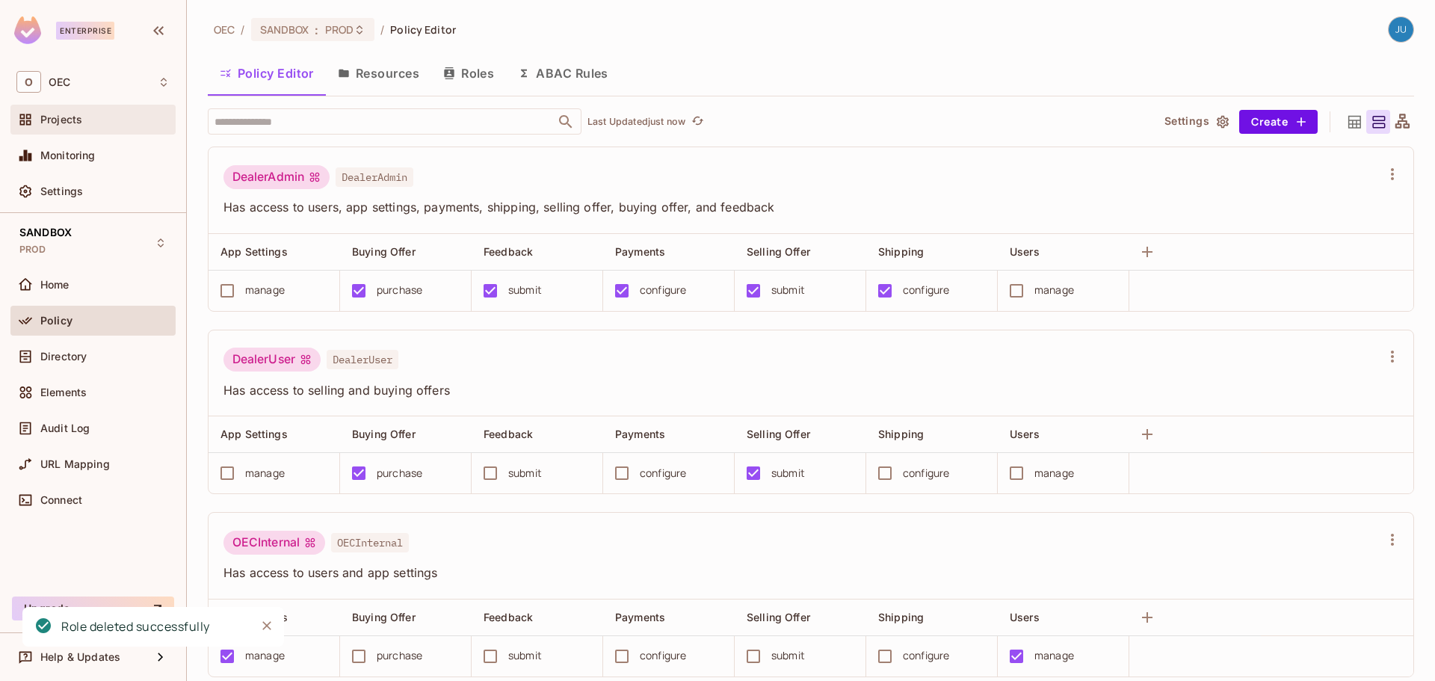
click at [123, 119] on div "Projects" at bounding box center [104, 120] width 129 height 12
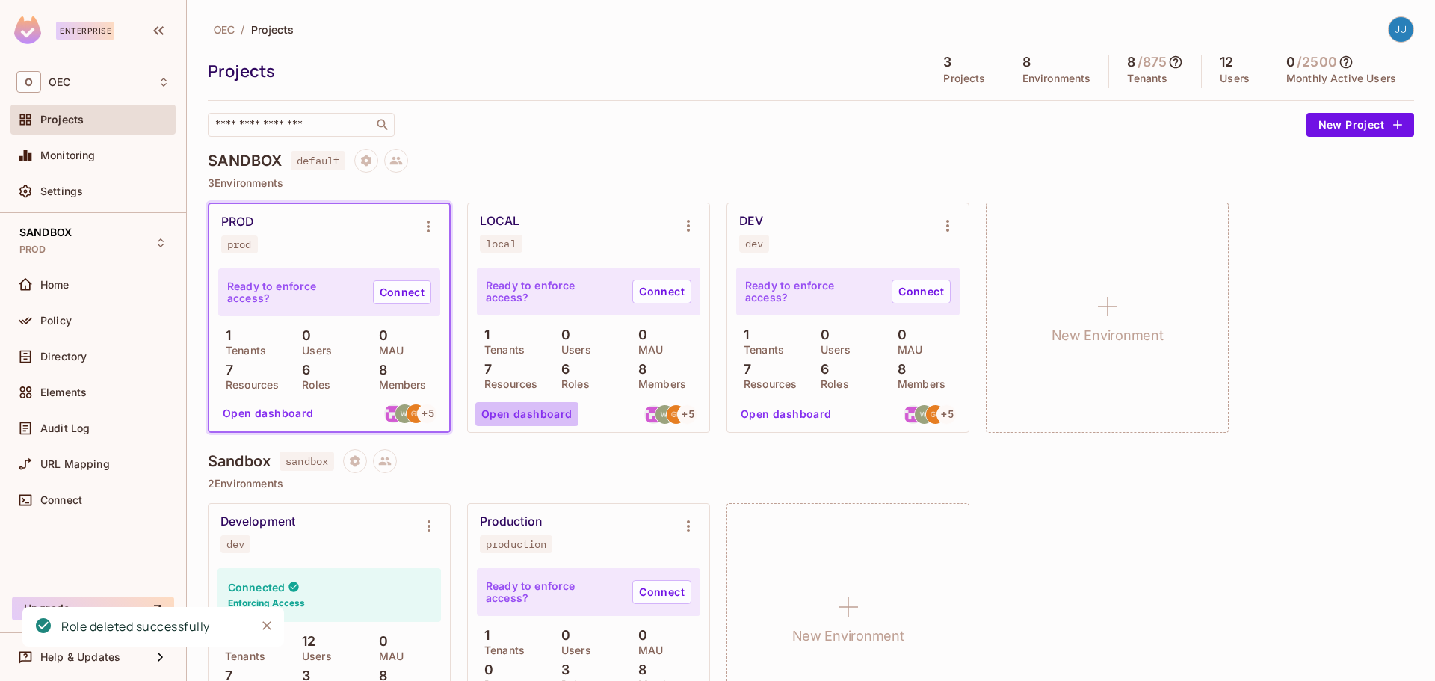
click at [532, 414] on button "Open dashboard" at bounding box center [526, 414] width 103 height 24
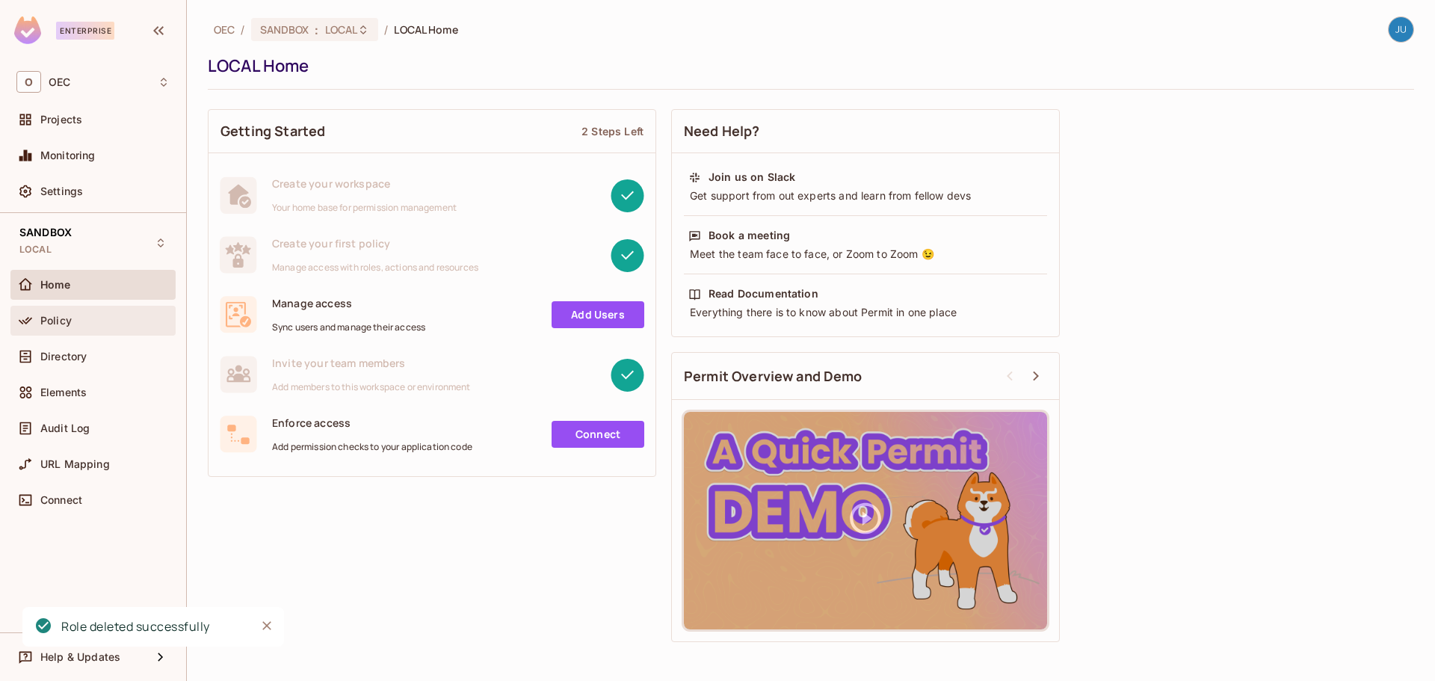
click at [85, 333] on div "Policy" at bounding box center [92, 321] width 165 height 30
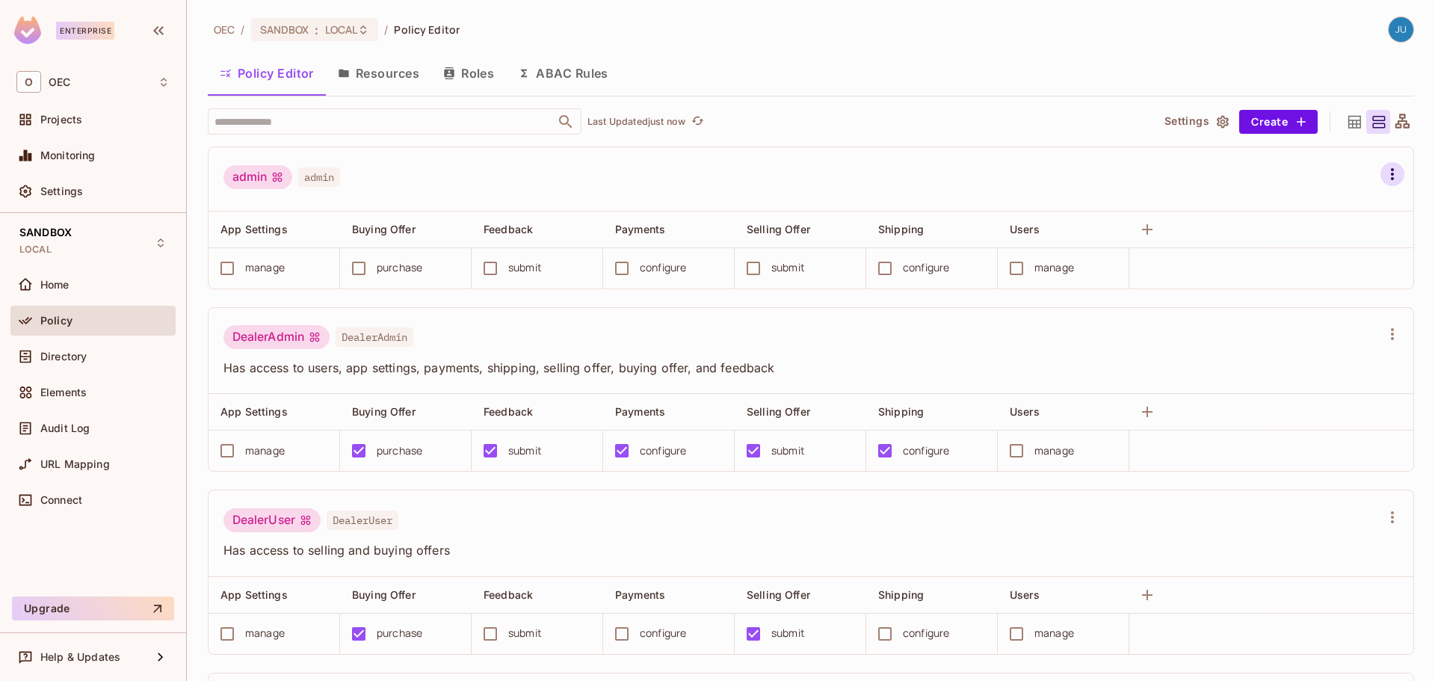
click at [1384, 179] on icon "button" at bounding box center [1393, 174] width 18 height 18
click at [1302, 360] on div "Delete Role" at bounding box center [1291, 364] width 58 height 15
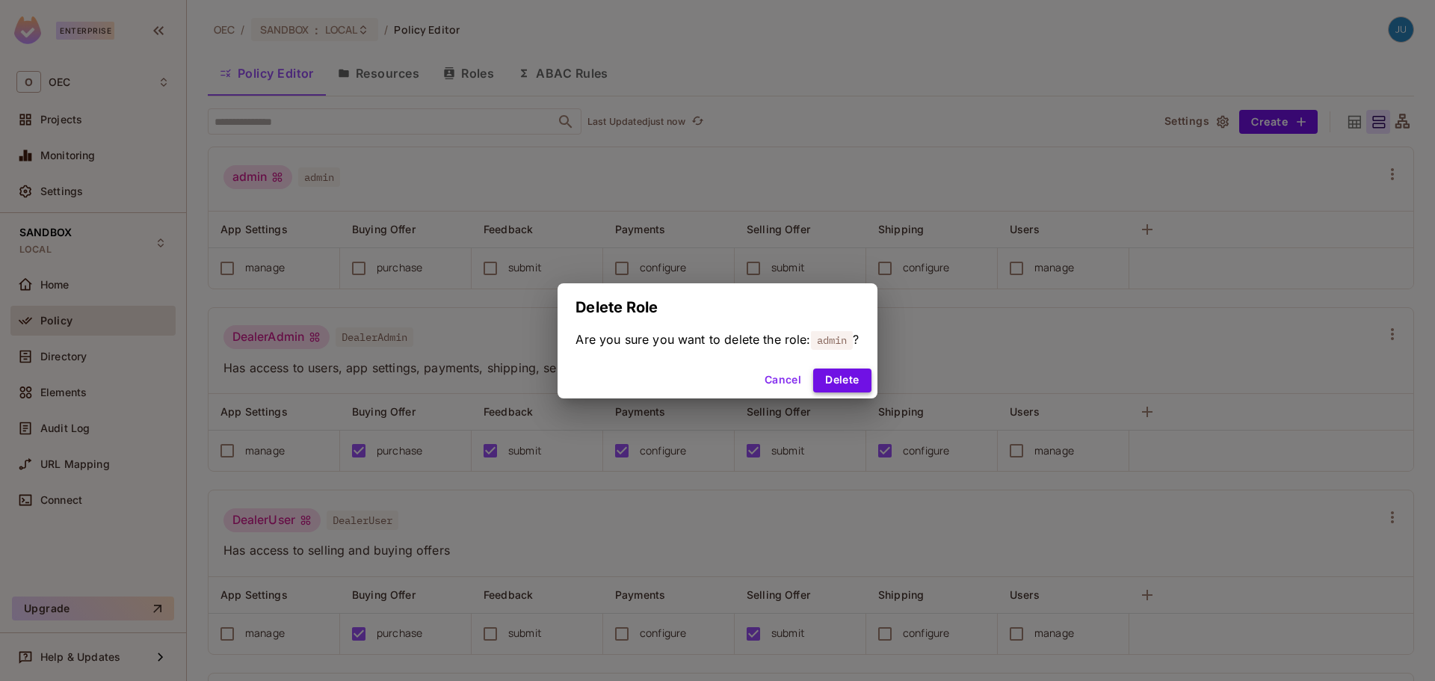
click at [825, 377] on button "Delete" at bounding box center [842, 381] width 58 height 24
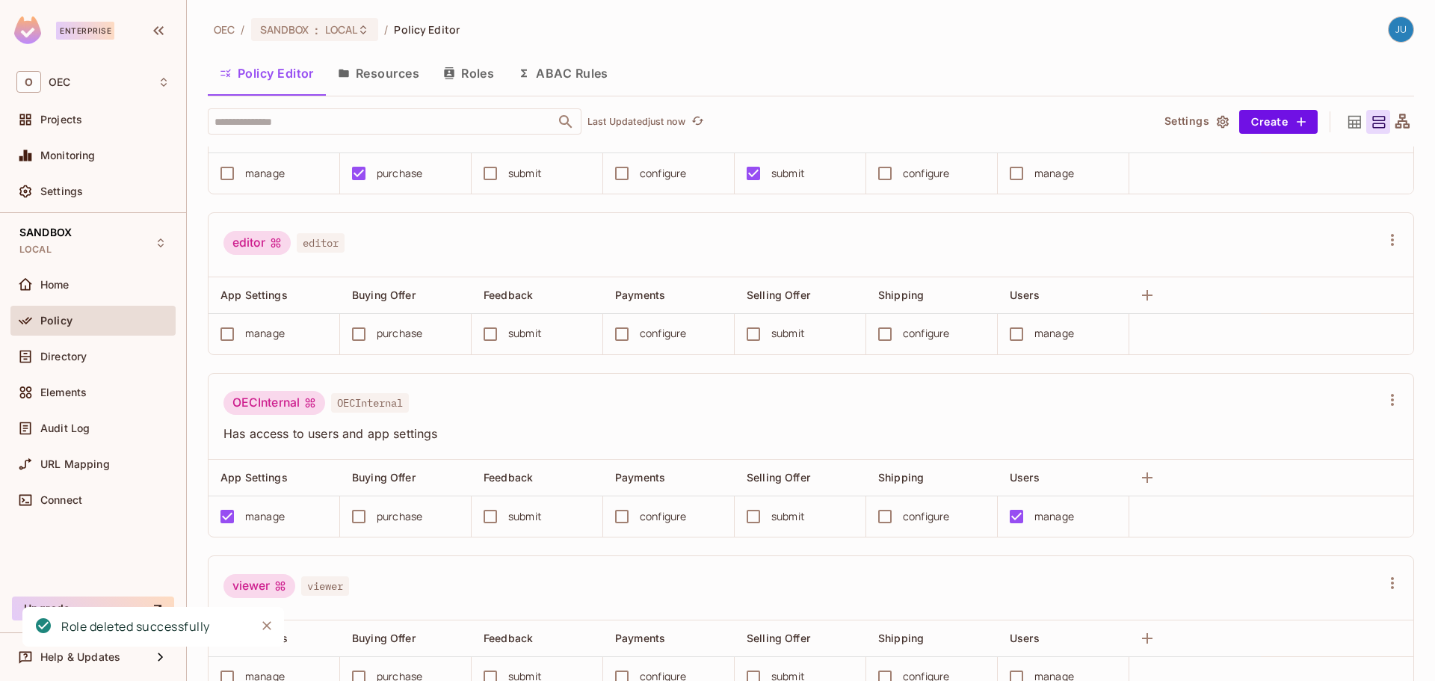
scroll to position [354, 0]
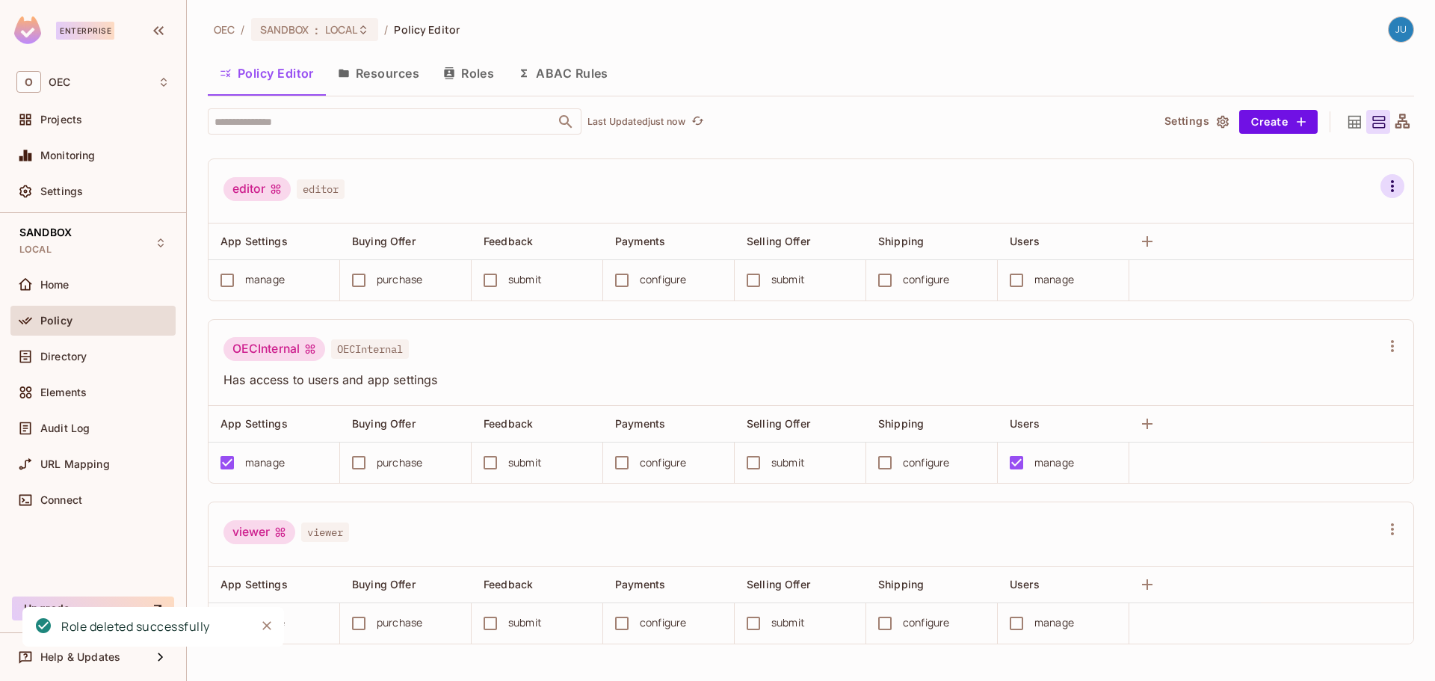
click at [1384, 179] on icon "button" at bounding box center [1393, 186] width 18 height 18
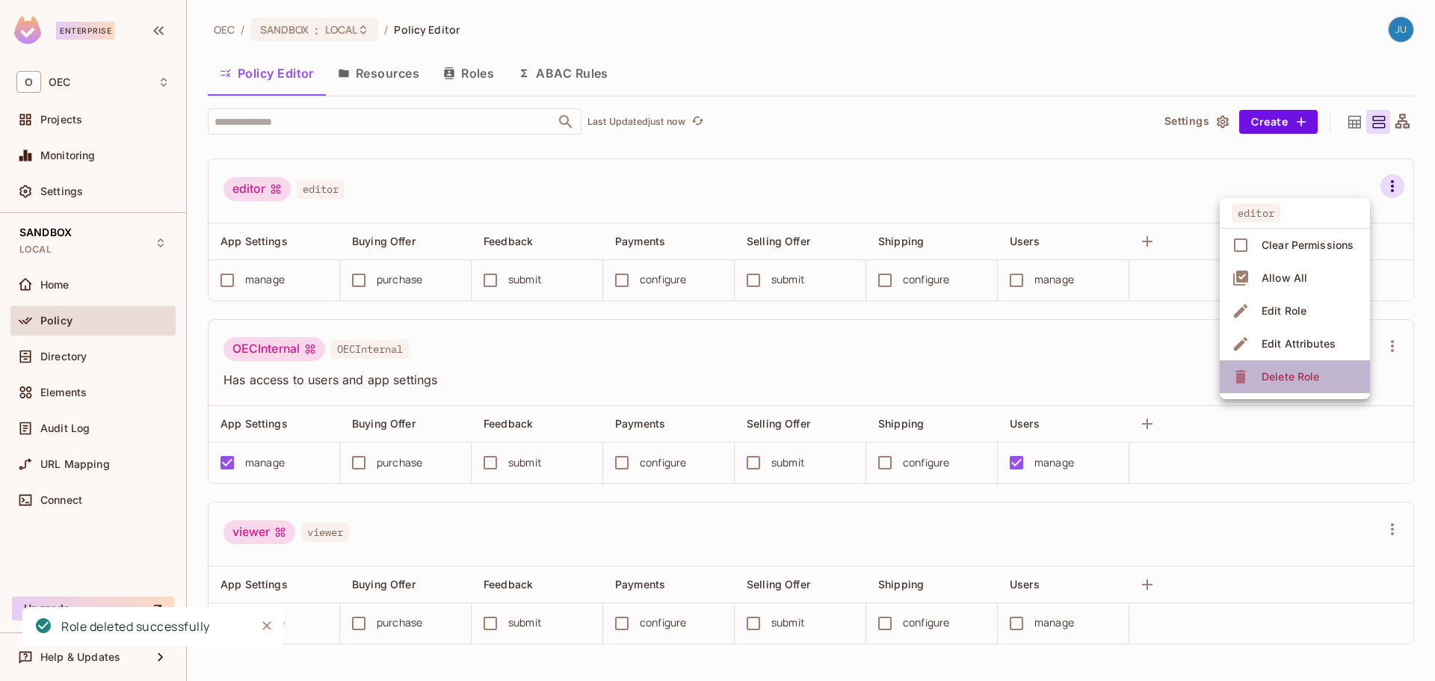
click at [1277, 377] on div "Delete Role" at bounding box center [1291, 376] width 58 height 15
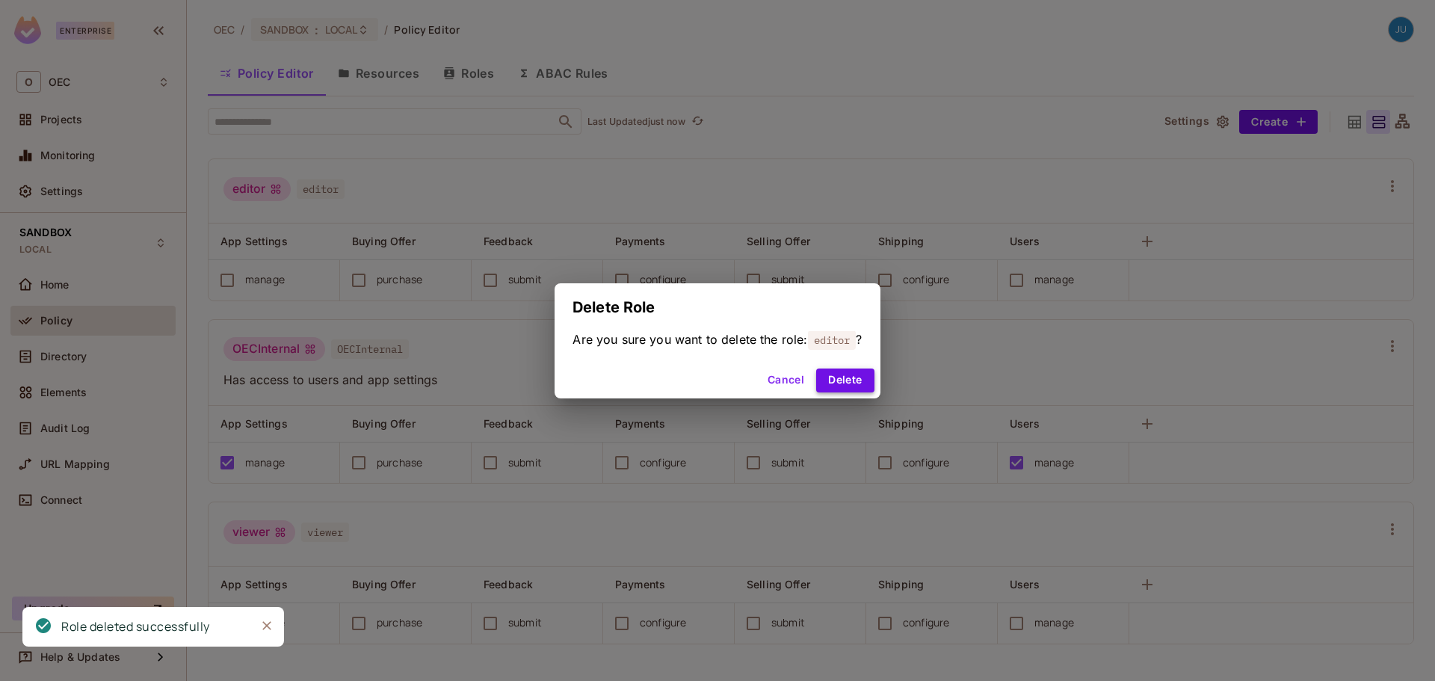
click at [848, 377] on button "Delete" at bounding box center [845, 381] width 58 height 24
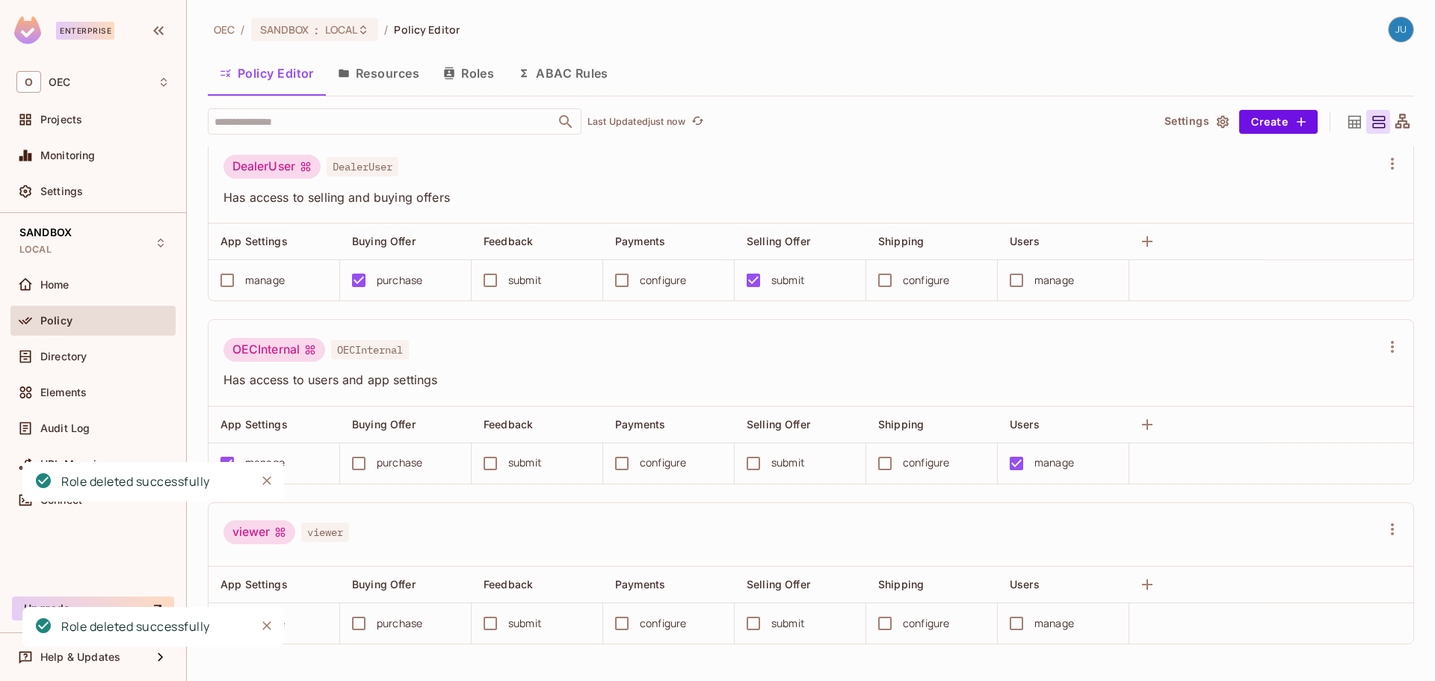
scroll to position [1, 0]
click at [1391, 525] on icon "button" at bounding box center [1392, 529] width 3 height 12
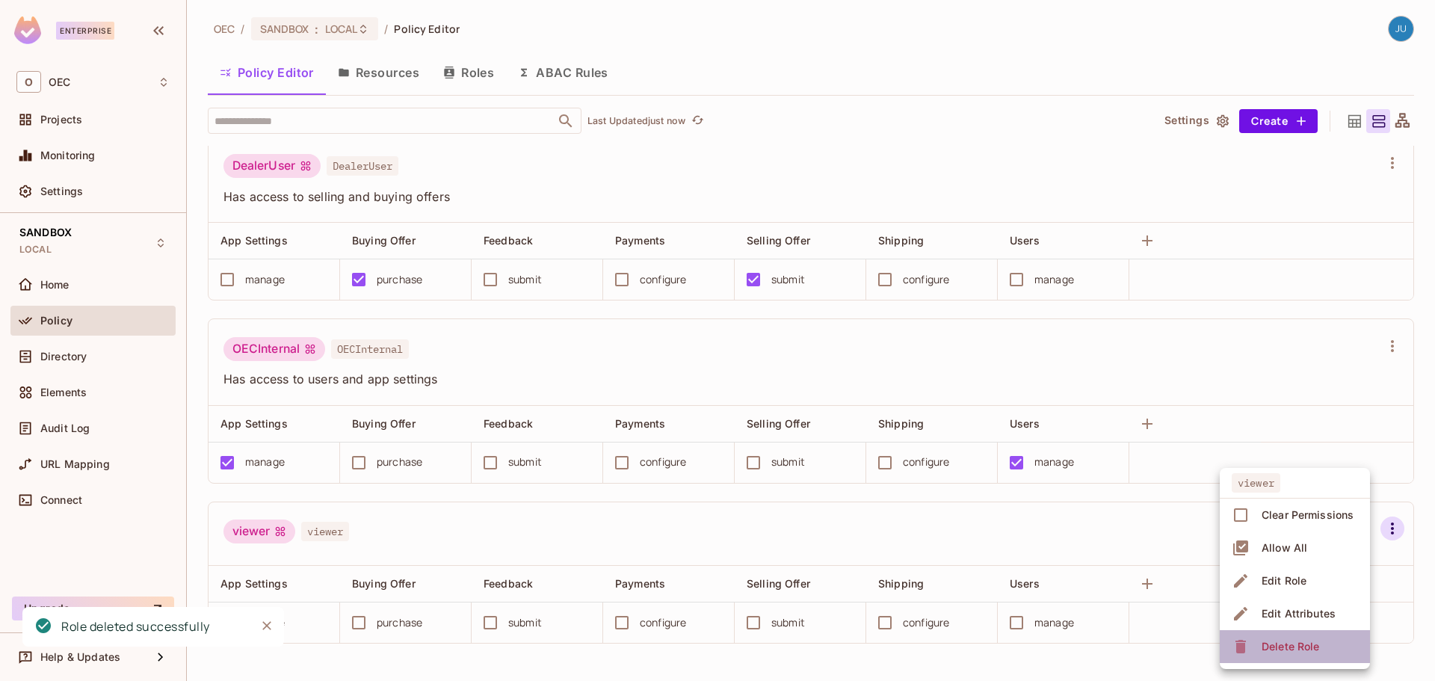
click at [1309, 638] on span "Delete Role" at bounding box center [1290, 647] width 67 height 24
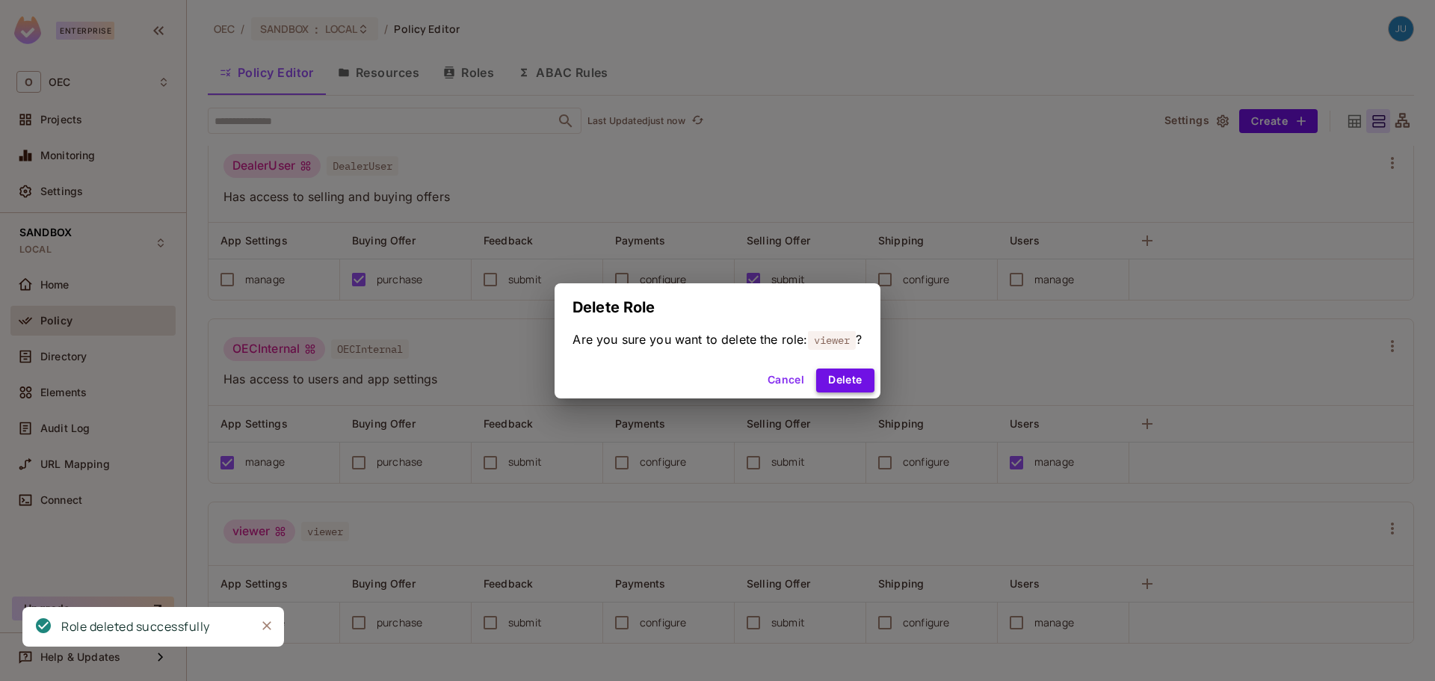
click at [839, 376] on button "Delete" at bounding box center [845, 381] width 58 height 24
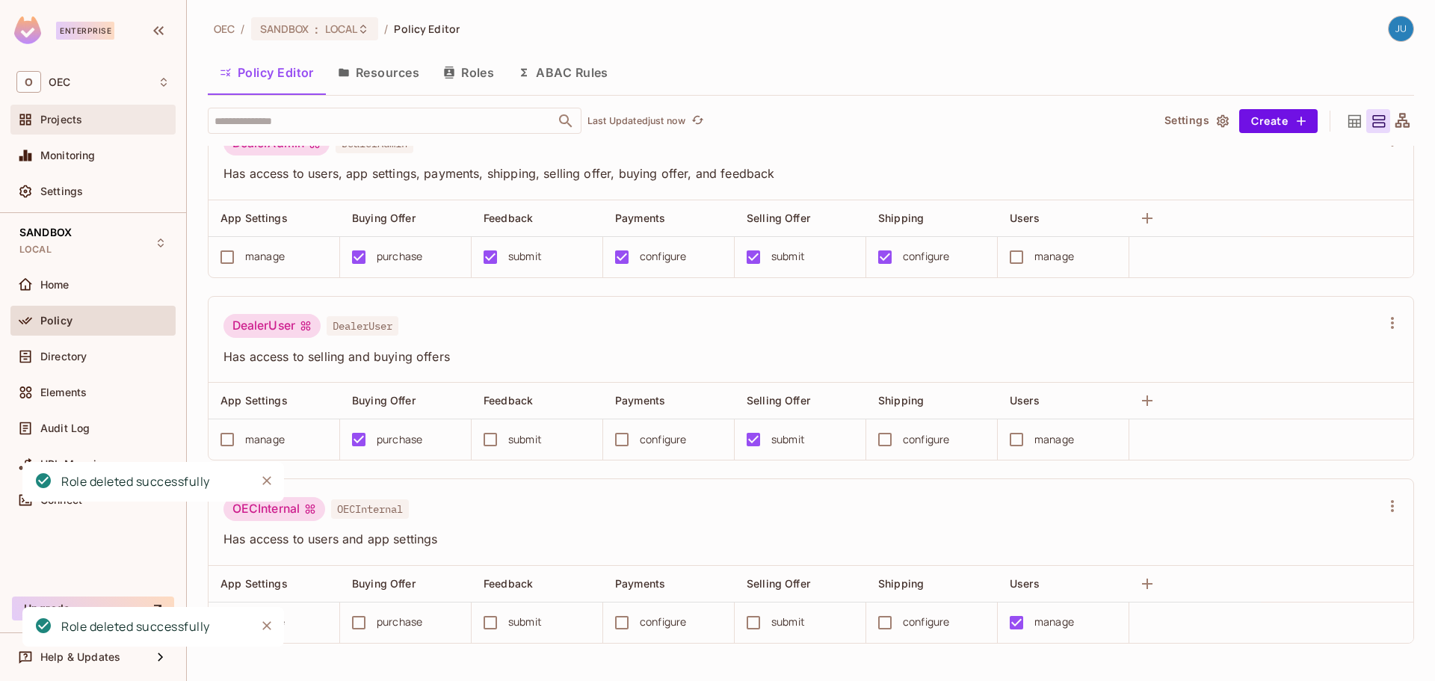
scroll to position [33, 0]
click at [73, 125] on span "Projects" at bounding box center [61, 120] width 42 height 12
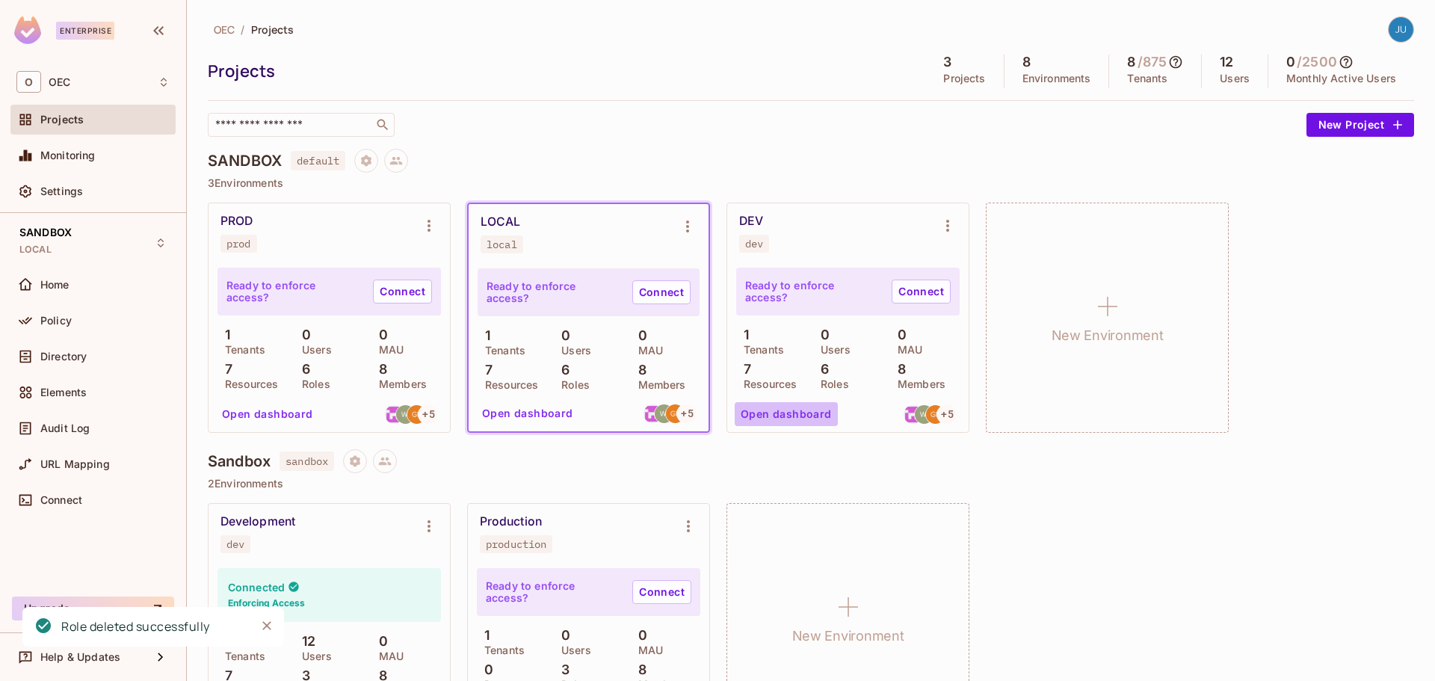
click at [787, 413] on button "Open dashboard" at bounding box center [786, 414] width 103 height 24
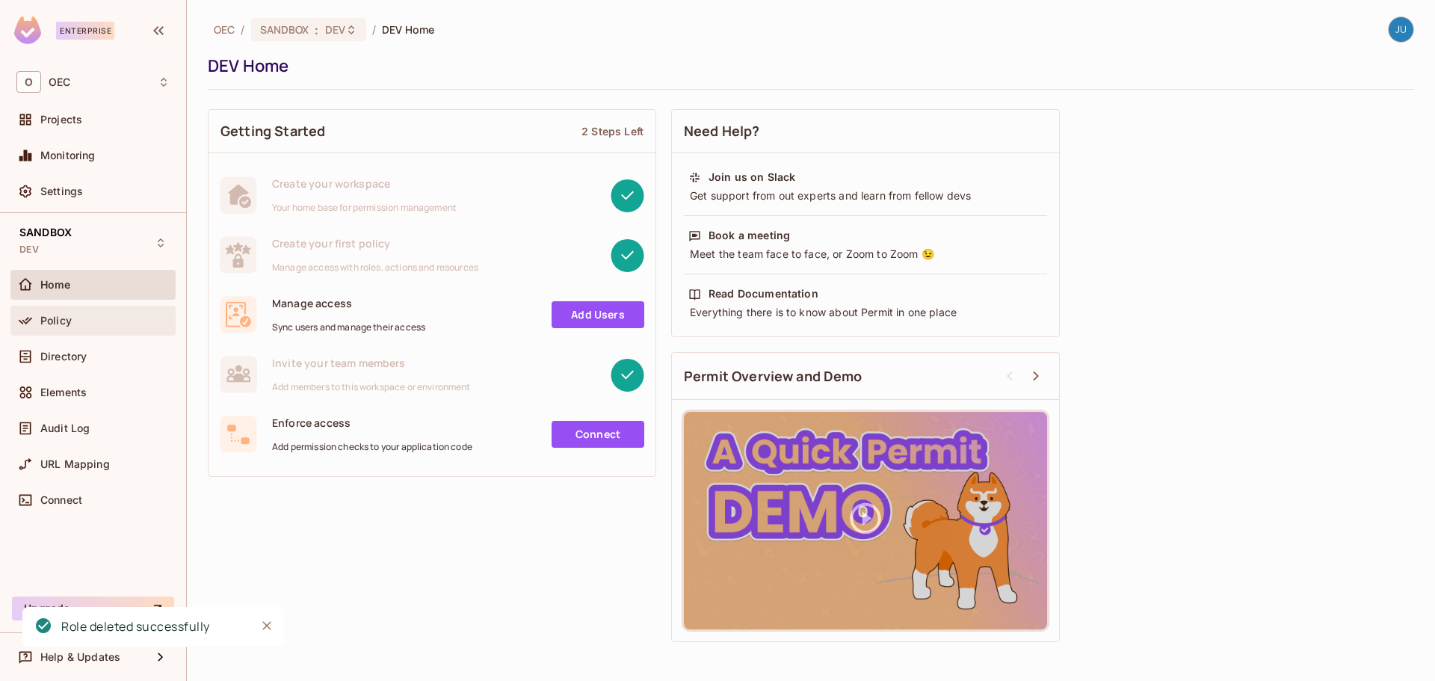
click at [89, 327] on div "Policy" at bounding box center [92, 321] width 153 height 18
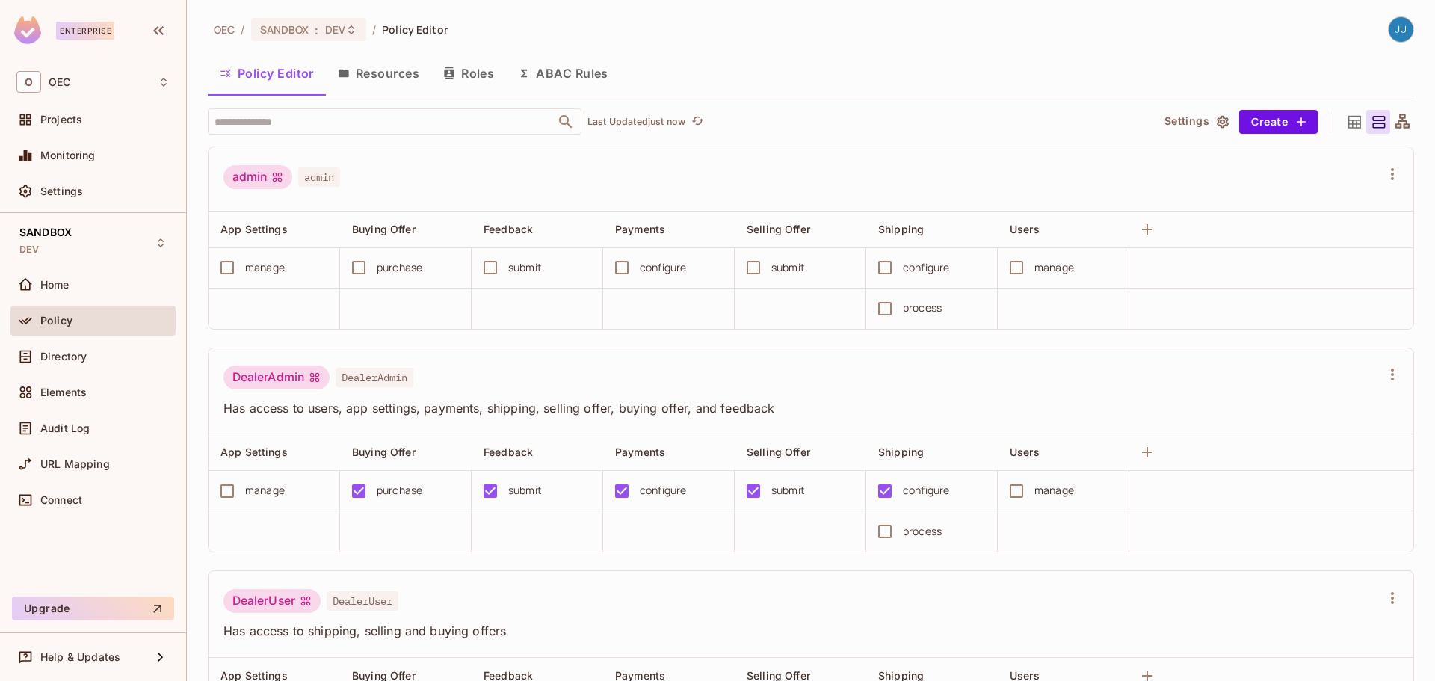
click at [1381, 182] on div at bounding box center [1393, 174] width 24 height 24
click at [1384, 177] on icon "button" at bounding box center [1393, 174] width 18 height 18
click at [1309, 360] on div "Delete Role" at bounding box center [1291, 364] width 58 height 15
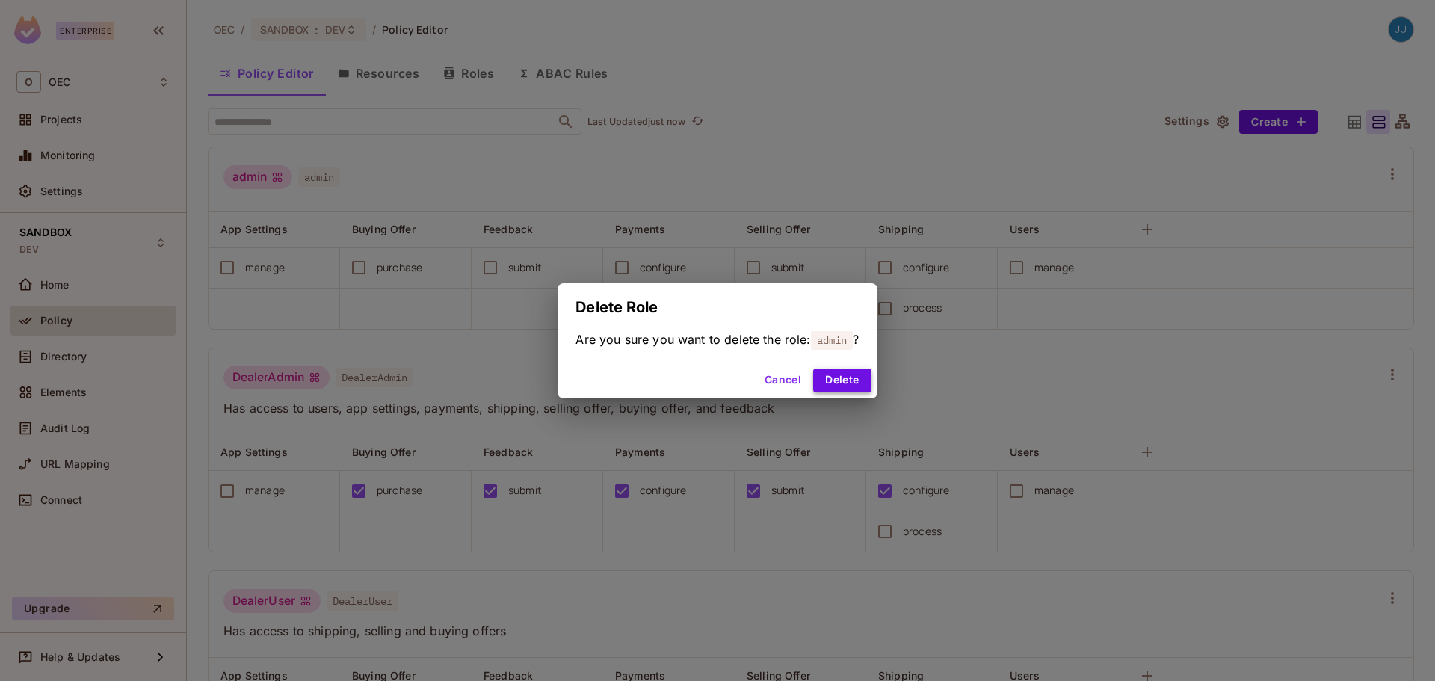
click at [829, 375] on button "Delete" at bounding box center [842, 381] width 58 height 24
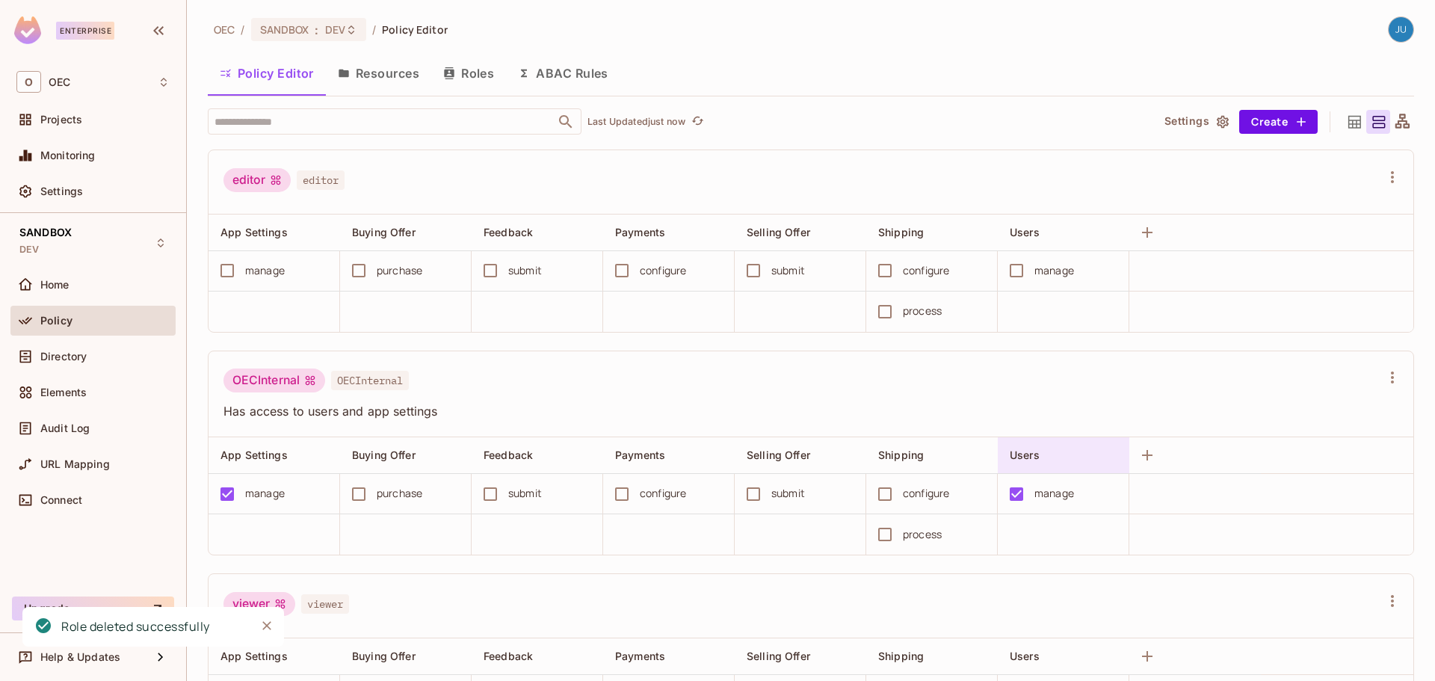
scroll to position [555, 0]
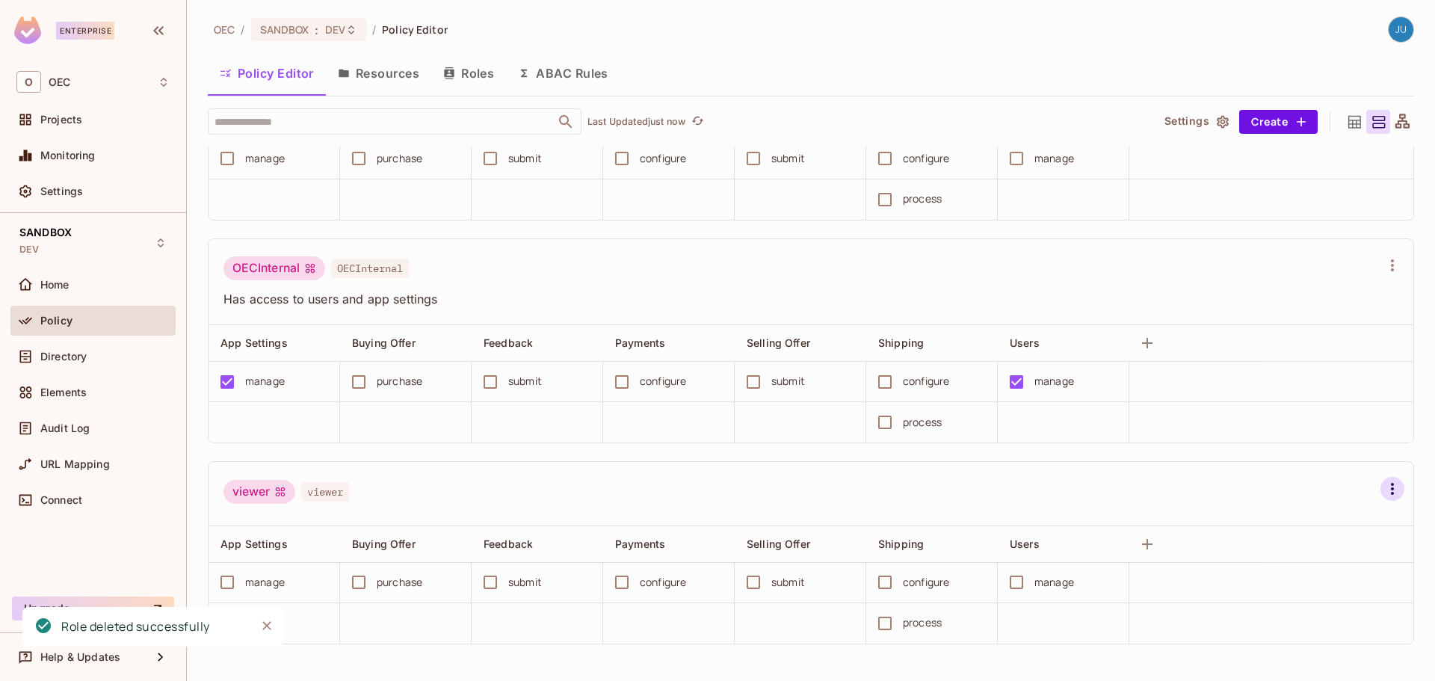
click at [1384, 482] on icon "button" at bounding box center [1393, 489] width 18 height 18
click at [1284, 651] on div "Delete Role" at bounding box center [1291, 646] width 58 height 15
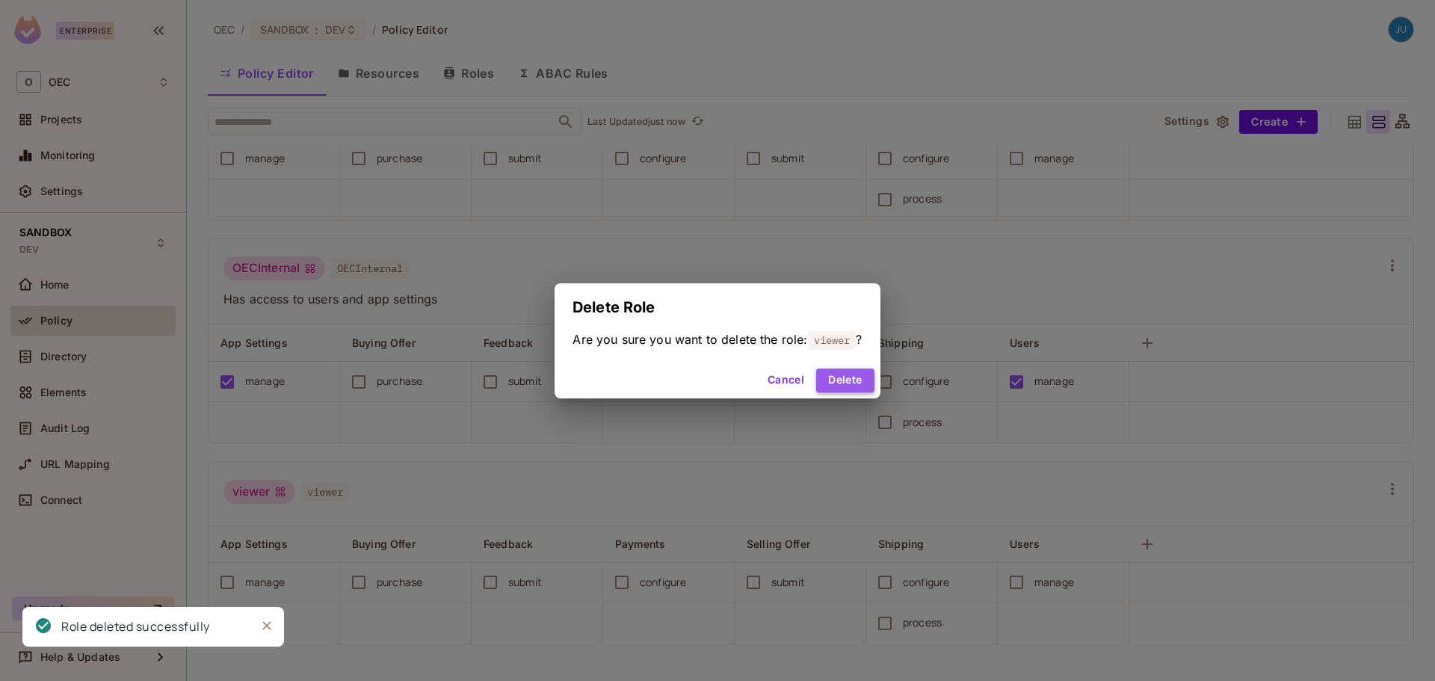
click at [848, 376] on button "Delete" at bounding box center [845, 381] width 58 height 24
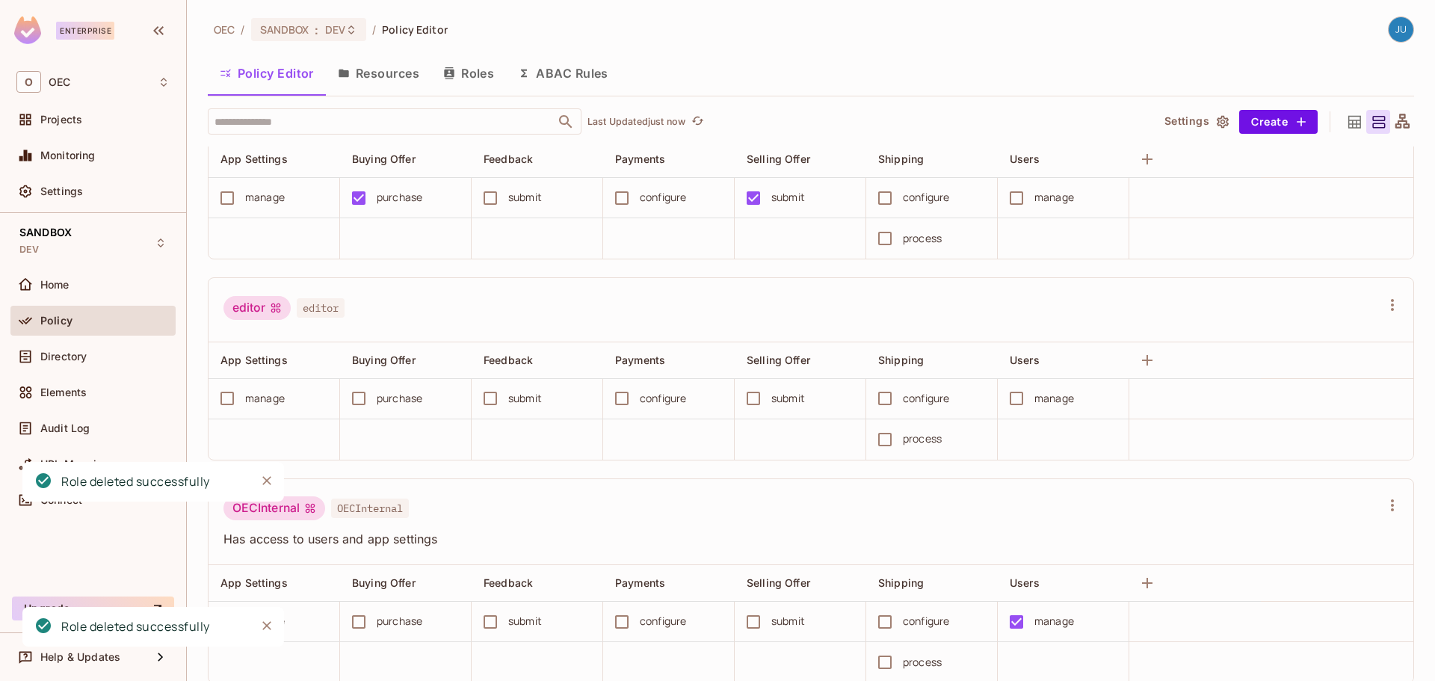
scroll to position [280, 0]
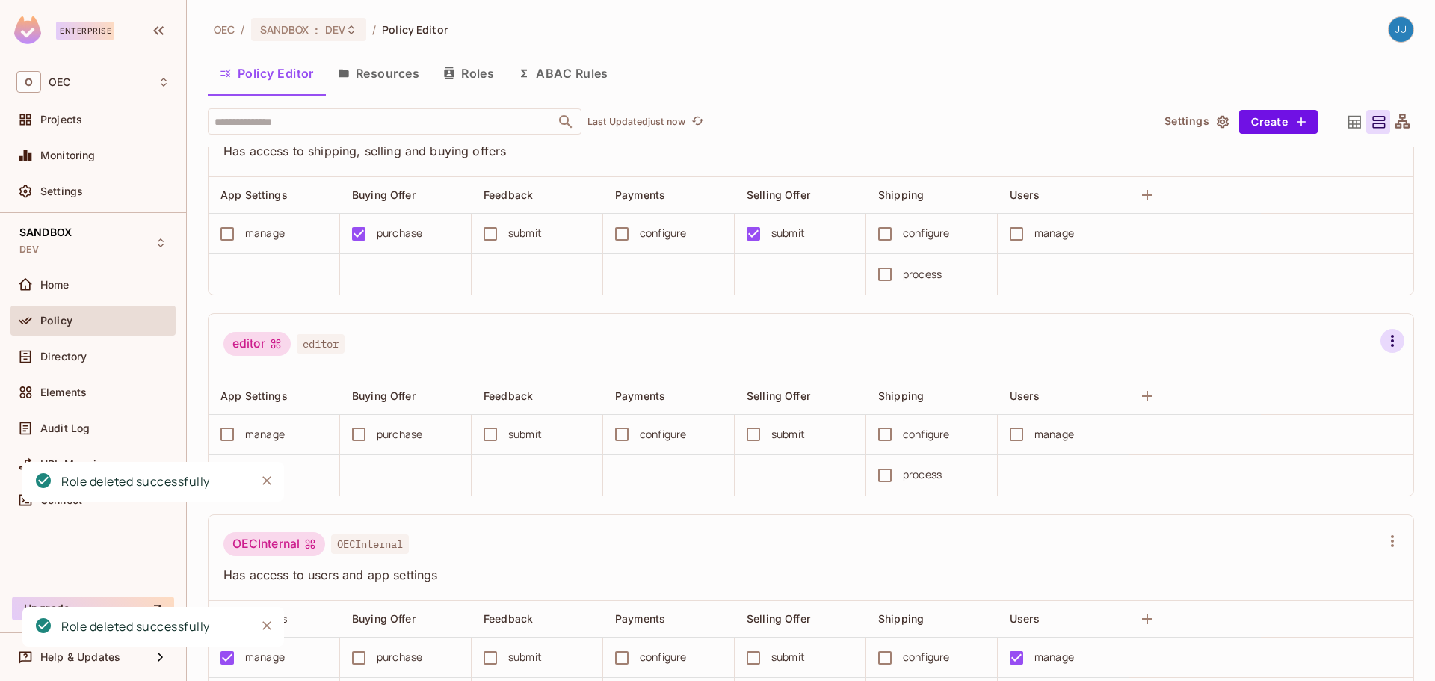
click at [1381, 350] on button "button" at bounding box center [1393, 341] width 24 height 24
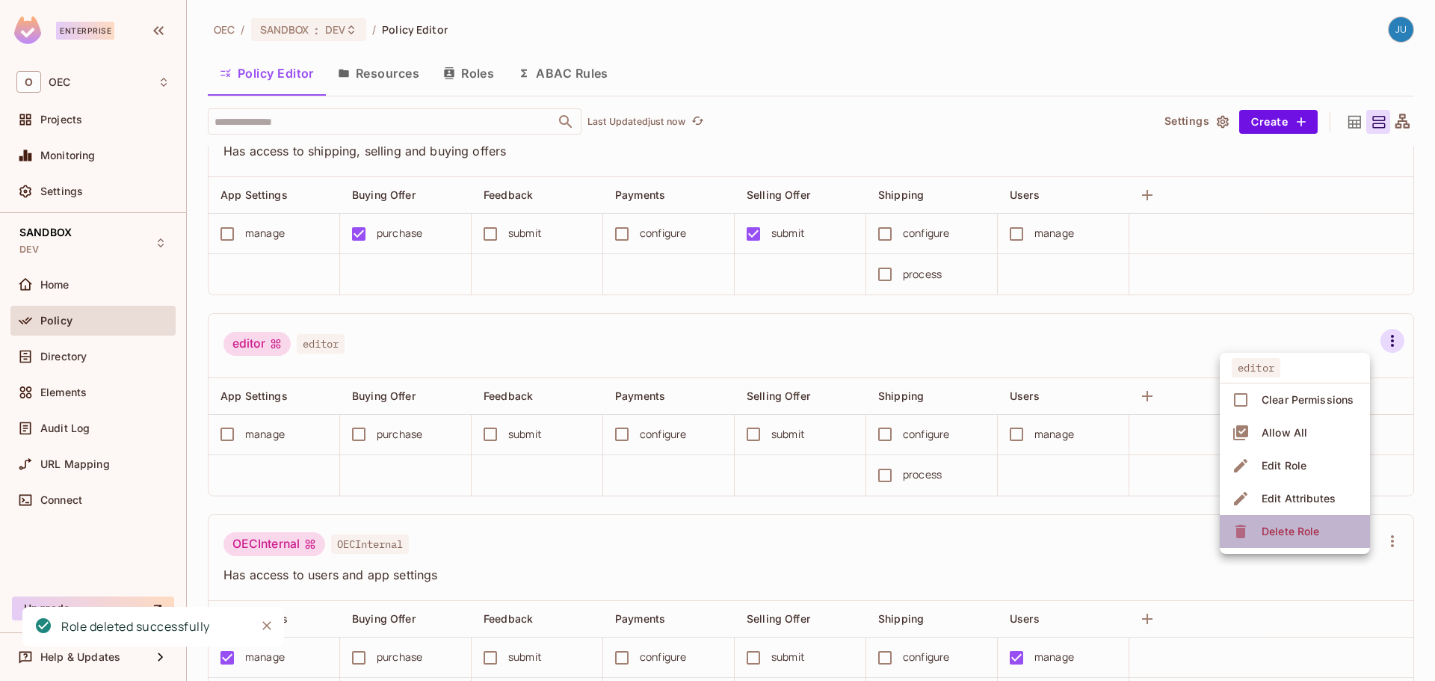
click at [1265, 534] on div "Delete Role" at bounding box center [1291, 531] width 58 height 15
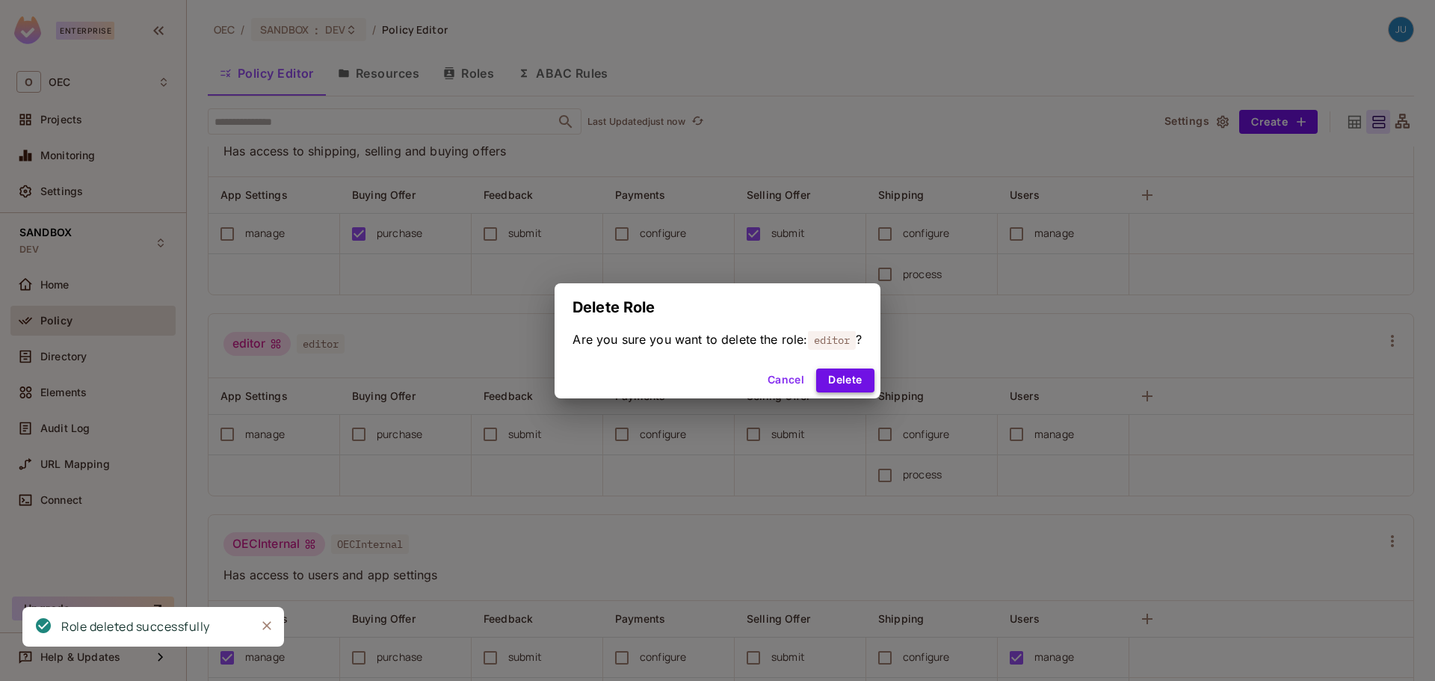
click at [830, 383] on button "Delete" at bounding box center [845, 381] width 58 height 24
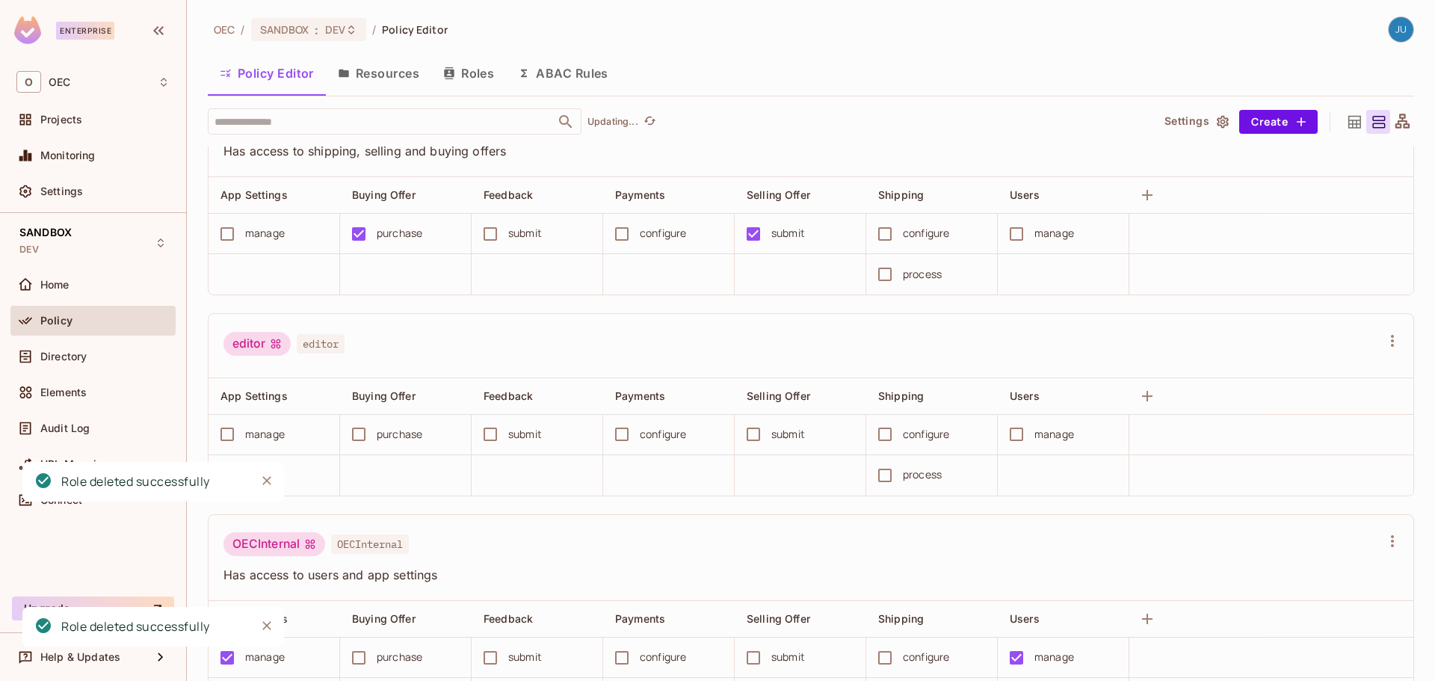
scroll to position [154, 0]
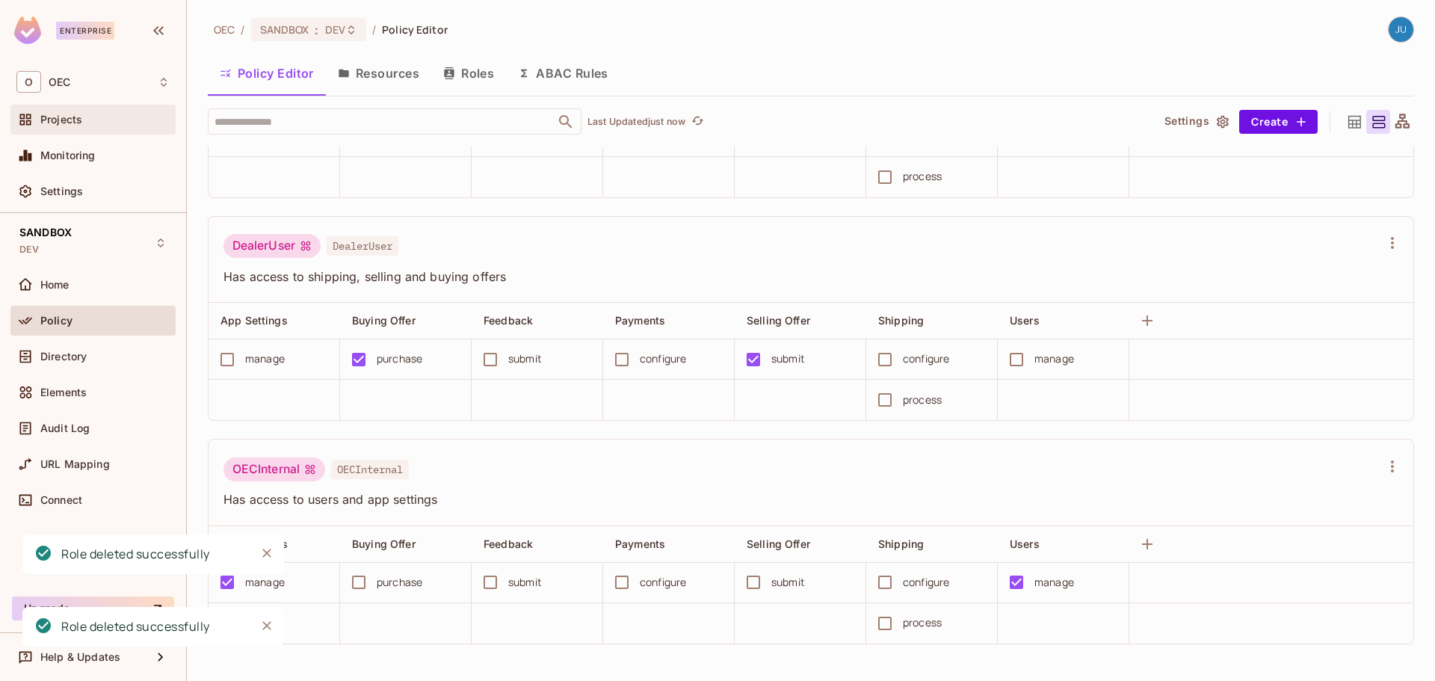
click at [70, 128] on div "Projects" at bounding box center [92, 120] width 153 height 18
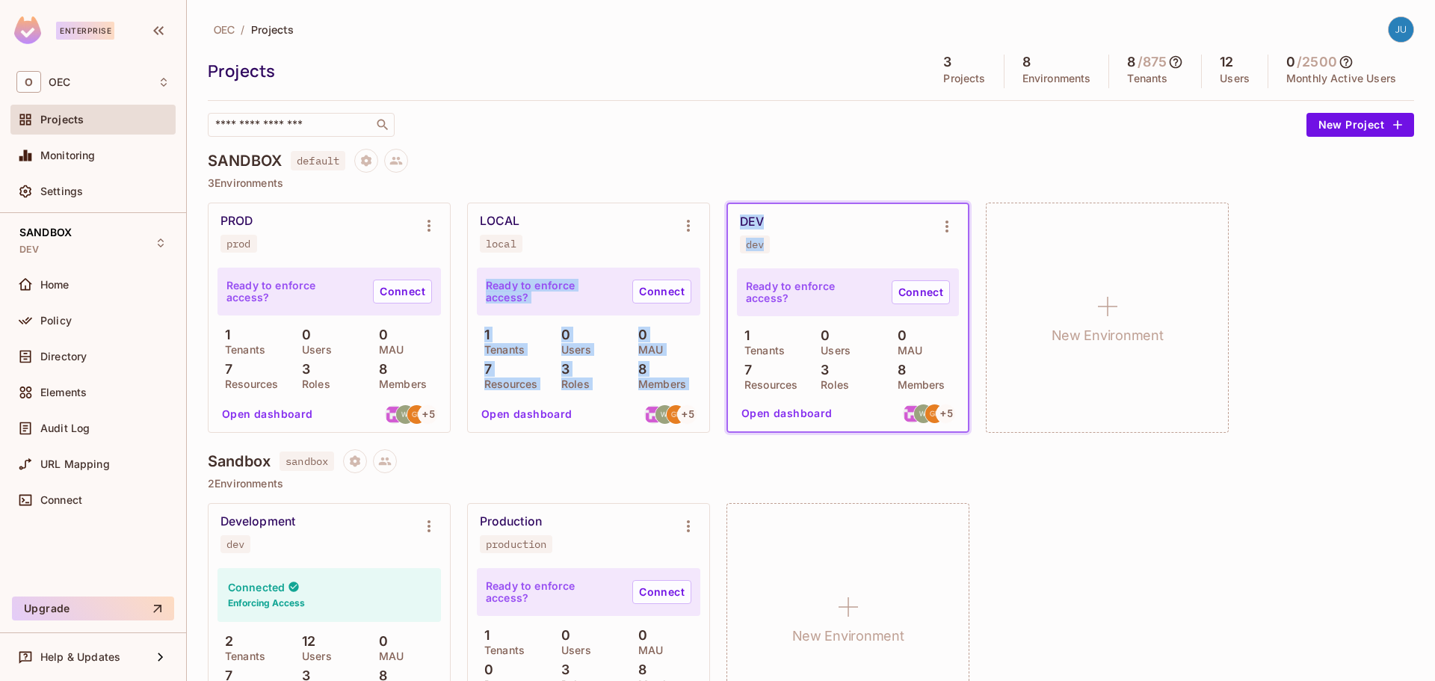
drag, startPoint x: 847, startPoint y: 215, endPoint x: 557, endPoint y: 221, distance: 290.1
click at [555, 224] on div "PROD prod Ready to enforce access? Connect 1 Tenants 0 Users 0 MAU 7 Resources …" at bounding box center [811, 318] width 1206 height 230
click at [744, 151] on div "SANDBOX default" at bounding box center [811, 161] width 1206 height 24
